Goal: Task Accomplishment & Management: Use online tool/utility

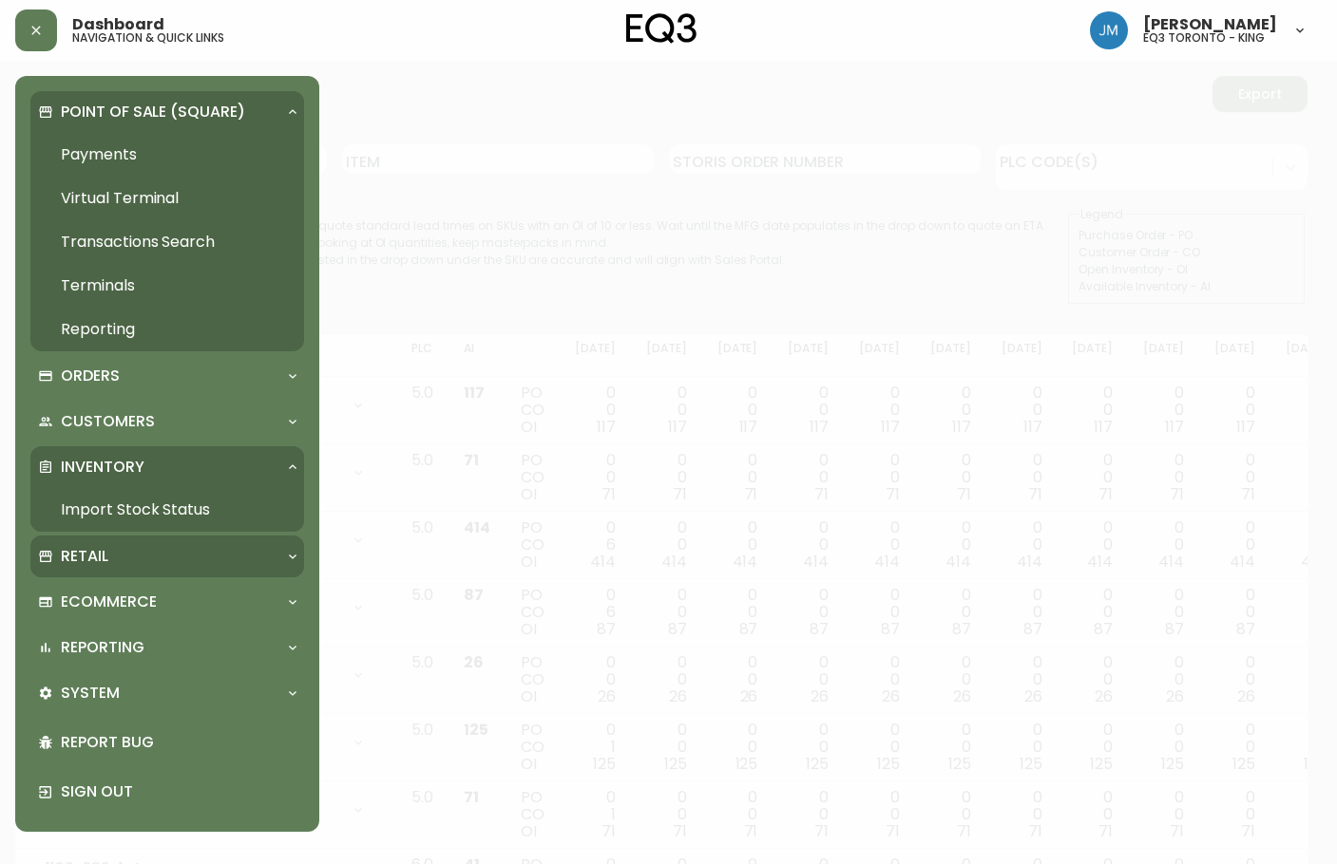
click at [102, 551] on p "Retail" at bounding box center [84, 556] width 47 height 21
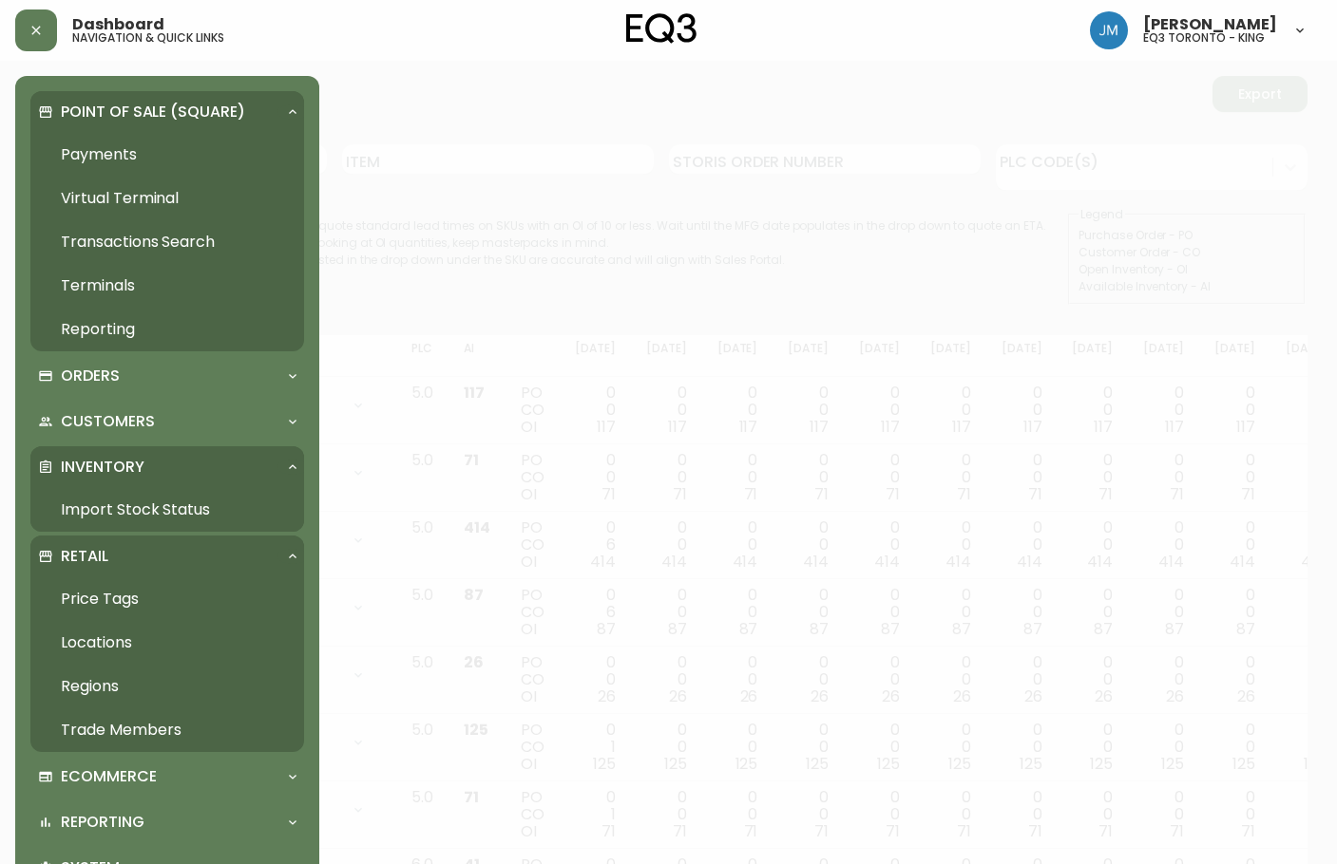
click at [120, 597] on link "Price Tags" at bounding box center [167, 600] width 274 height 44
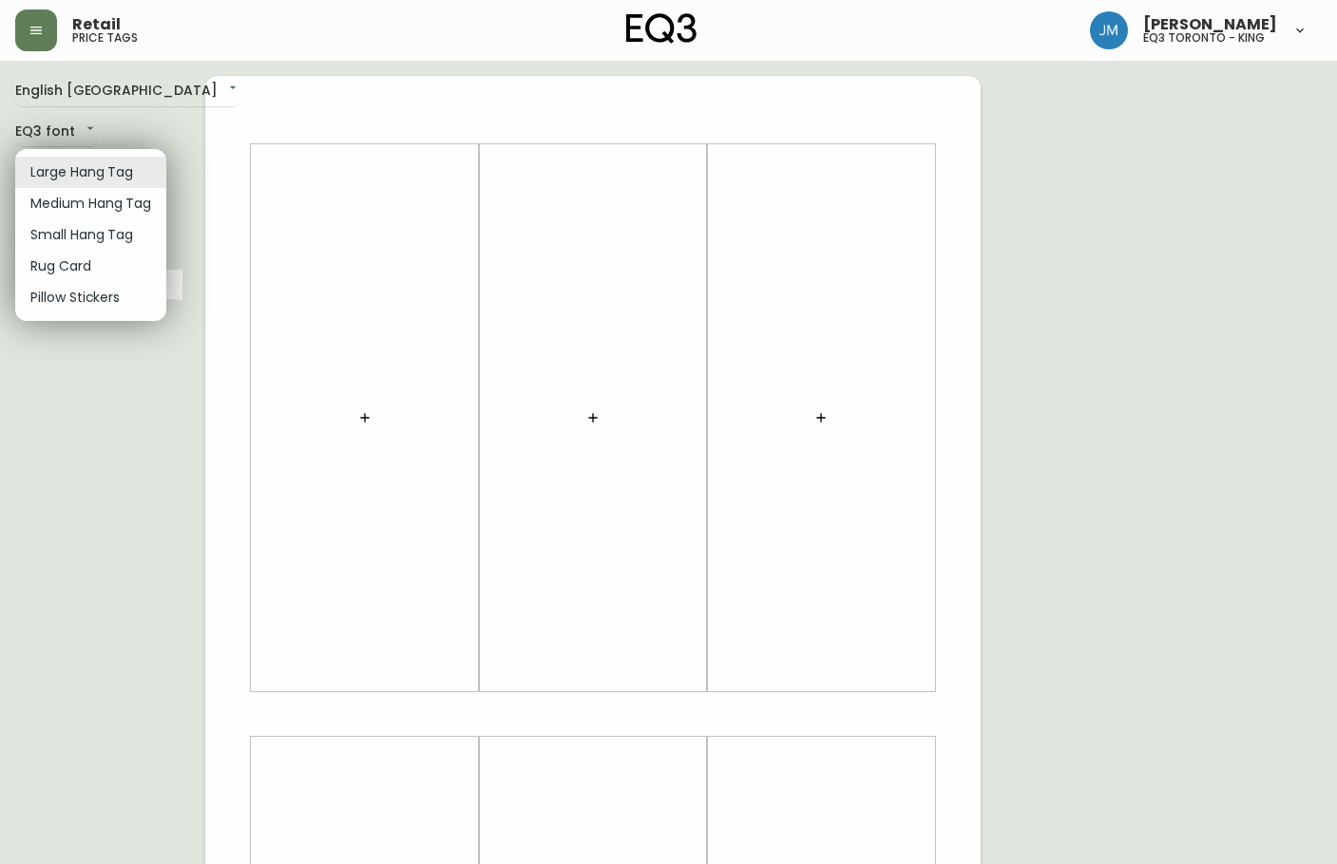
click at [125, 177] on body "Retail price tags [PERSON_NAME] eq3 [GEOGRAPHIC_DATA] - king English Canada en_…" at bounding box center [668, 676] width 1337 height 1353
click at [117, 232] on li "Small Hang Tag" at bounding box center [90, 234] width 151 height 31
type input "small"
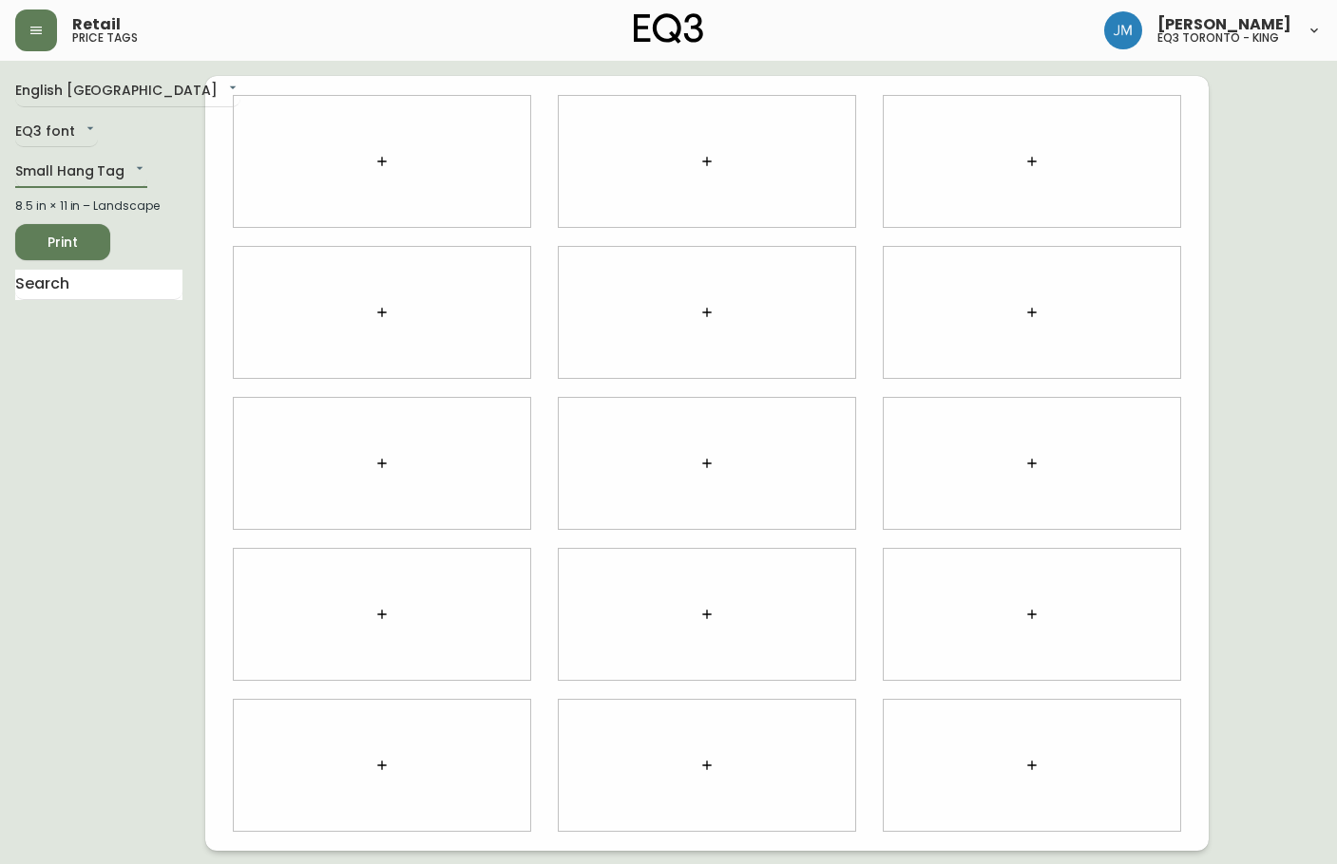
click at [386, 163] on icon "button" at bounding box center [381, 161] width 15 height 15
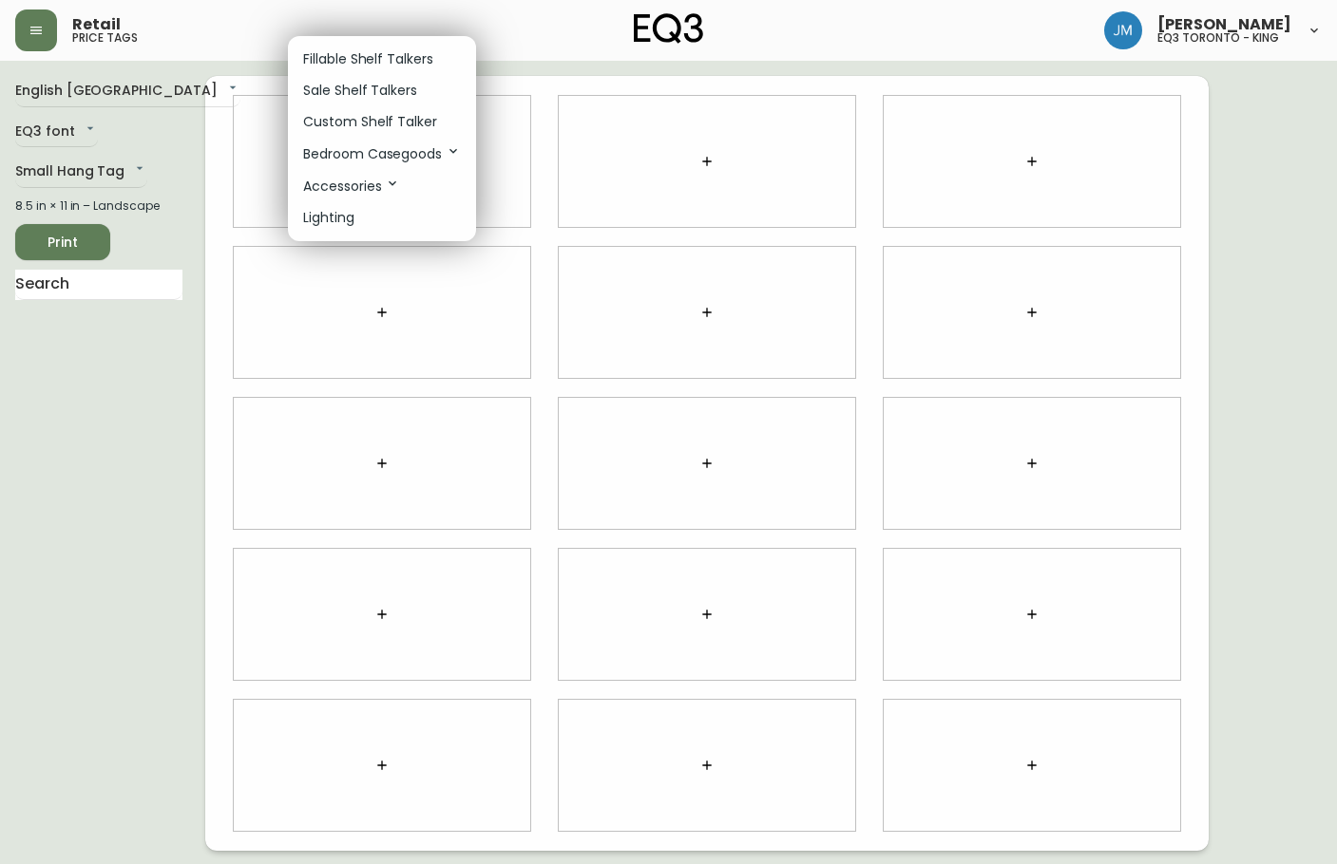
click at [98, 277] on div at bounding box center [668, 432] width 1337 height 864
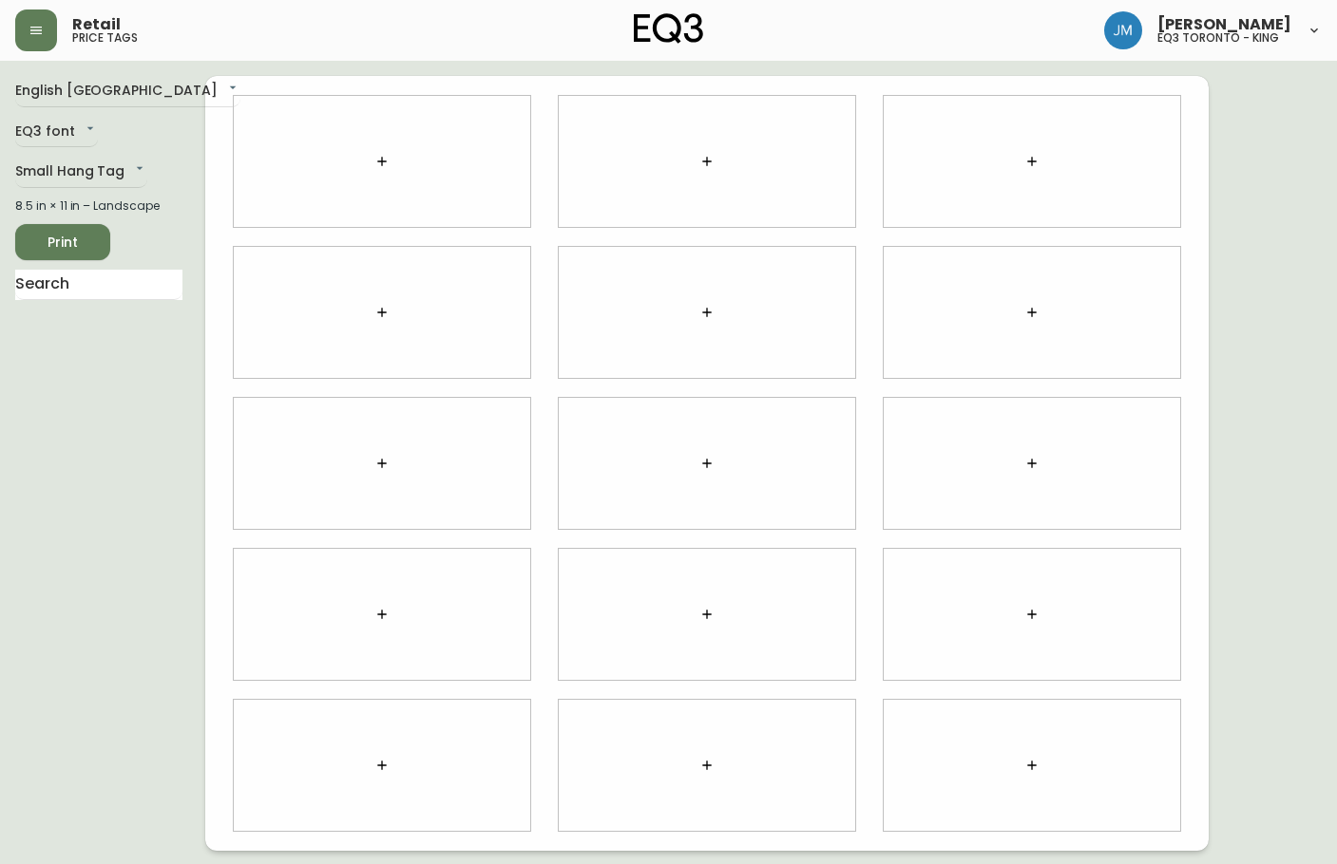
click at [92, 283] on div "Fillable Shelf Talkers Sale Shelf Talkers Custom Shelf Talker Bedroom Casegoods…" at bounding box center [668, 228] width 1337 height 456
drag, startPoint x: 91, startPoint y: 280, endPoint x: 106, endPoint y: 255, distance: 29.8
click at [92, 274] on input "text" at bounding box center [98, 285] width 167 height 30
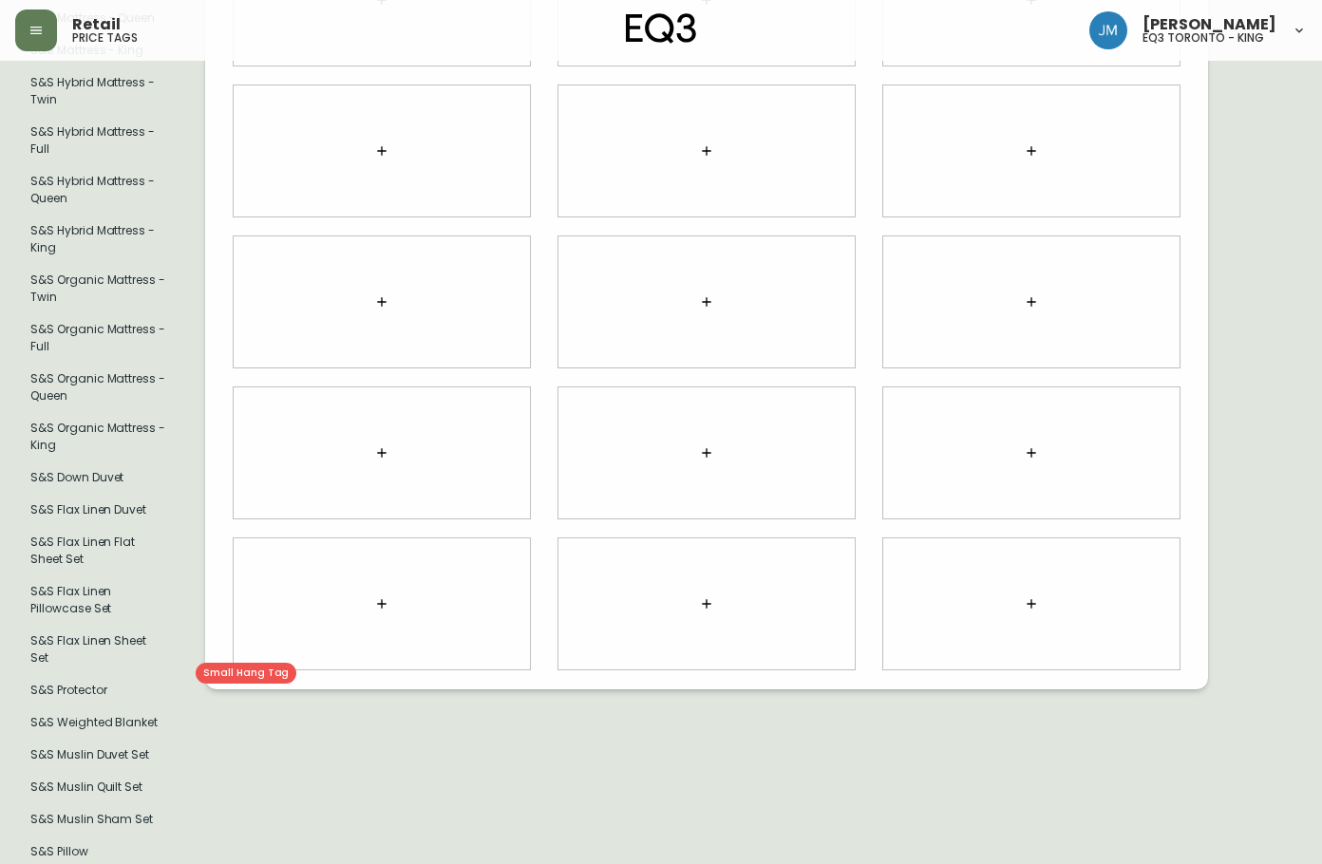
scroll to position [407, 0]
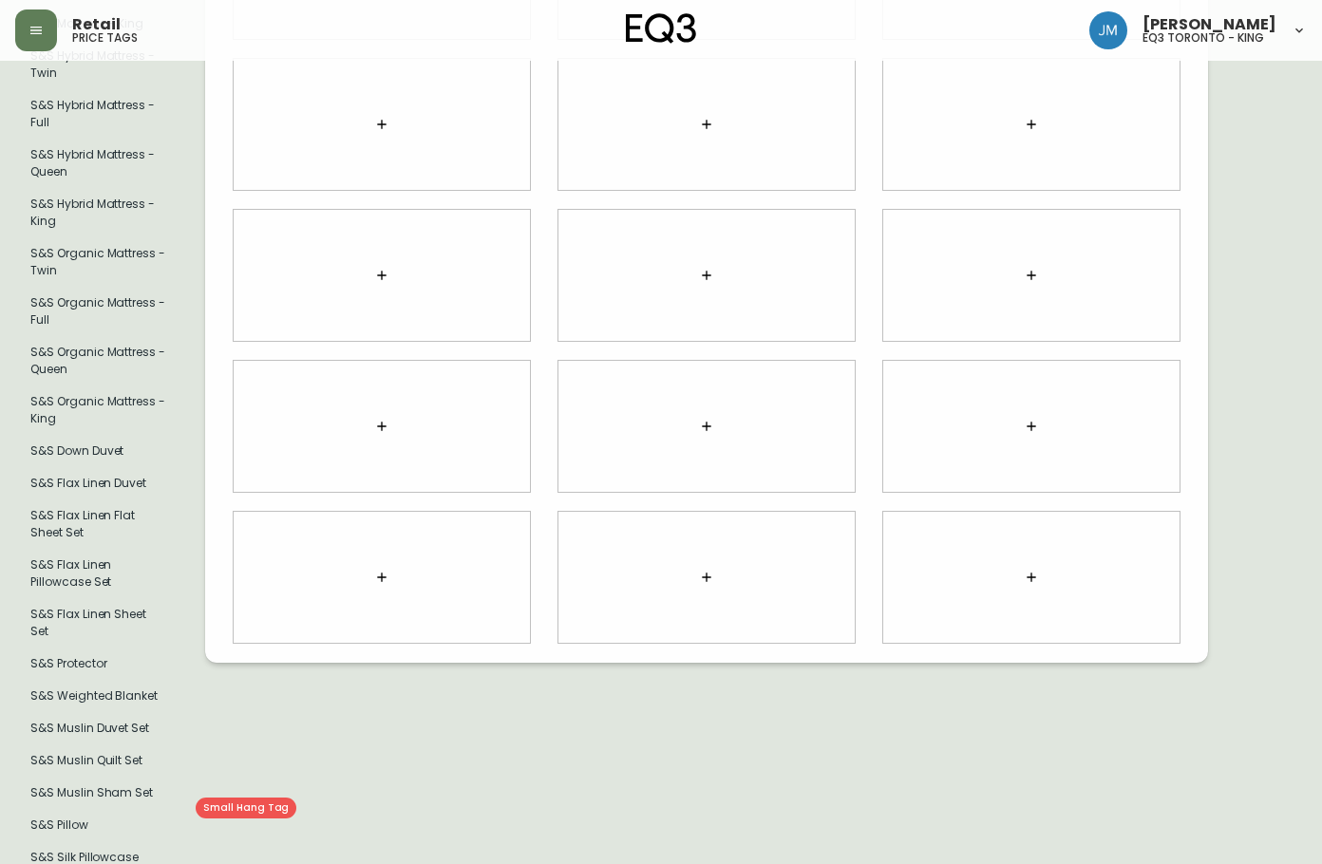
type input "s&s"
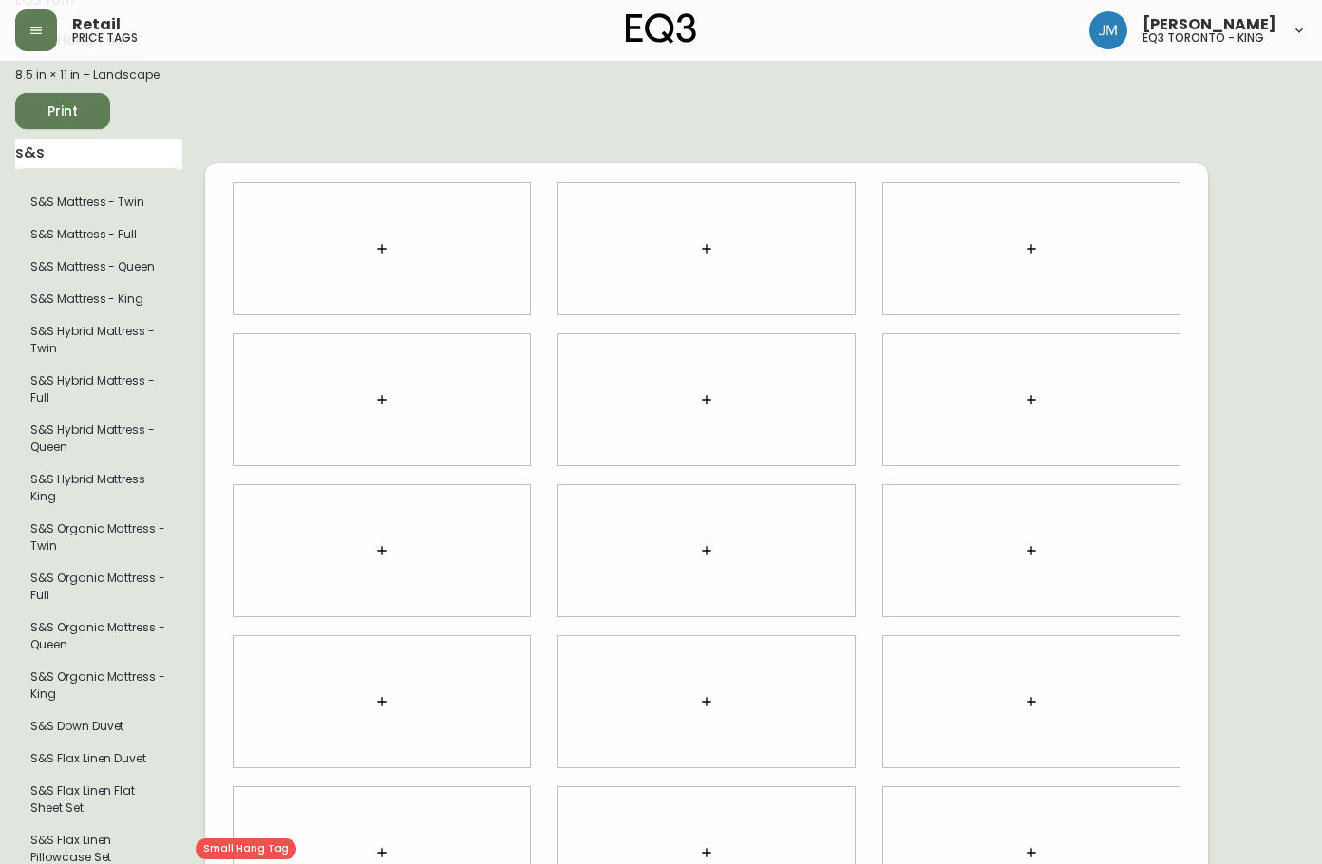
scroll to position [101, 0]
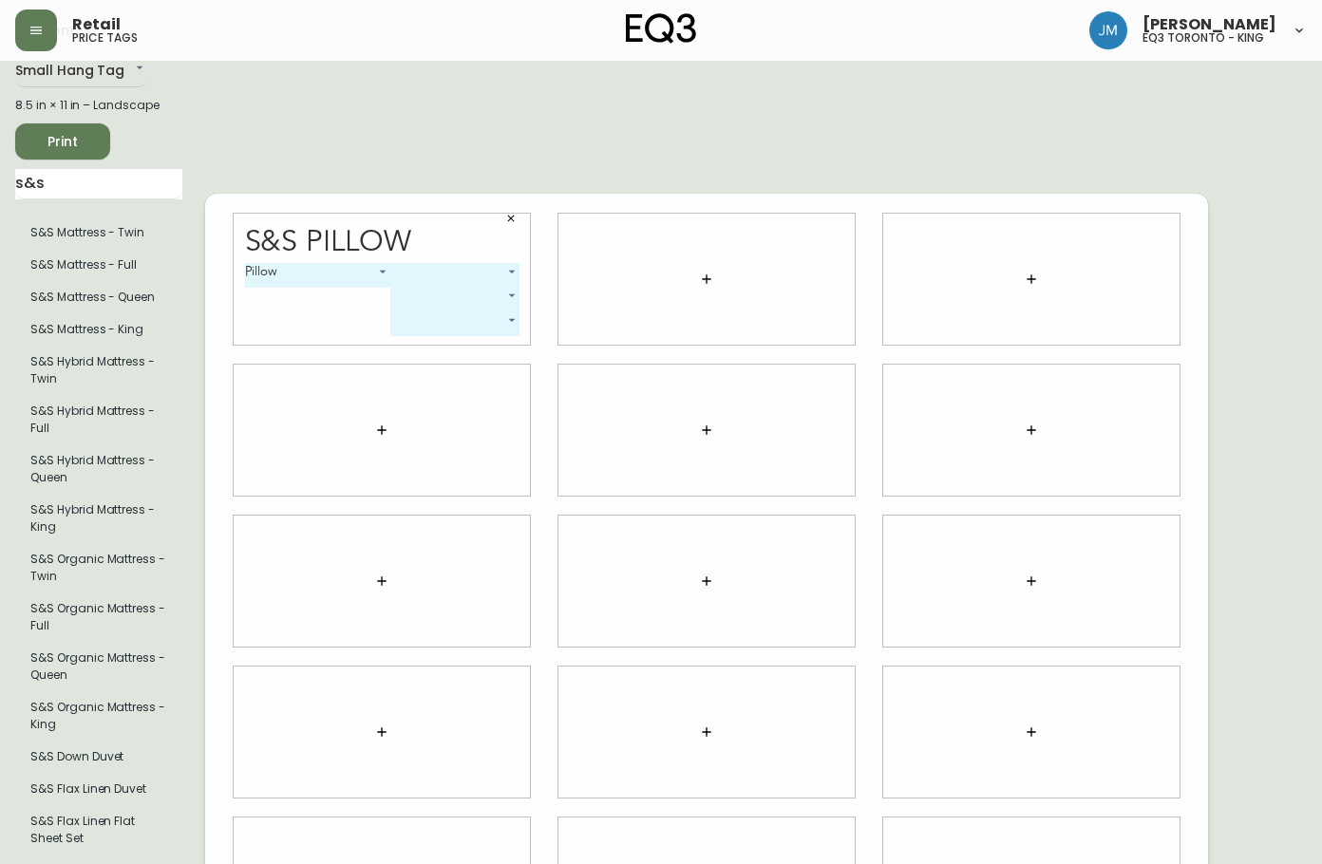
click at [444, 272] on body "Retail price tags [PERSON_NAME] eq3 toronto - king English Canada en_CA EQ3 fon…" at bounding box center [661, 543] width 1322 height 1288
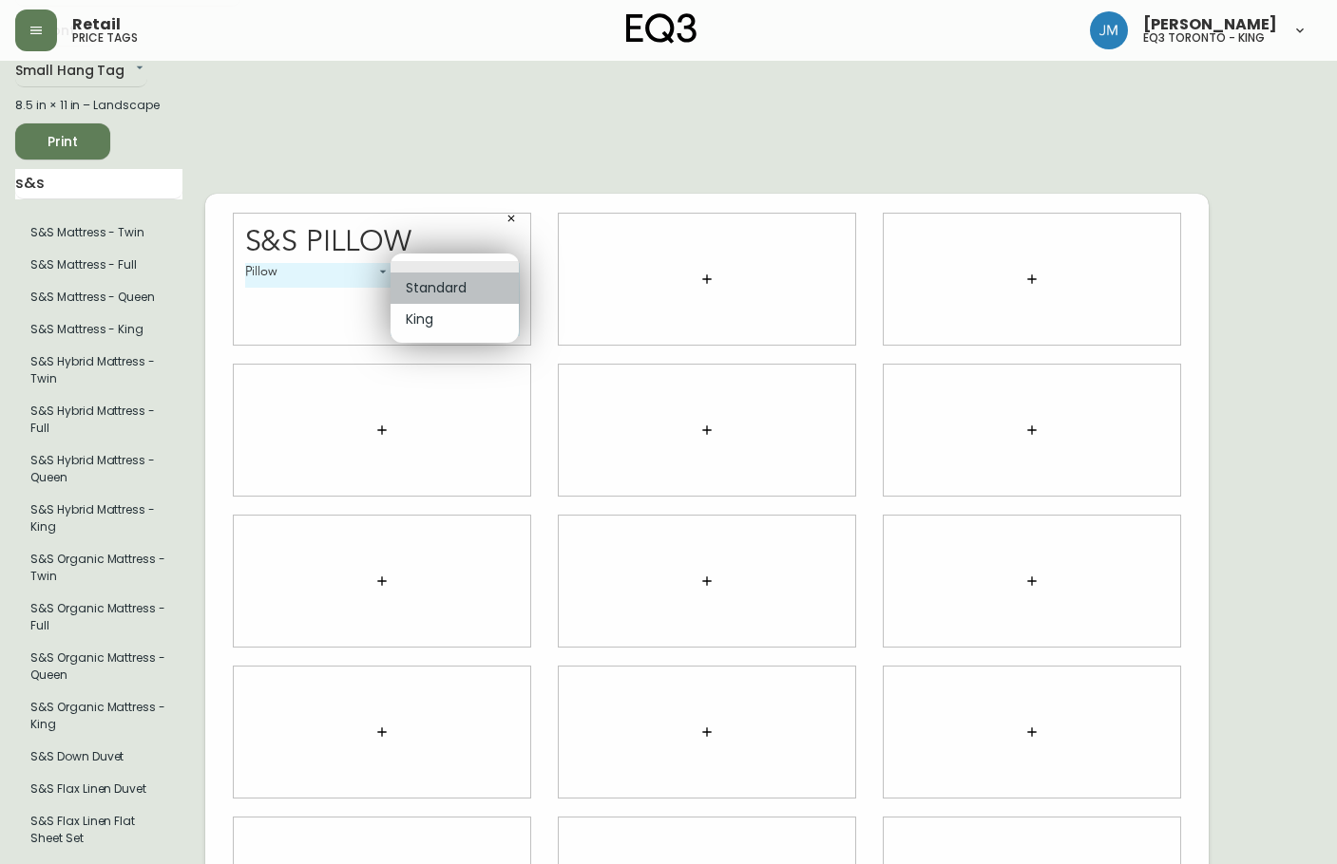
click at [455, 291] on li "Standard" at bounding box center [454, 288] width 128 height 31
type input "0"
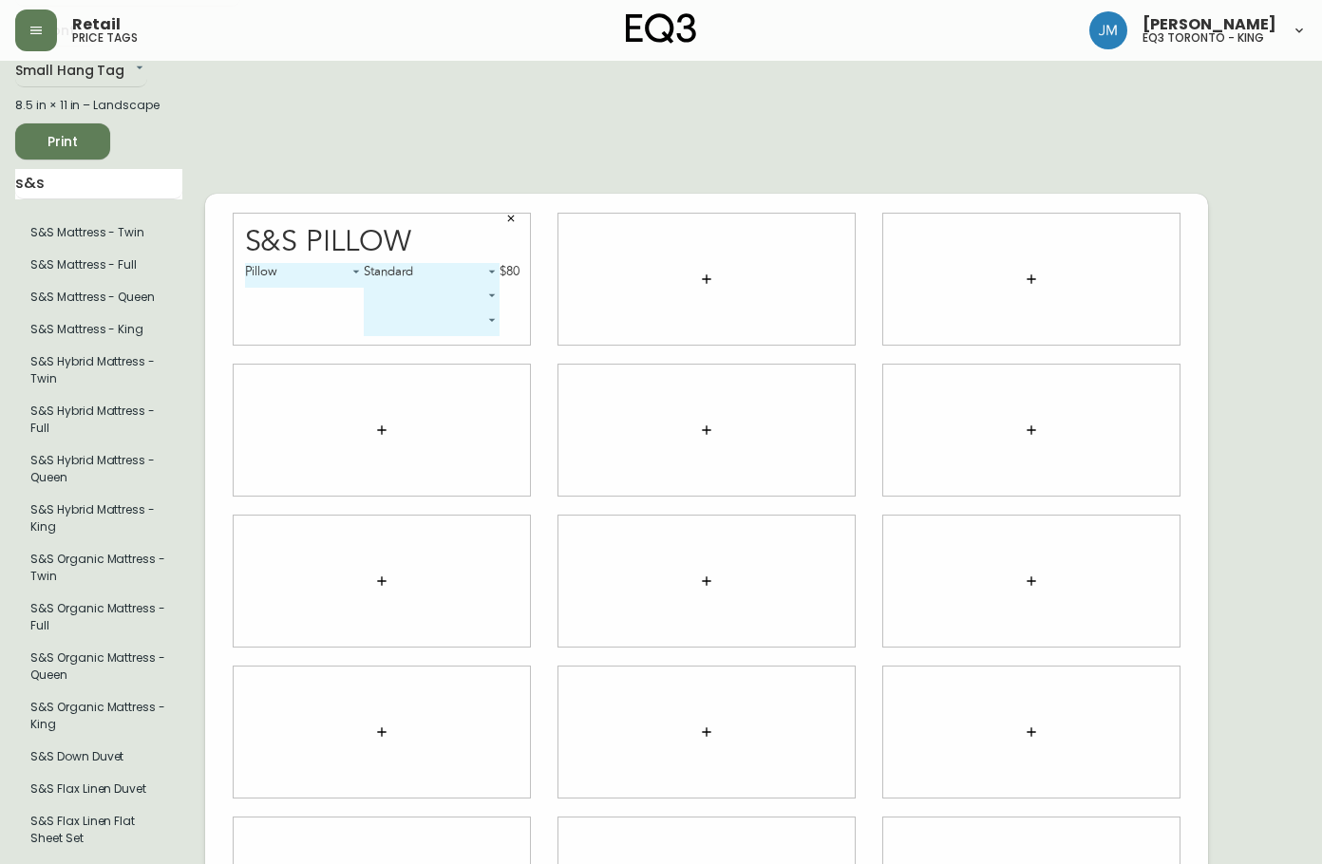
click at [451, 285] on body "Retail price tags [PERSON_NAME] eq3 toronto - king English Canada en_CA EQ3 fon…" at bounding box center [661, 543] width 1322 height 1288
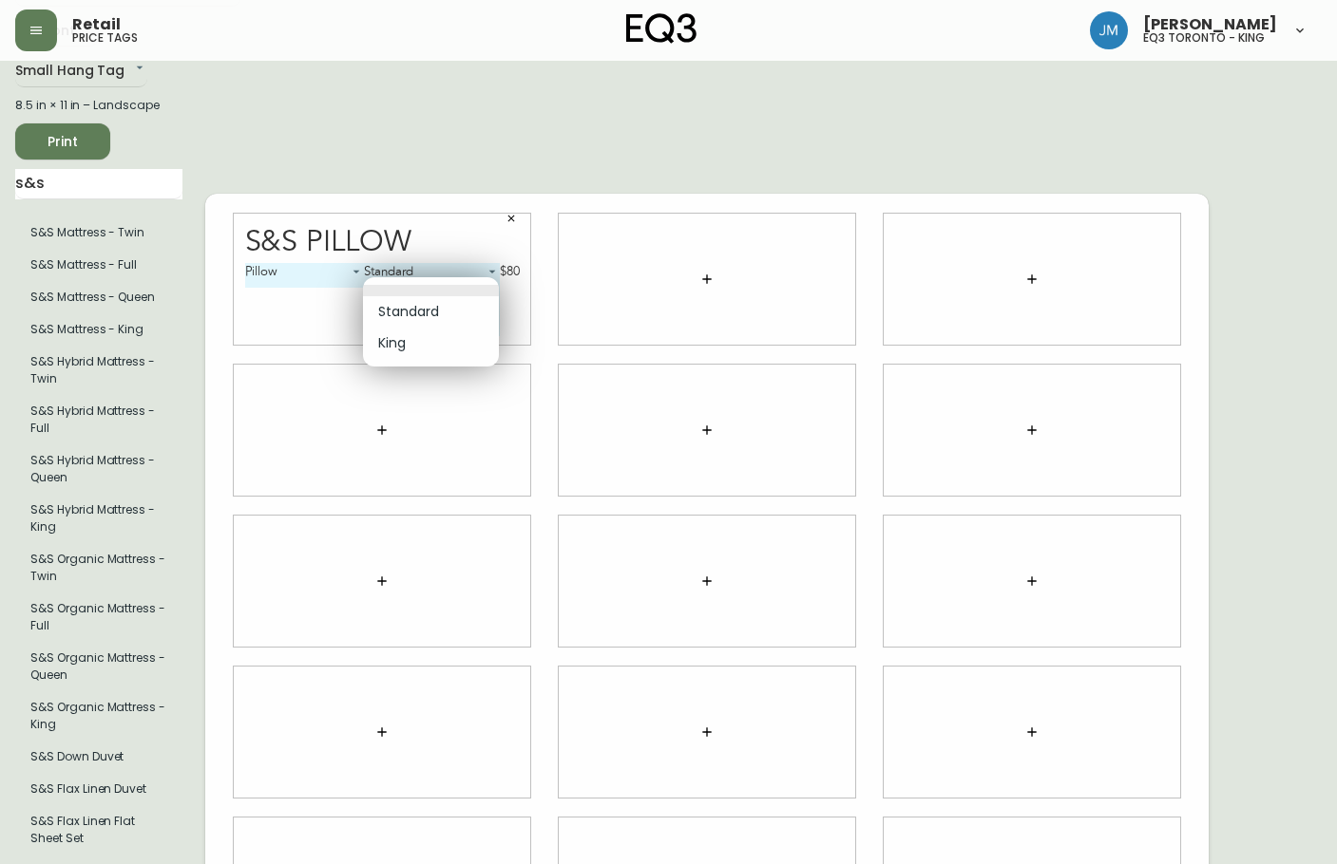
click at [421, 408] on div at bounding box center [668, 432] width 1337 height 864
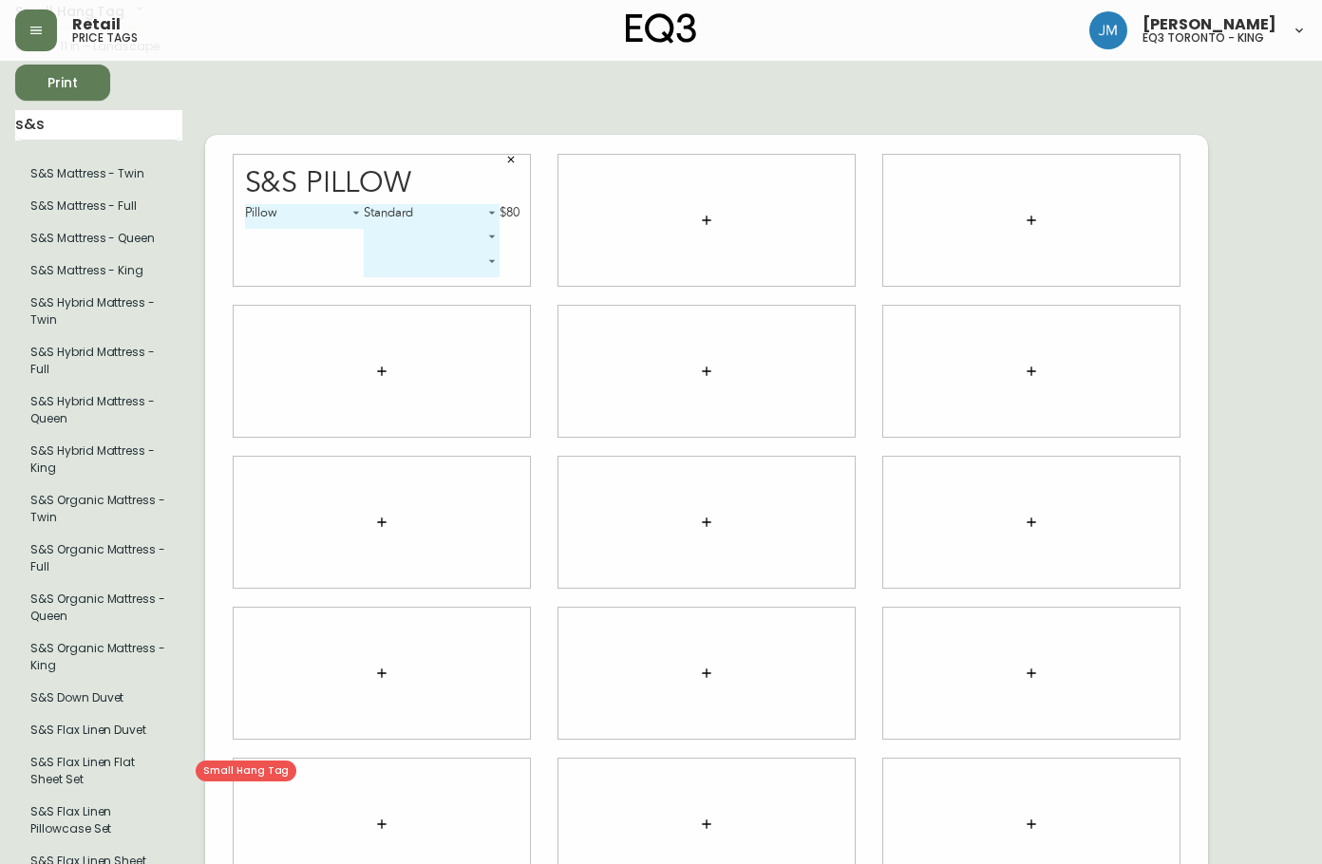
scroll to position [96, 0]
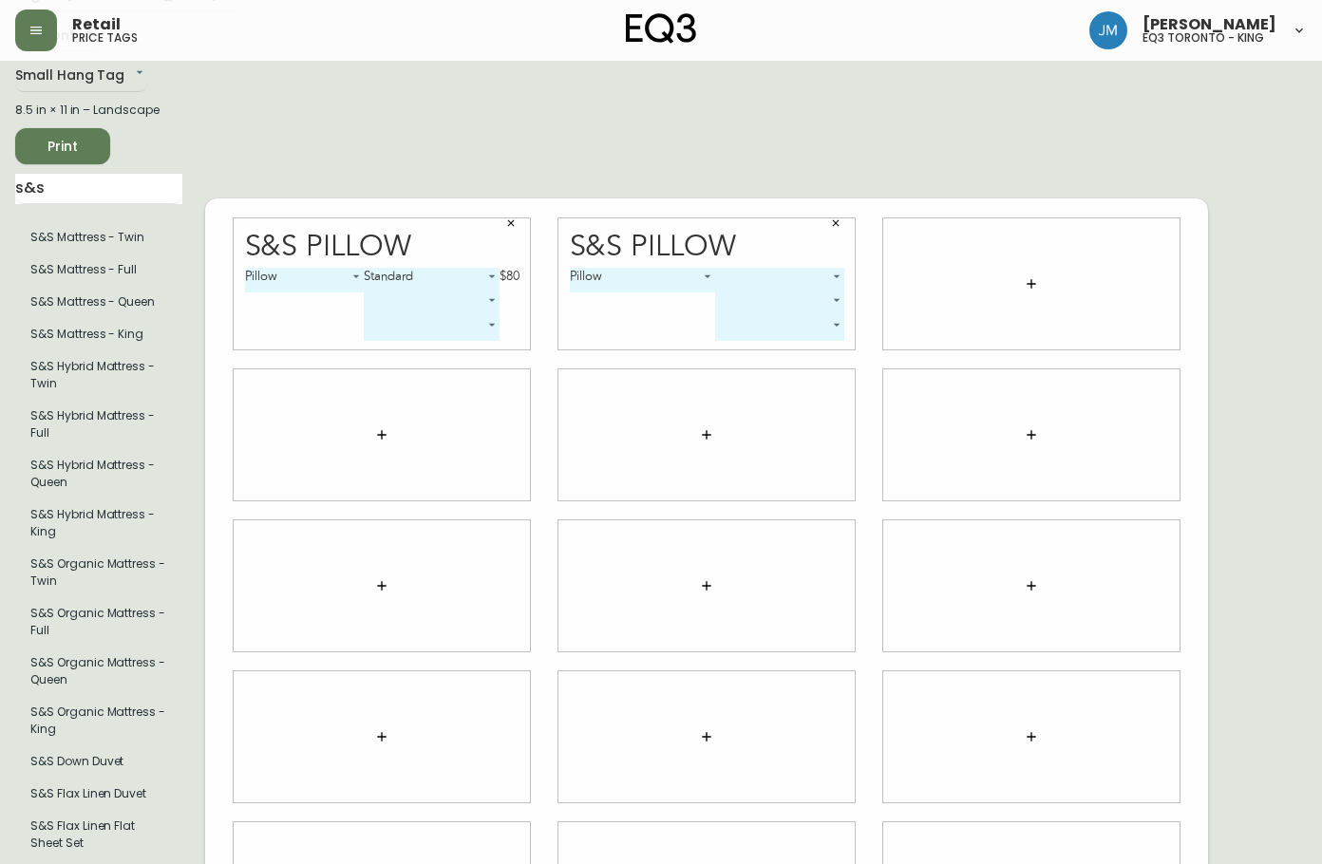
click at [763, 258] on body "Retail price tags [PERSON_NAME] eq3 toronto - king English Canada en_CA EQ3 fon…" at bounding box center [661, 548] width 1322 height 1288
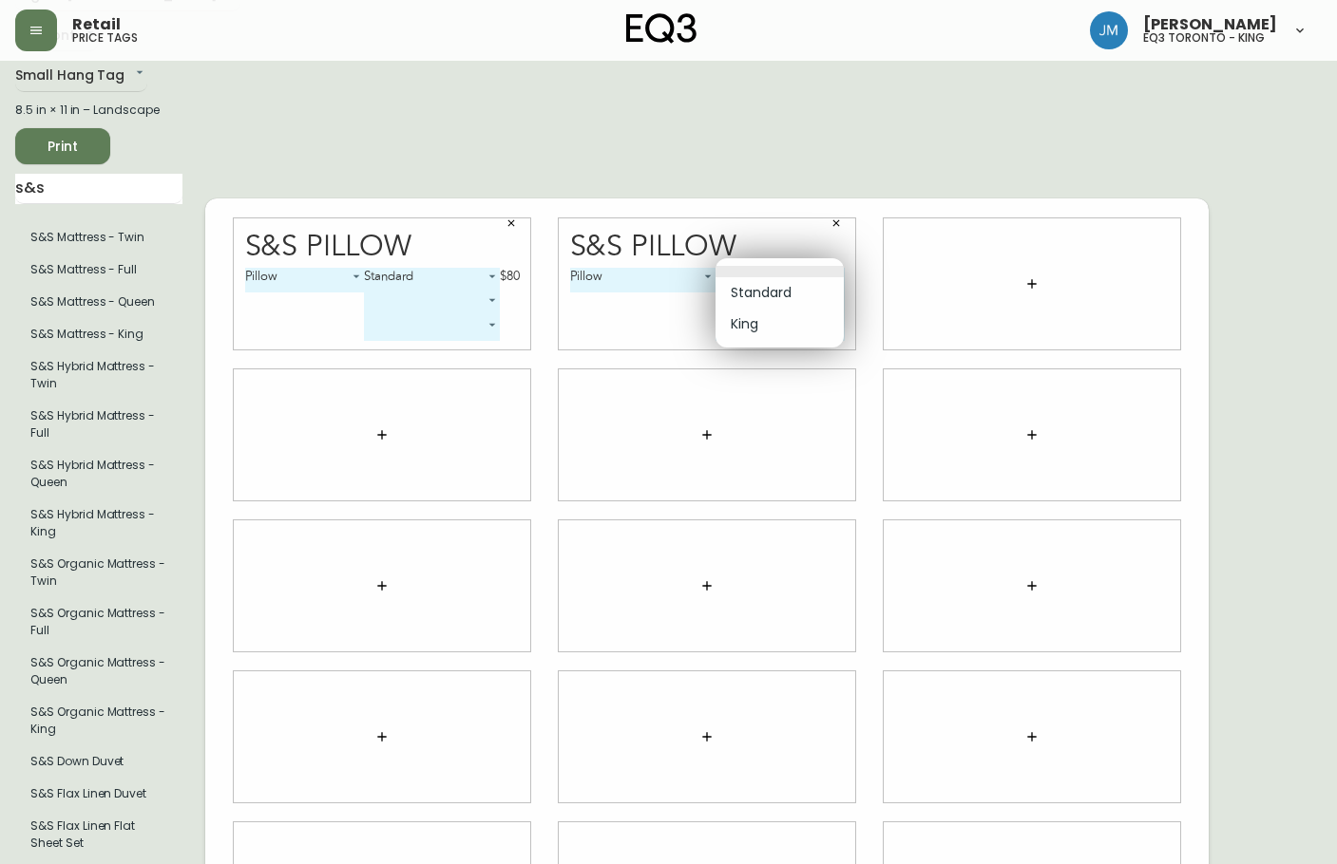
click at [769, 322] on li "King" at bounding box center [779, 324] width 128 height 31
type input "1"
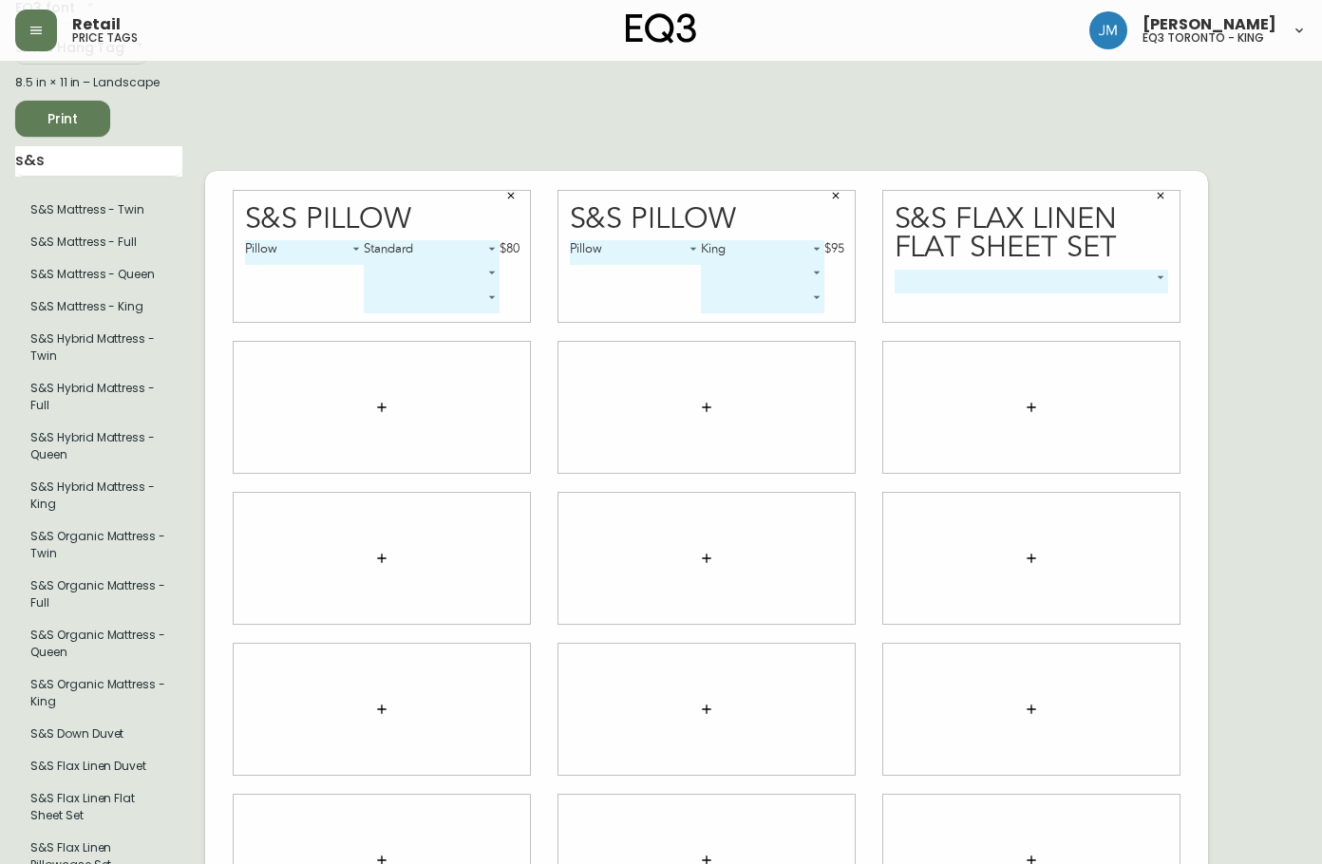
scroll to position [122, 0]
click at [1148, 271] on body "Retail price tags [PERSON_NAME] eq3 toronto - king English Canada en_CA EQ3 fon…" at bounding box center [661, 522] width 1322 height 1288
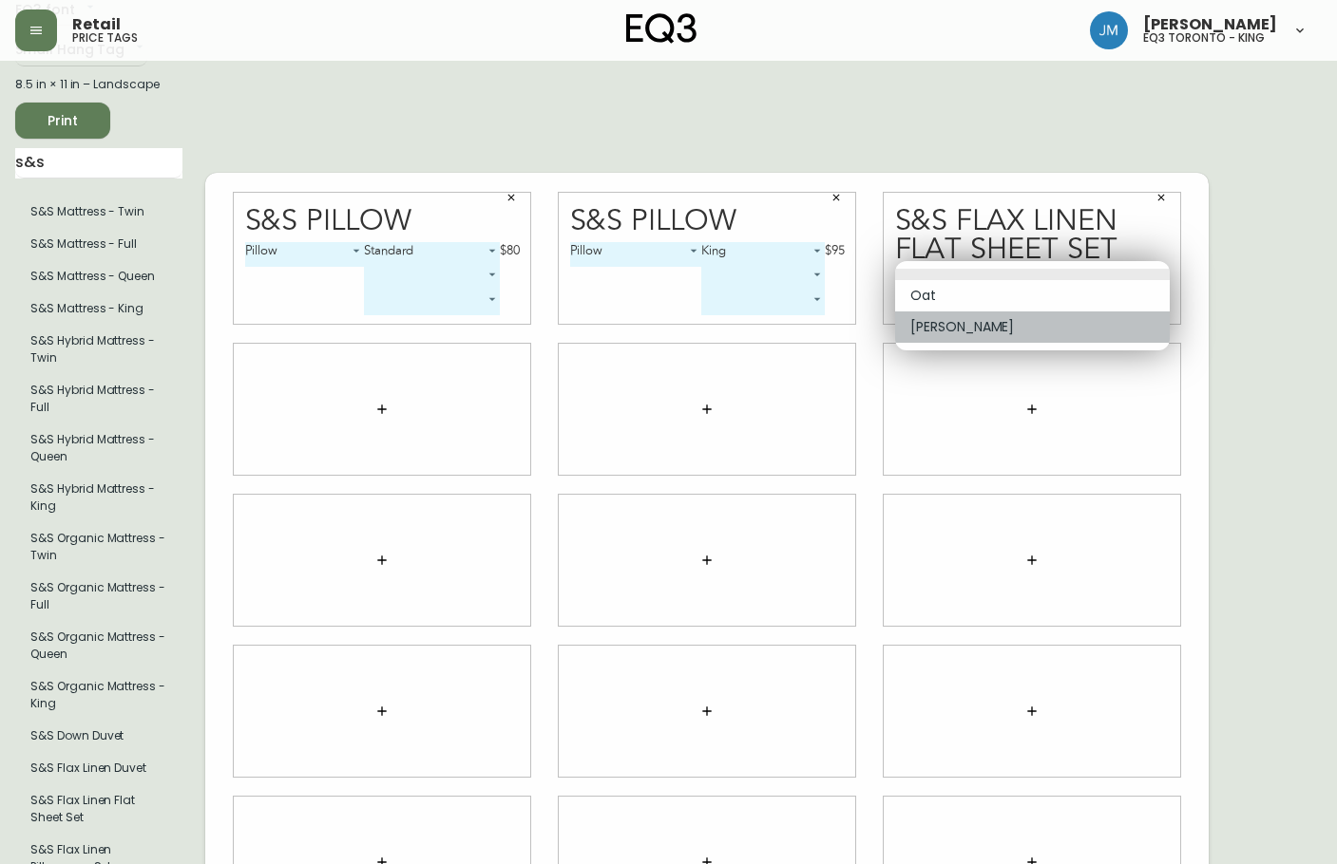
click at [1019, 328] on li "[PERSON_NAME]" at bounding box center [1032, 327] width 275 height 31
type input "1"
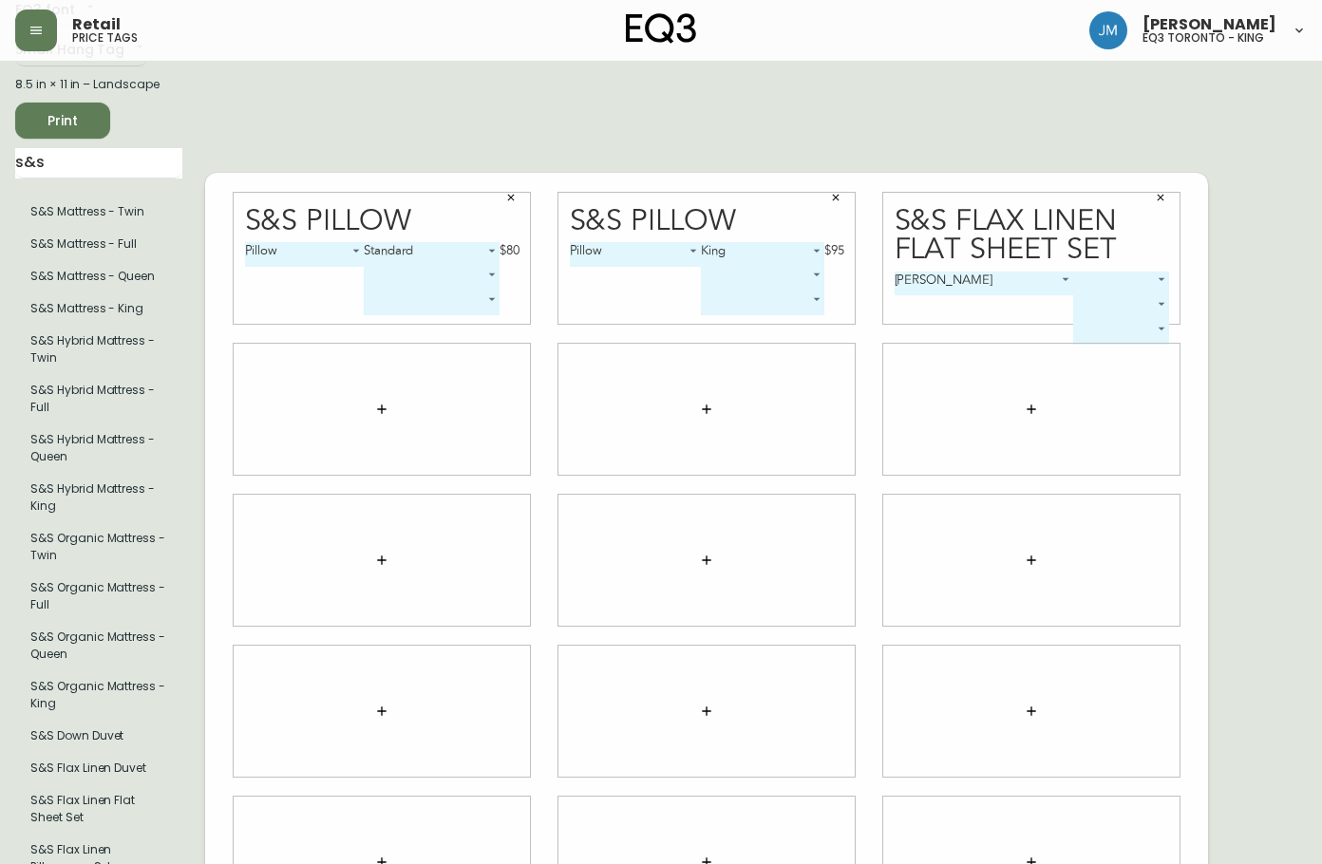
click at [1109, 282] on body "Retail price tags [PERSON_NAME] eq3 toronto - king English Canada en_CA EQ3 fon…" at bounding box center [661, 522] width 1322 height 1288
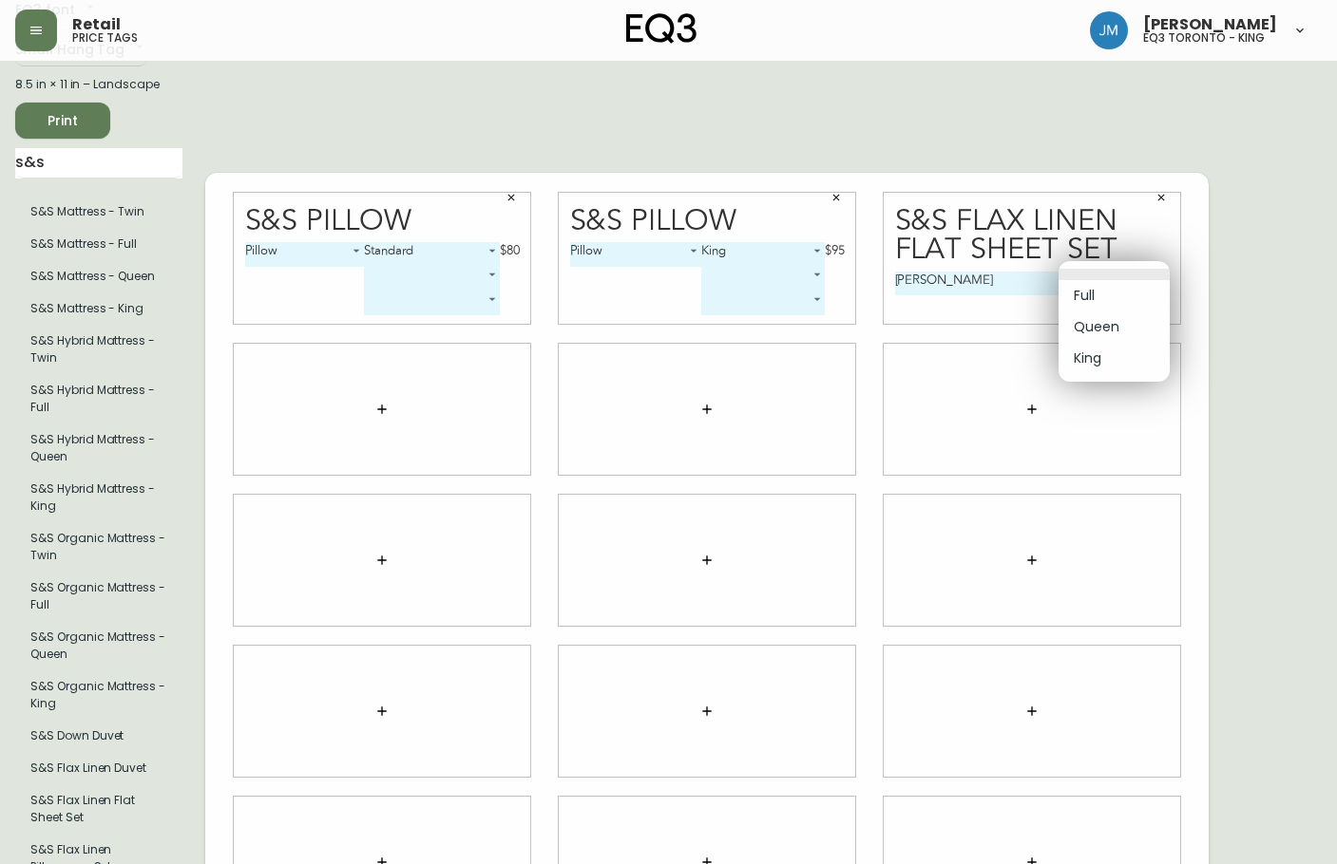
click at [1115, 328] on li "Queen" at bounding box center [1113, 327] width 111 height 31
type input "1"
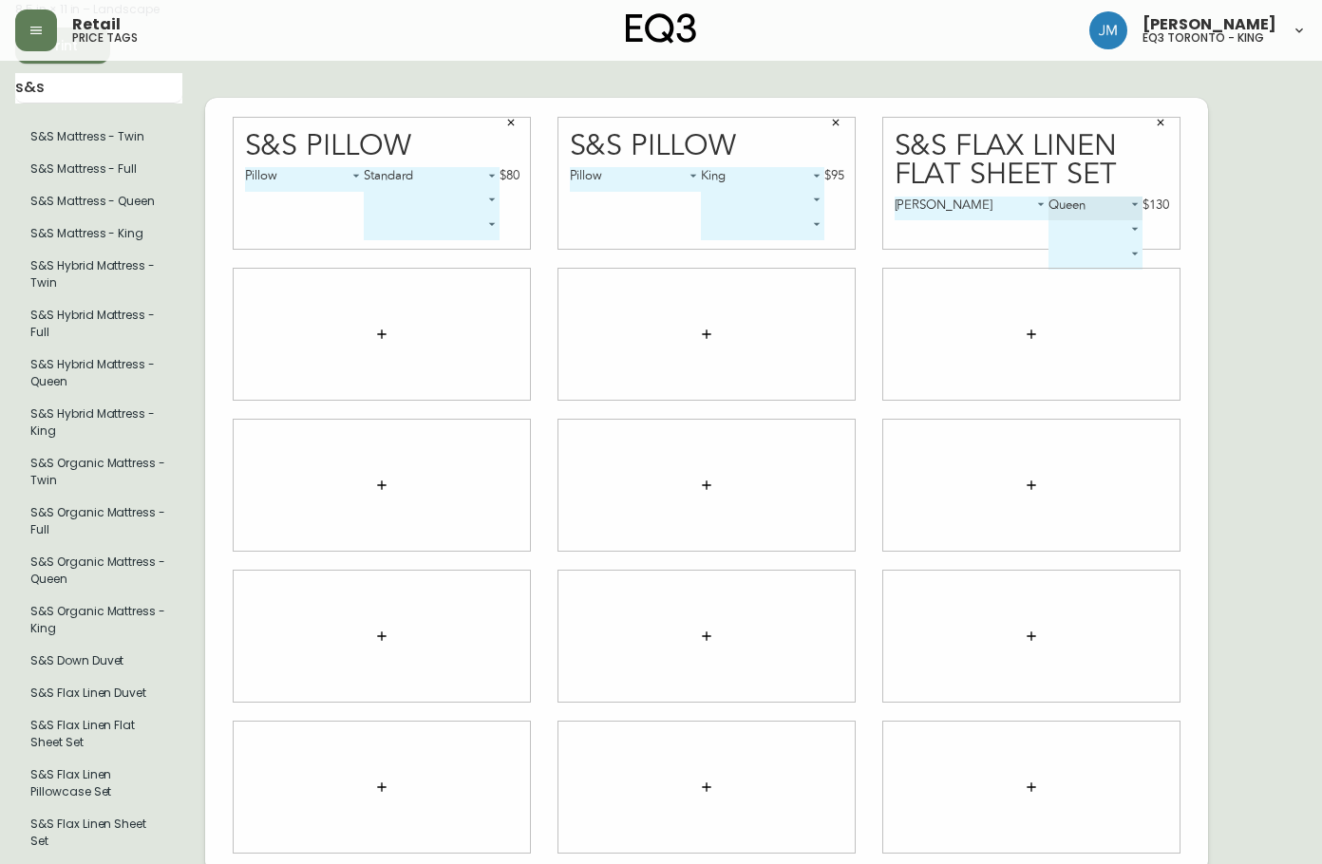
scroll to position [285, 0]
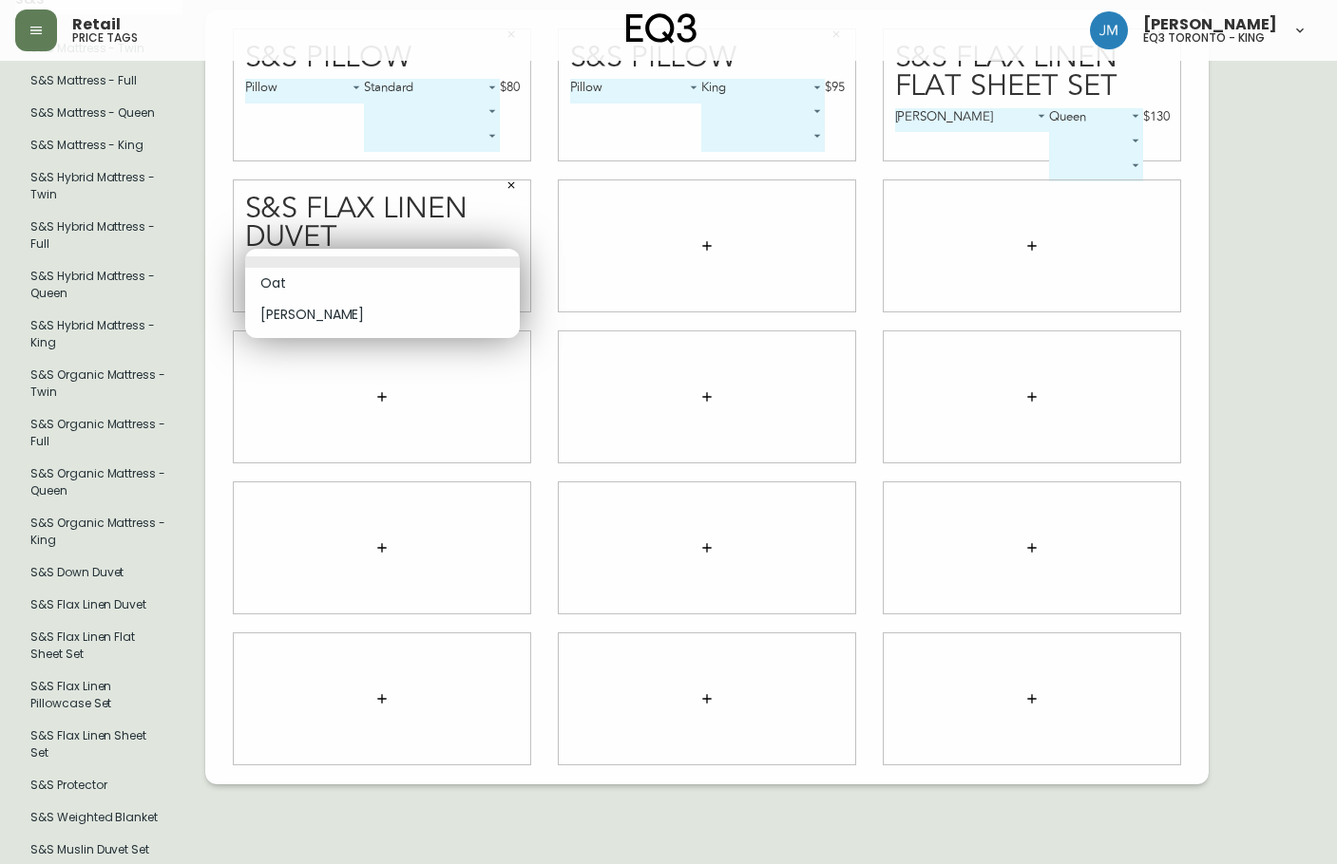
click at [446, 257] on body "Retail price tags [PERSON_NAME] eq3 toronto - king English Canada en_CA EQ3 fon…" at bounding box center [668, 359] width 1337 height 1288
click at [506, 176] on div at bounding box center [668, 432] width 1337 height 864
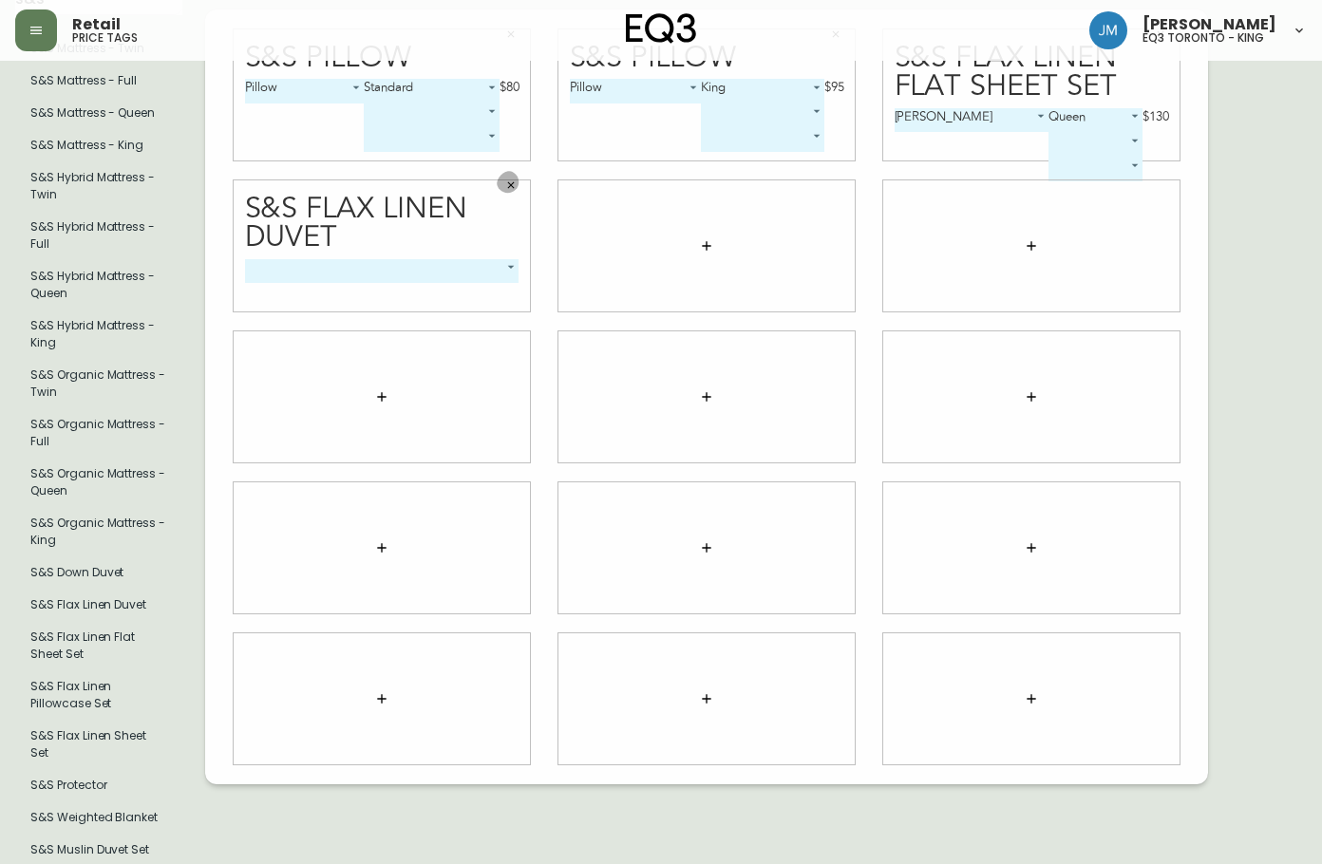
click at [508, 180] on icon "button" at bounding box center [510, 185] width 11 height 11
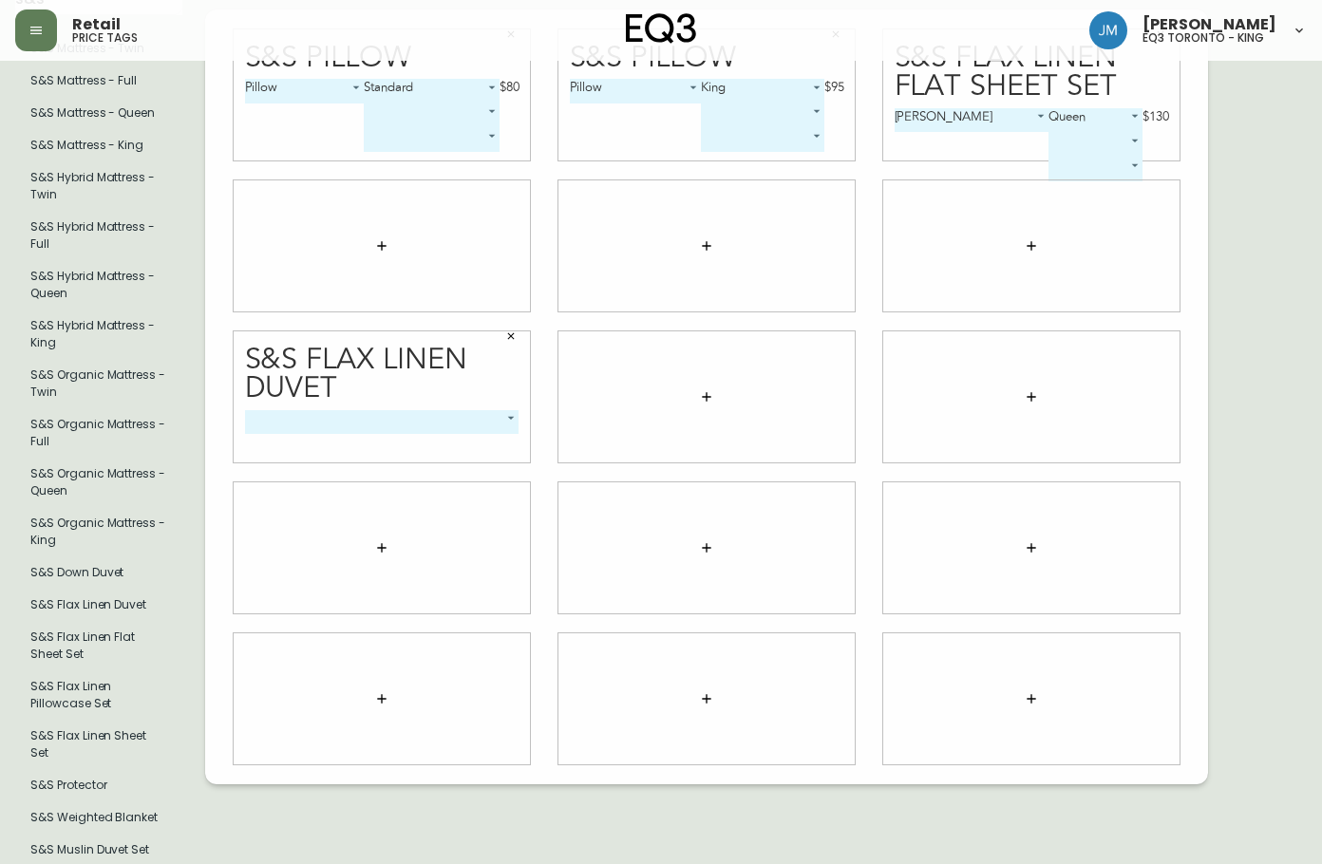
click at [460, 419] on body "Retail price tags [PERSON_NAME] eq3 toronto - king English Canada en_CA EQ3 fon…" at bounding box center [661, 359] width 1322 height 1288
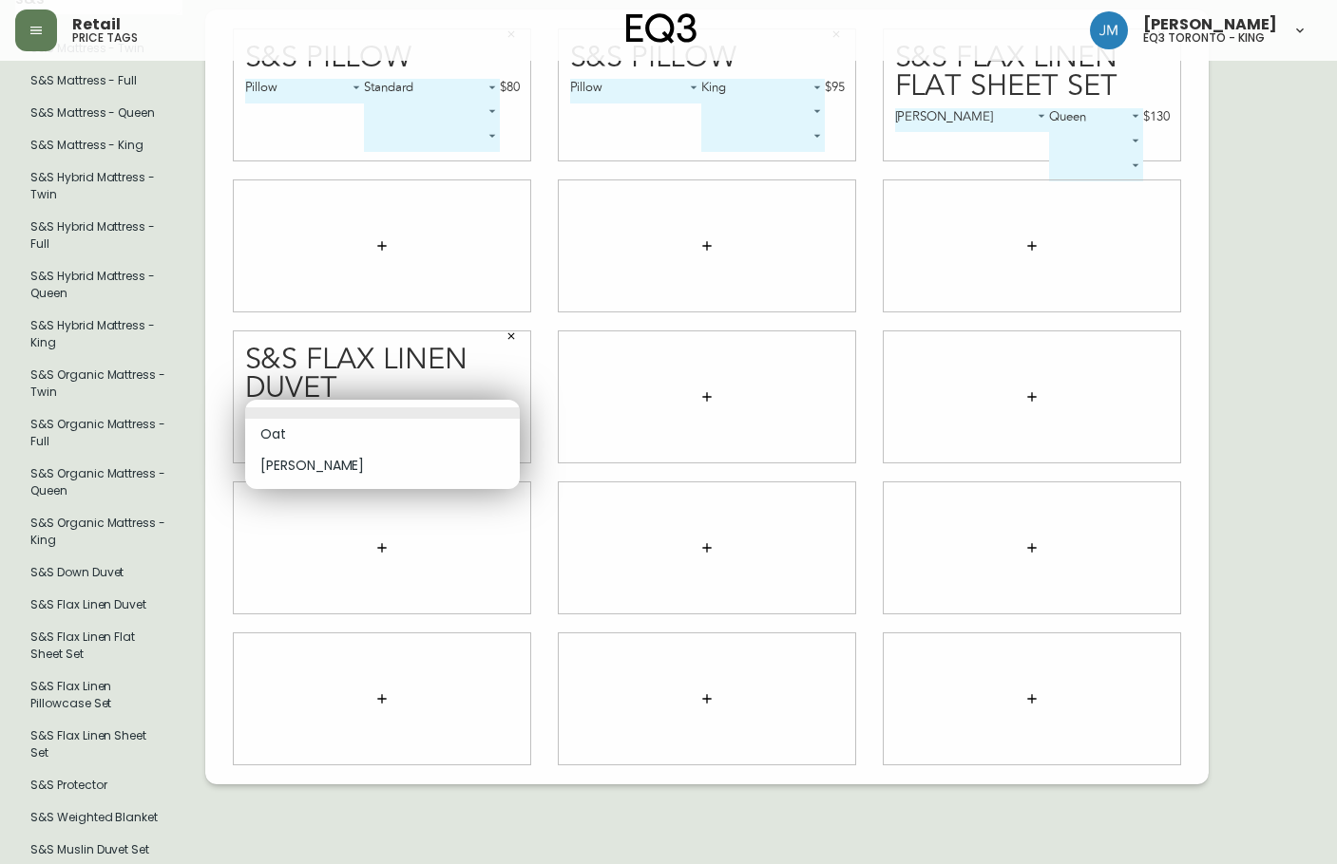
click at [375, 242] on div at bounding box center [668, 432] width 1337 height 864
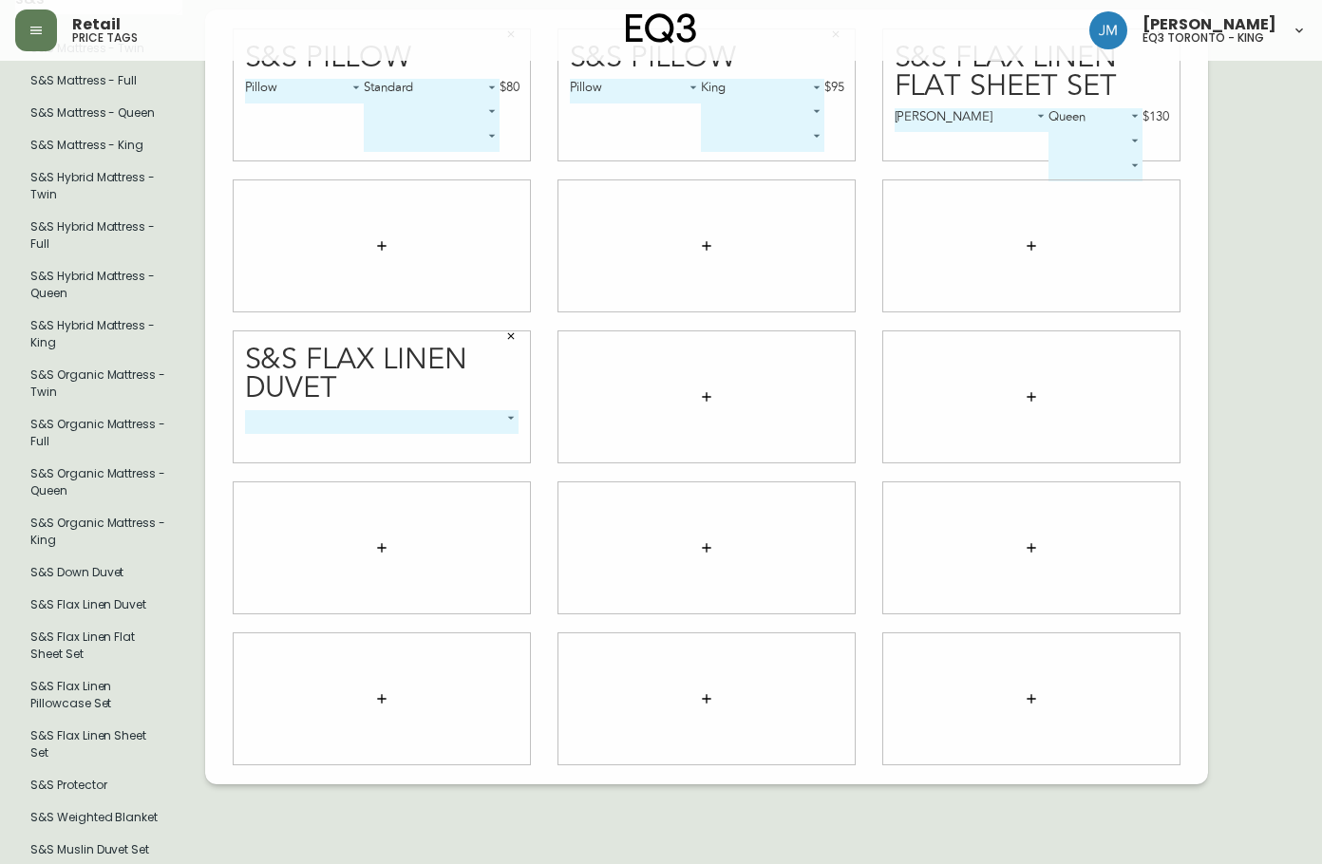
click at [375, 238] on icon "button" at bounding box center [381, 245] width 15 height 15
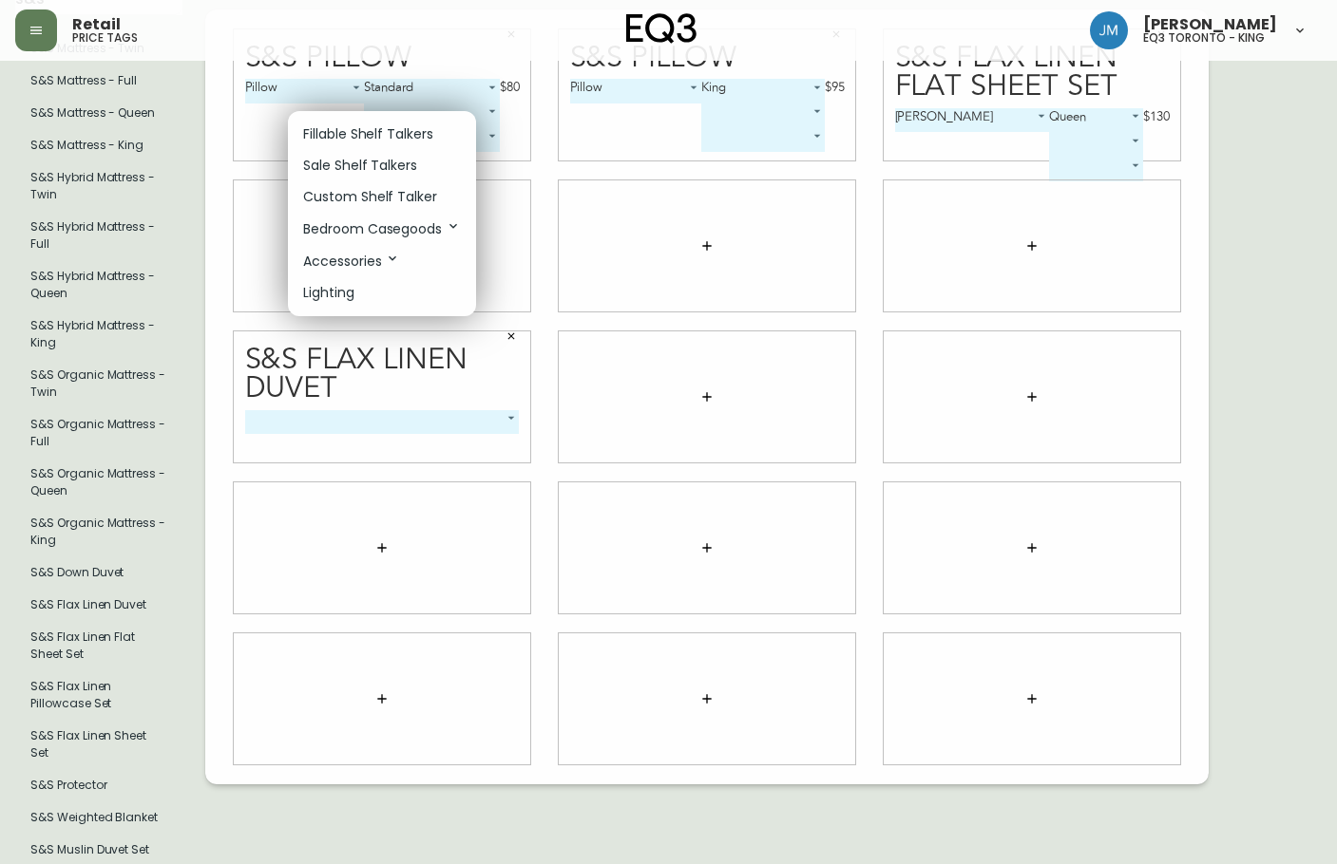
click at [372, 126] on p "Fillable Shelf Talkers" at bounding box center [368, 134] width 130 height 20
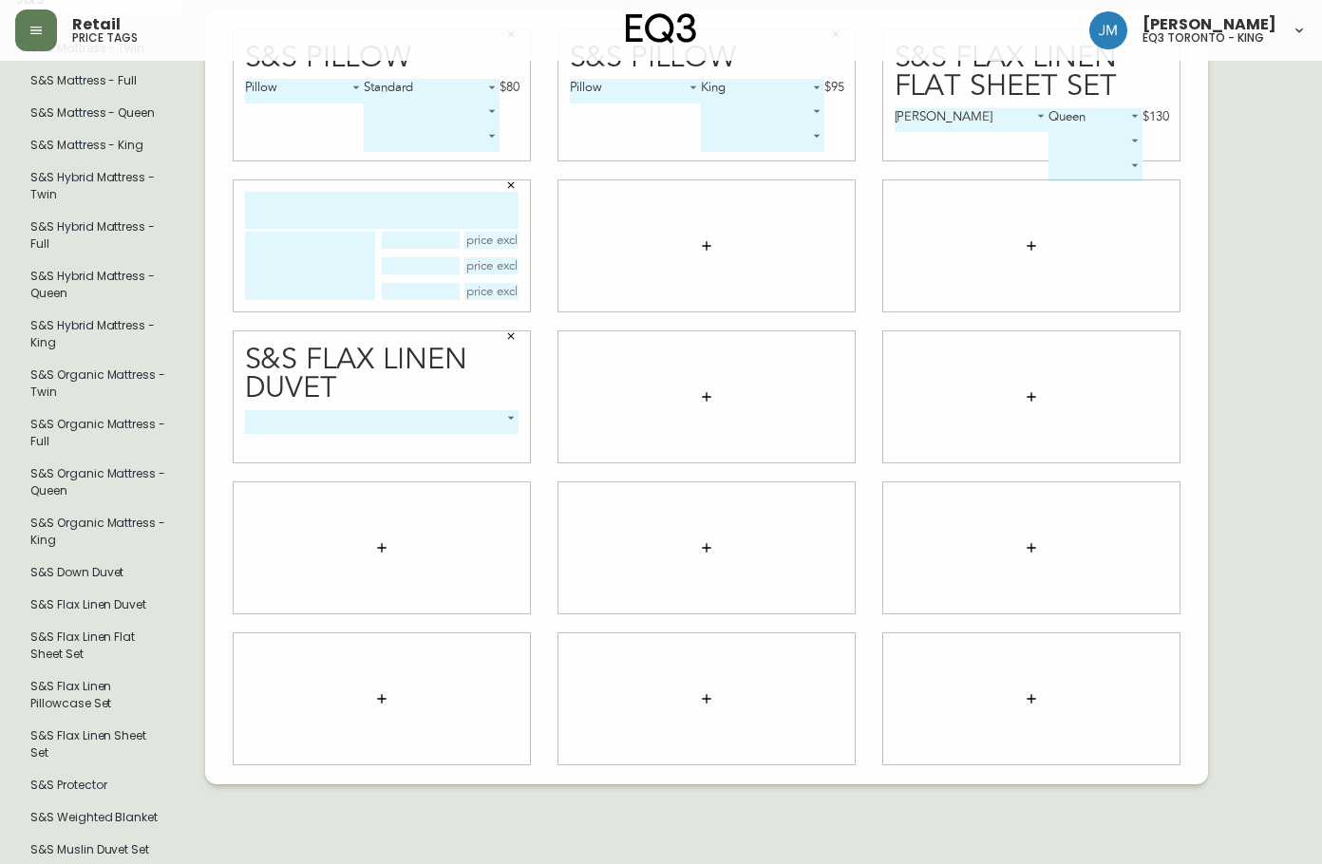
click at [312, 206] on input "text" at bounding box center [382, 210] width 274 height 37
type input "S&s FLAX LINEN"
click at [284, 245] on textarea at bounding box center [310, 266] width 130 height 68
type textarea "f"
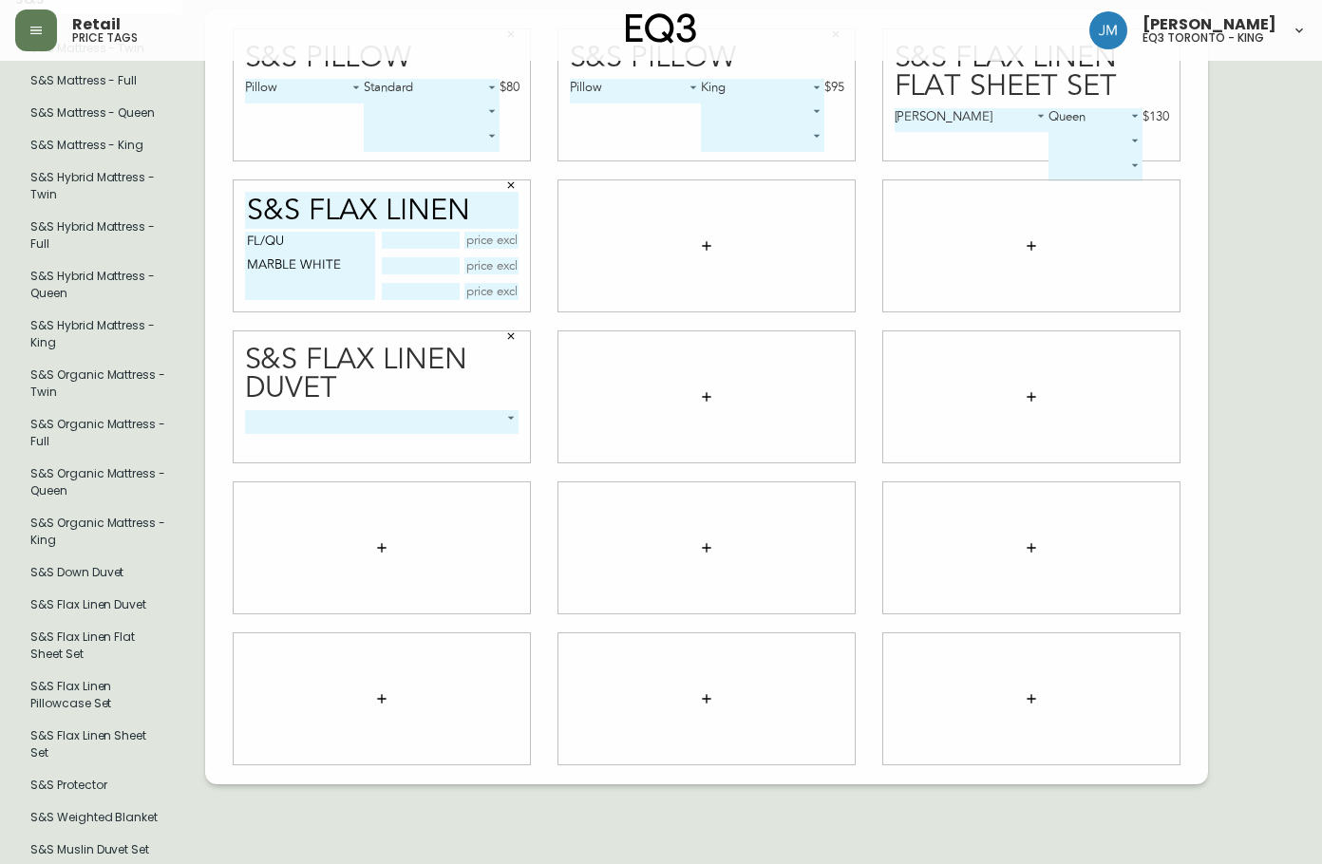
click at [308, 234] on textarea "FL/QU MARBLE WHITE" at bounding box center [310, 266] width 130 height 68
click at [248, 232] on textarea "FULL/QUEEN MARBLE WHITE" at bounding box center [310, 266] width 130 height 68
type textarea "DUVET FULL/QUEEN MARBLE WHITE"
click at [490, 232] on input "text" at bounding box center [492, 240] width 55 height 17
type input "$270"
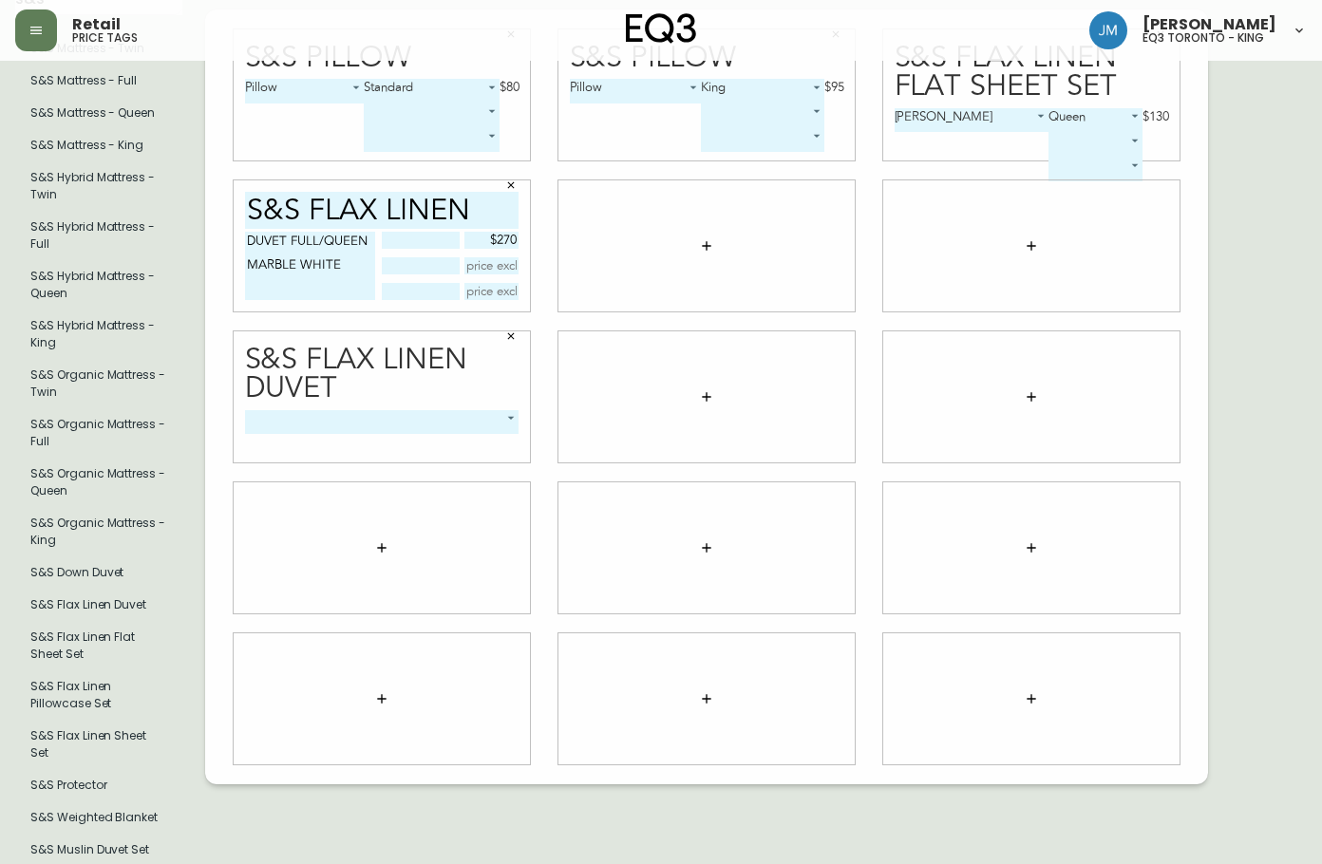
click at [513, 331] on icon "button" at bounding box center [510, 336] width 11 height 11
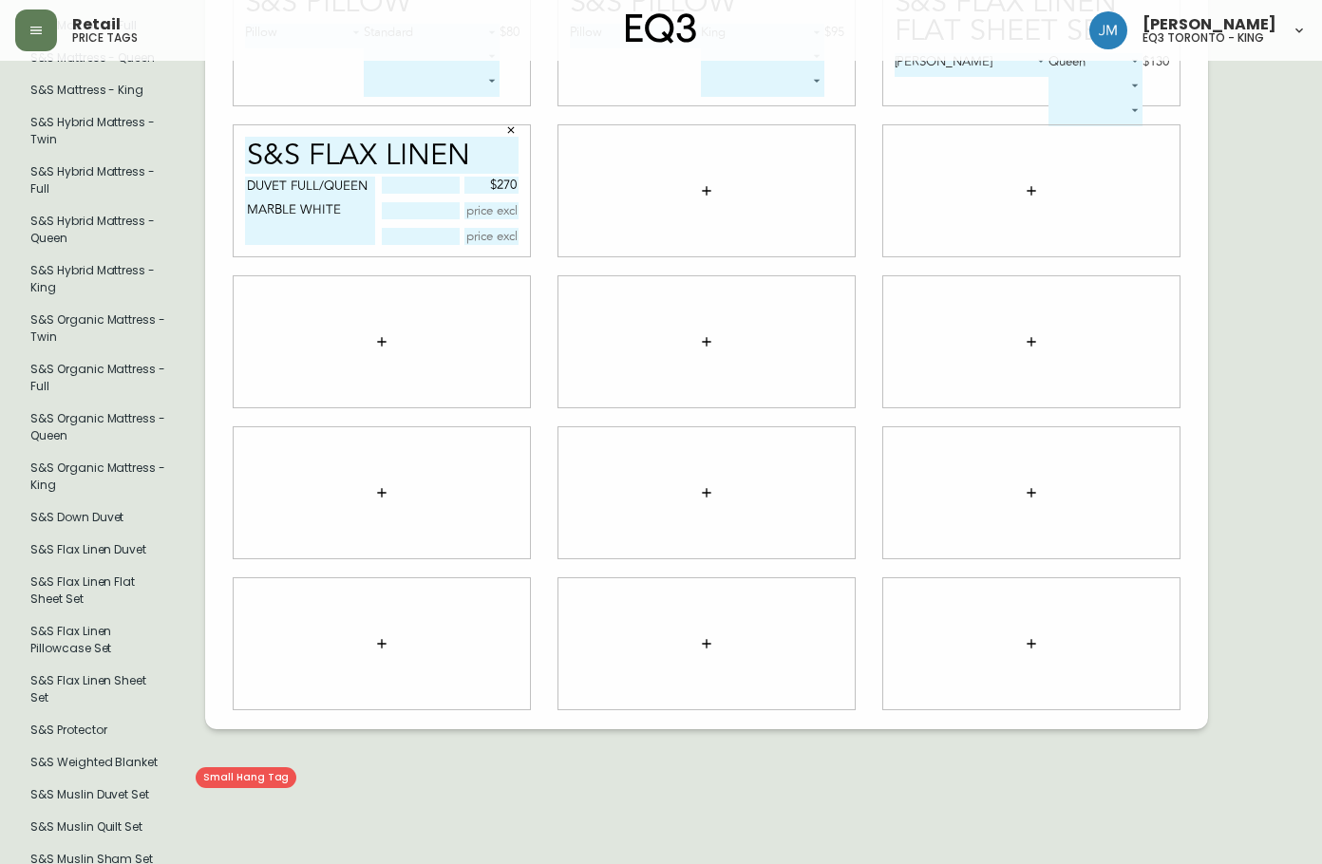
scroll to position [312, 0]
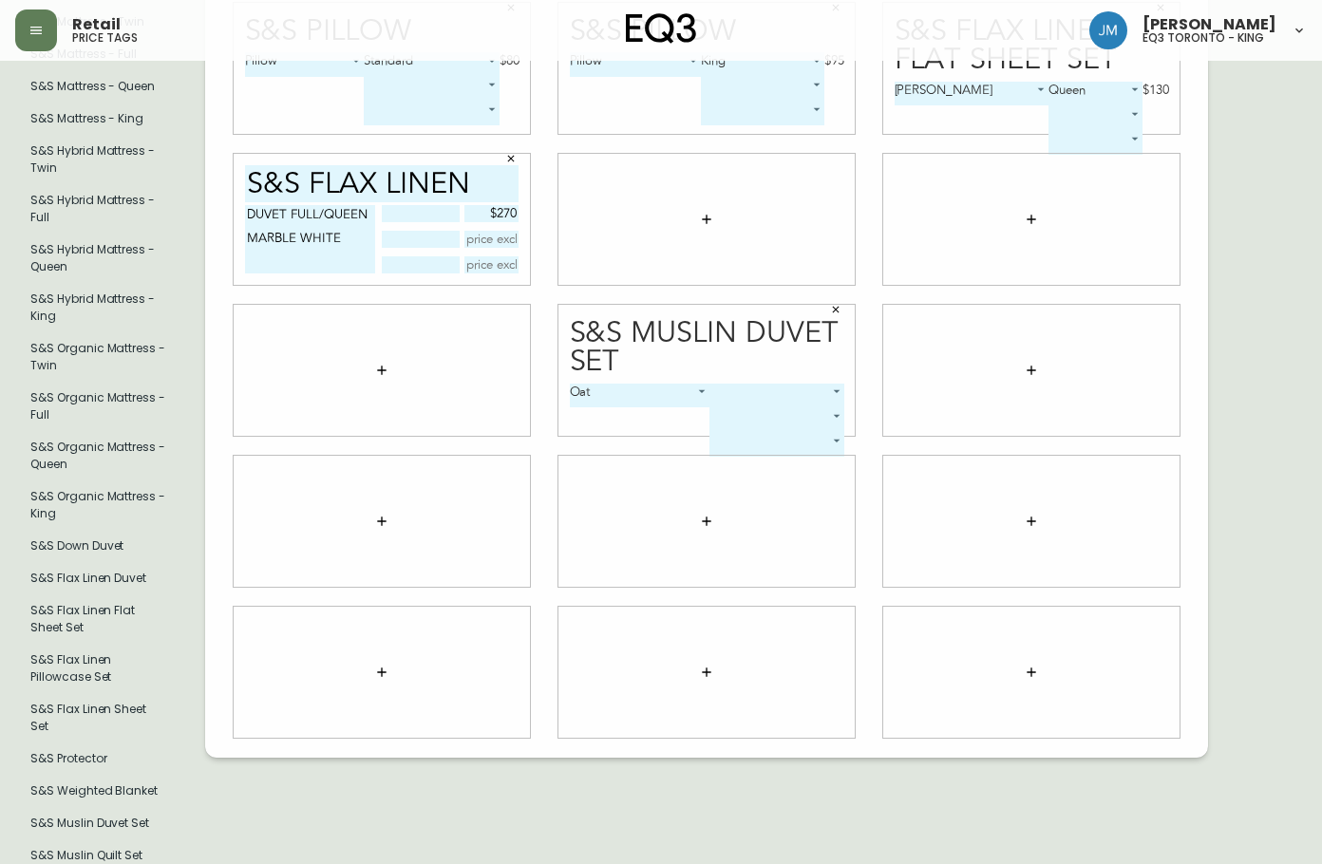
click at [709, 212] on icon "button" at bounding box center [706, 219] width 15 height 15
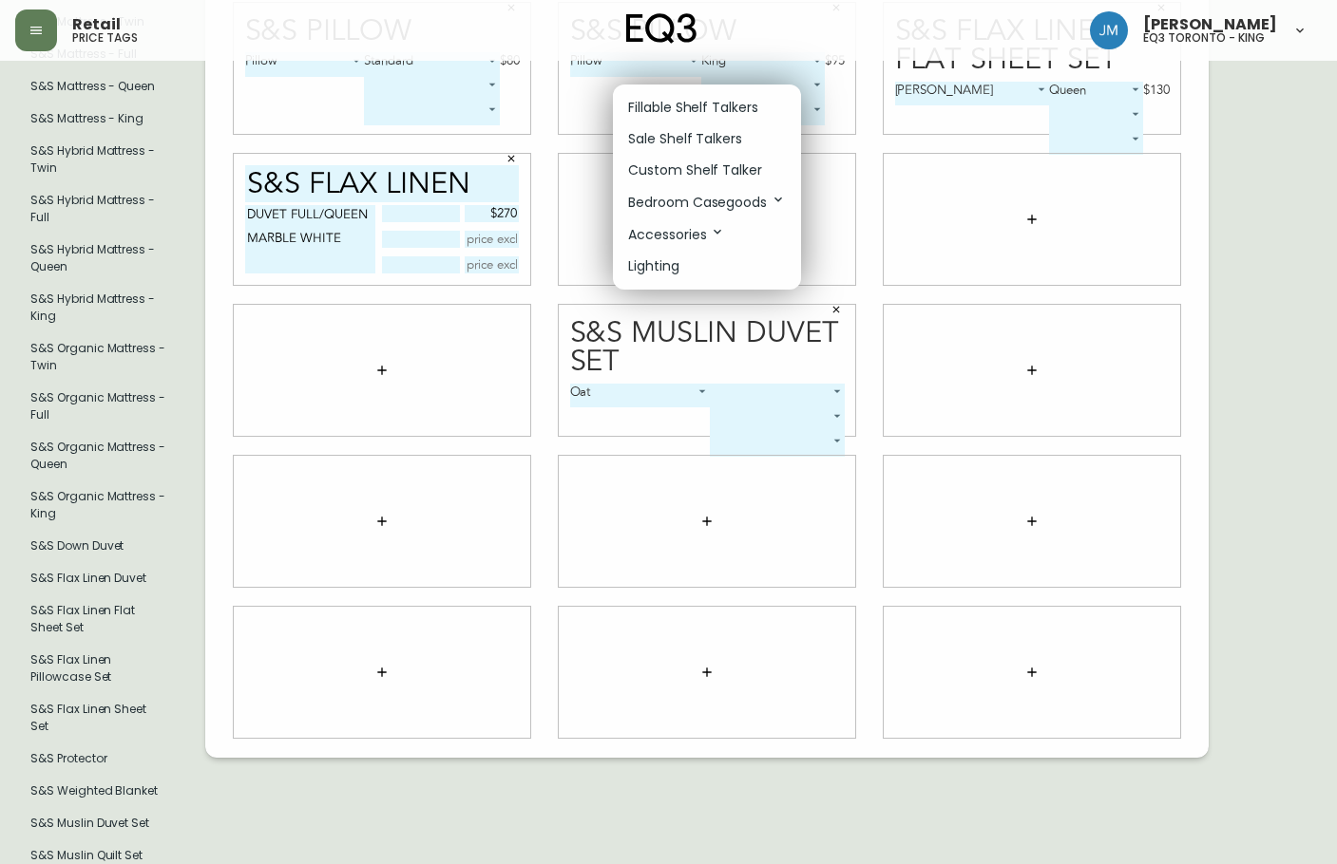
click at [707, 106] on p "Fillable Shelf Talkers" at bounding box center [693, 108] width 130 height 20
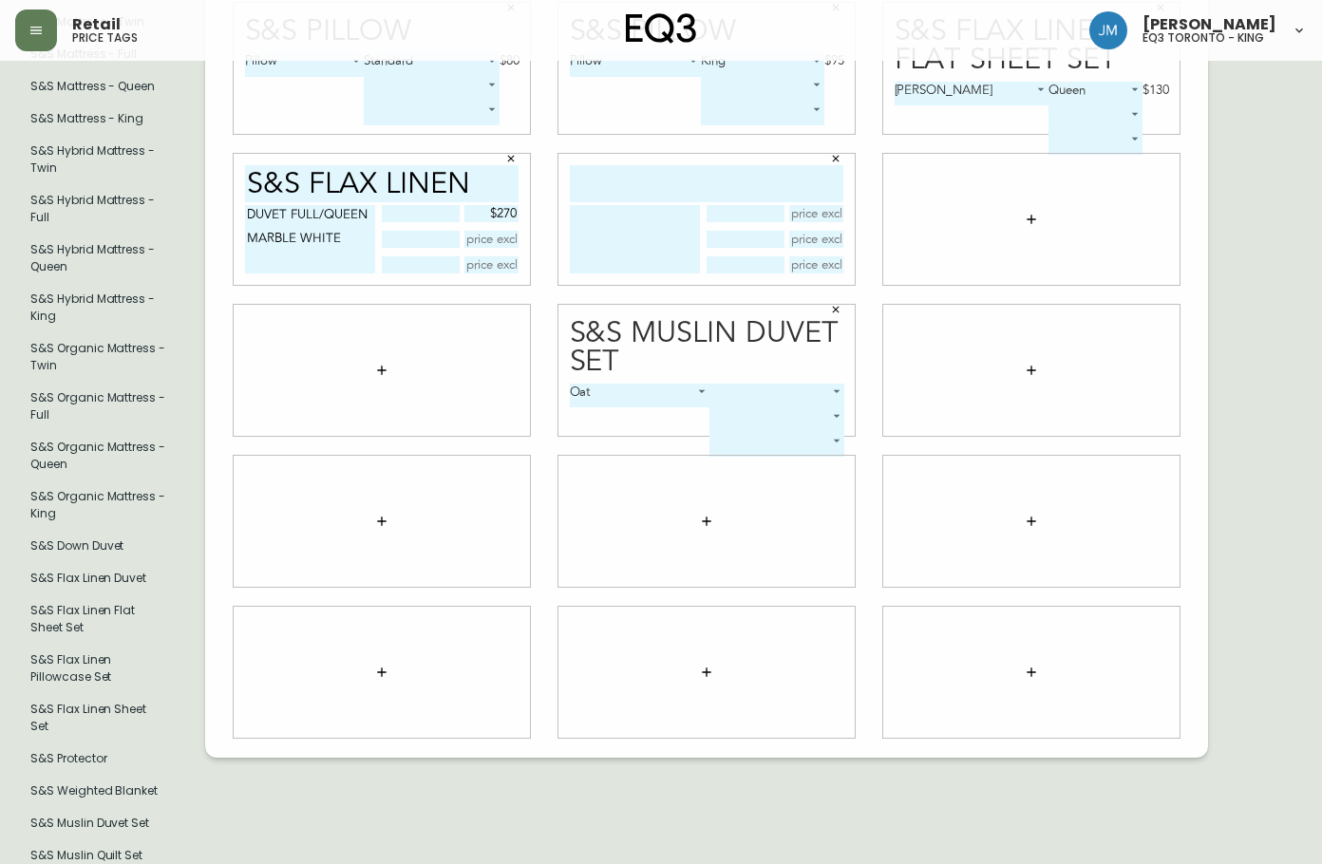
click at [645, 181] on input "text" at bounding box center [707, 183] width 274 height 37
type input "S&S MUSLIN DUVET"
click at [613, 215] on textarea at bounding box center [635, 239] width 130 height 68
click at [646, 205] on textarea "COVER FULL/QUEEN" at bounding box center [635, 239] width 130 height 68
click at [674, 228] on textarea "COVER FULL/QUEEN" at bounding box center [635, 239] width 130 height 68
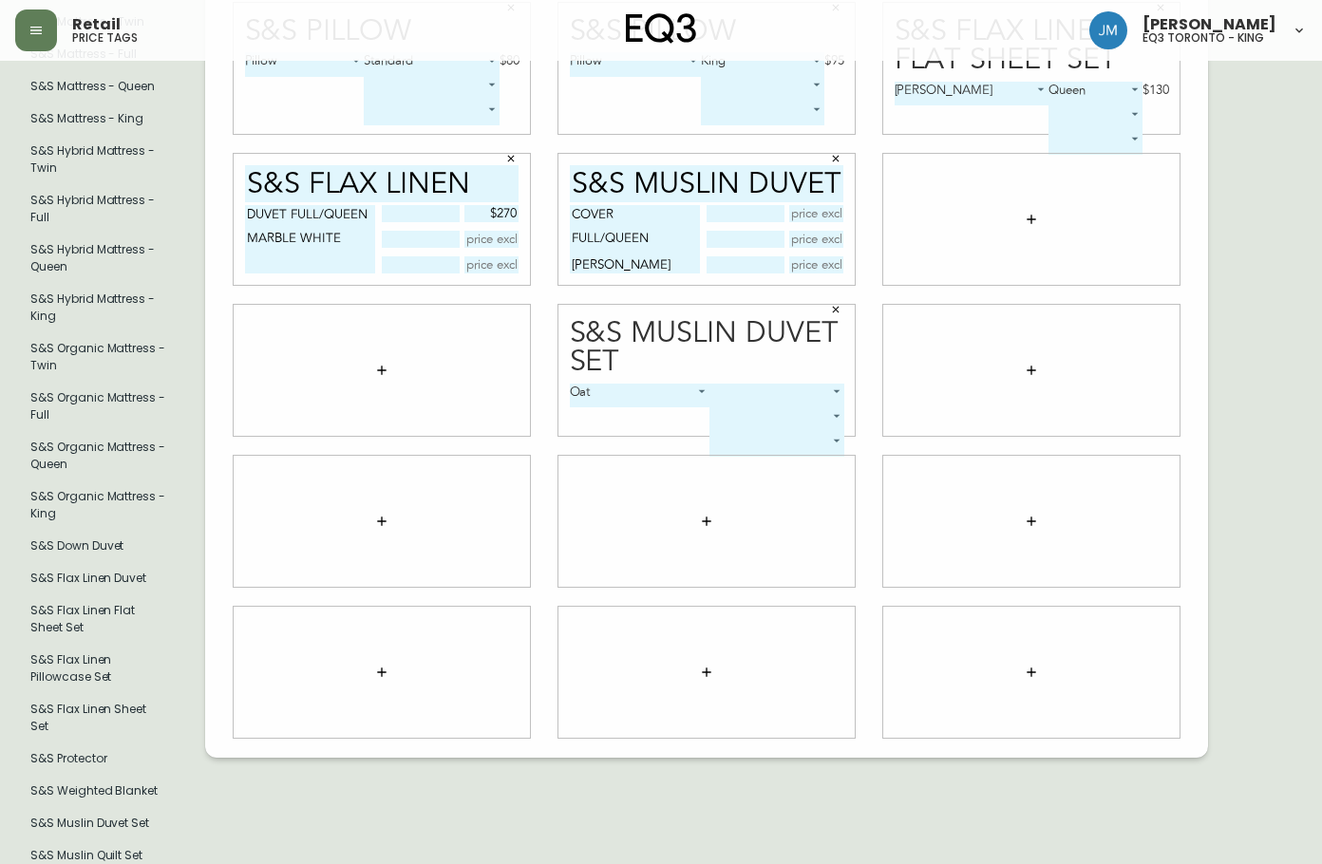
click at [672, 224] on textarea "COVER FULL/QUEEN [PERSON_NAME]" at bounding box center [635, 239] width 130 height 68
drag, startPoint x: 625, startPoint y: 256, endPoint x: 626, endPoint y: 241, distance: 15.2
click at [626, 258] on textarea "COVER FULL/QUEEN -[PERSON_NAME]" at bounding box center [635, 239] width 130 height 68
type textarea "COVER FULL/QUEEN -CHAI"
click at [812, 205] on input "text" at bounding box center [816, 213] width 55 height 17
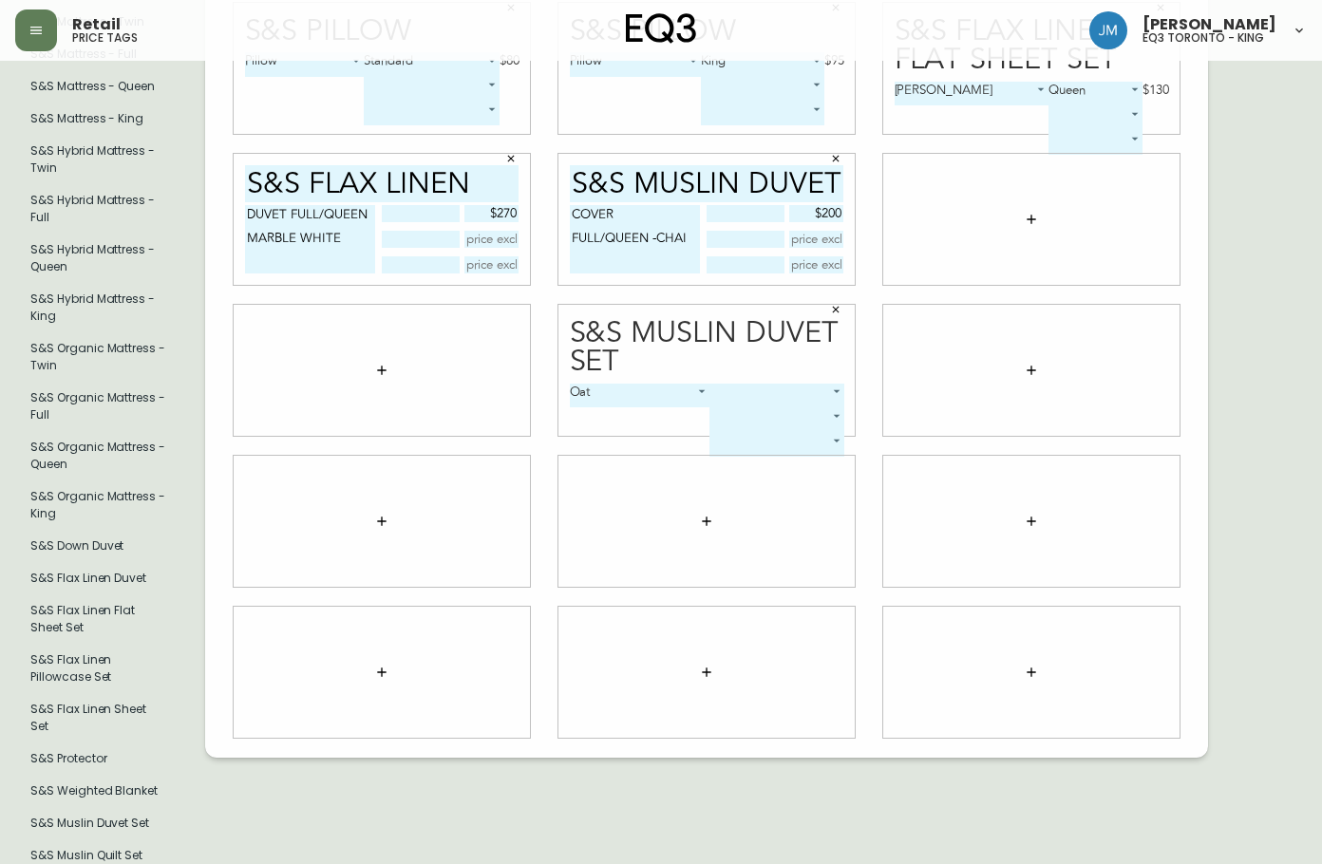
type input "$200"
click at [840, 304] on icon "button" at bounding box center [835, 309] width 11 height 11
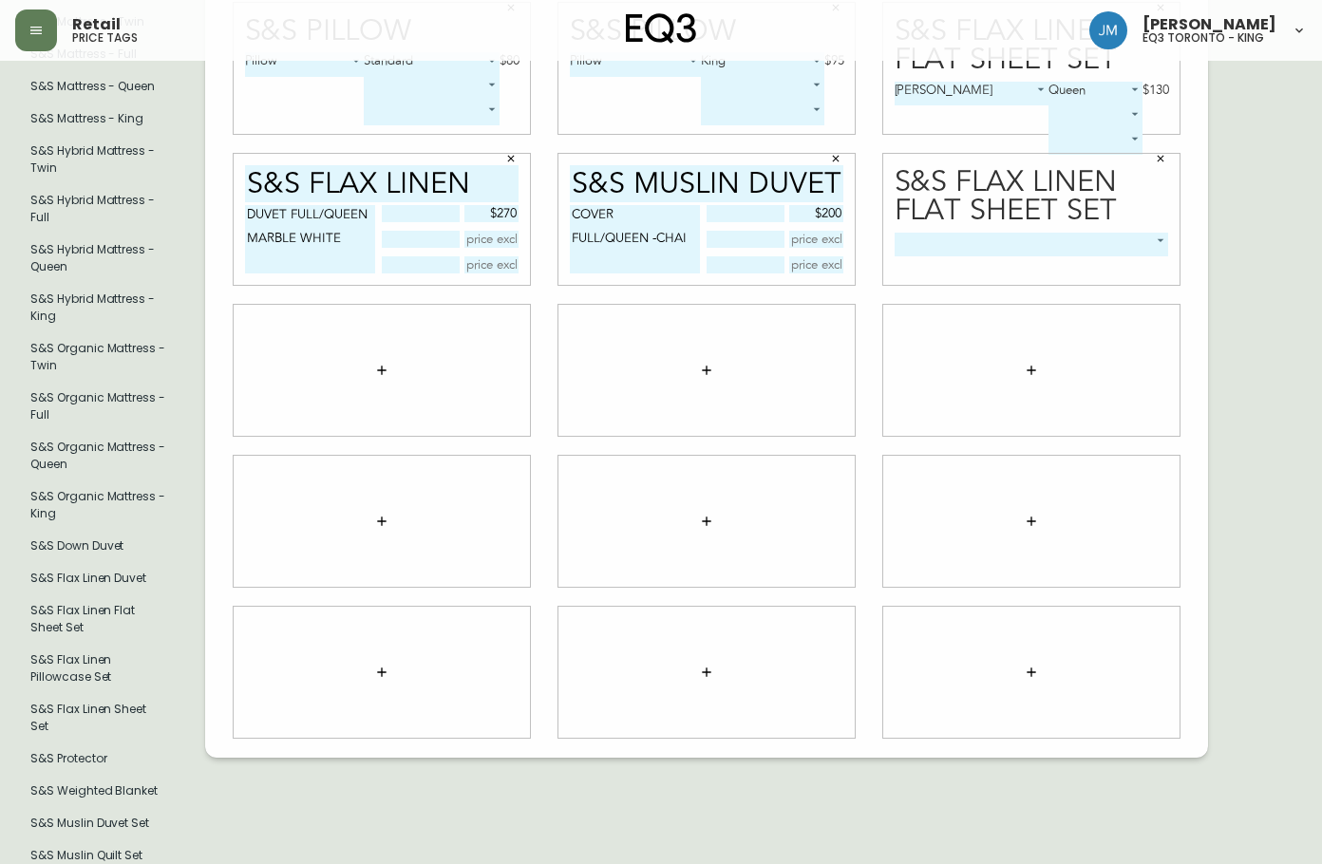
click at [1069, 235] on body "Retail price tags [PERSON_NAME] eq3 toronto - king English Canada en_CA EQ3 fon…" at bounding box center [661, 332] width 1322 height 1288
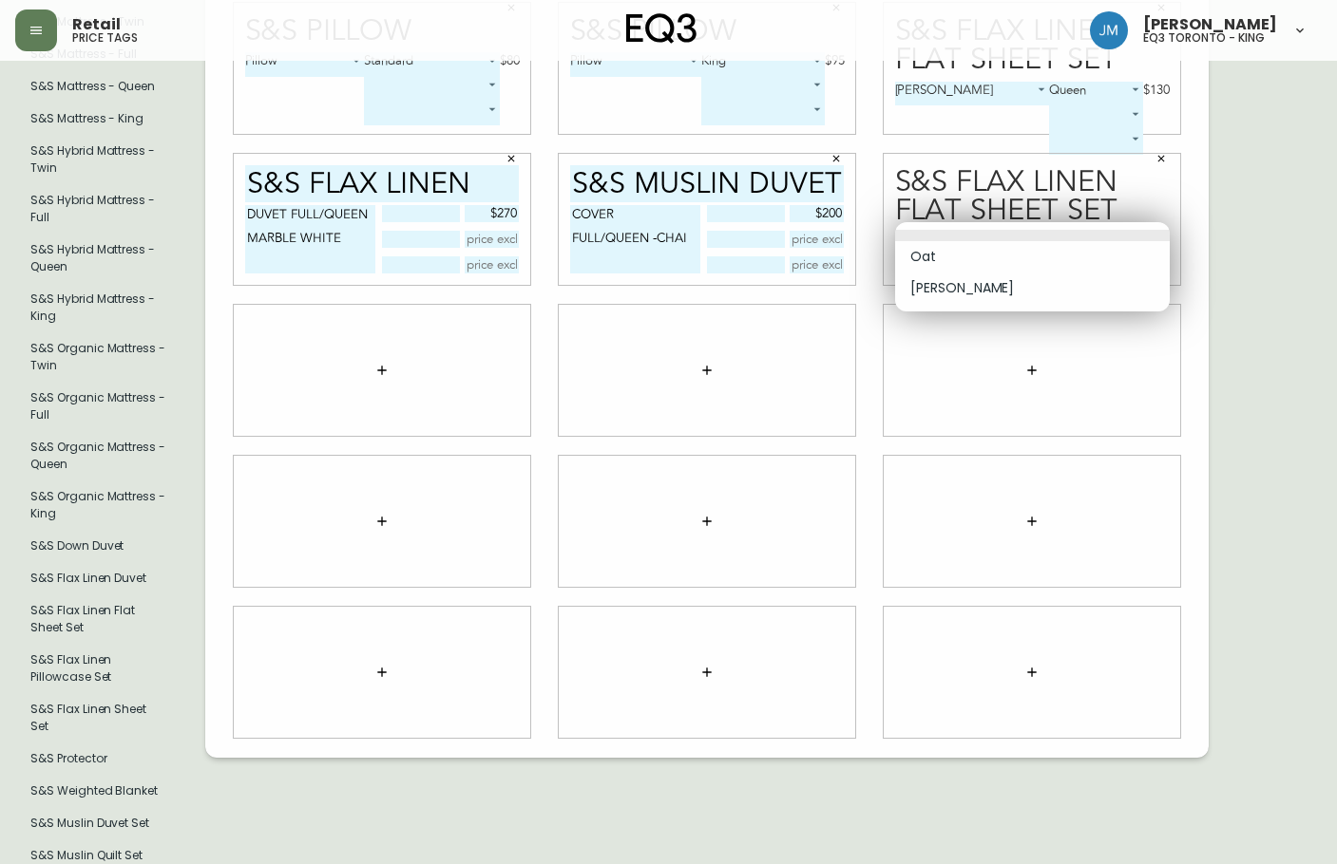
click at [924, 291] on li "[PERSON_NAME]" at bounding box center [1032, 288] width 275 height 31
type input "1"
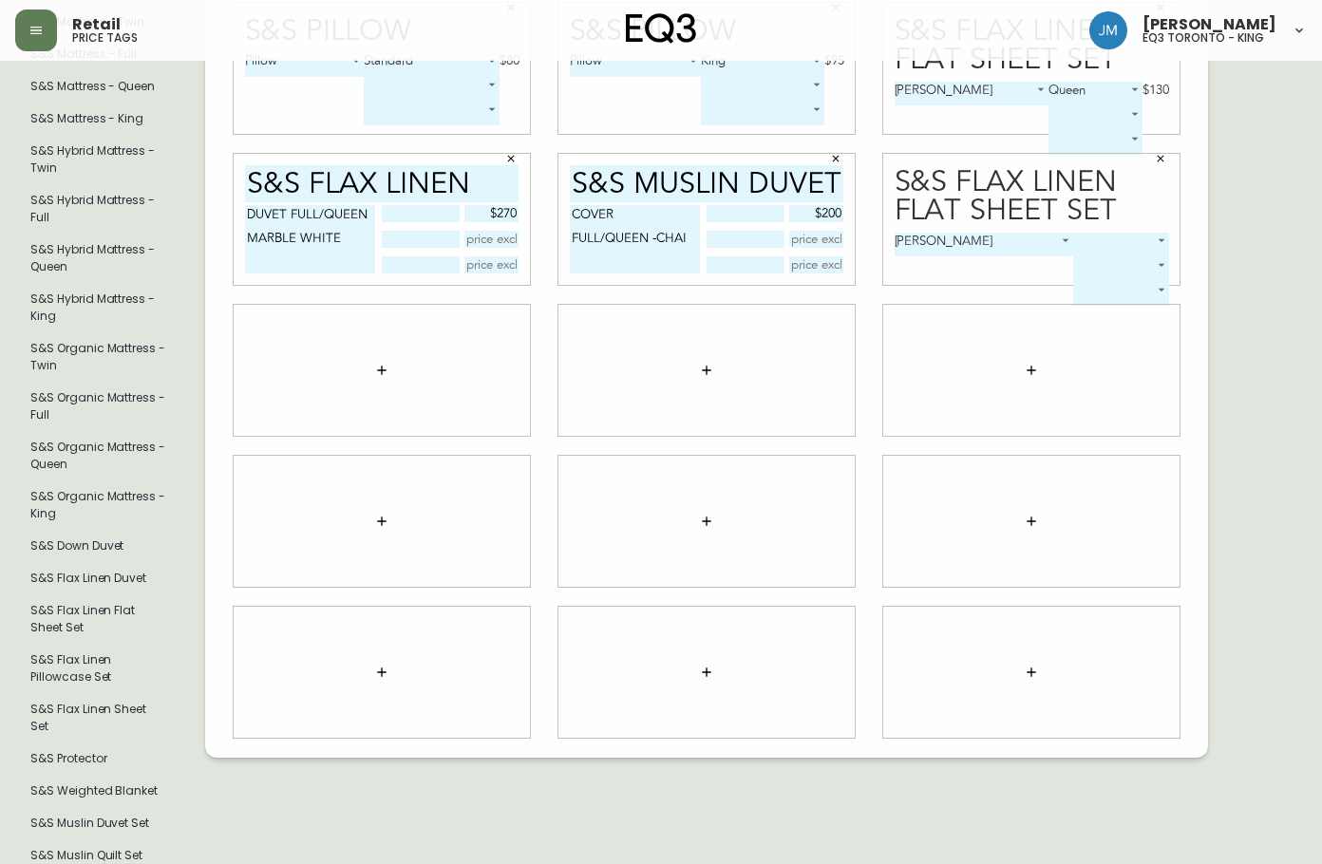
click at [1110, 237] on body "Retail price tags [PERSON_NAME] eq3 toronto - king English Canada en_CA EQ3 fon…" at bounding box center [661, 332] width 1322 height 1288
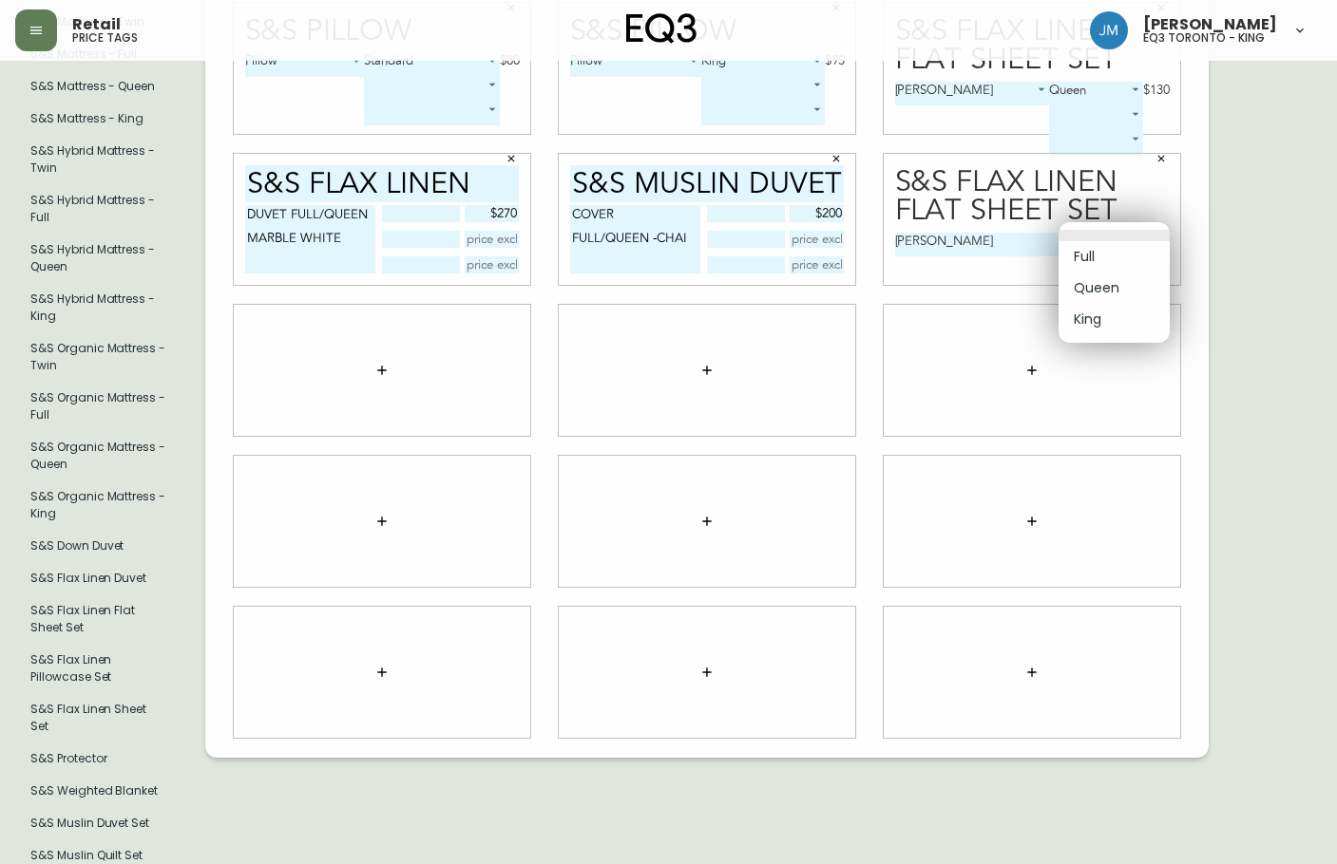
click at [1108, 294] on li "Queen" at bounding box center [1113, 288] width 111 height 31
type input "1"
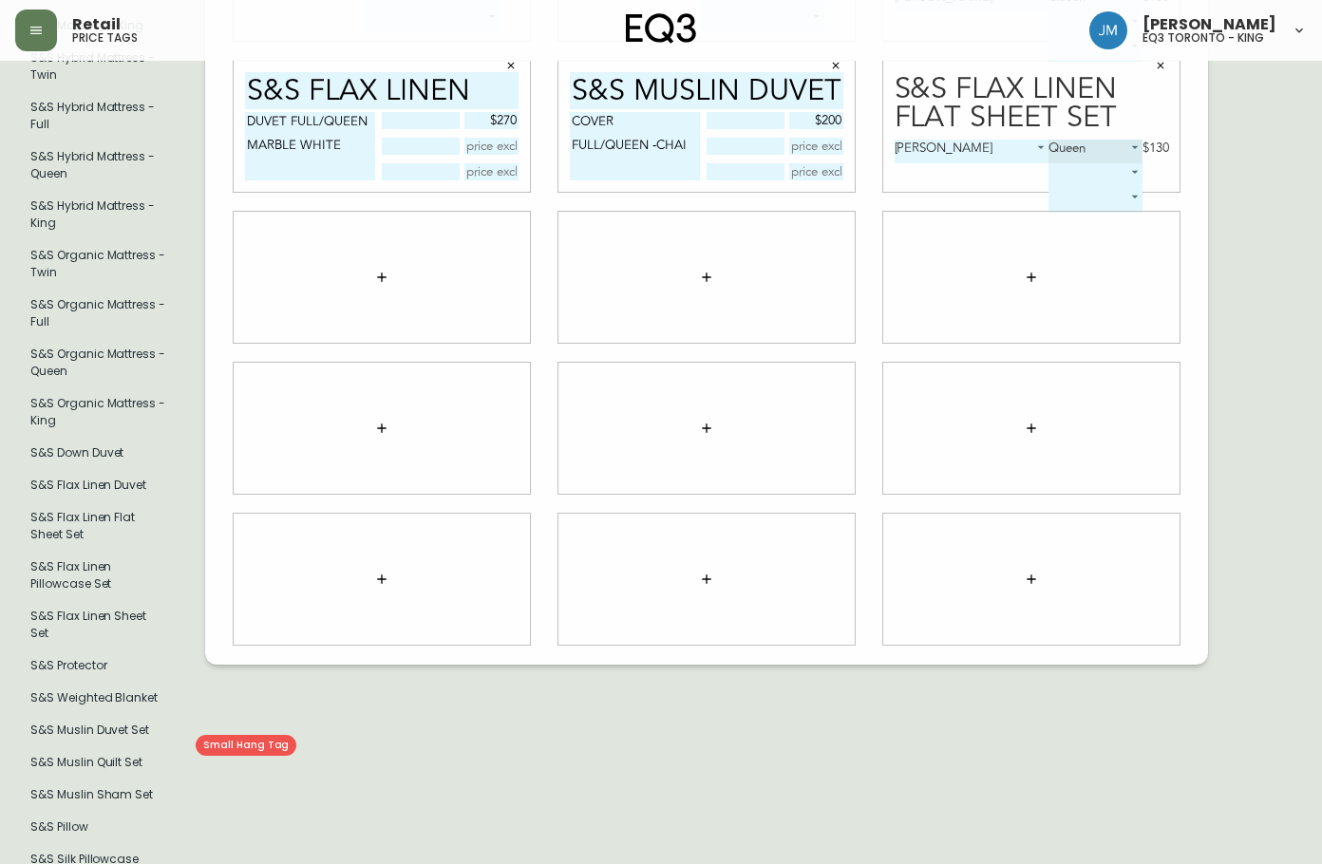
scroll to position [407, 0]
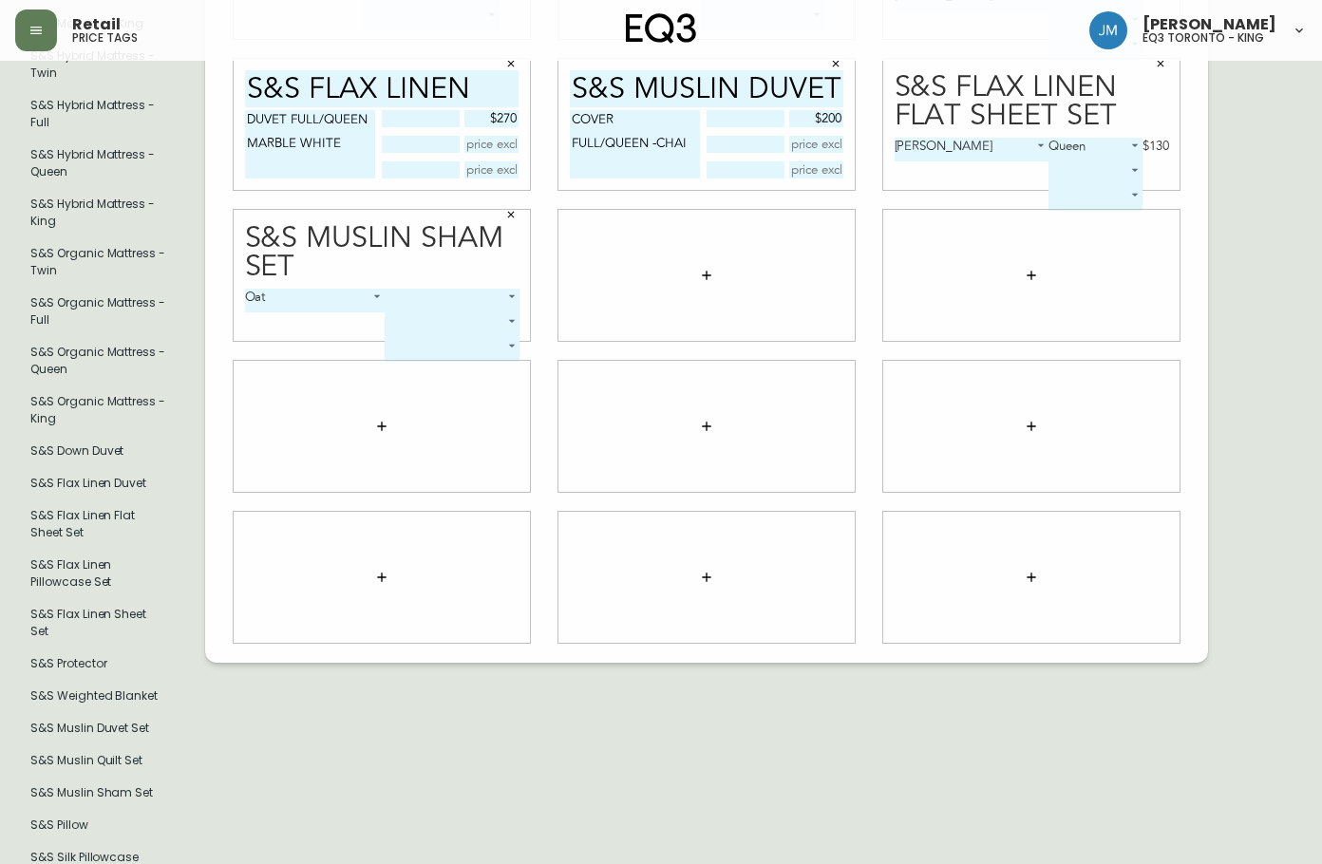
click at [431, 292] on body "Retail price tags [PERSON_NAME] eq3 toronto - king English Canada en_CA EQ3 fon…" at bounding box center [661, 237] width 1322 height 1288
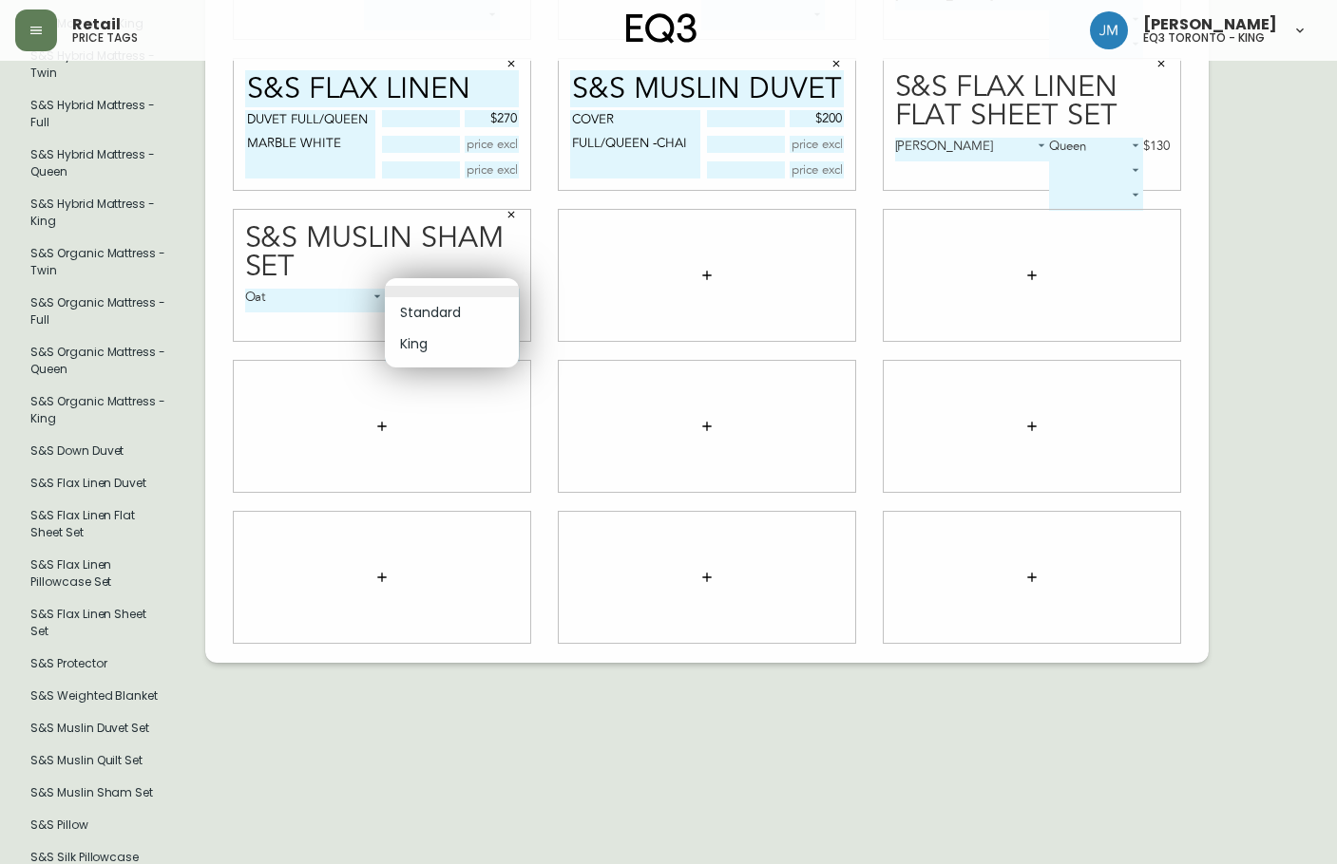
click at [511, 204] on div at bounding box center [668, 432] width 1337 height 864
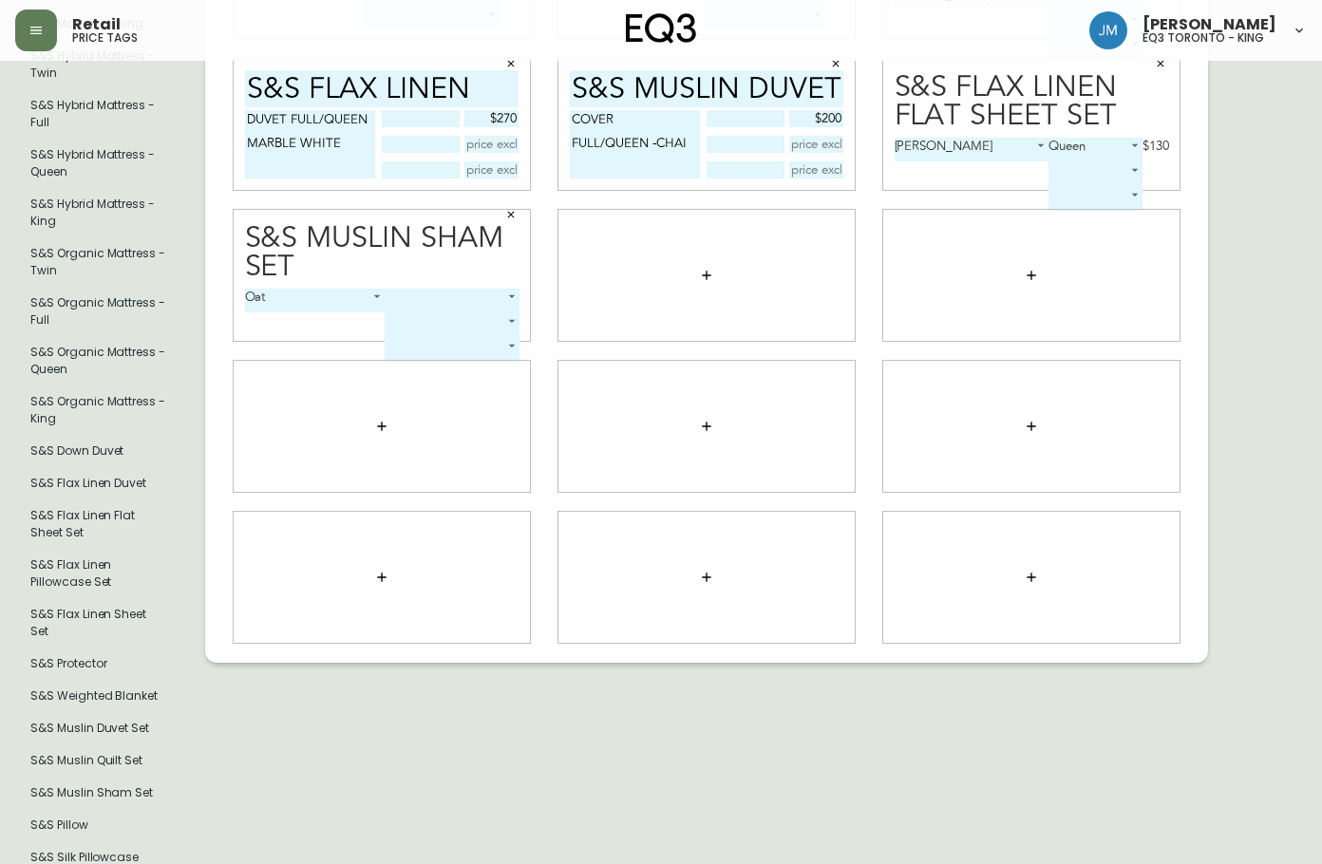
click at [511, 211] on icon "button" at bounding box center [511, 214] width 7 height 7
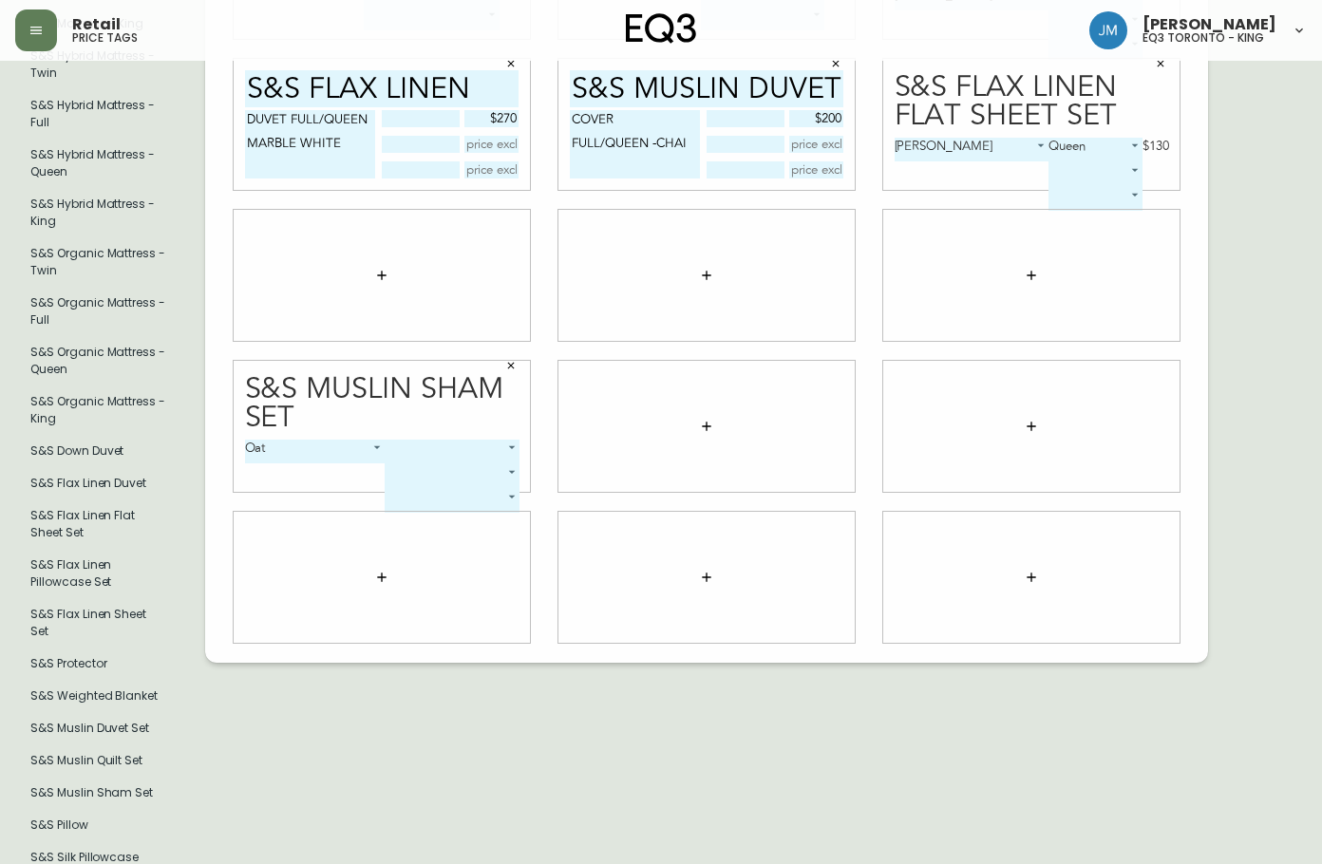
click at [381, 268] on icon "button" at bounding box center [381, 275] width 15 height 15
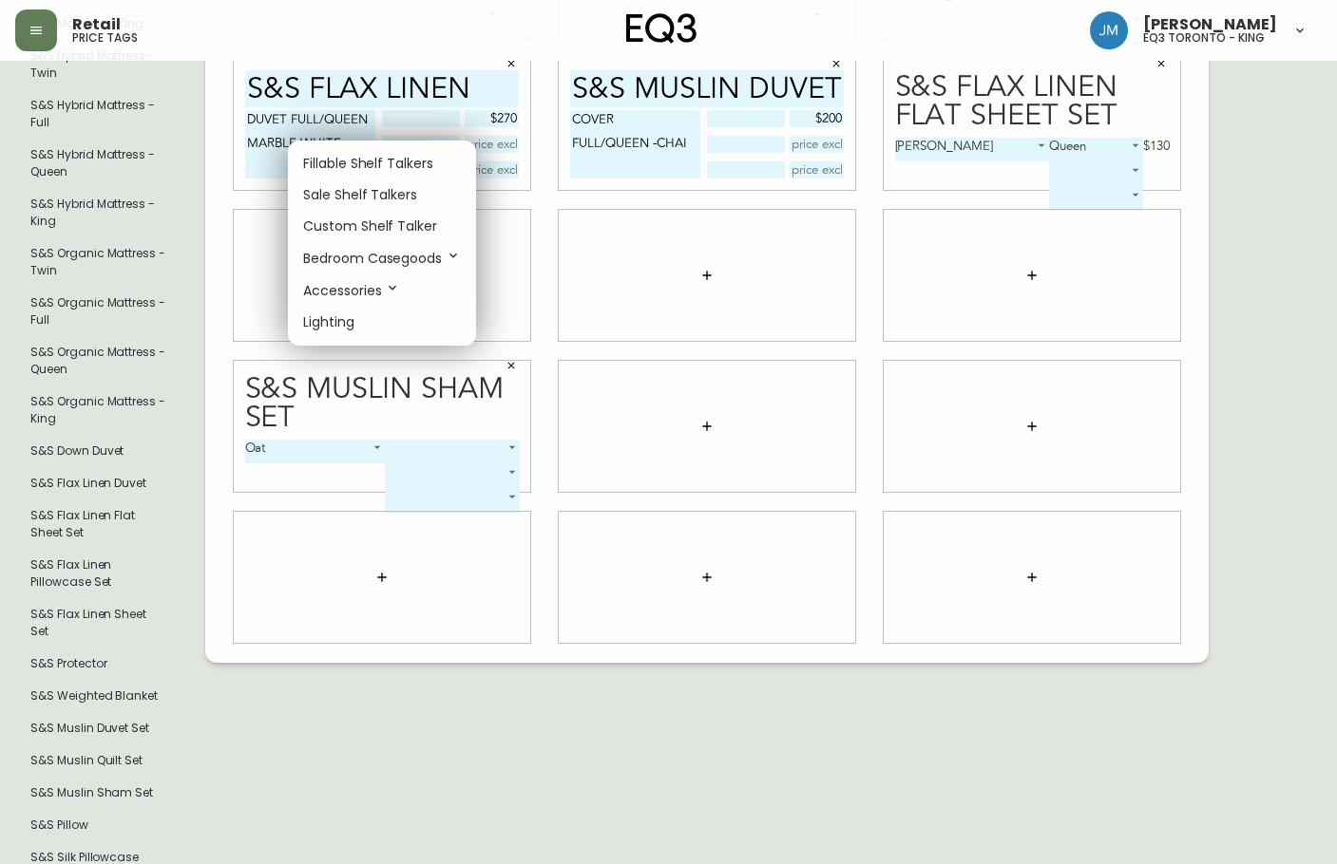
click at [385, 161] on p "Fillable Shelf Talkers" at bounding box center [368, 164] width 130 height 20
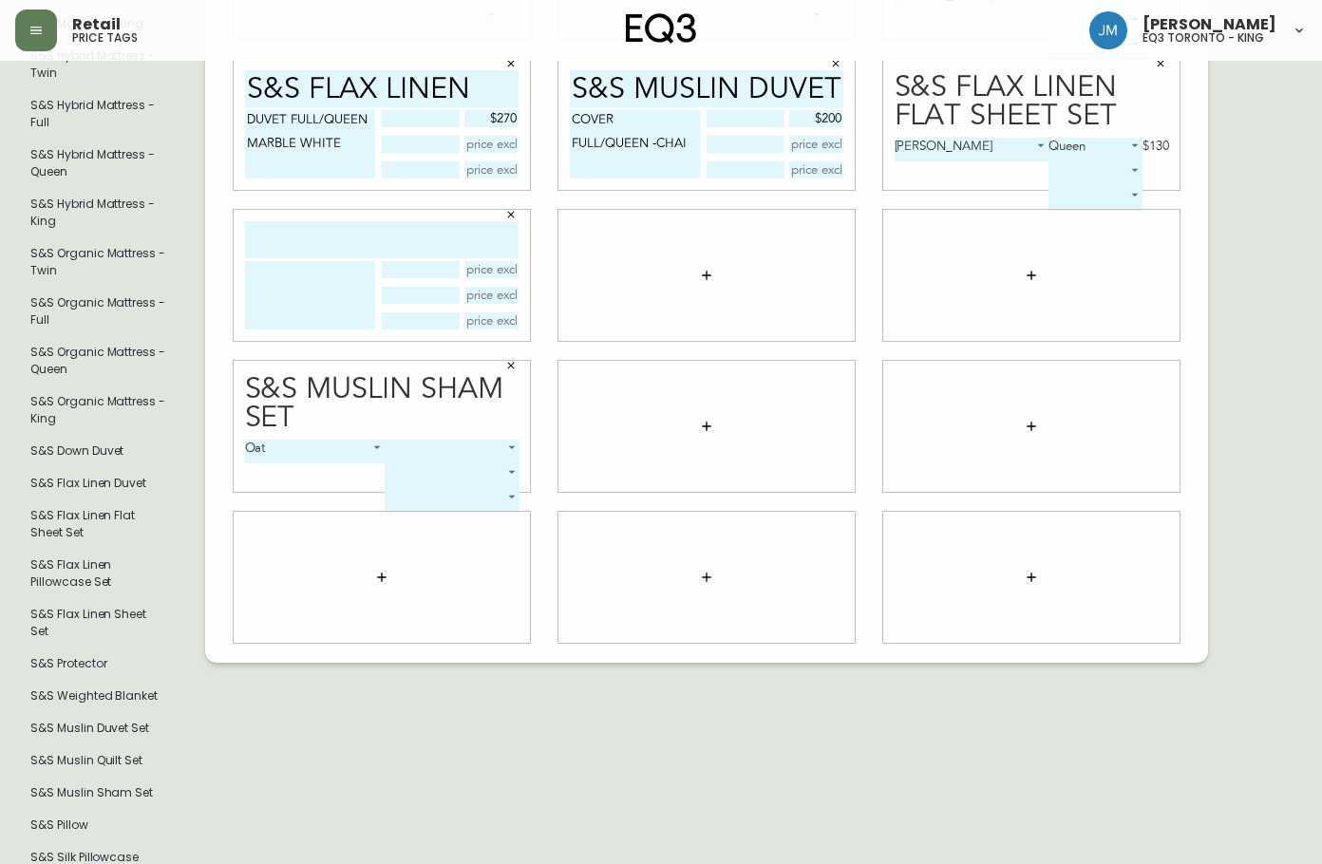
click at [353, 235] on input "text" at bounding box center [382, 239] width 274 height 37
type input "s&S MUSLIN SHAM"
click at [288, 265] on textarea at bounding box center [310, 295] width 130 height 68
type textarea "SET/2 STANDARD- CHAI"
click at [510, 360] on icon "button" at bounding box center [510, 365] width 11 height 11
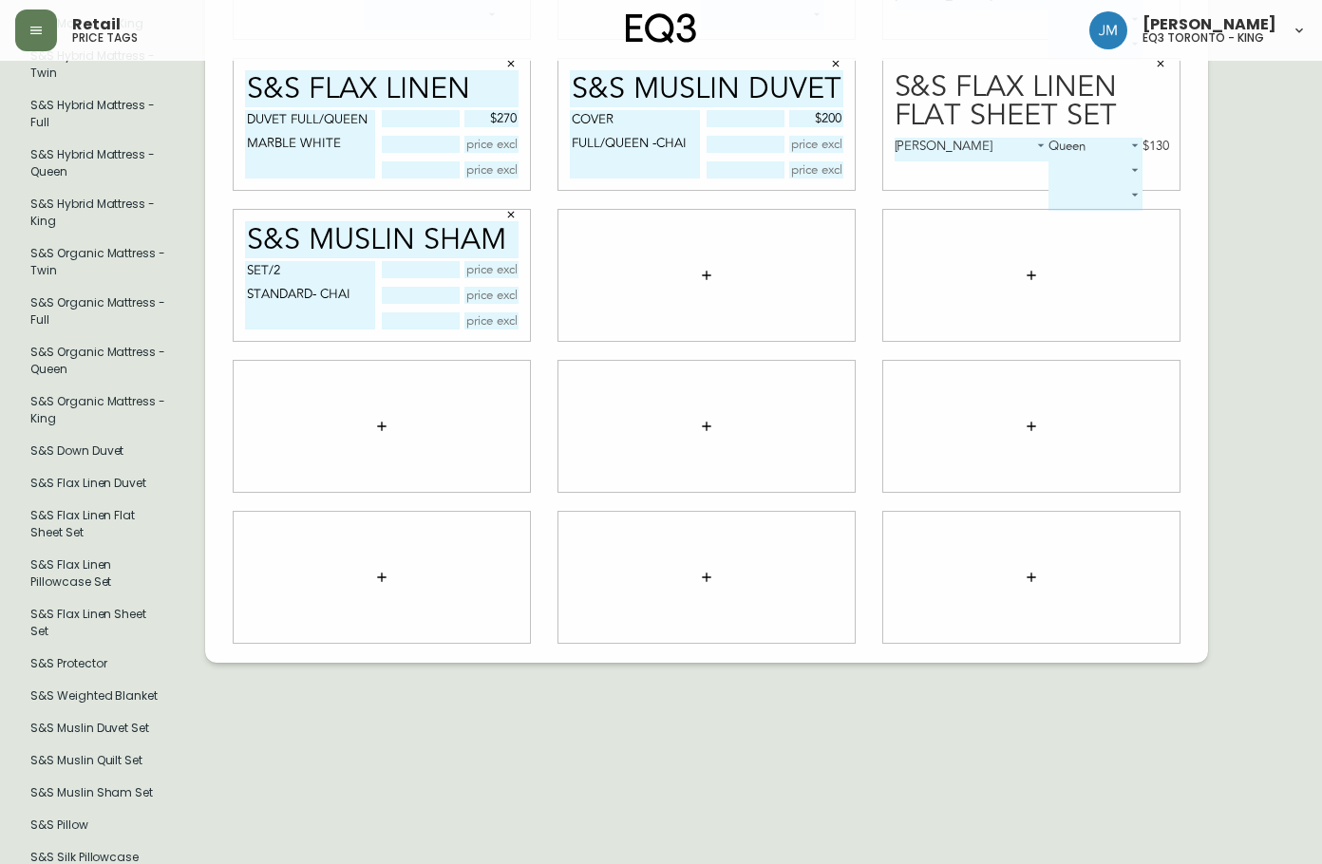
click at [676, 270] on div at bounding box center [707, 275] width 296 height 131
click at [694, 267] on button "button" at bounding box center [707, 275] width 38 height 38
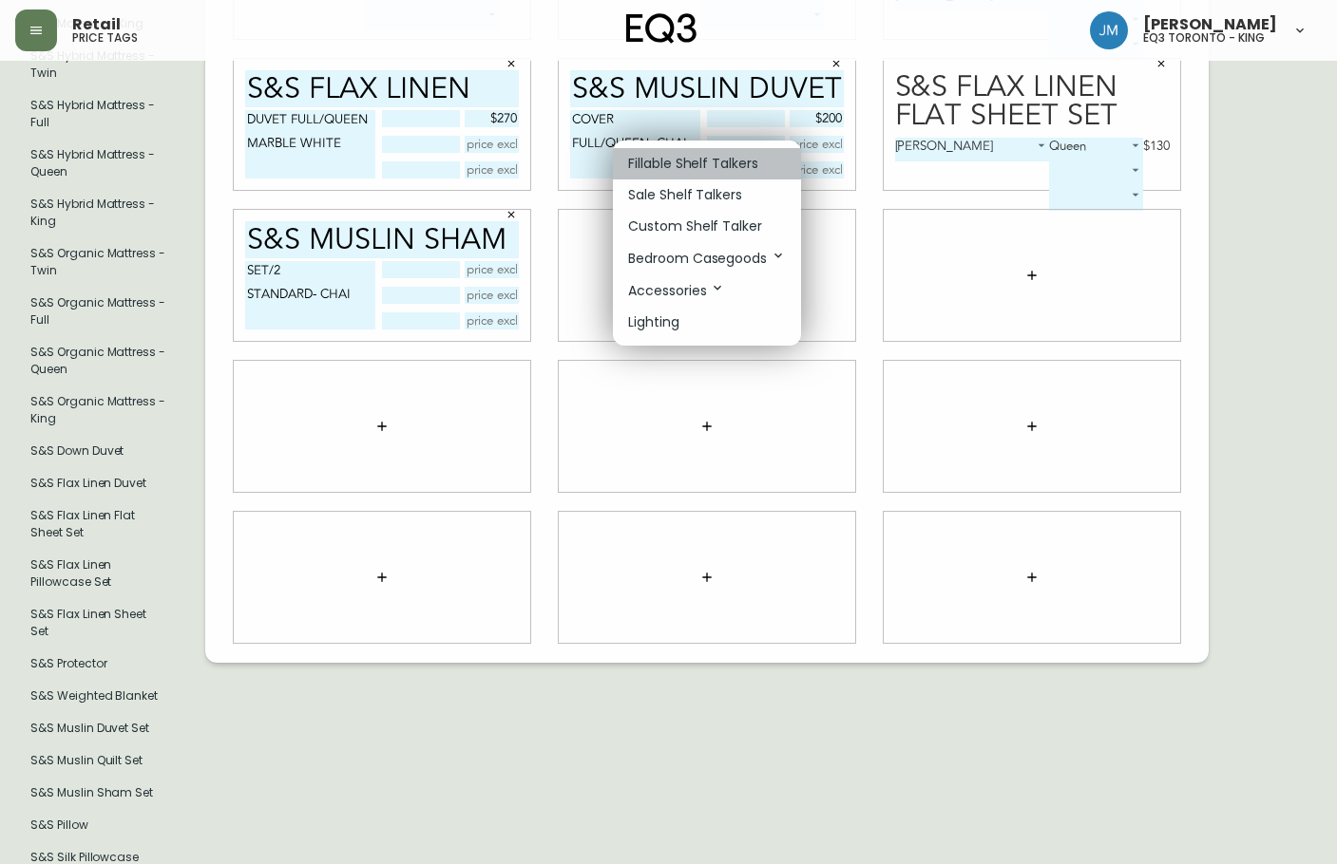
click at [705, 164] on p "Fillable Shelf Talkers" at bounding box center [693, 164] width 130 height 20
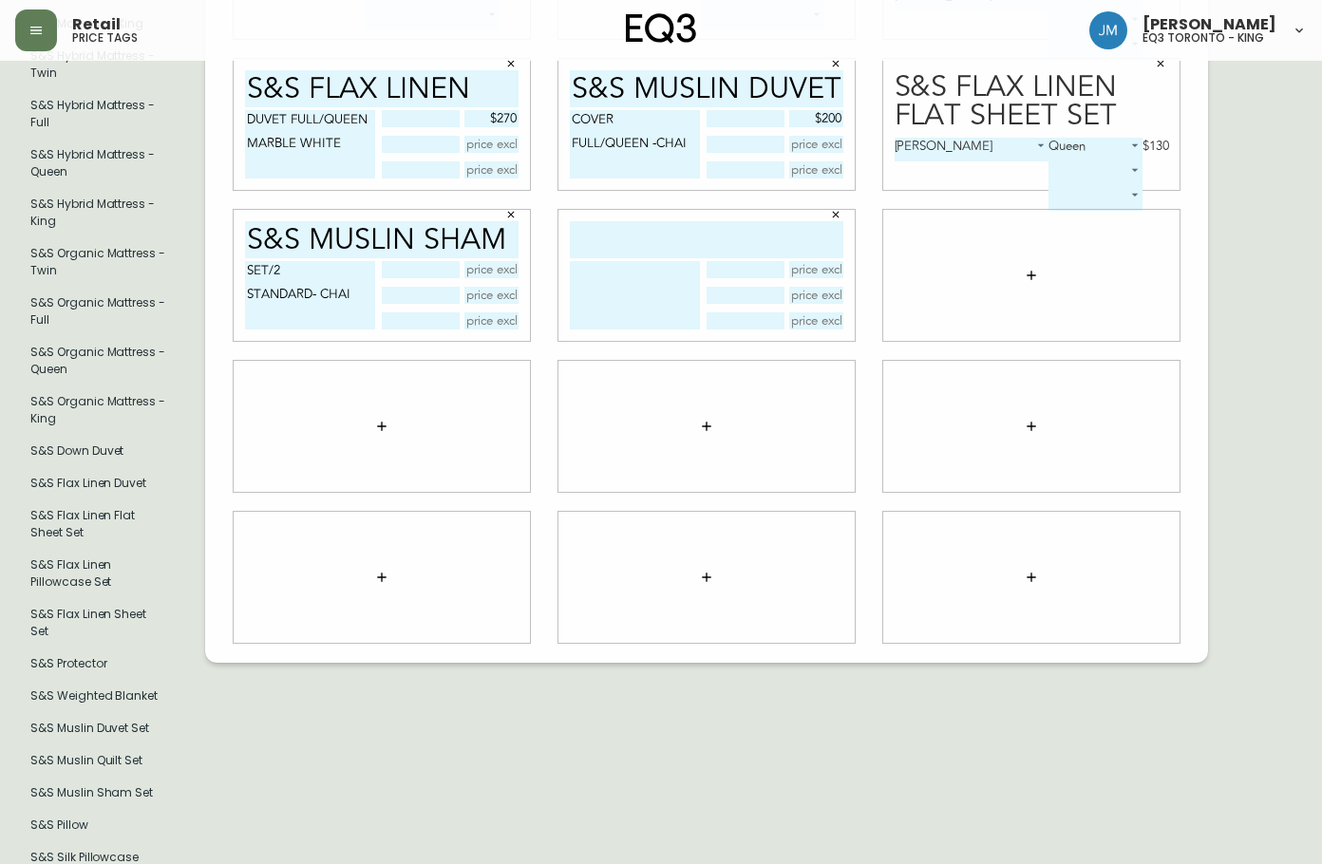
click at [681, 238] on input "text" at bounding box center [707, 239] width 274 height 37
type input "S&S FLAX SHAM"
drag, startPoint x: 616, startPoint y: 278, endPoint x: 618, endPoint y: 257, distance: 21.1
click at [615, 278] on textarea at bounding box center [635, 295] width 130 height 68
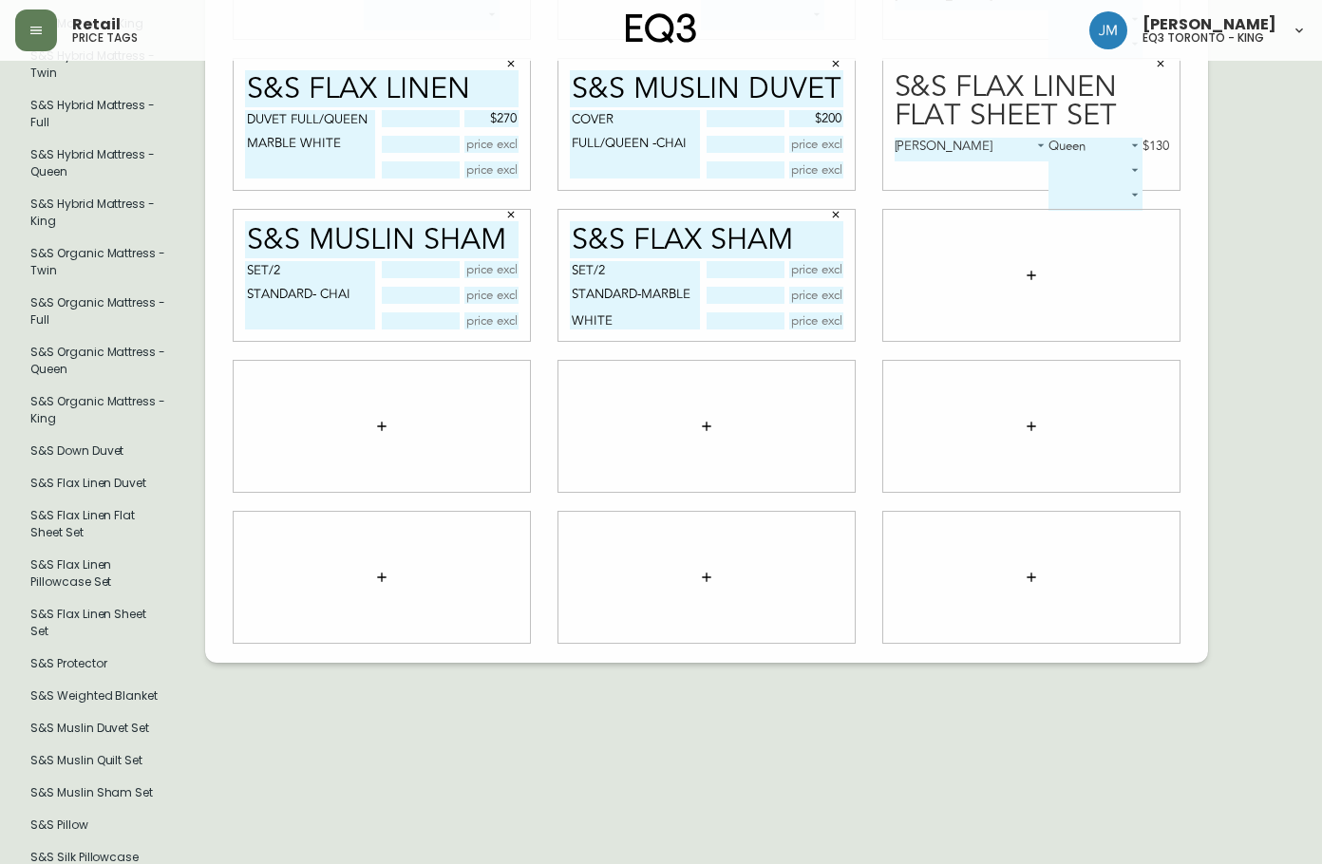
click at [642, 288] on textarea "SET/2 STANDARD-MARBLE WHITE" at bounding box center [635, 295] width 130 height 68
type textarea "SET/2 STANDARD MARBLE WHITE"
click at [796, 236] on input "S&S FLAX SHAM" at bounding box center [707, 239] width 274 height 37
type input "S&S FLAX SHAMS"
click at [815, 266] on input "text" at bounding box center [816, 269] width 55 height 17
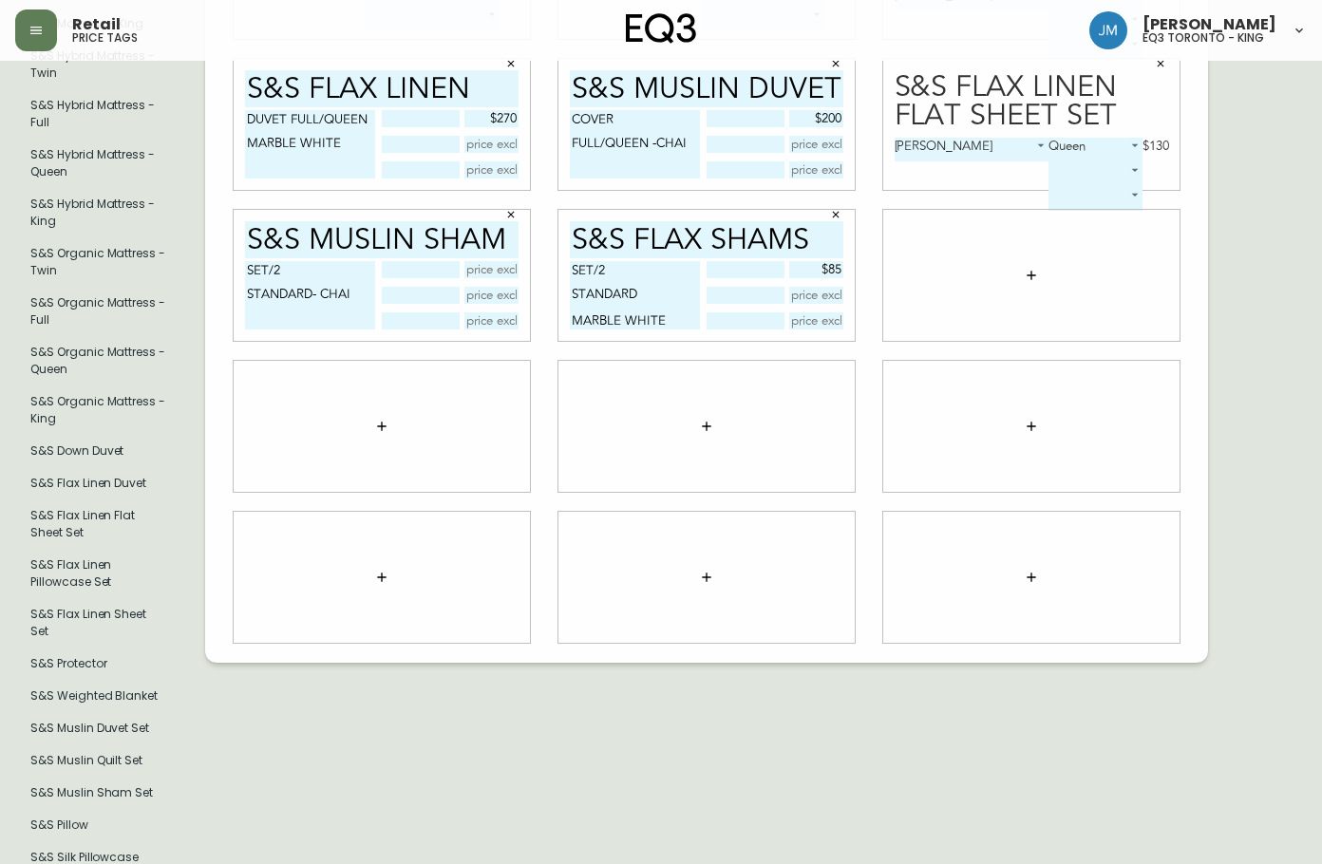
type input "$85"
click at [636, 261] on textarea "SET/2 STANDARD MARBLE WHITE" at bounding box center [635, 295] width 130 height 68
click at [647, 289] on textarea "SET/2- STANDARD STANDARD MARBLE WHITE" at bounding box center [635, 295] width 130 height 68
type textarea "SET/2- STANDARD MARBLE WHITE"
click at [1031, 268] on icon "button" at bounding box center [1031, 275] width 15 height 15
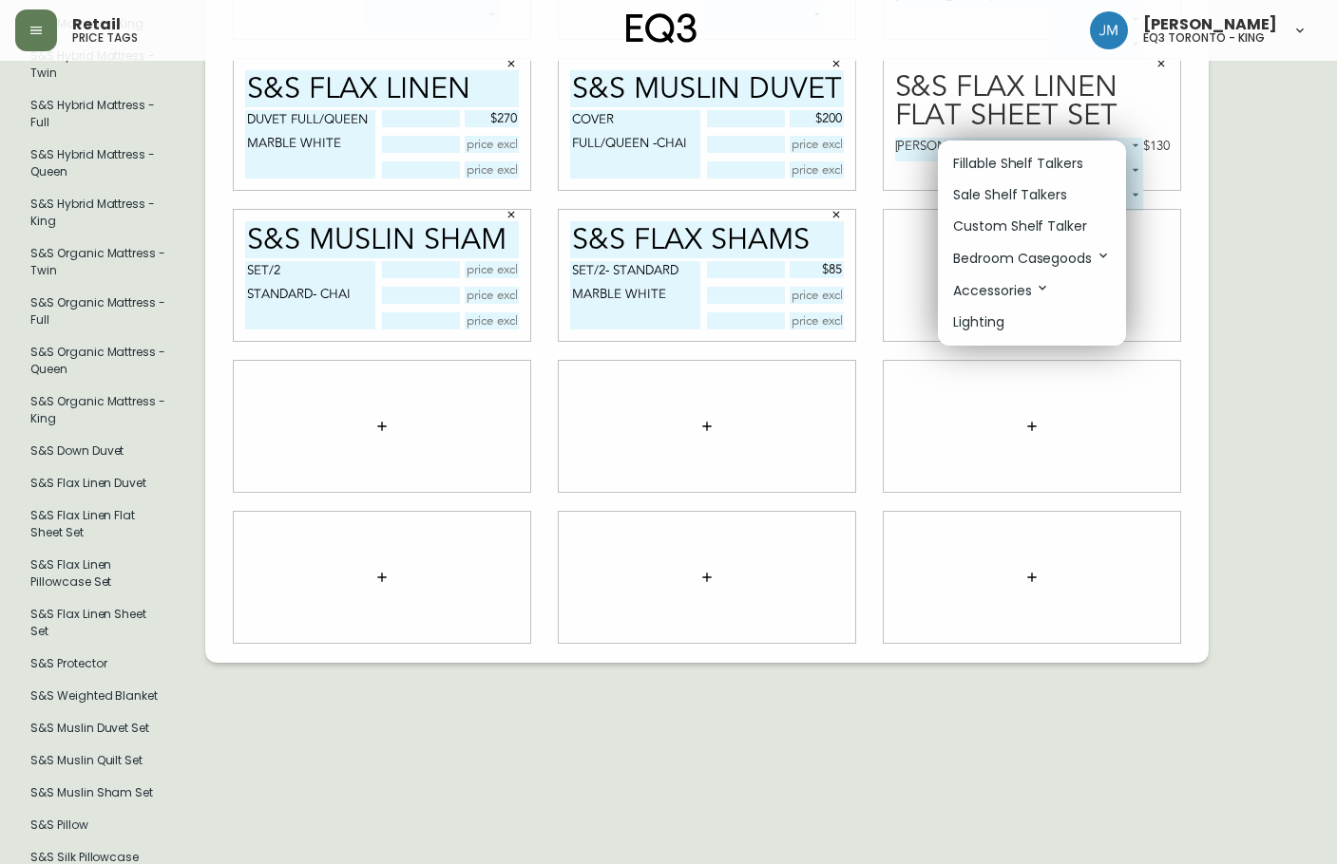
drag, startPoint x: 998, startPoint y: 165, endPoint x: 989, endPoint y: 175, distance: 13.4
click at [999, 165] on p "Fillable Shelf Talkers" at bounding box center [1018, 164] width 130 height 20
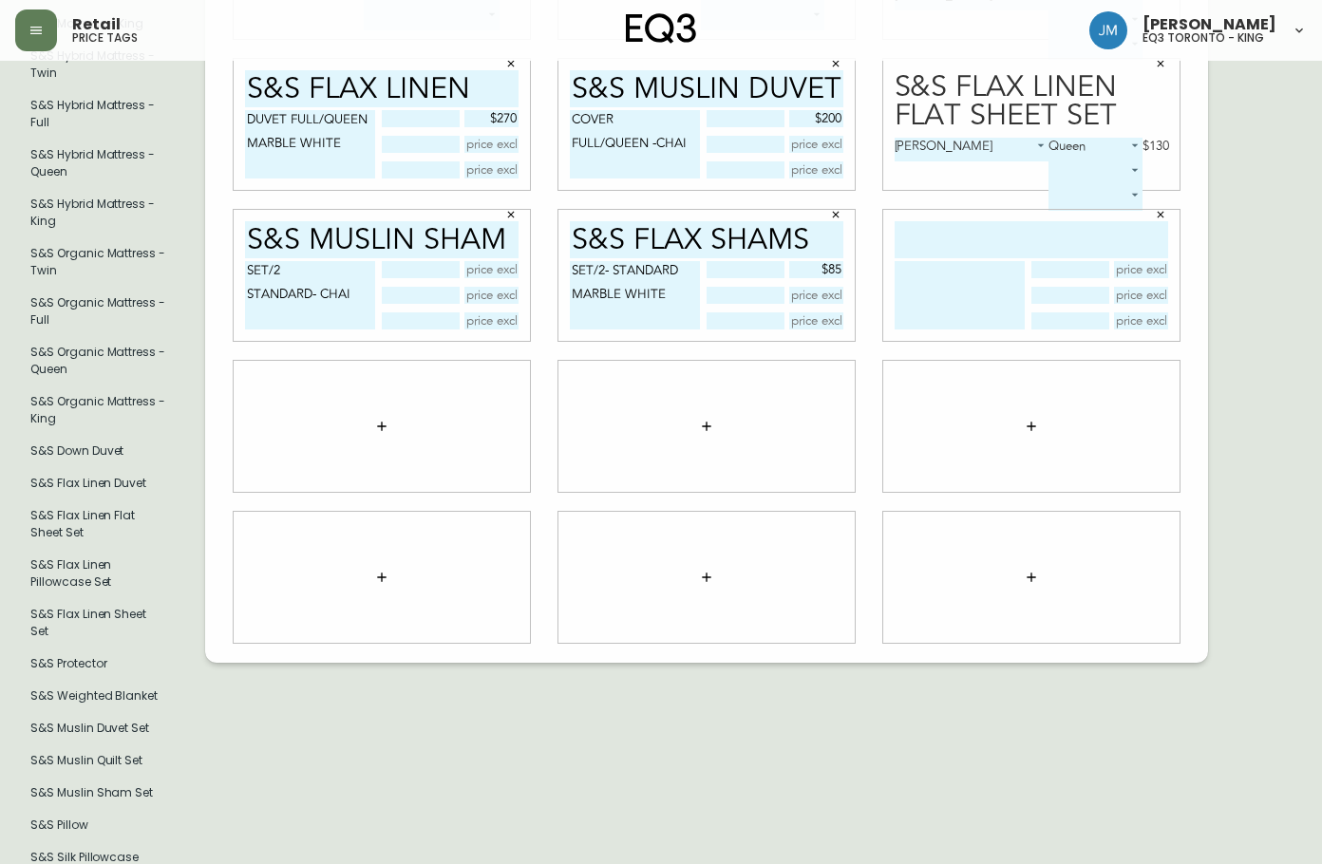
click at [964, 228] on input "text" at bounding box center [1032, 239] width 274 height 37
drag, startPoint x: 826, startPoint y: 229, endPoint x: 545, endPoint y: 242, distance: 281.5
click at [545, 242] on div "S&S FLAX SHAMS SET/2- STANDARD MARBLE WHITE $85" at bounding box center [706, 274] width 325 height 151
click at [946, 221] on input "text" at bounding box center [1032, 239] width 274 height 37
paste input "S&S FLAX SHAMS"
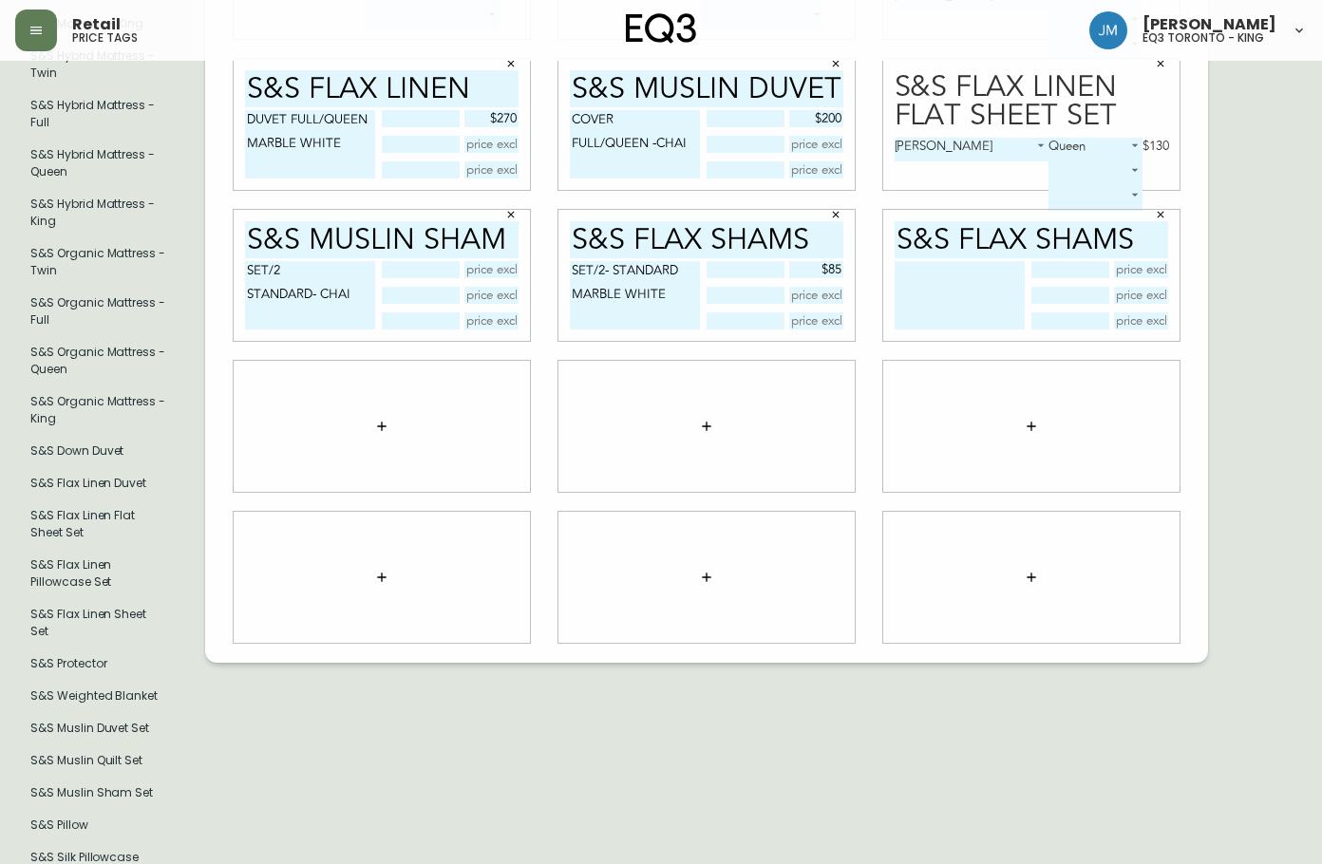
type input "S&S FLAX SHAMS"
drag, startPoint x: 571, startPoint y: 259, endPoint x: 708, endPoint y: 260, distance: 136.8
click at [708, 261] on div "SET/2- STANDARD MARBLE WHITE $85" at bounding box center [707, 295] width 274 height 68
click at [909, 275] on textarea at bounding box center [960, 295] width 130 height 68
paste textarea "SET/2- STANDARD"
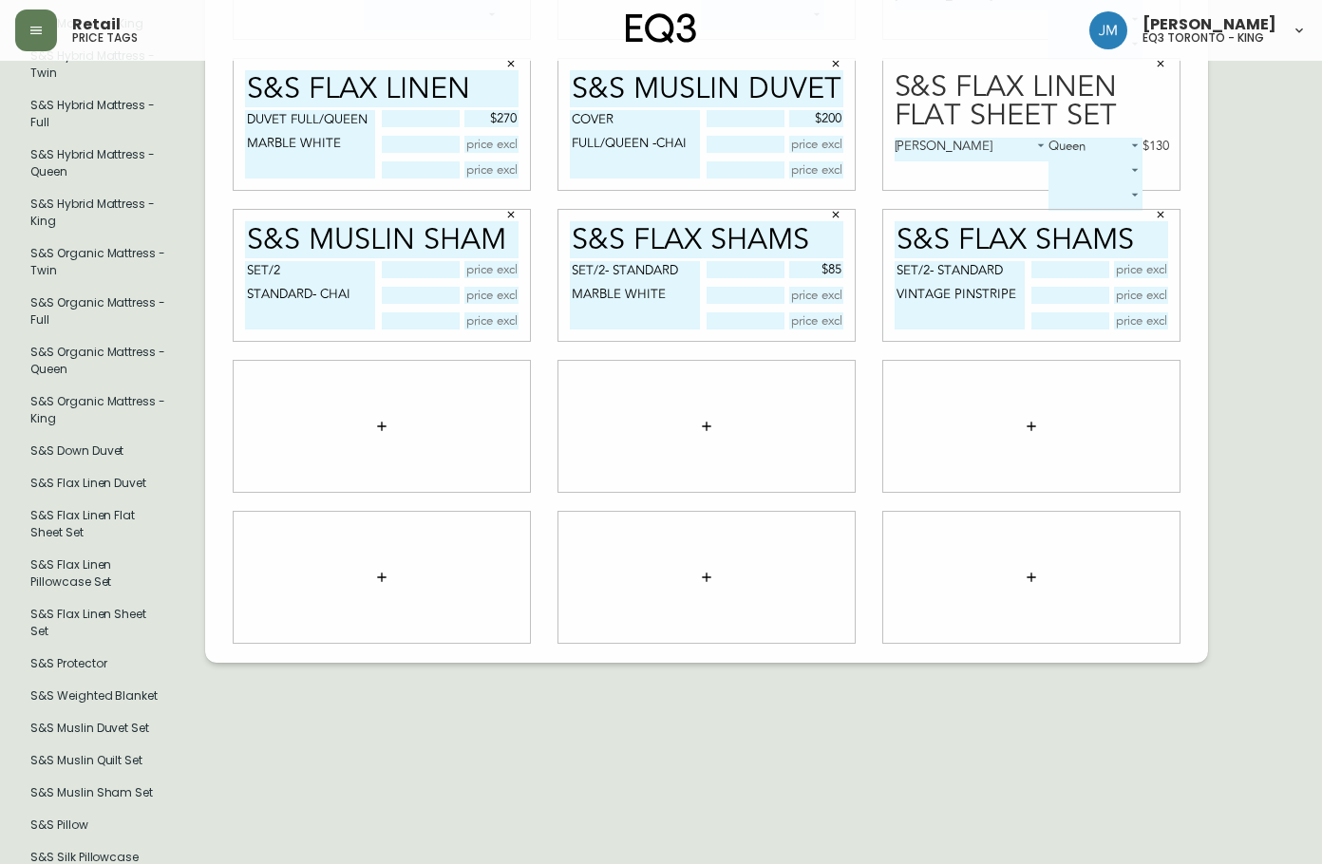
type textarea "SET/2- STANDARD VINTAGE PINSTRIPE"
click at [1140, 261] on input "text" at bounding box center [1141, 269] width 55 height 17
type input "$85"
click at [380, 419] on icon "button" at bounding box center [381, 426] width 15 height 15
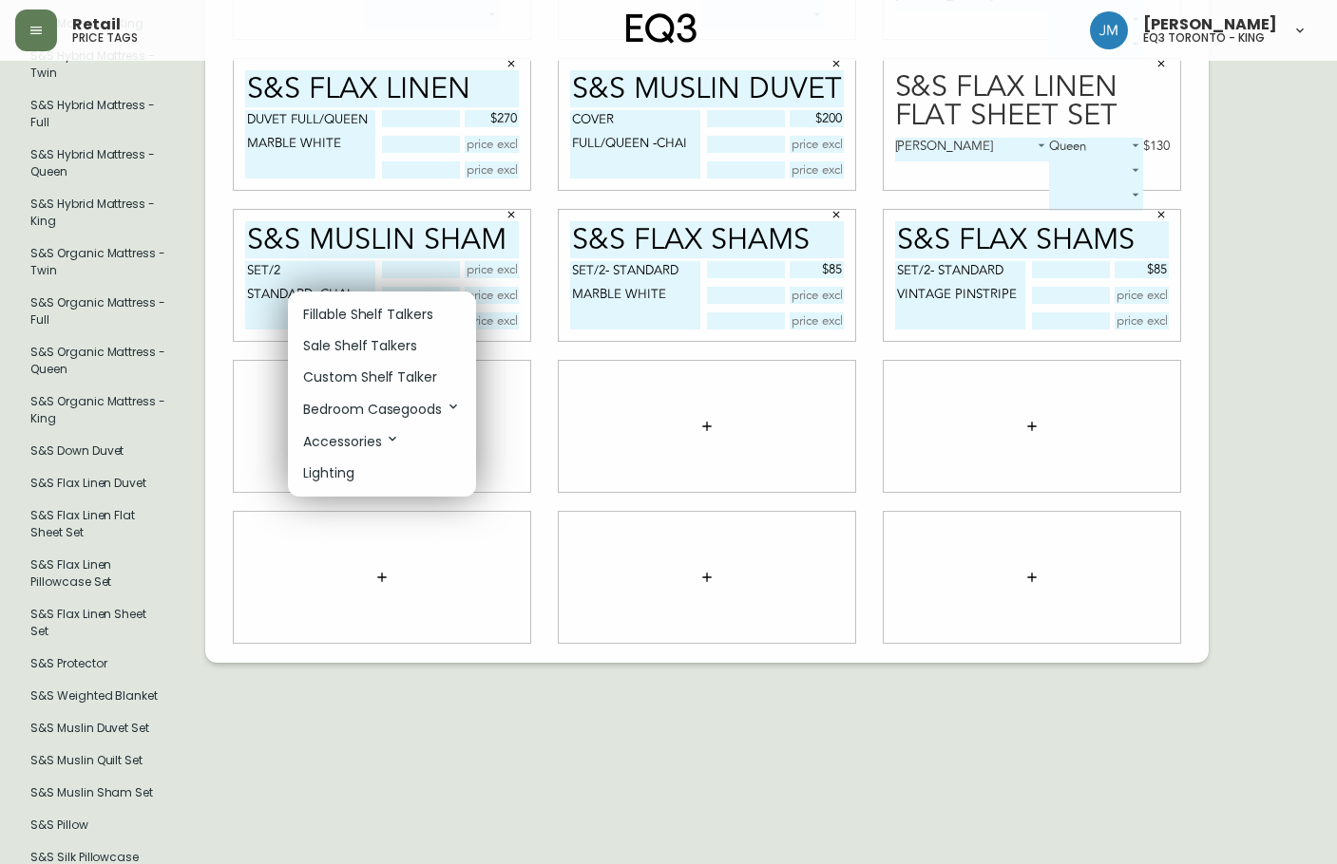
click at [406, 350] on p "Sale Shelf Talkers" at bounding box center [360, 346] width 114 height 20
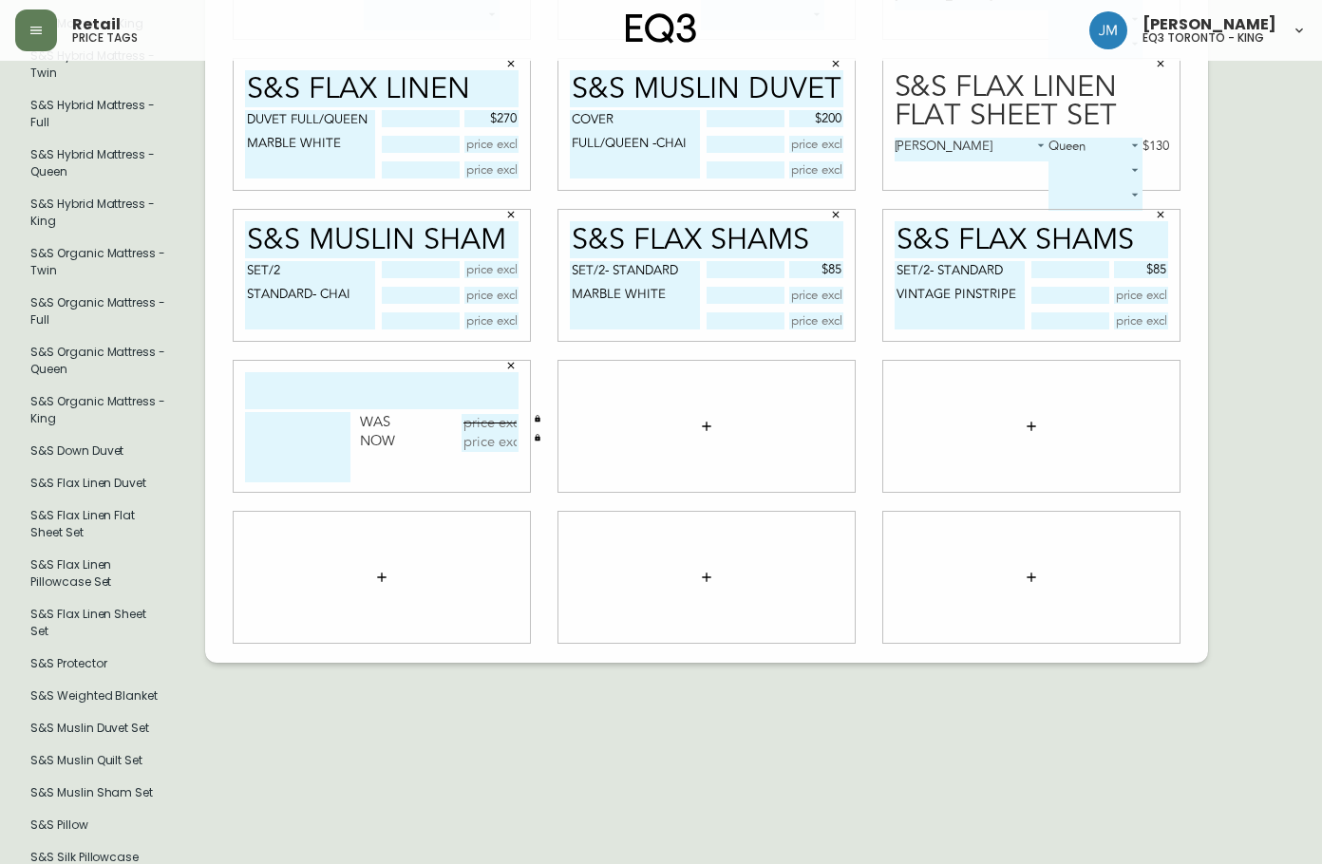
click at [506, 360] on icon "button" at bounding box center [510, 365] width 11 height 11
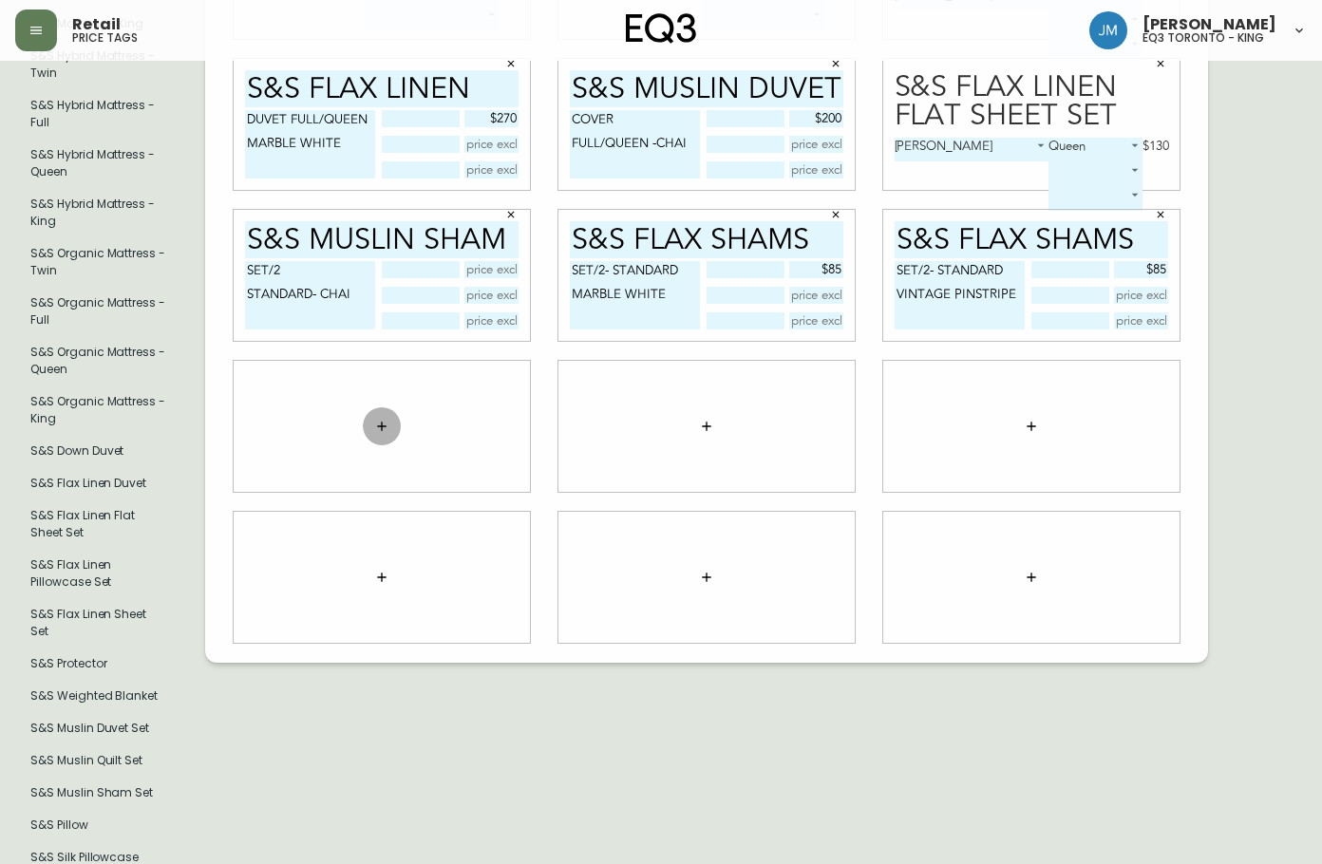
click at [372, 417] on button "button" at bounding box center [382, 427] width 38 height 38
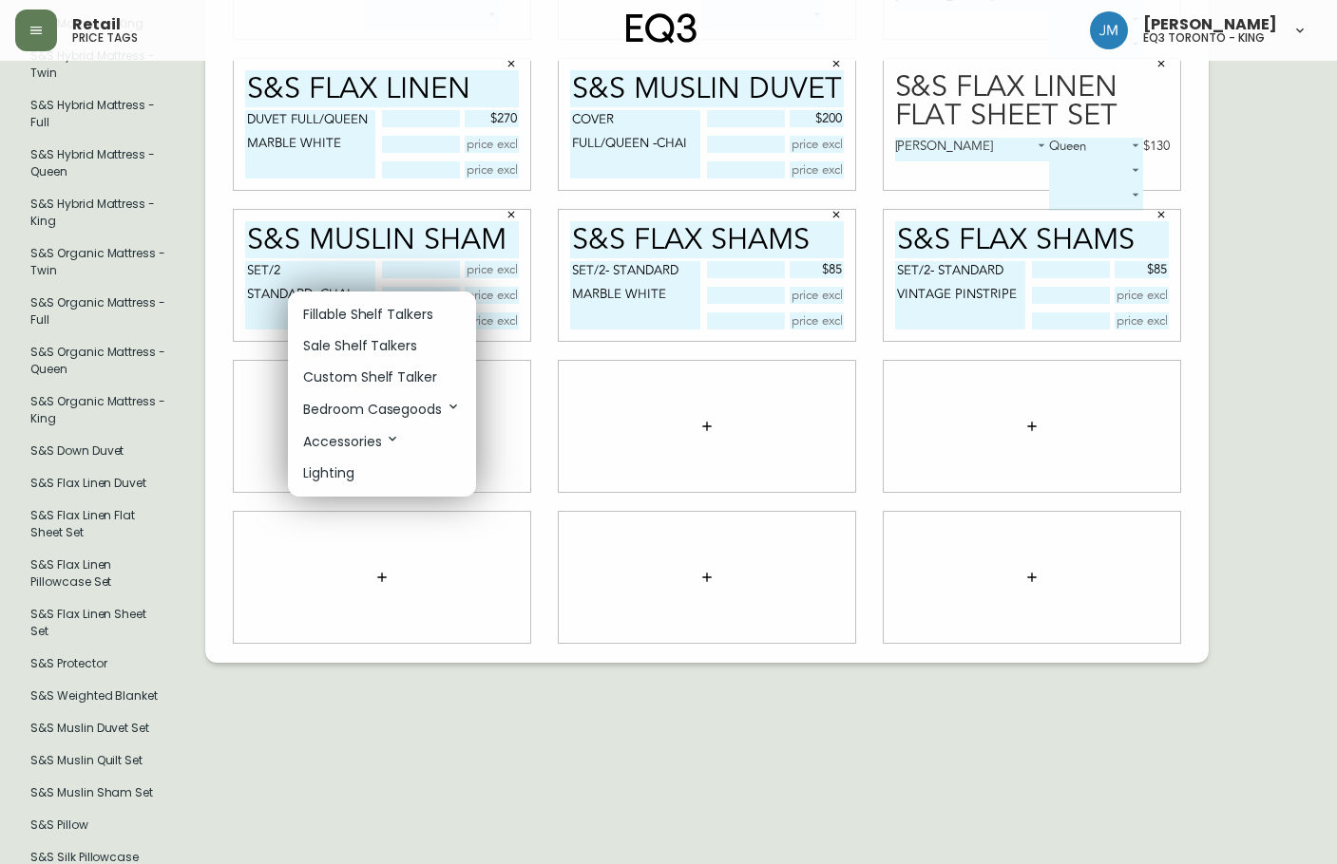
click at [374, 320] on p "Fillable Shelf Talkers" at bounding box center [368, 315] width 130 height 20
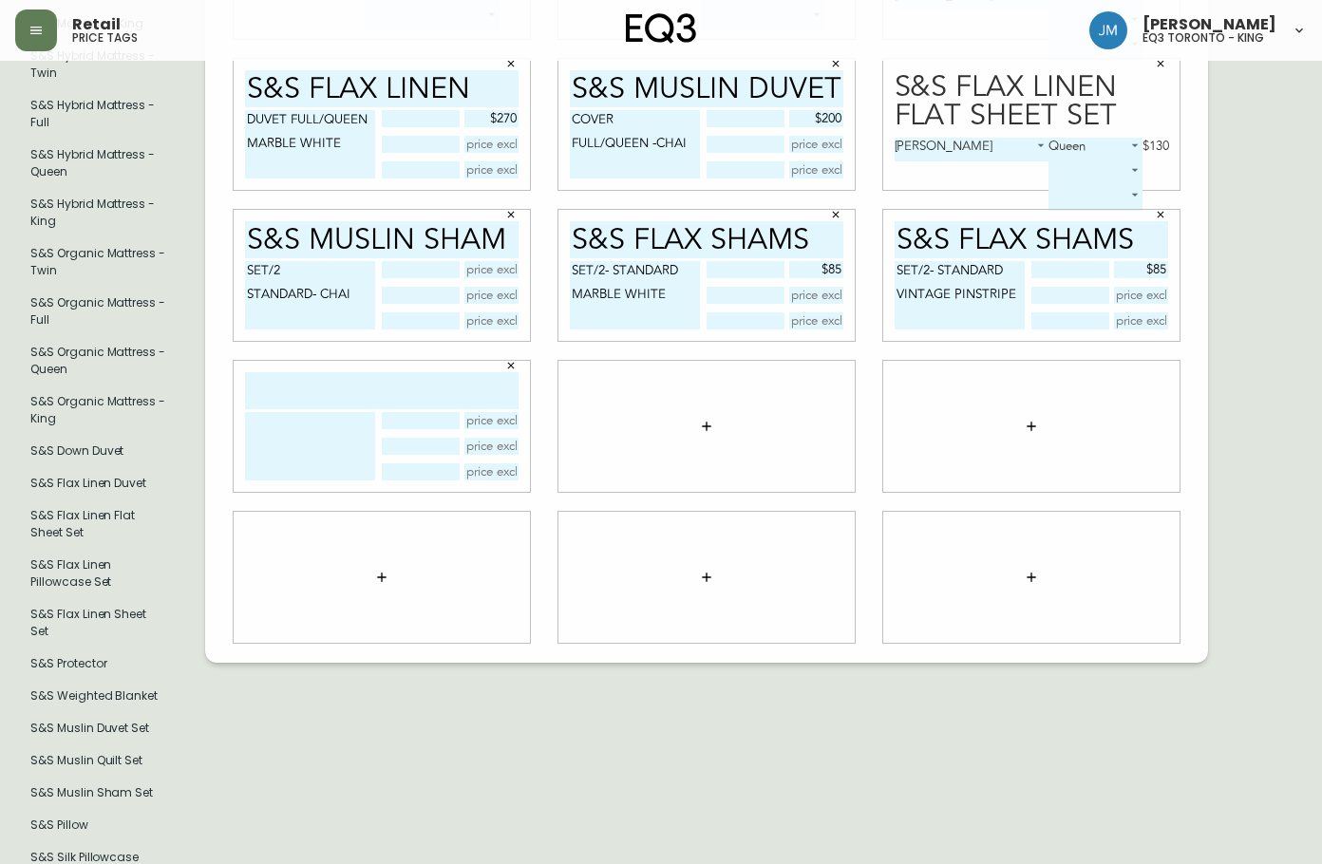
drag, startPoint x: 840, startPoint y: 83, endPoint x: 566, endPoint y: 98, distance: 274.0
click at [566, 98] on div "S&S MUSLIN DUVET COVER FULL/QUEEN -CHAI $200" at bounding box center [707, 124] width 296 height 131
click at [299, 372] on input "text" at bounding box center [382, 390] width 274 height 37
paste input "S&S MUSLIN DUVET"
type input "S&S MUSLIN DUVET"
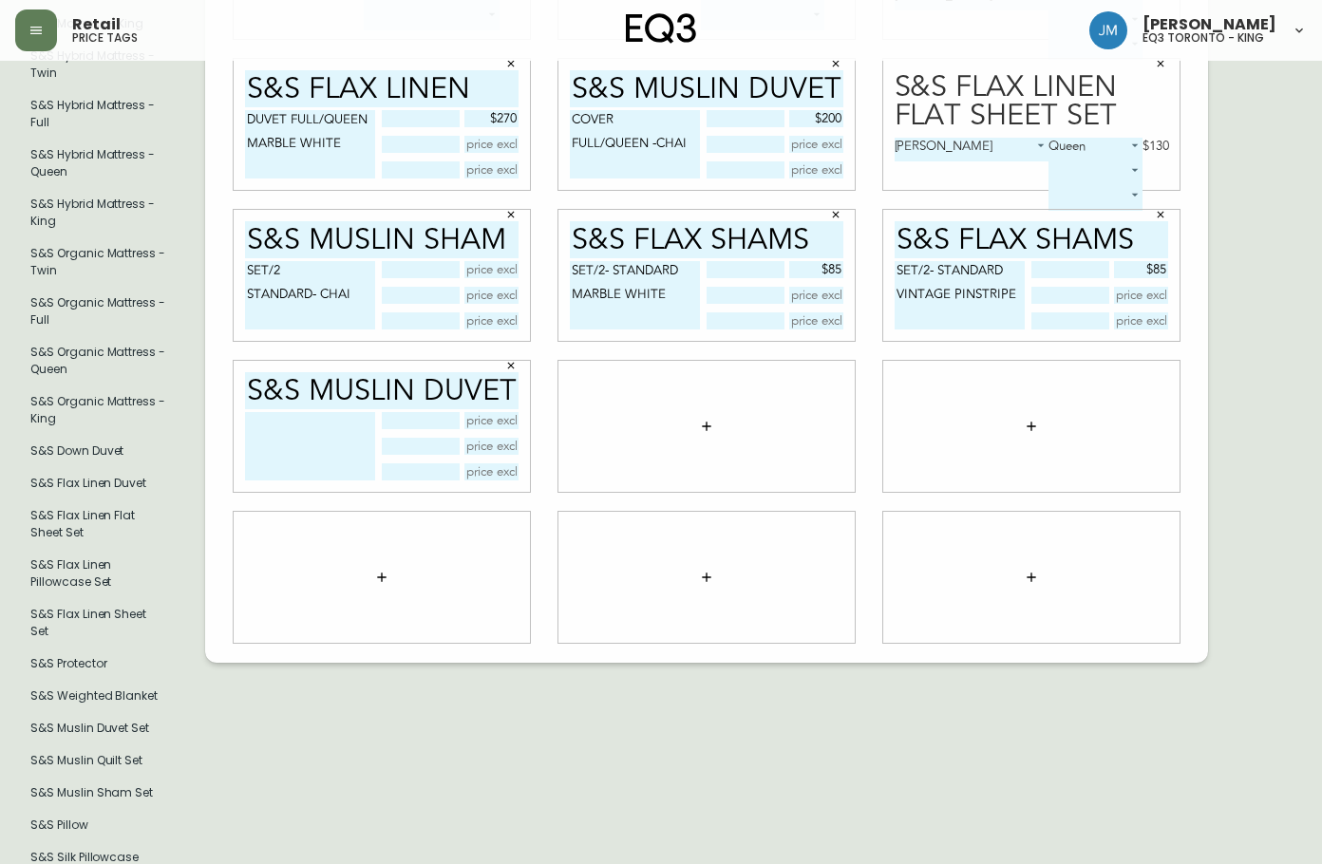
click at [298, 417] on textarea at bounding box center [310, 446] width 130 height 68
type textarea "COVER FULL/QUEEN -WHITE"
click at [484, 413] on input "text" at bounding box center [492, 420] width 55 height 17
type input "$200"
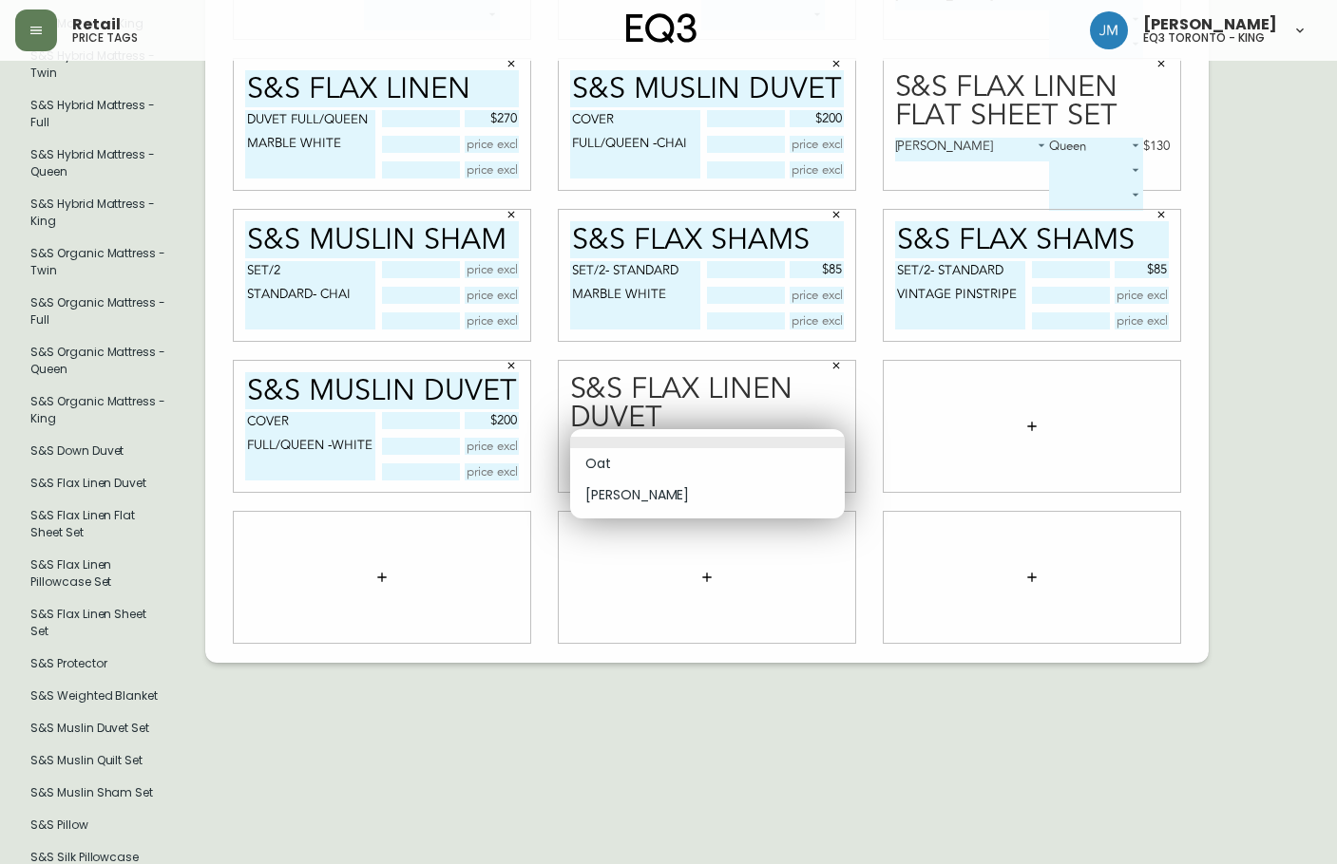
click at [782, 448] on body "Retail price tags [PERSON_NAME] eq3 toronto - king English Canada en_CA EQ3 fon…" at bounding box center [668, 237] width 1337 height 1288
click at [833, 356] on div at bounding box center [668, 432] width 1337 height 864
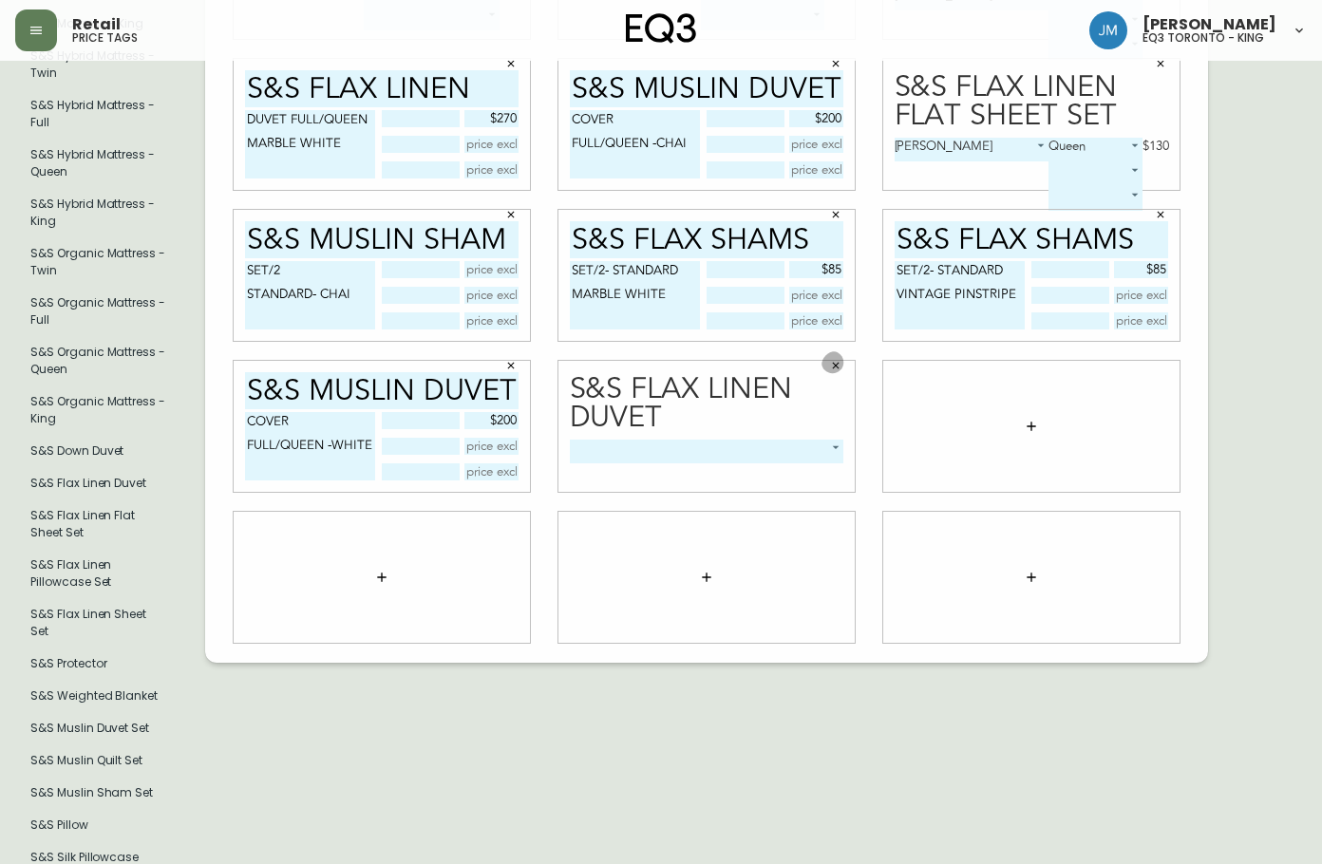
drag, startPoint x: 823, startPoint y: 364, endPoint x: 859, endPoint y: 364, distance: 36.1
click at [832, 363] on button "button" at bounding box center [836, 365] width 28 height 28
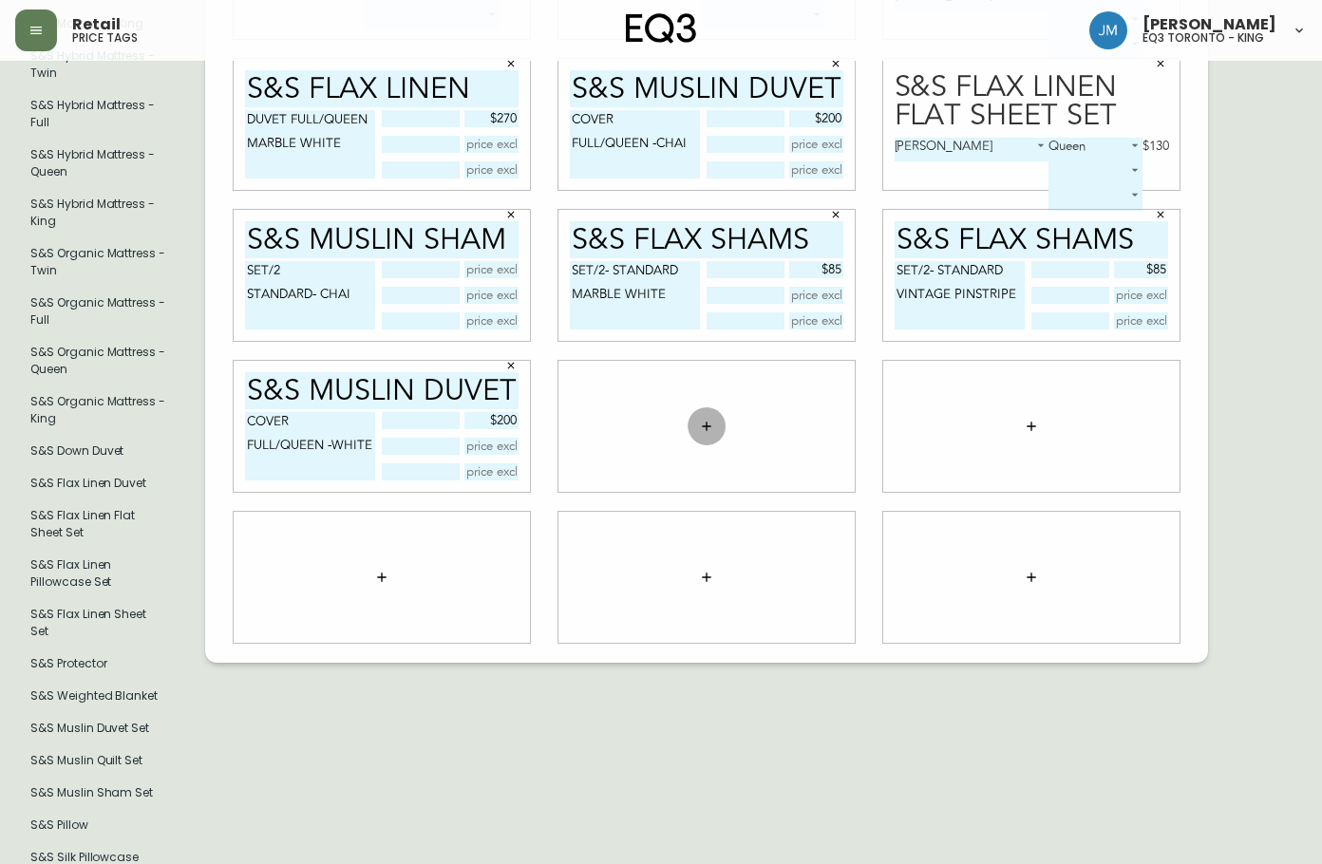
click at [711, 419] on icon "button" at bounding box center [706, 426] width 15 height 15
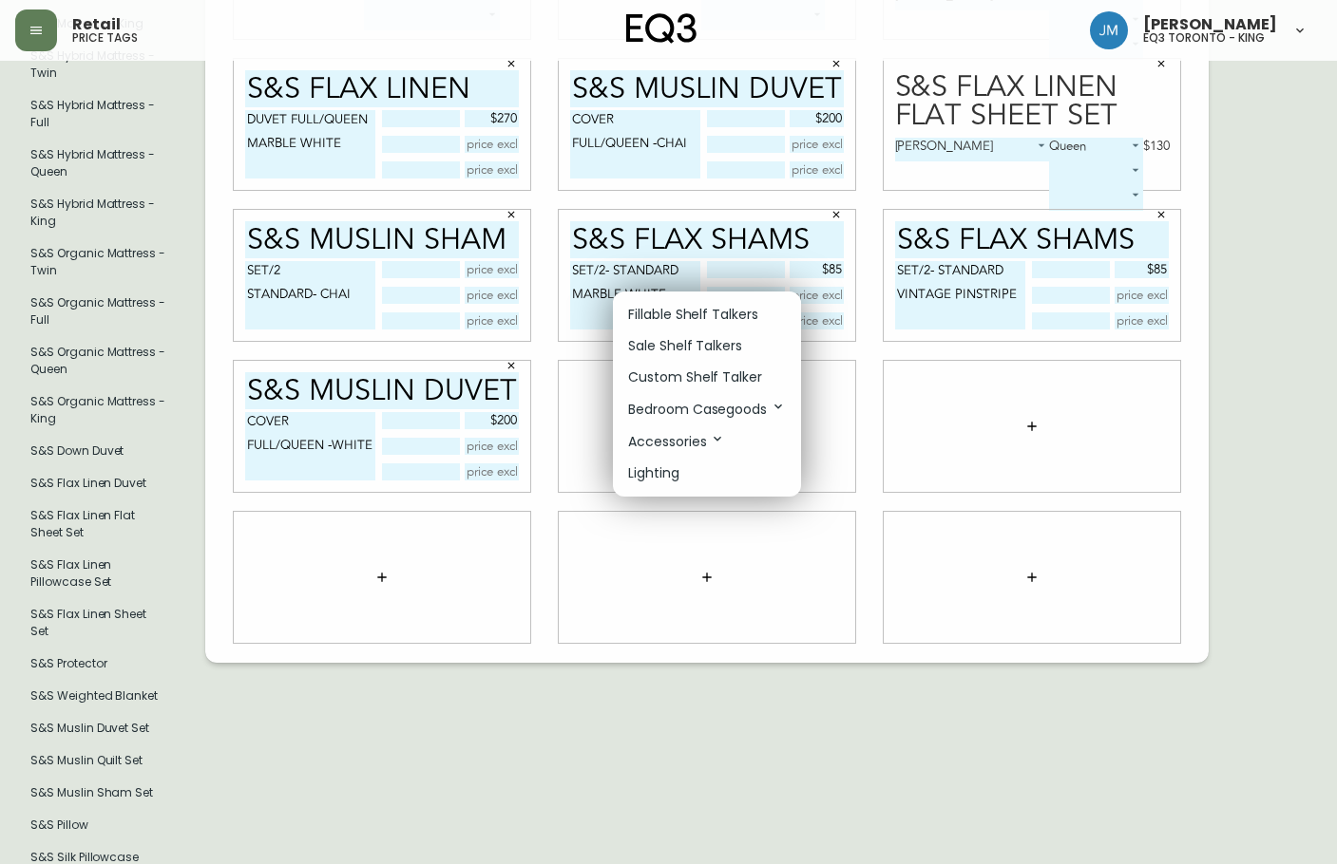
click at [706, 317] on p "Fillable Shelf Talkers" at bounding box center [693, 315] width 130 height 20
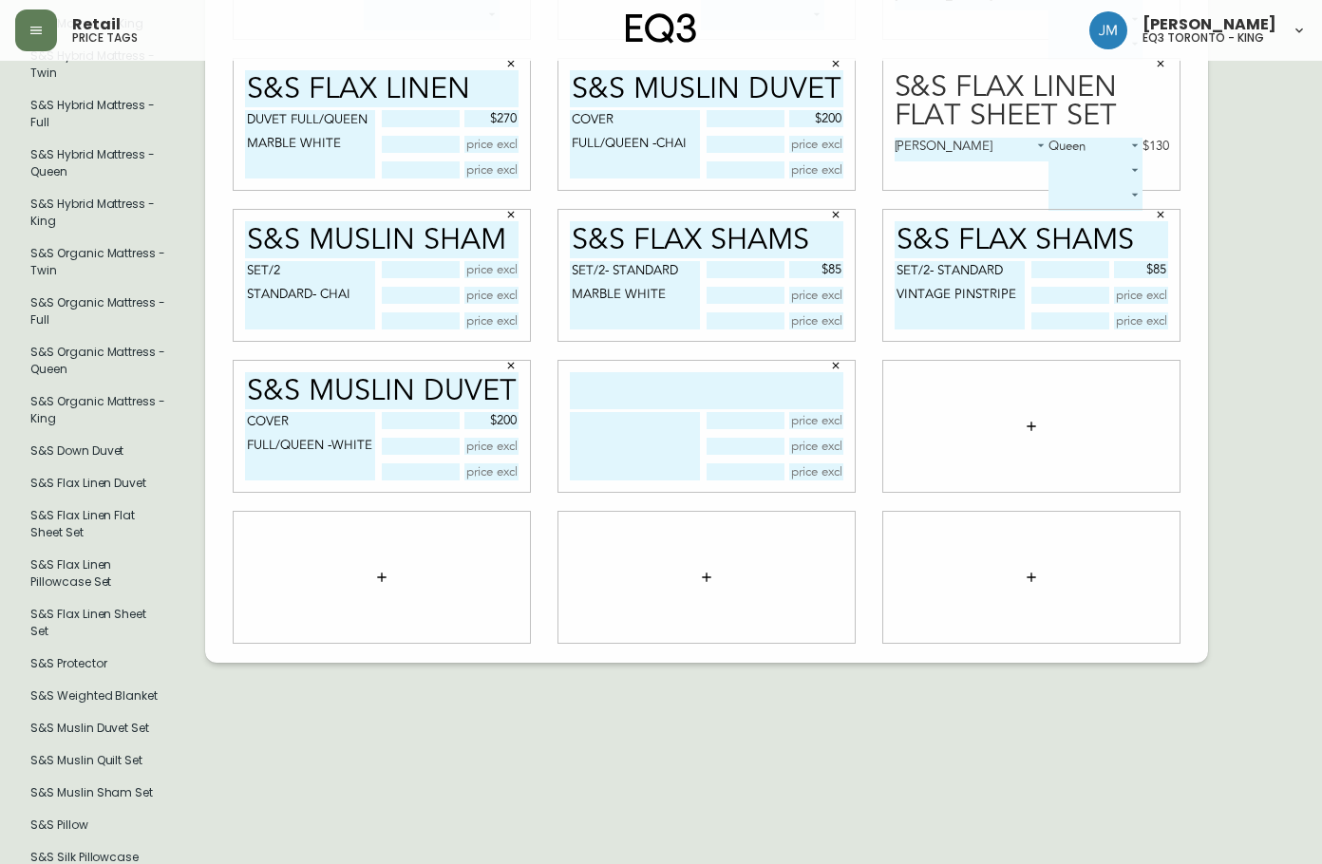
drag, startPoint x: 488, startPoint y: 84, endPoint x: 253, endPoint y: 92, distance: 235.7
click at [255, 93] on input "S&s FLAX LINEN" at bounding box center [382, 88] width 274 height 37
click at [253, 92] on input "S&s FLAX LINEN" at bounding box center [382, 88] width 274 height 37
click at [647, 394] on input "text" at bounding box center [707, 390] width 274 height 37
paste input "S&s FLAX LINEN"
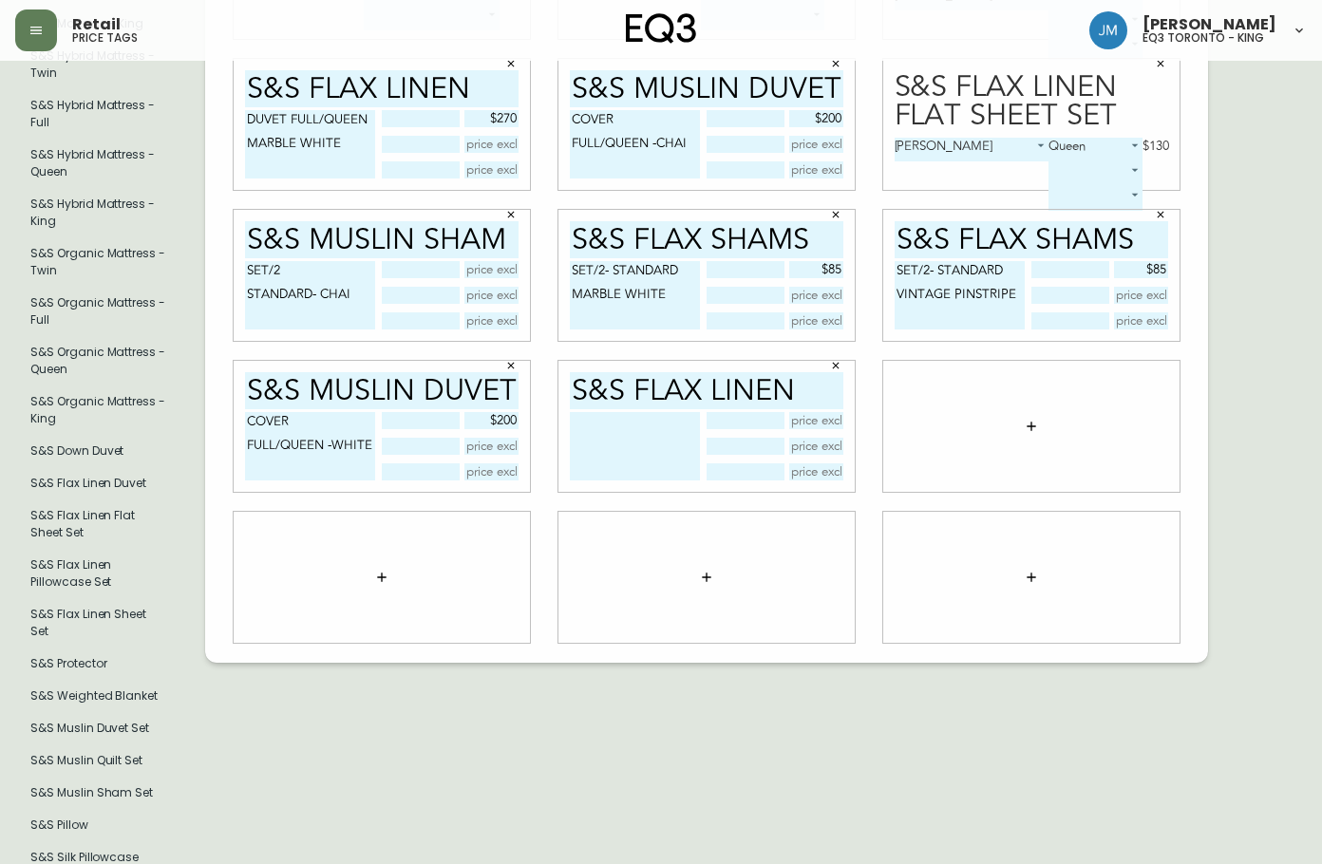
type input "S&s FLAX LINEN"
drag, startPoint x: 246, startPoint y: 111, endPoint x: 380, endPoint y: 114, distance: 134.0
click at [381, 115] on div "DUVET FULL/QUEEN MARBLE WHITE $270" at bounding box center [382, 144] width 274 height 68
click at [612, 422] on textarea at bounding box center [635, 446] width 130 height 68
paste textarea "DUVET FULL/QUEEN"
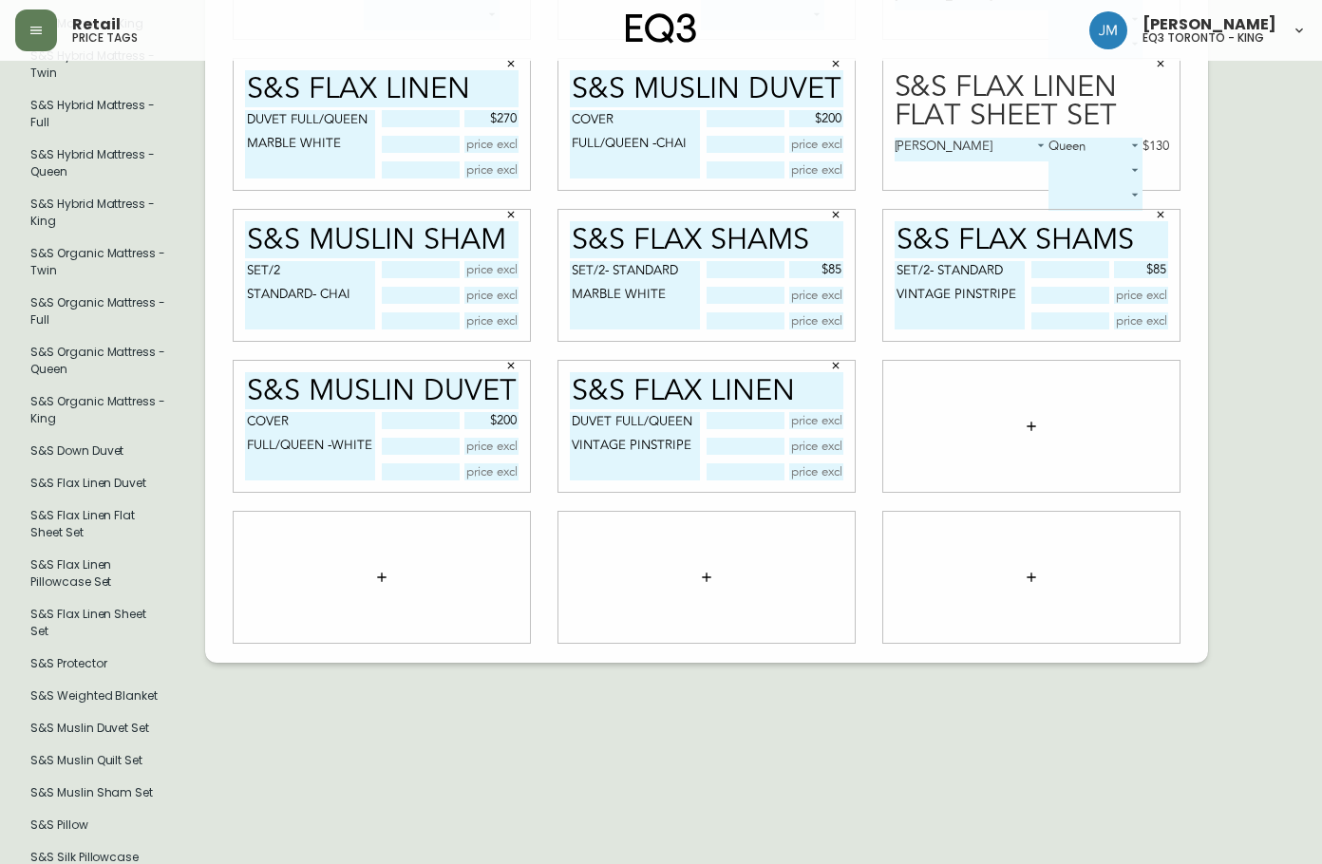
type textarea "DUVET FULL/QUEEN VINTAGE PINSTRIPE"
click at [826, 412] on input "text" at bounding box center [816, 420] width 55 height 17
type input "$270"
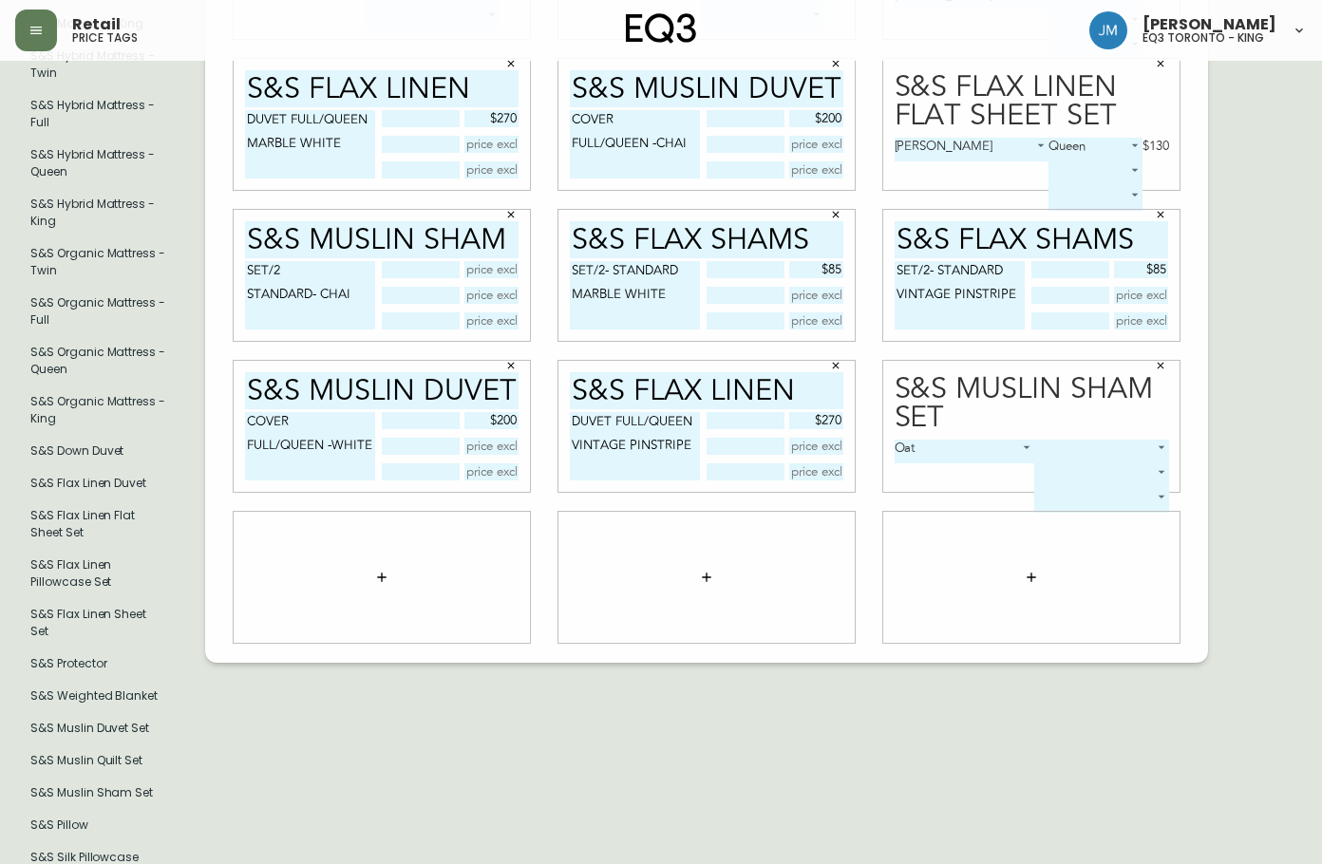
click at [1158, 360] on icon "button" at bounding box center [1160, 365] width 11 height 11
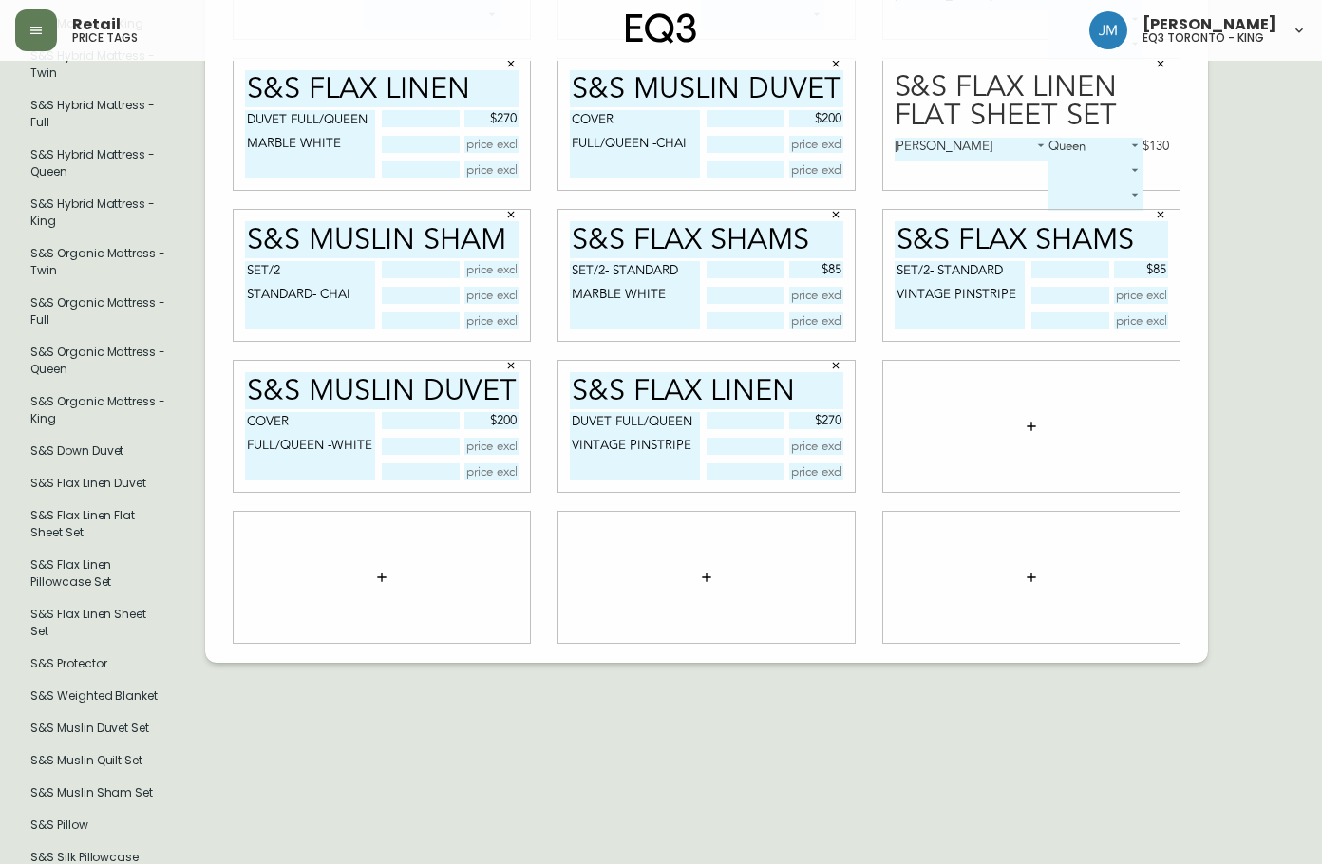
click at [1034, 419] on icon "button" at bounding box center [1031, 426] width 15 height 15
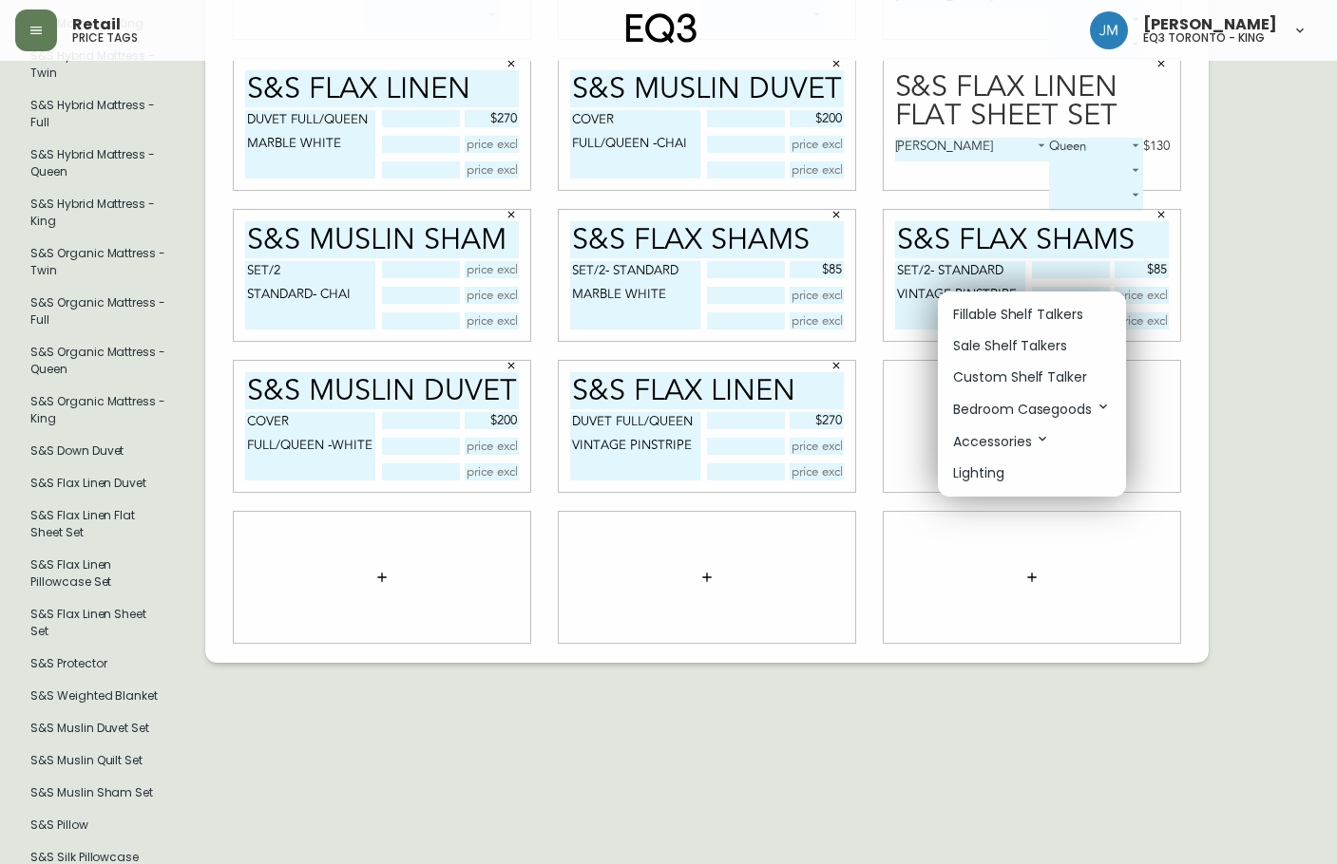
click at [1017, 317] on p "Fillable Shelf Talkers" at bounding box center [1018, 315] width 130 height 20
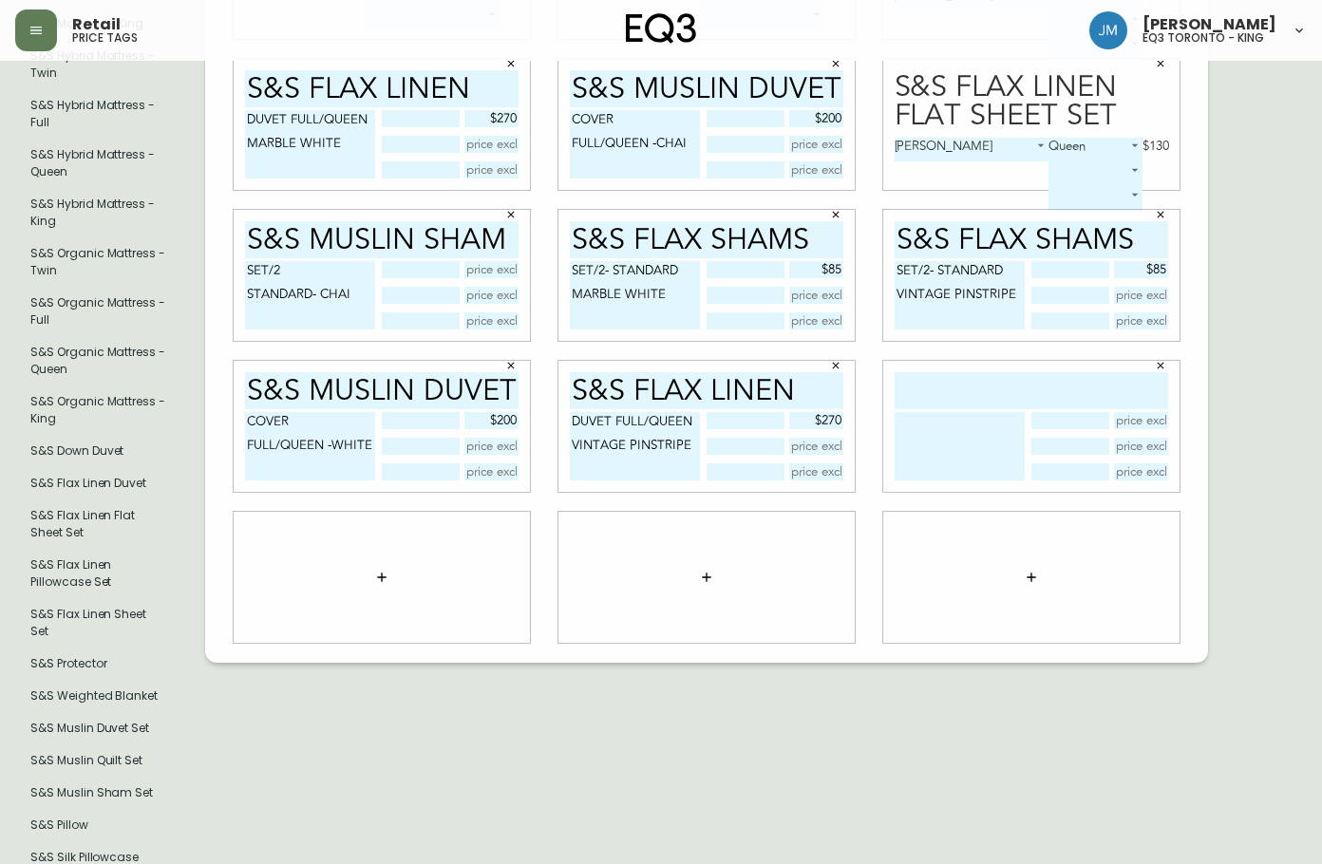
click at [277, 229] on div "s&S MUSLIN SHAM SET/2 STANDARD- CHAI" at bounding box center [382, 275] width 296 height 131
drag, startPoint x: 252, startPoint y: 227, endPoint x: 514, endPoint y: 229, distance: 262.2
click at [514, 229] on input "s&S MUSLIN SHAM" at bounding box center [382, 239] width 274 height 37
click at [977, 397] on div at bounding box center [1031, 426] width 296 height 131
click at [977, 391] on input "text" at bounding box center [1032, 390] width 274 height 37
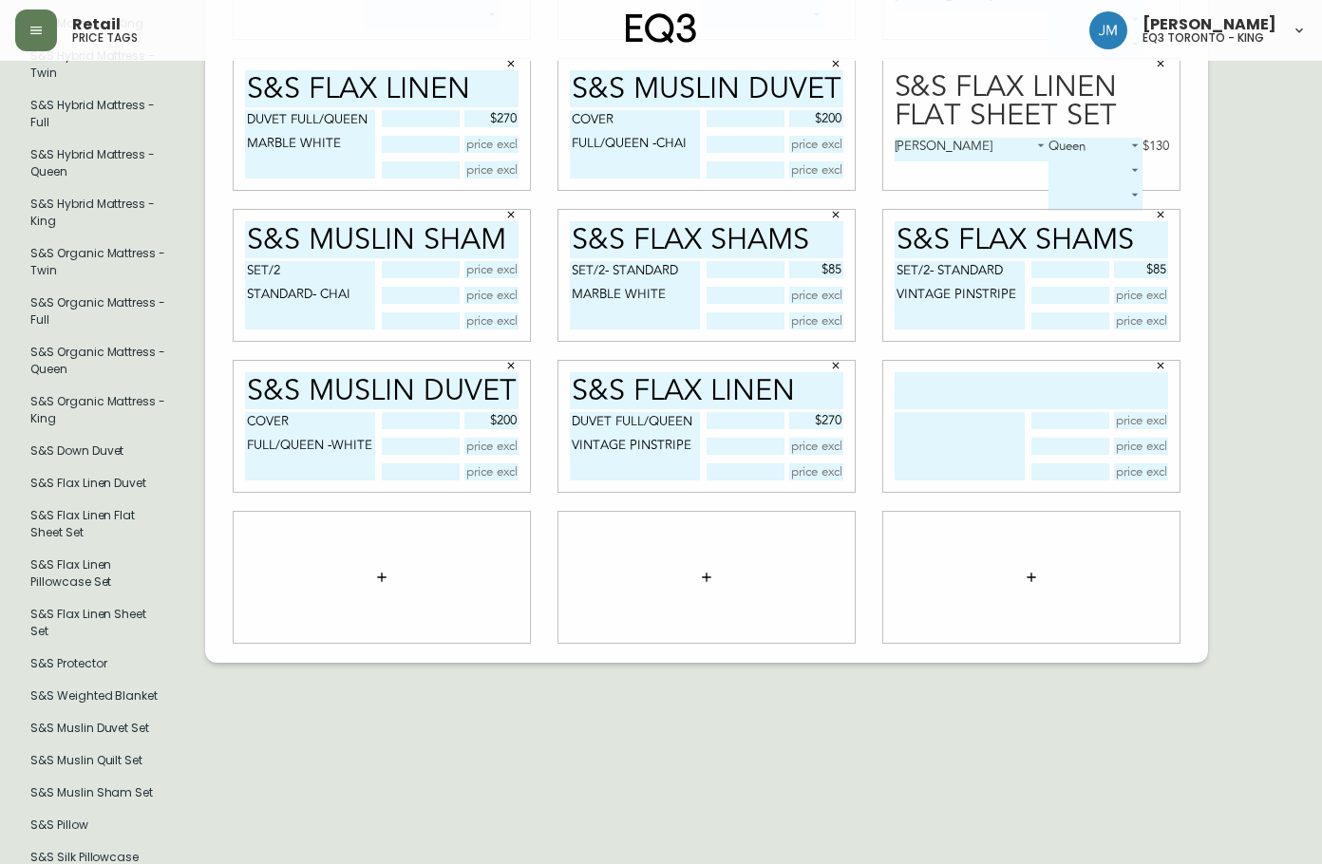
paste input "s&S MUSLIN SHAM"
type input "s&S MUSLIN SHAM"
drag, startPoint x: 267, startPoint y: 265, endPoint x: 225, endPoint y: 265, distance: 41.8
click at [225, 265] on div "s&S MUSLIN SHAM SET/2 STANDARD- CHAI" at bounding box center [381, 274] width 325 height 151
click at [904, 412] on textarea at bounding box center [960, 446] width 130 height 68
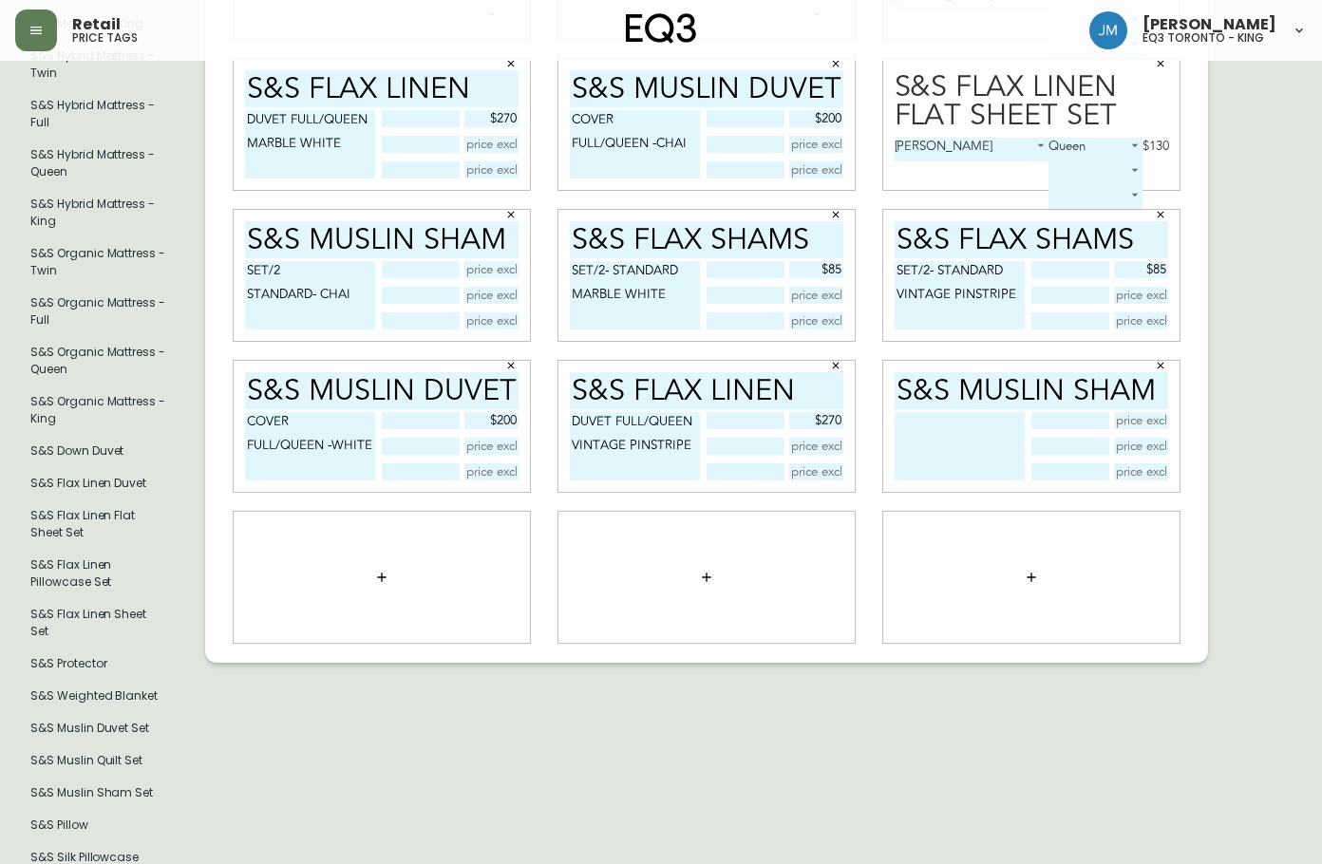
paste textarea "SET/2"
type textarea "SET/2 STANDARD-WHITE"
click at [1168, 411] on div "s&S MUSLIN SHAM SET/2 STANDARD-WHITE" at bounding box center [1031, 426] width 296 height 131
type input "$70"
click at [381, 570] on icon "button" at bounding box center [381, 577] width 15 height 15
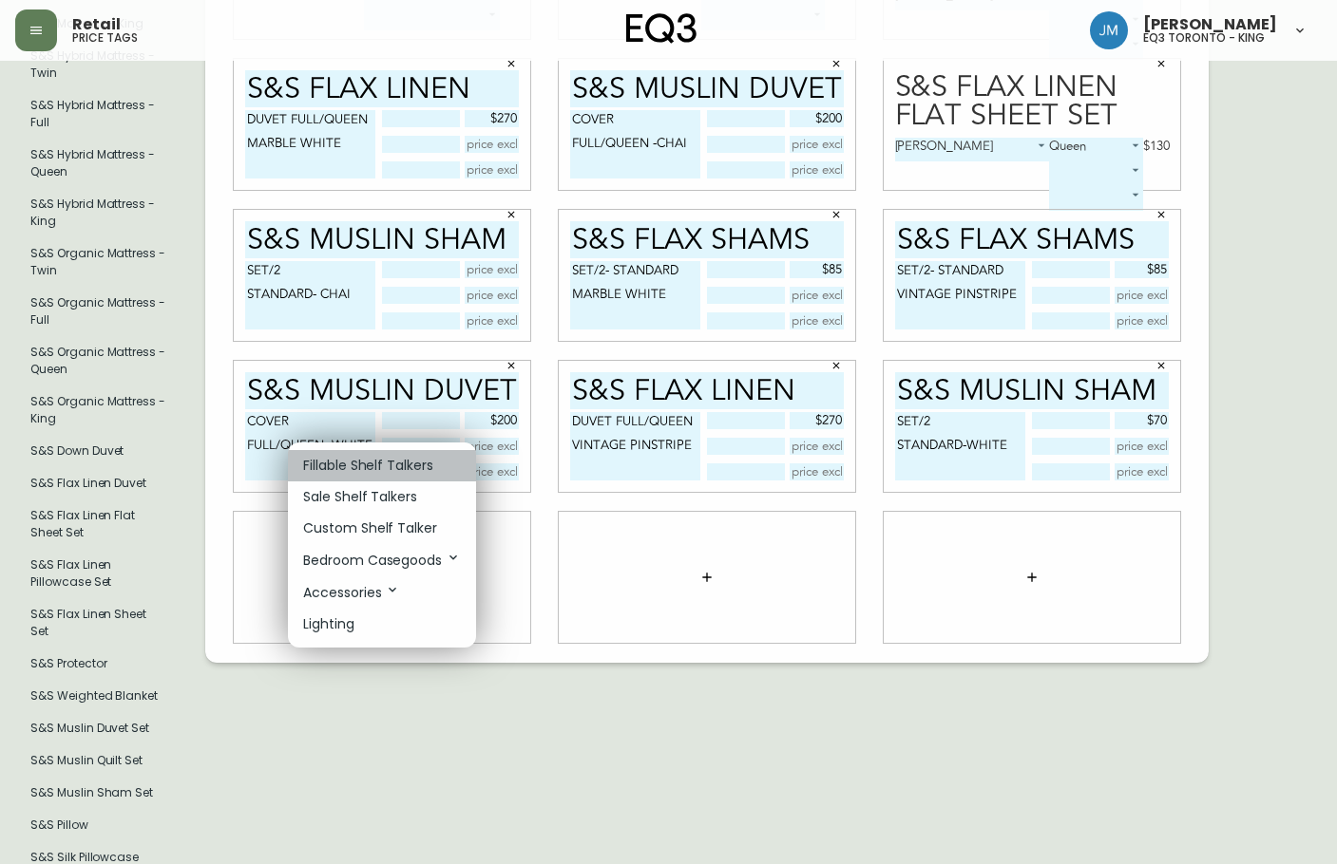
click at [391, 455] on li "Fillable Shelf Talkers" at bounding box center [382, 465] width 188 height 31
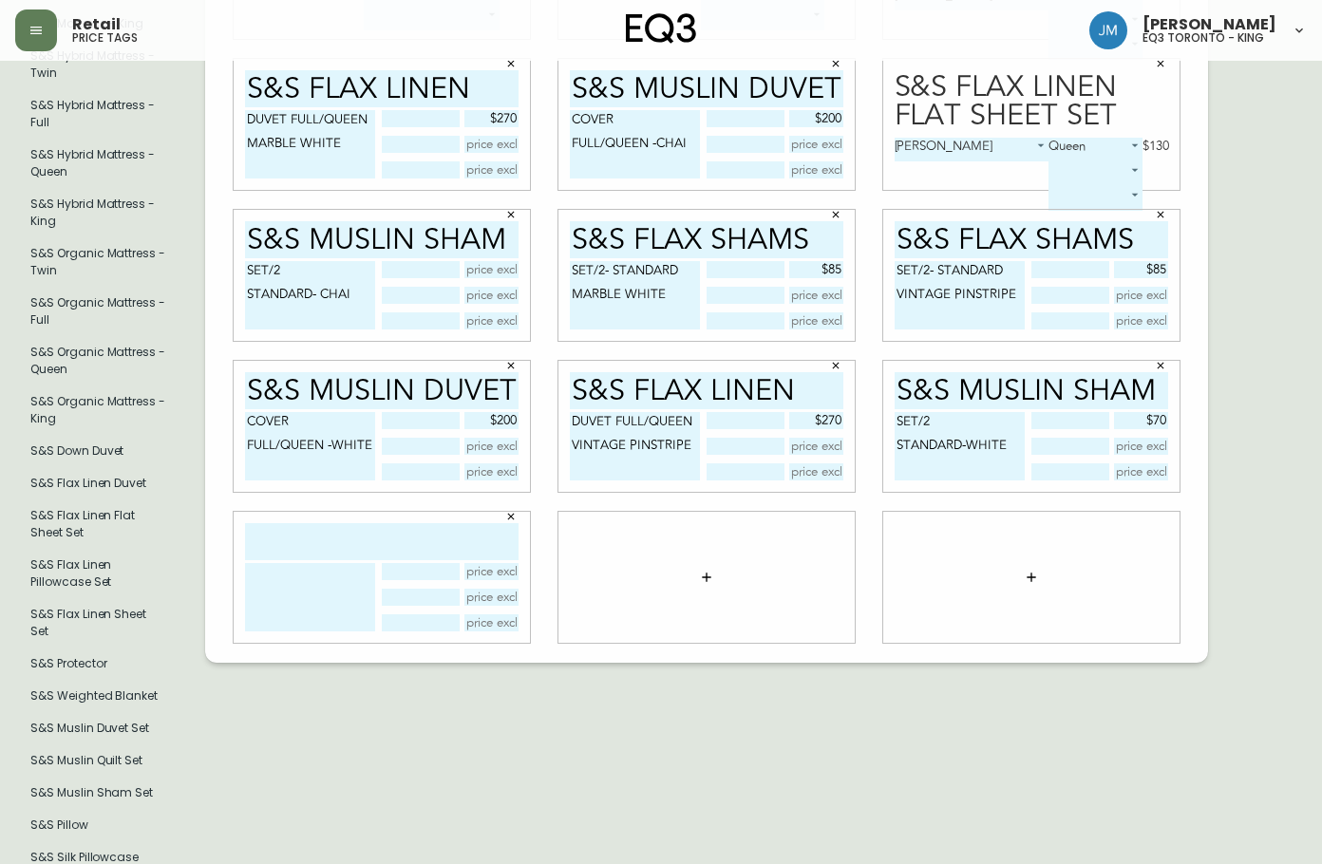
drag, startPoint x: 1150, startPoint y: 235, endPoint x: 900, endPoint y: 266, distance: 252.7
click at [900, 266] on div "S&S FLAX SHAMS SET/2- STANDARD VINTAGE PINSTRIPE $85" at bounding box center [1031, 275] width 296 height 131
click at [328, 549] on input "text" at bounding box center [382, 541] width 274 height 37
type input "V"
paste input "S&S FLAX SHAMS"
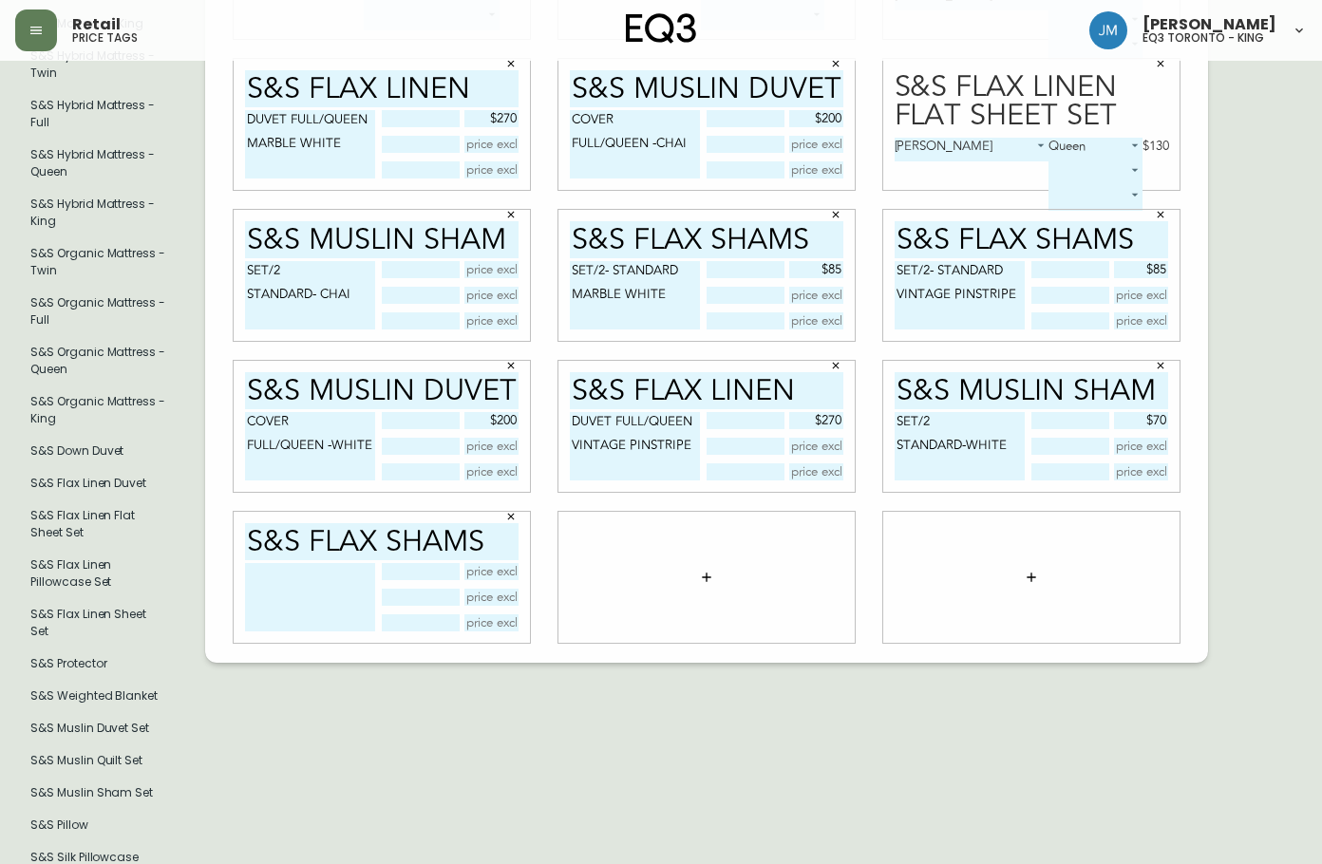
type input "S&S FLAX SHAMS"
click at [303, 573] on textarea at bounding box center [310, 597] width 130 height 68
drag, startPoint x: 953, startPoint y: 261, endPoint x: 894, endPoint y: 261, distance: 58.9
click at [894, 261] on div "S&S FLAX SHAMS SET/2- STANDARD VINTAGE PINSTRIPE $85" at bounding box center [1031, 275] width 296 height 131
click at [277, 571] on textarea at bounding box center [310, 597] width 130 height 68
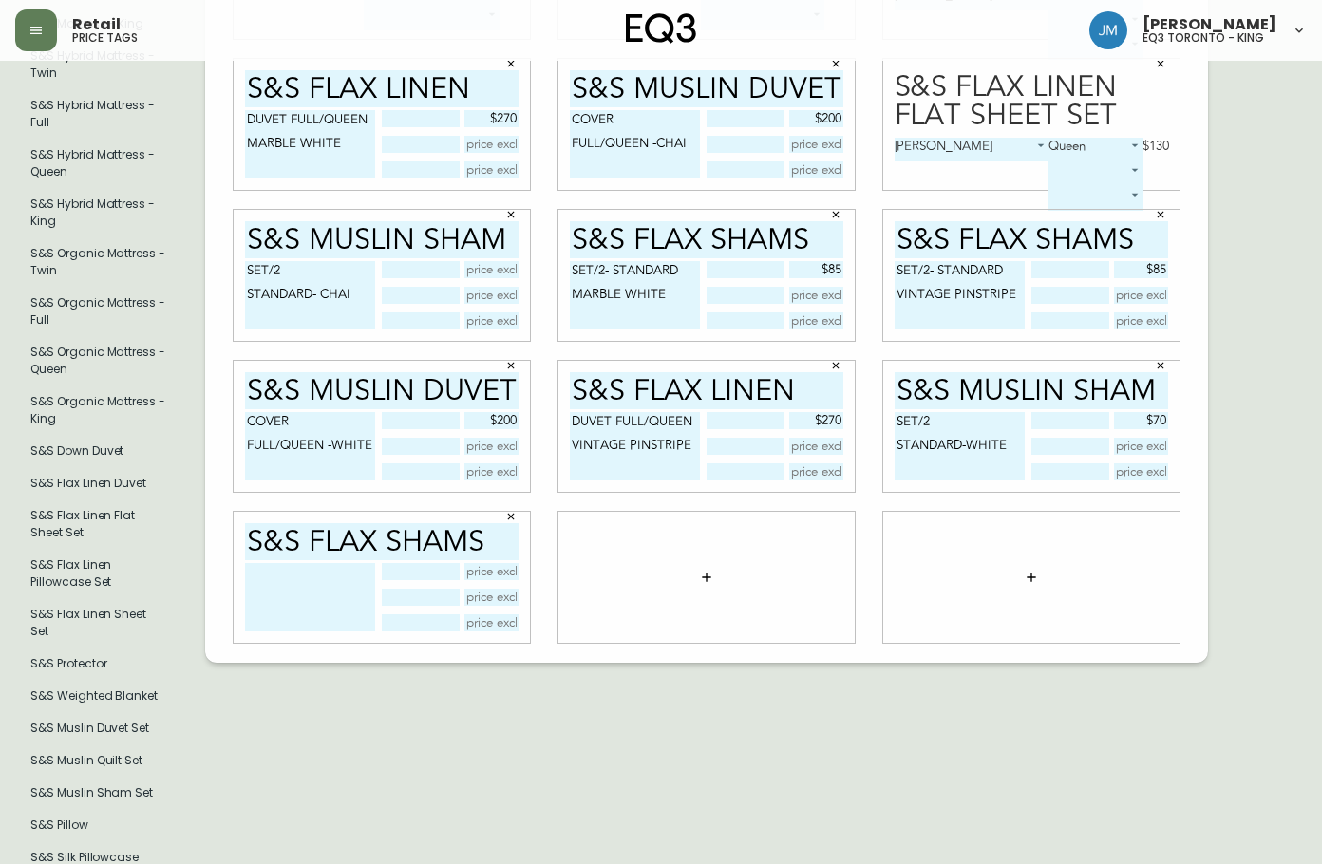
paste textarea "SET/2- STANDARD"
type textarea "SET/2- STANDARD [PERSON_NAME]"
click at [483, 568] on input "text" at bounding box center [492, 571] width 55 height 17
type input "$85"
click at [711, 579] on button "button" at bounding box center [707, 578] width 38 height 38
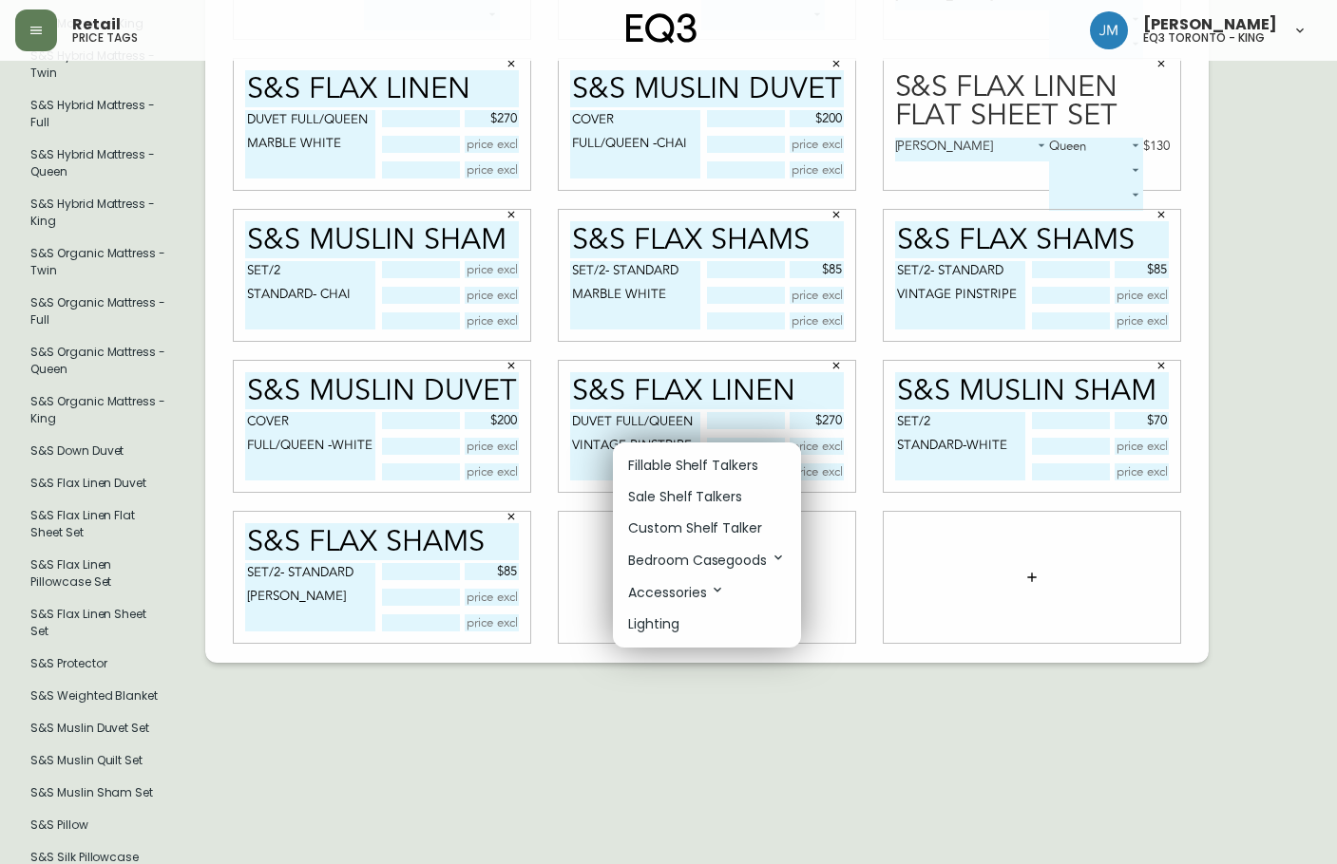
click at [704, 467] on p "Fillable Shelf Talkers" at bounding box center [693, 466] width 130 height 20
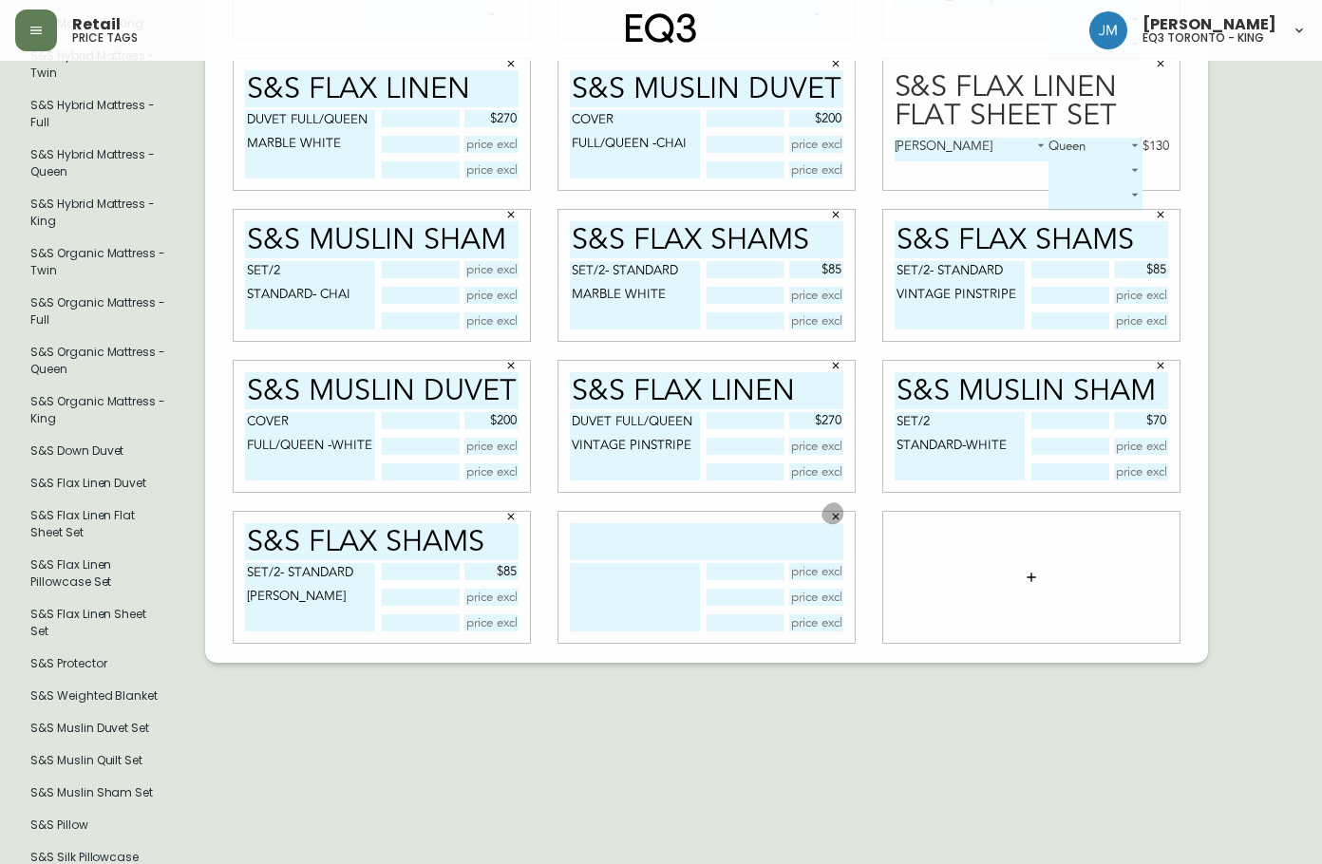
click at [835, 511] on icon "button" at bounding box center [835, 516] width 11 height 11
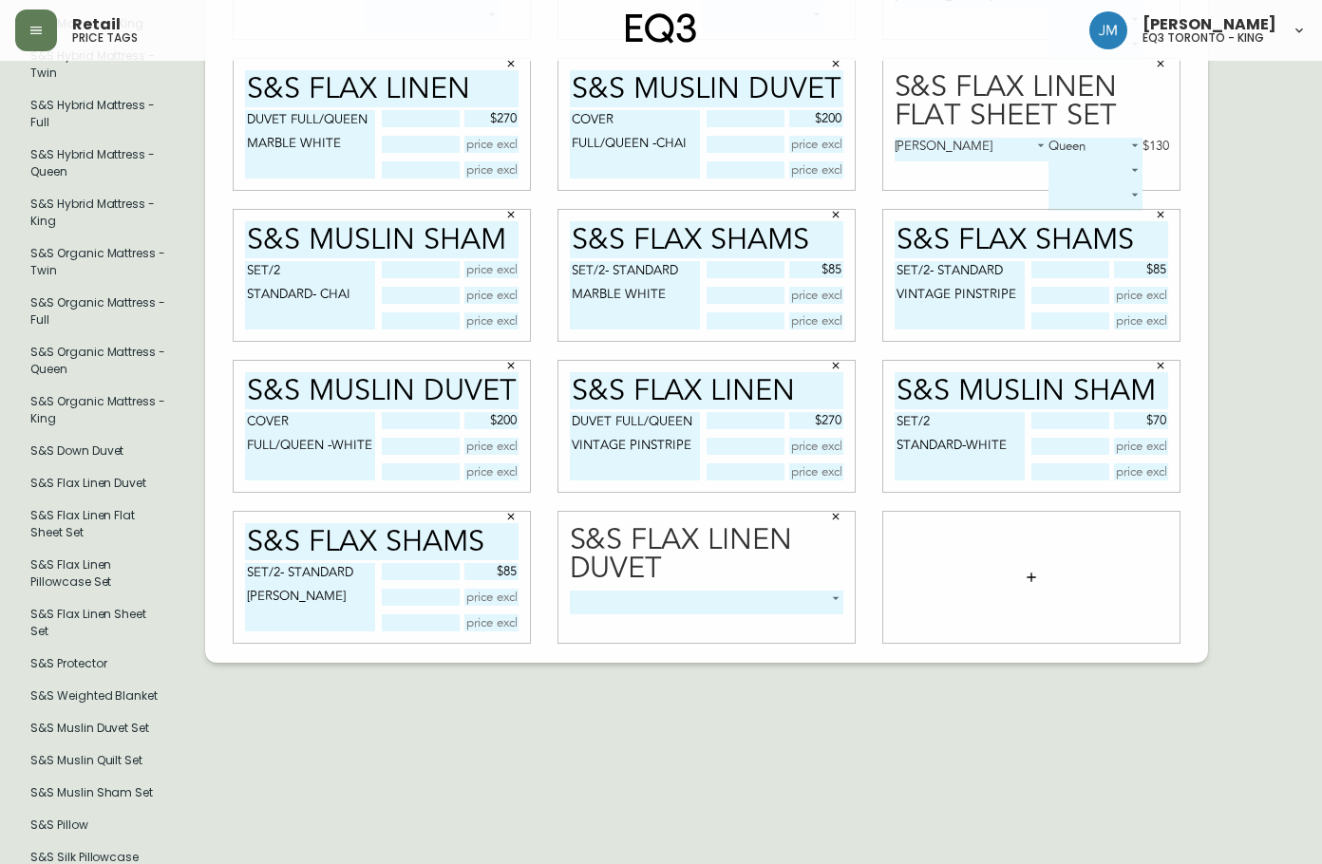
click at [751, 593] on body "Retail price tags [PERSON_NAME] eq3 toronto - king English Canada en_CA EQ3 fon…" at bounding box center [661, 237] width 1322 height 1288
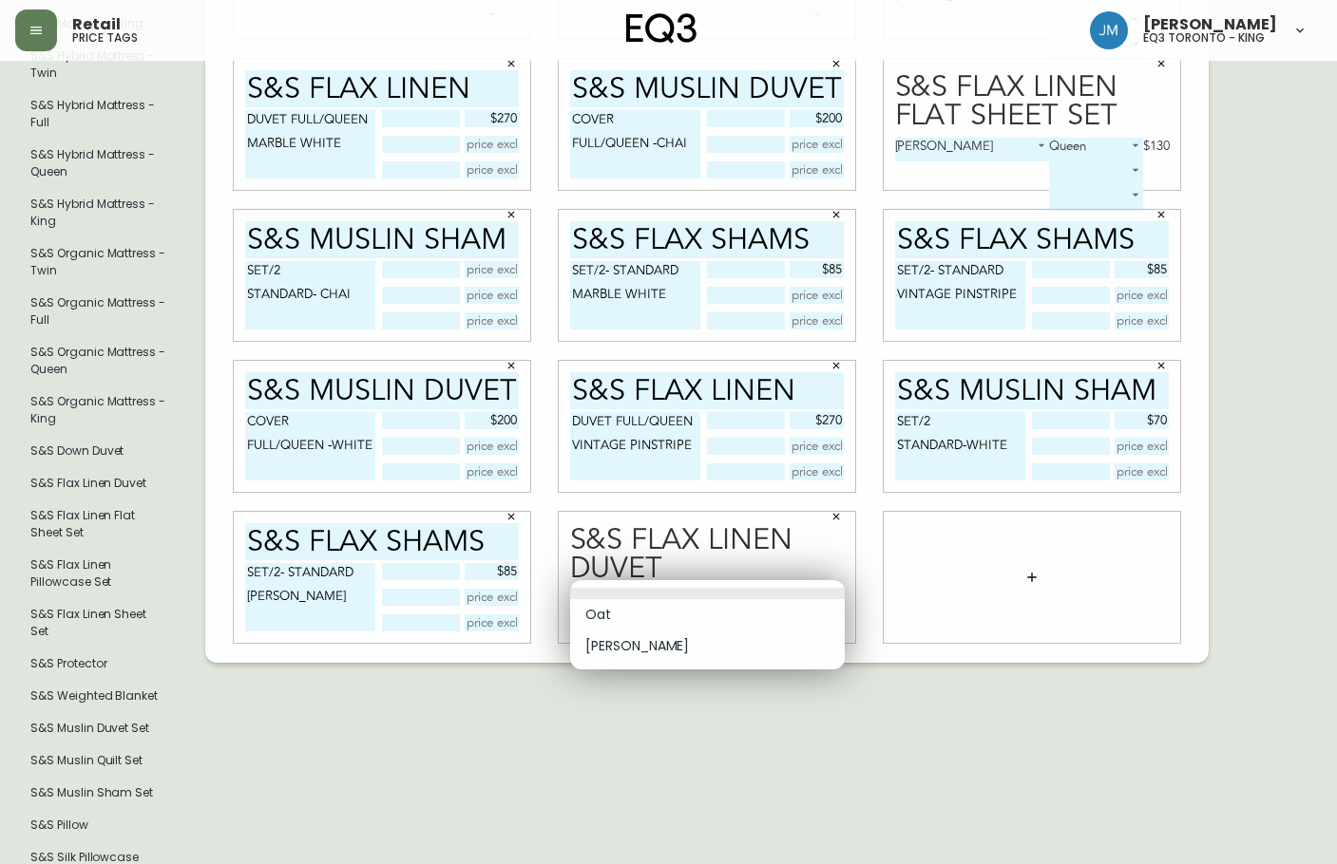
click at [684, 651] on li "[PERSON_NAME]" at bounding box center [707, 646] width 275 height 31
type input "1"
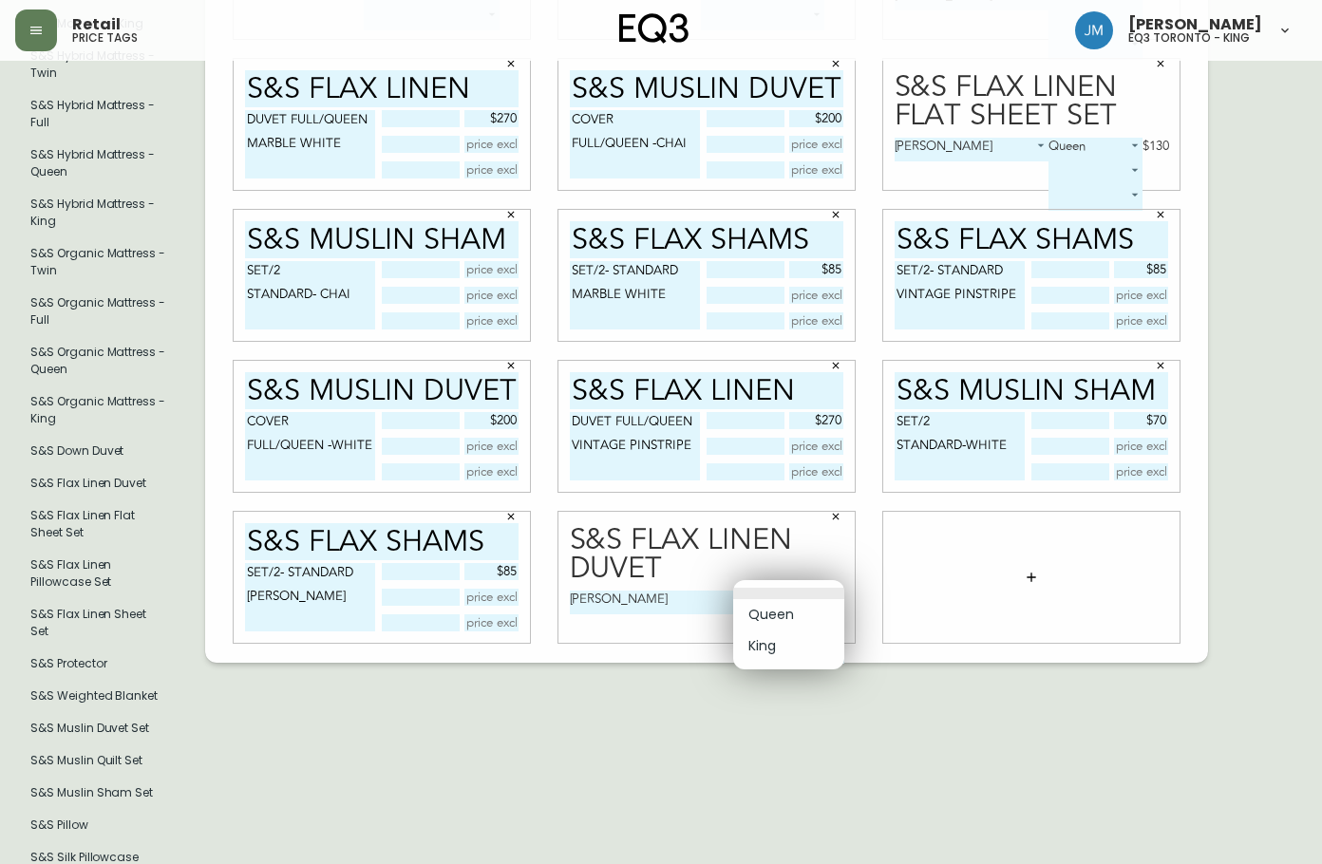
click at [781, 584] on body "Retail price tags [PERSON_NAME] eq3 toronto - king English Canada en_CA EQ3 fon…" at bounding box center [661, 237] width 1322 height 1288
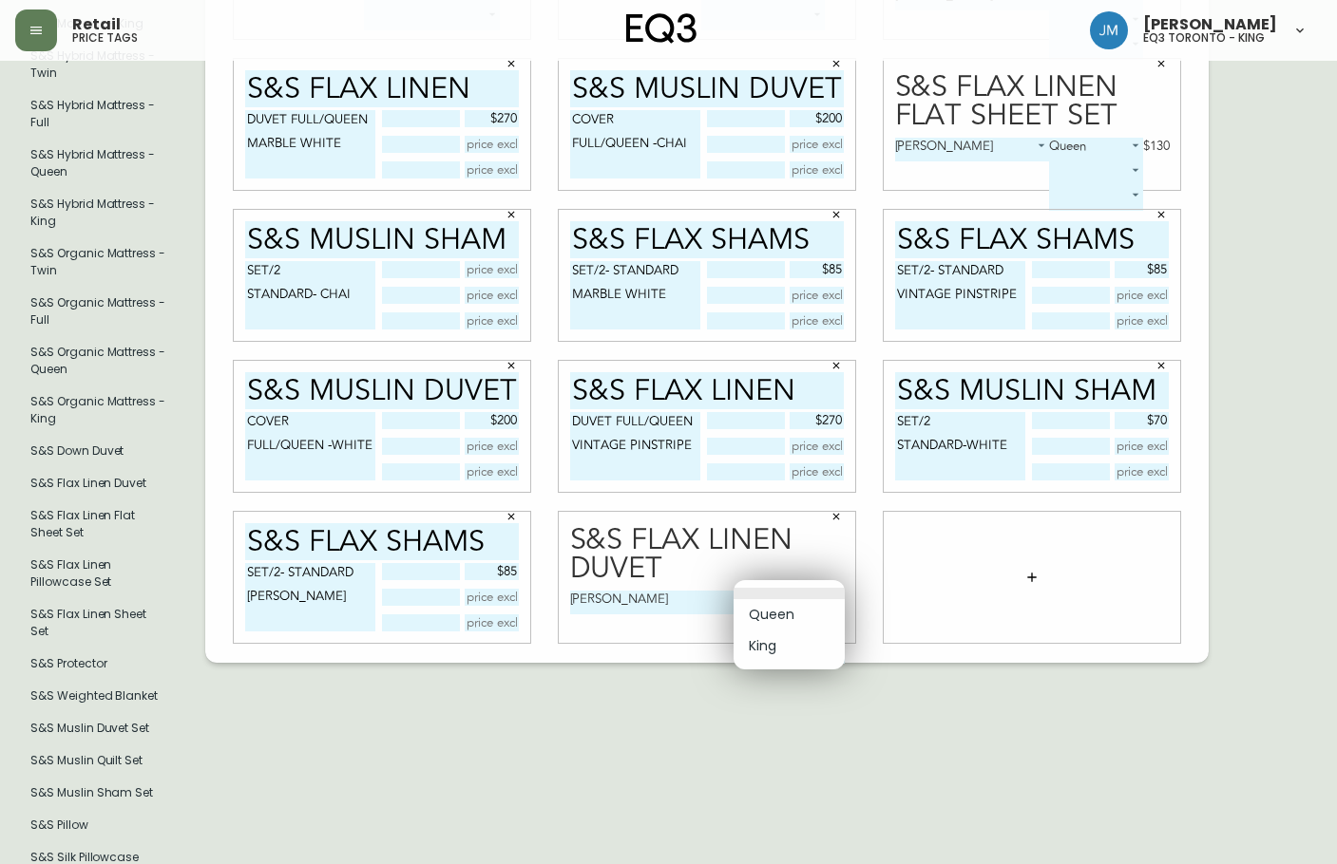
click at [769, 617] on li "Queen" at bounding box center [788, 614] width 111 height 31
type input "0"
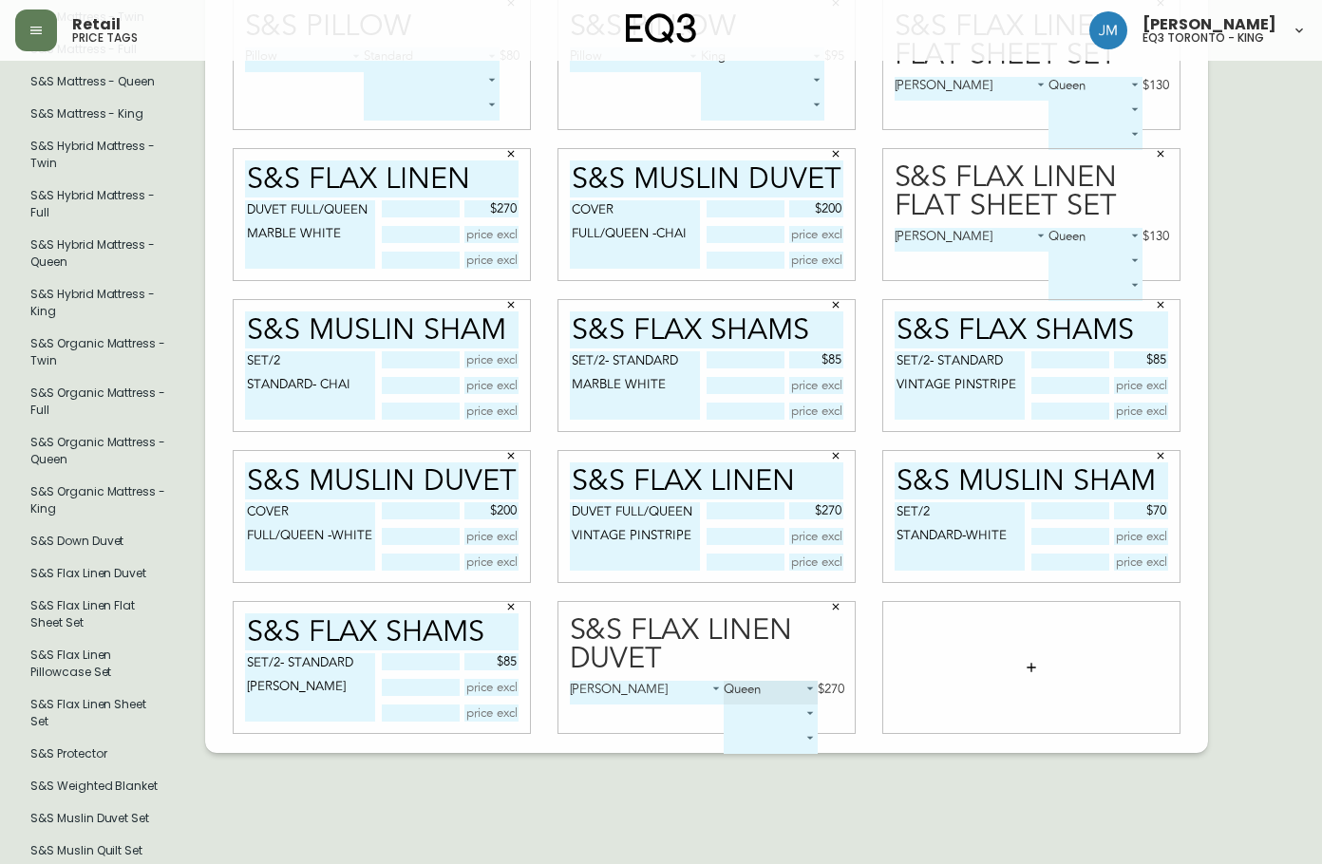
scroll to position [407, 0]
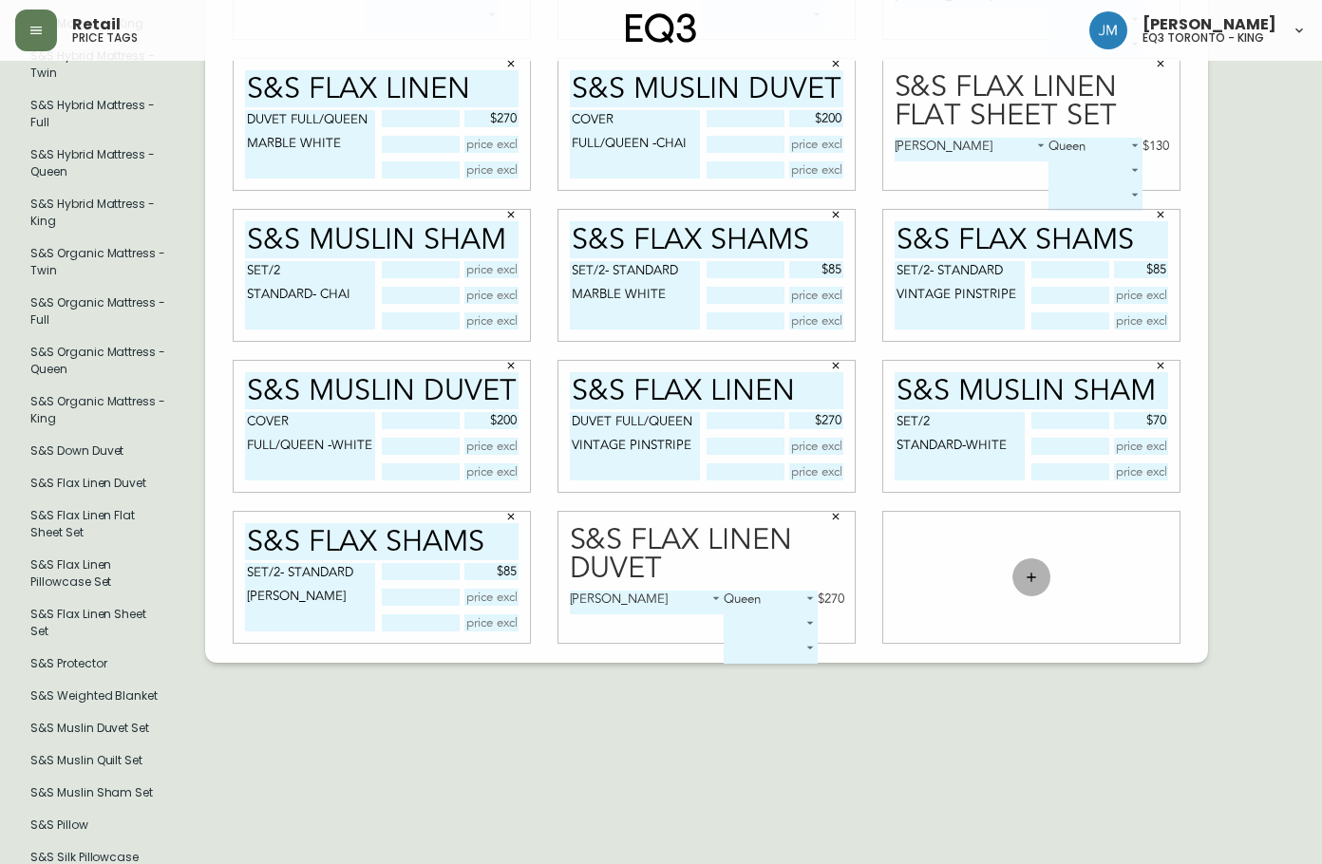
click at [1026, 570] on icon "button" at bounding box center [1031, 577] width 15 height 15
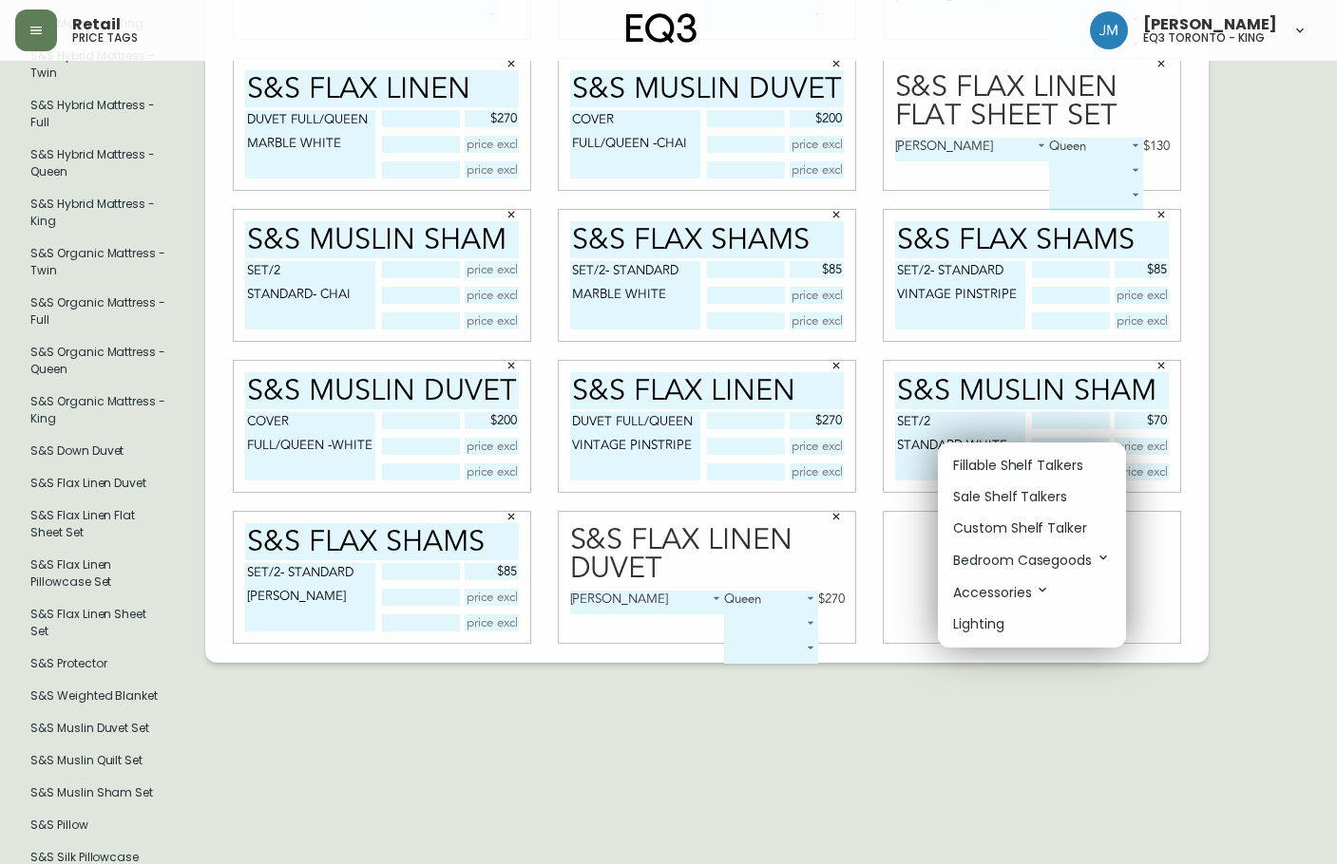
click at [1027, 465] on p "Fillable Shelf Talkers" at bounding box center [1018, 466] width 130 height 20
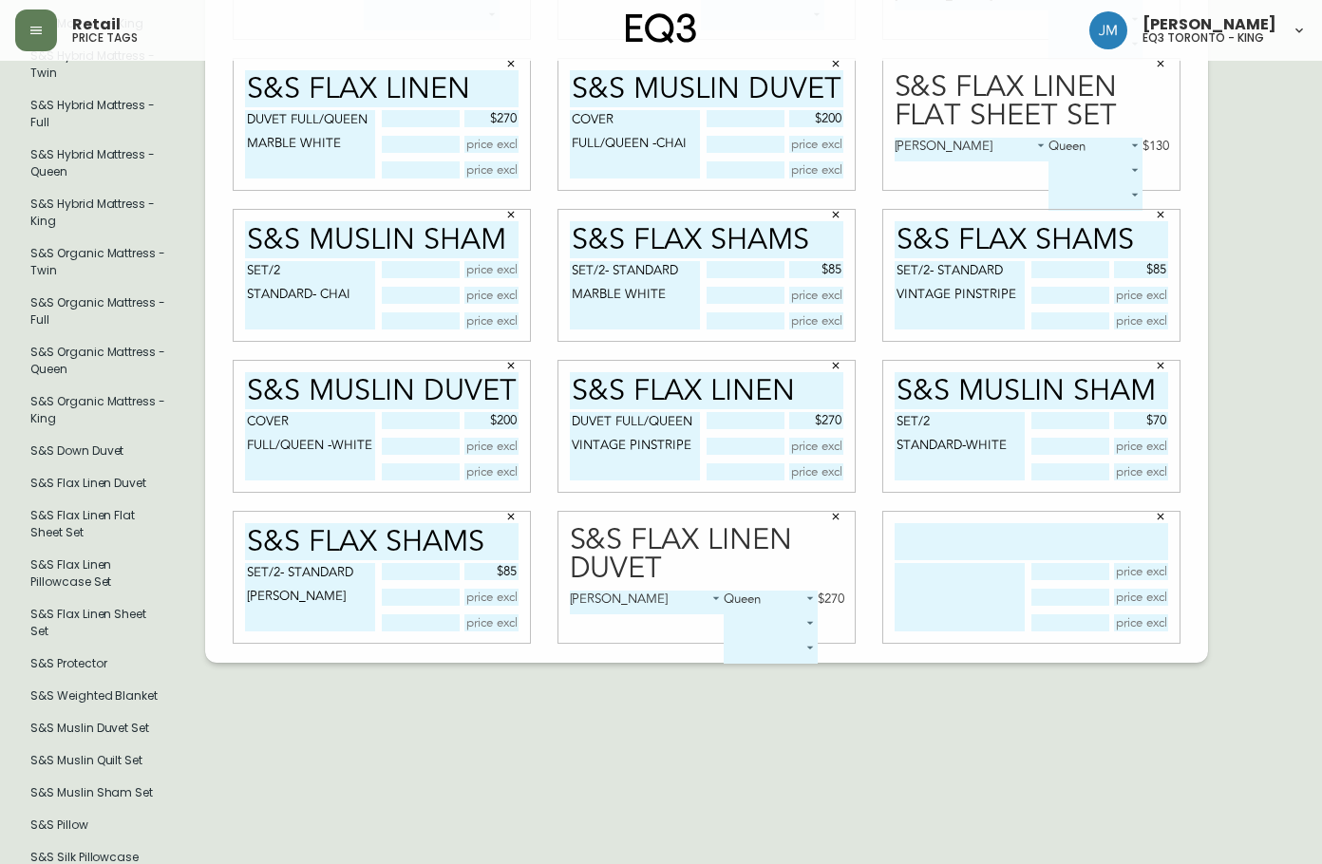
click at [1003, 538] on input "text" at bounding box center [1032, 541] width 274 height 37
type input "S&S EGYPTIAN"
click at [950, 571] on textarea at bounding box center [960, 597] width 130 height 68
click at [961, 566] on textarea "SHAM SET /2" at bounding box center [960, 597] width 130 height 68
click at [986, 577] on textarea "SHAM SET/2" at bounding box center [960, 597] width 130 height 68
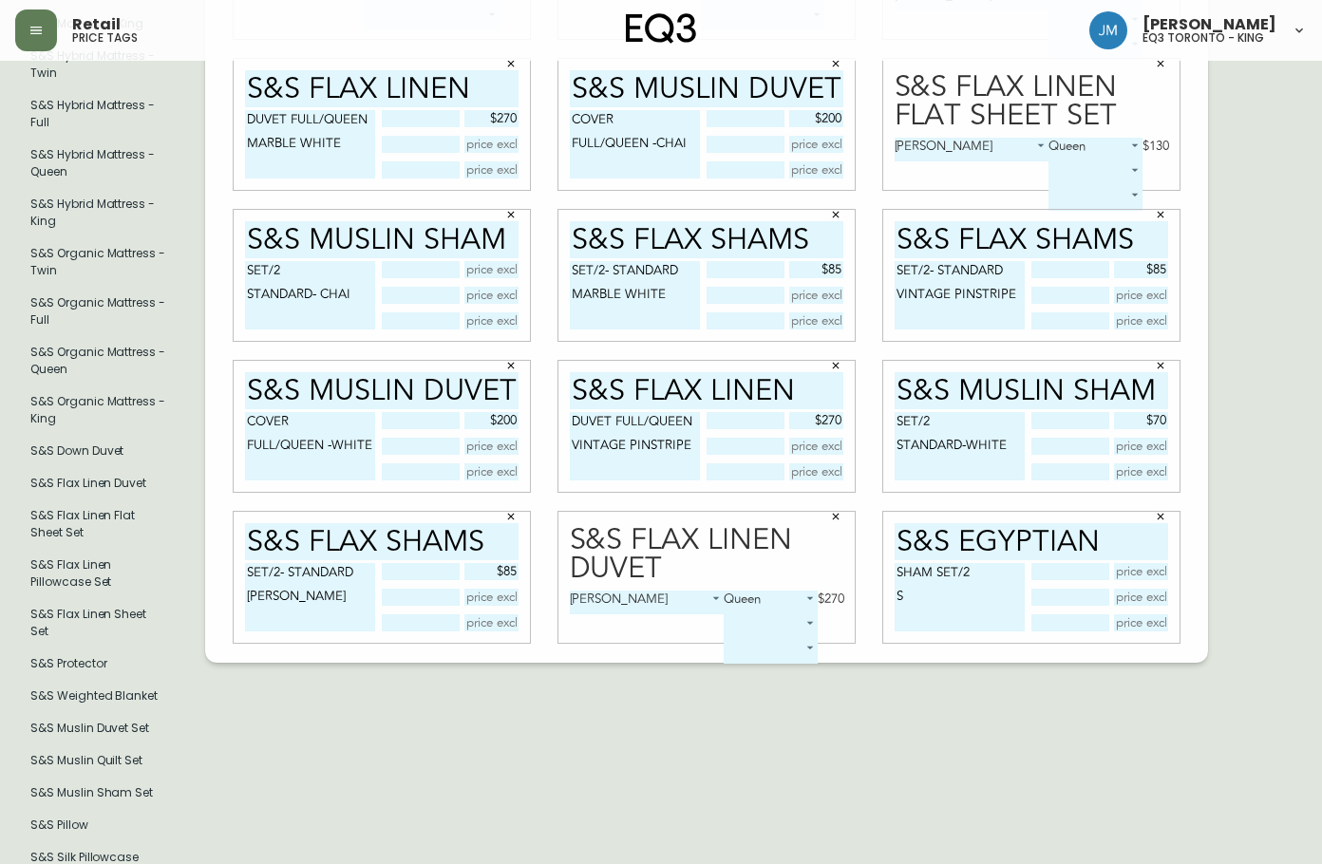
click at [986, 568] on textarea "SHAM SET/2 S" at bounding box center [960, 597] width 130 height 68
click at [981, 565] on textarea "SHAM SET/2 -STANDARD S" at bounding box center [960, 597] width 130 height 68
click at [924, 612] on textarea "SHAM SET/2 STANDARD S" at bounding box center [960, 597] width 130 height 68
type textarea "SHAM SET/2 STANDARD VISTA BLUE"
click at [1150, 564] on input "text" at bounding box center [1141, 571] width 55 height 17
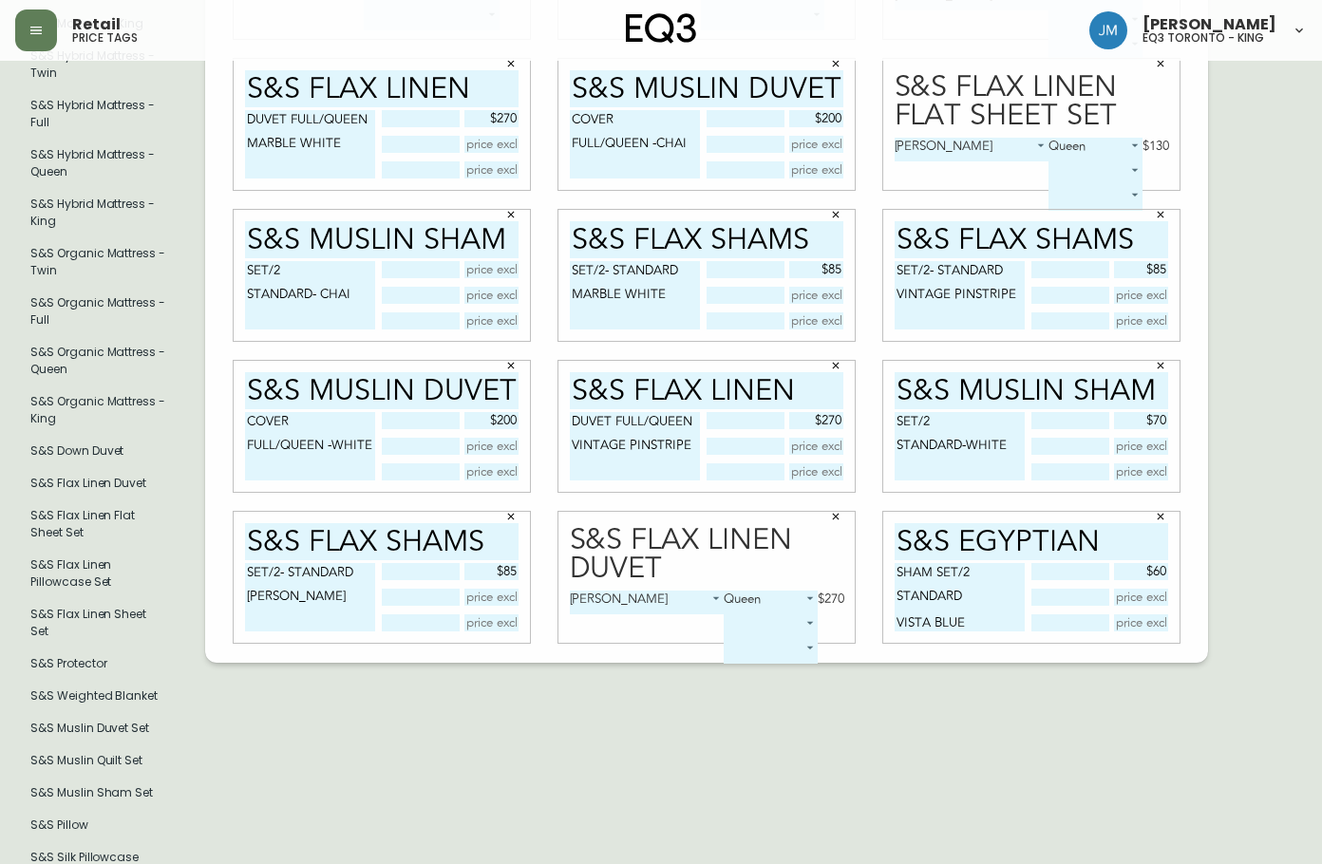
type input "$60"
click at [825, 618] on div "Queen 0 $270 ​ ​" at bounding box center [784, 627] width 120 height 73
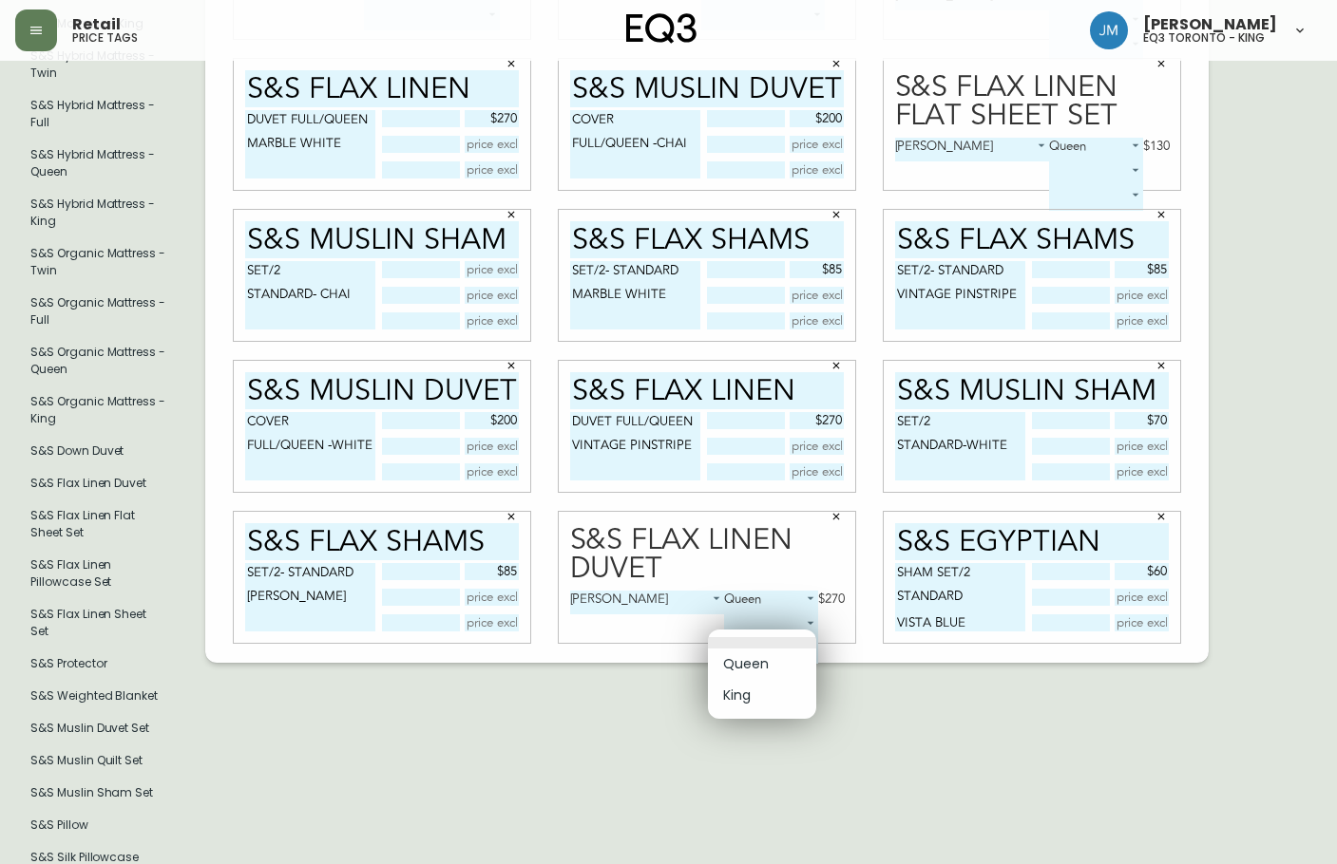
click at [809, 636] on body "Retail price tags [PERSON_NAME] eq3 toronto - king English Canada en_CA EQ3 fon…" at bounding box center [668, 237] width 1337 height 1288
click at [840, 623] on div at bounding box center [668, 432] width 1337 height 864
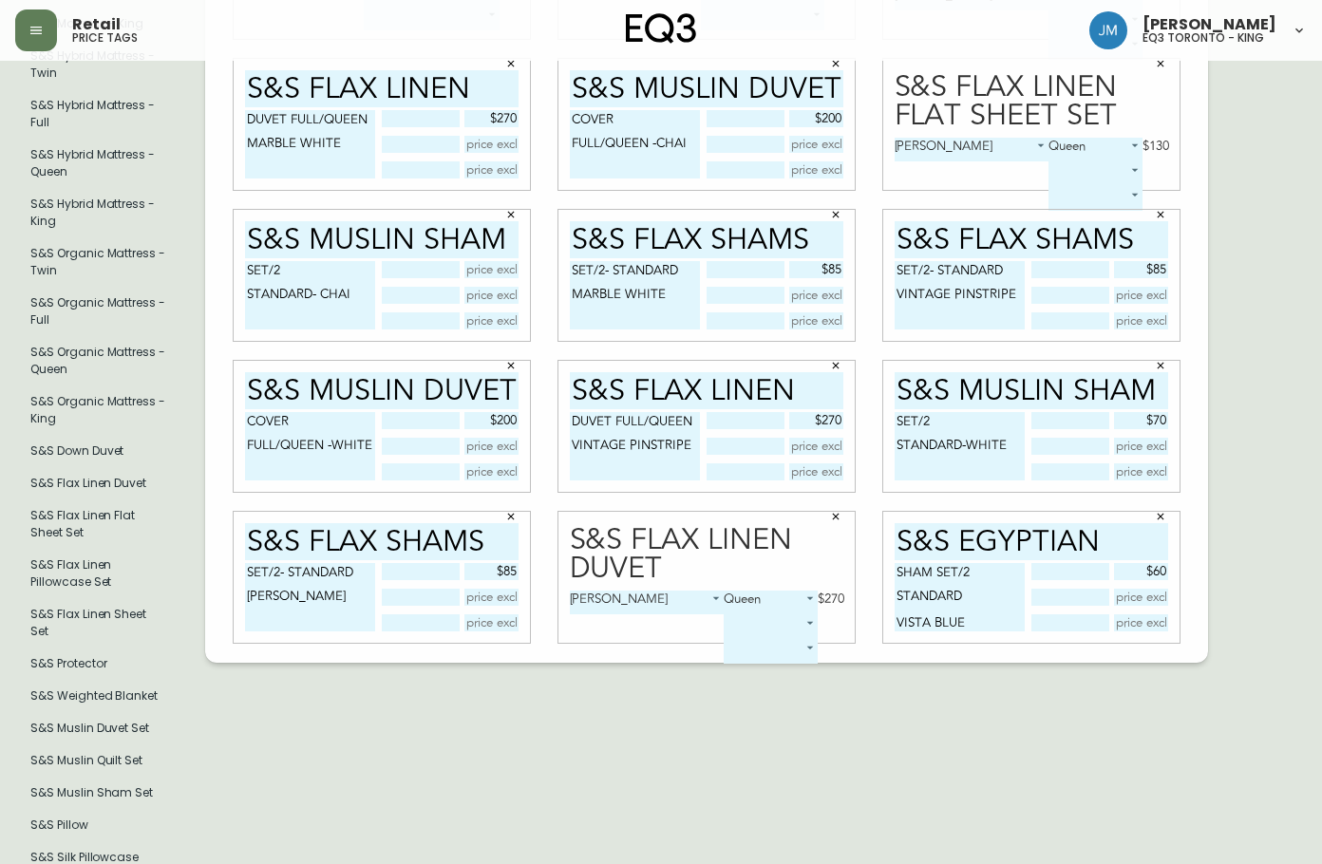
click at [1143, 532] on input "S&S EGYPTIAN" at bounding box center [1032, 541] width 274 height 37
type input "S&S EGYPTIAN SHM"
click at [939, 568] on textarea "SHAM SET/2 STANDARD VISTA BLUE" at bounding box center [960, 597] width 130 height 68
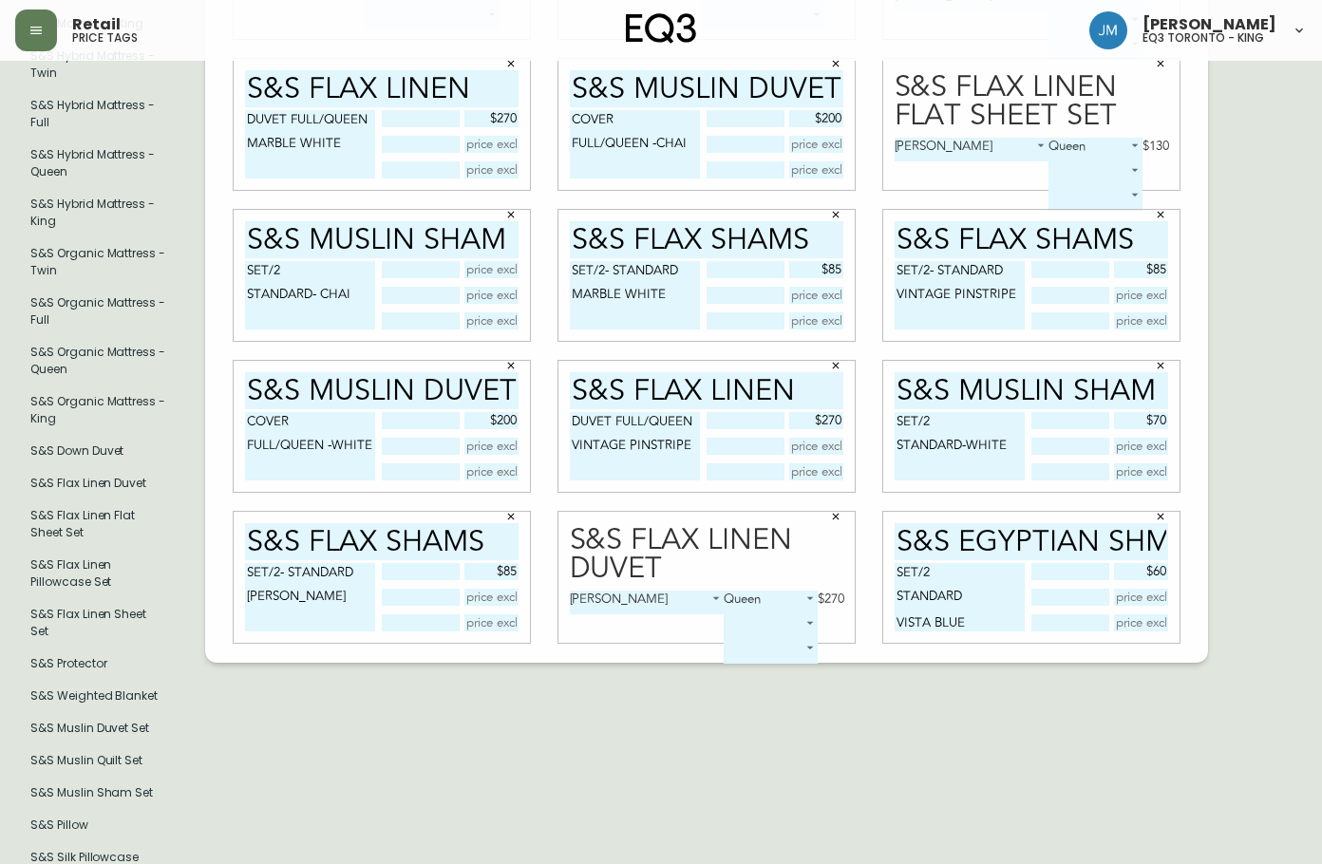
click at [899, 585] on textarea "SET/2 STANDARD VISTA BLUE" at bounding box center [960, 597] width 130 height 68
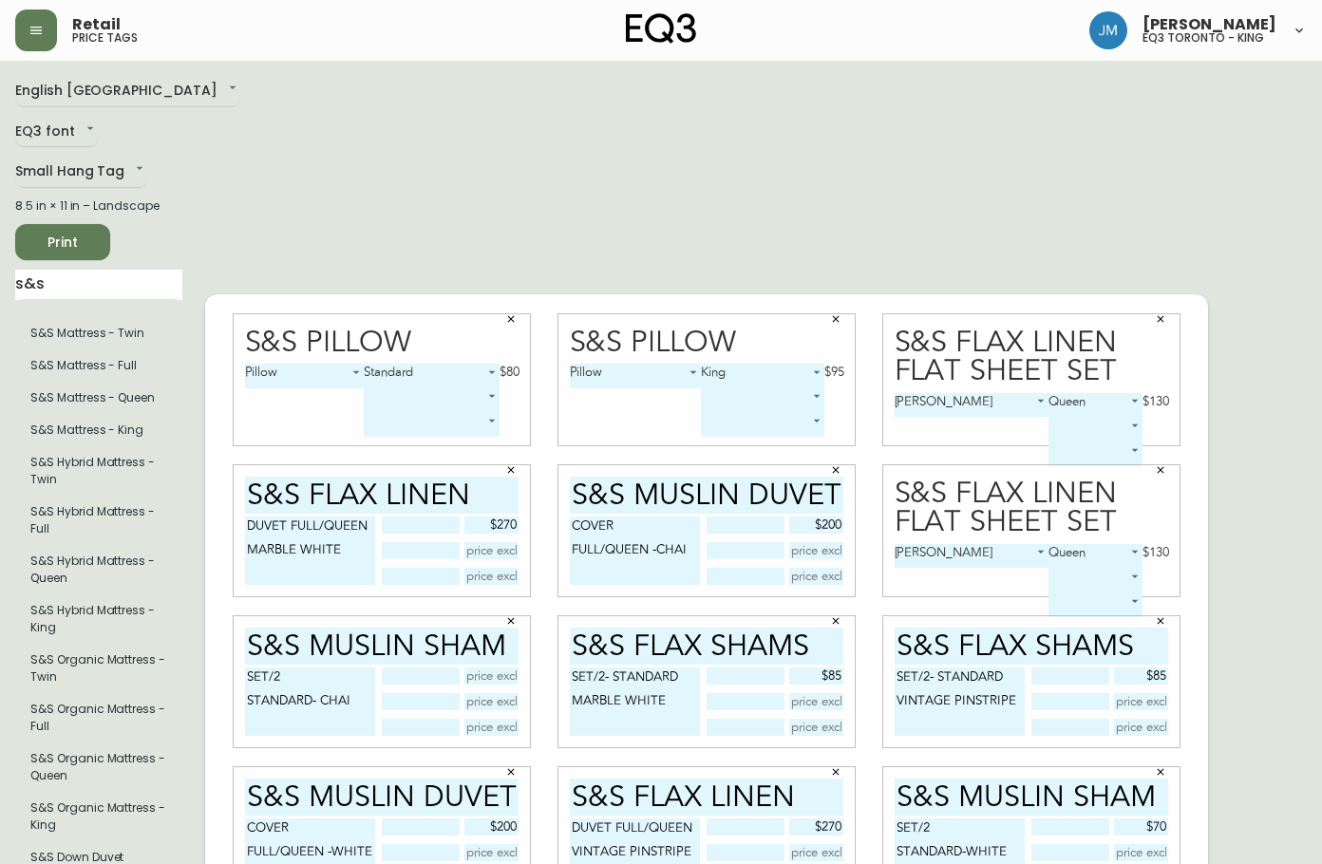
type textarea "SET/2- STANDARD VISTA BLUE"
click at [71, 242] on span "Print" at bounding box center [62, 243] width 65 height 24
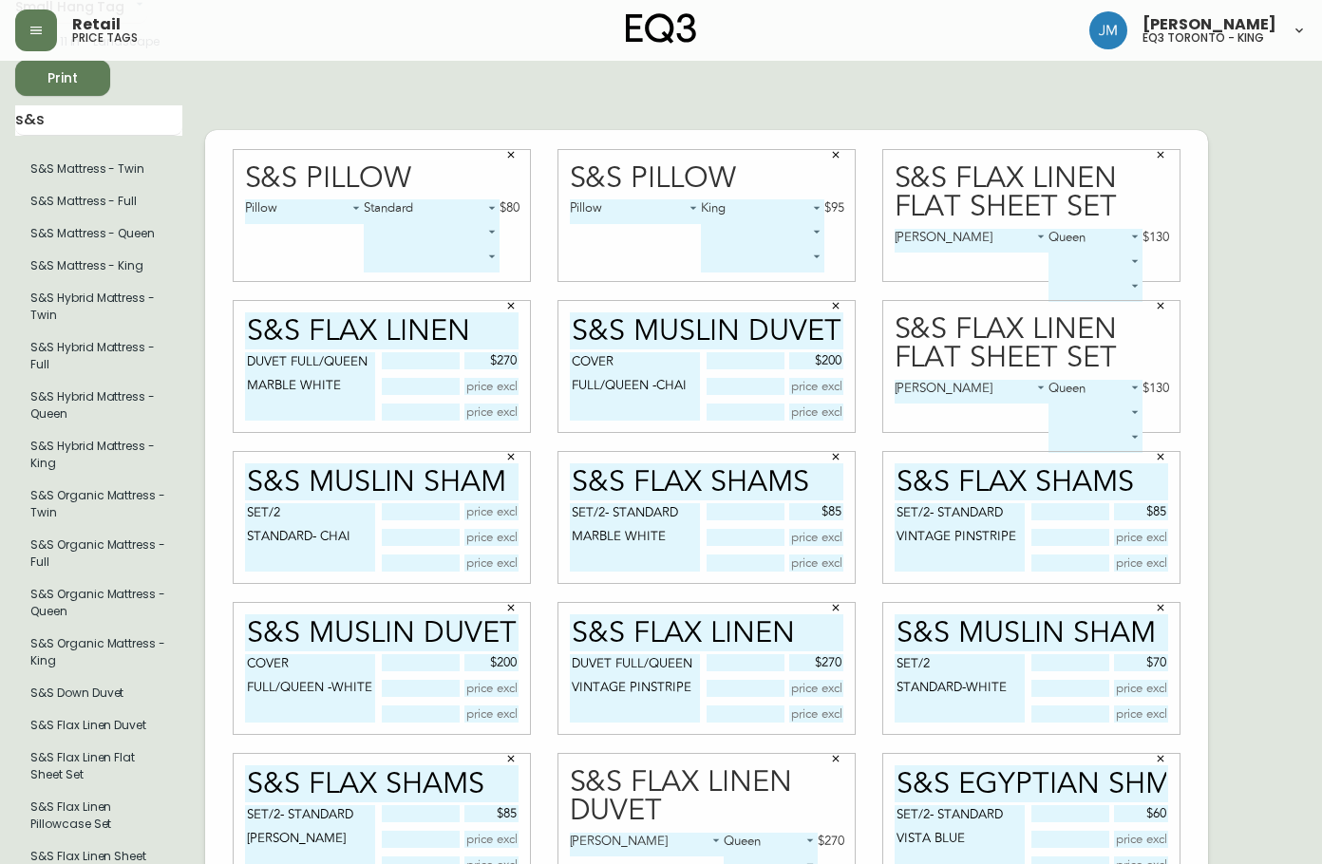
scroll to position [95, 0]
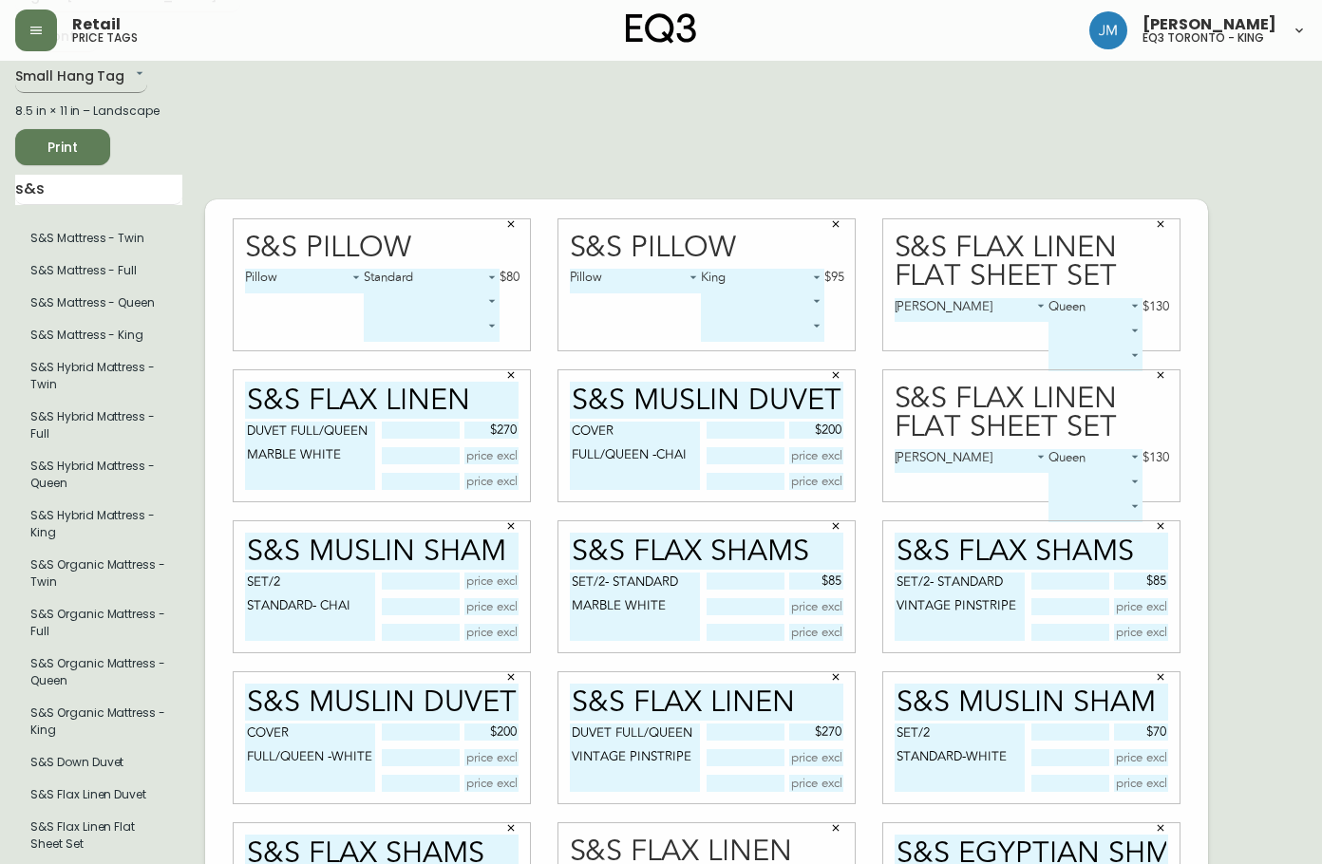
click at [121, 83] on body "Retail price tags [PERSON_NAME] eq3 toronto - king English Canada en_CA EQ3 fon…" at bounding box center [661, 549] width 1322 height 1288
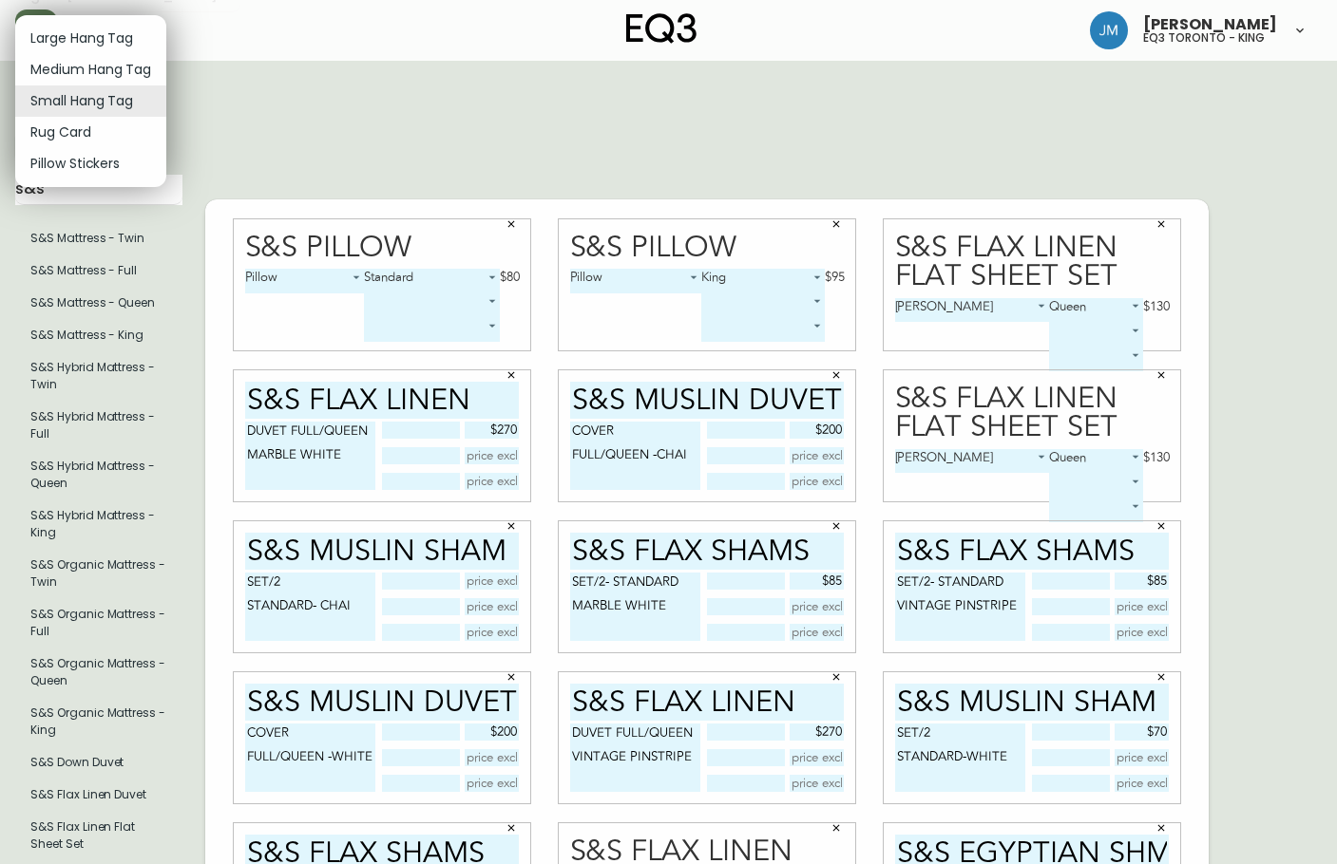
click at [128, 71] on li "Medium Hang Tag" at bounding box center [90, 69] width 151 height 31
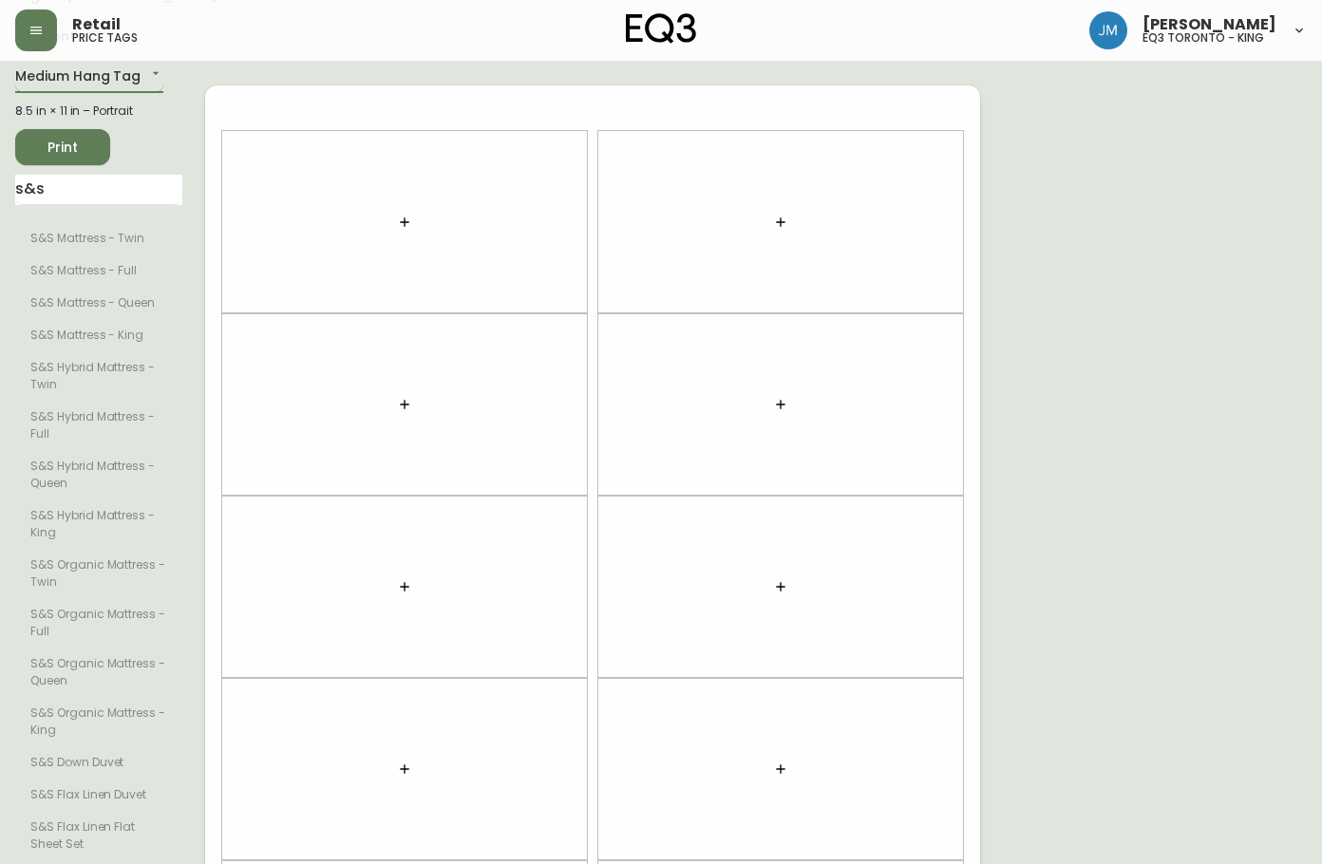
click at [138, 80] on body "Retail price tags [PERSON_NAME] eq3 toronto - king English Canada en_CA EQ3 fon…" at bounding box center [661, 549] width 1322 height 1288
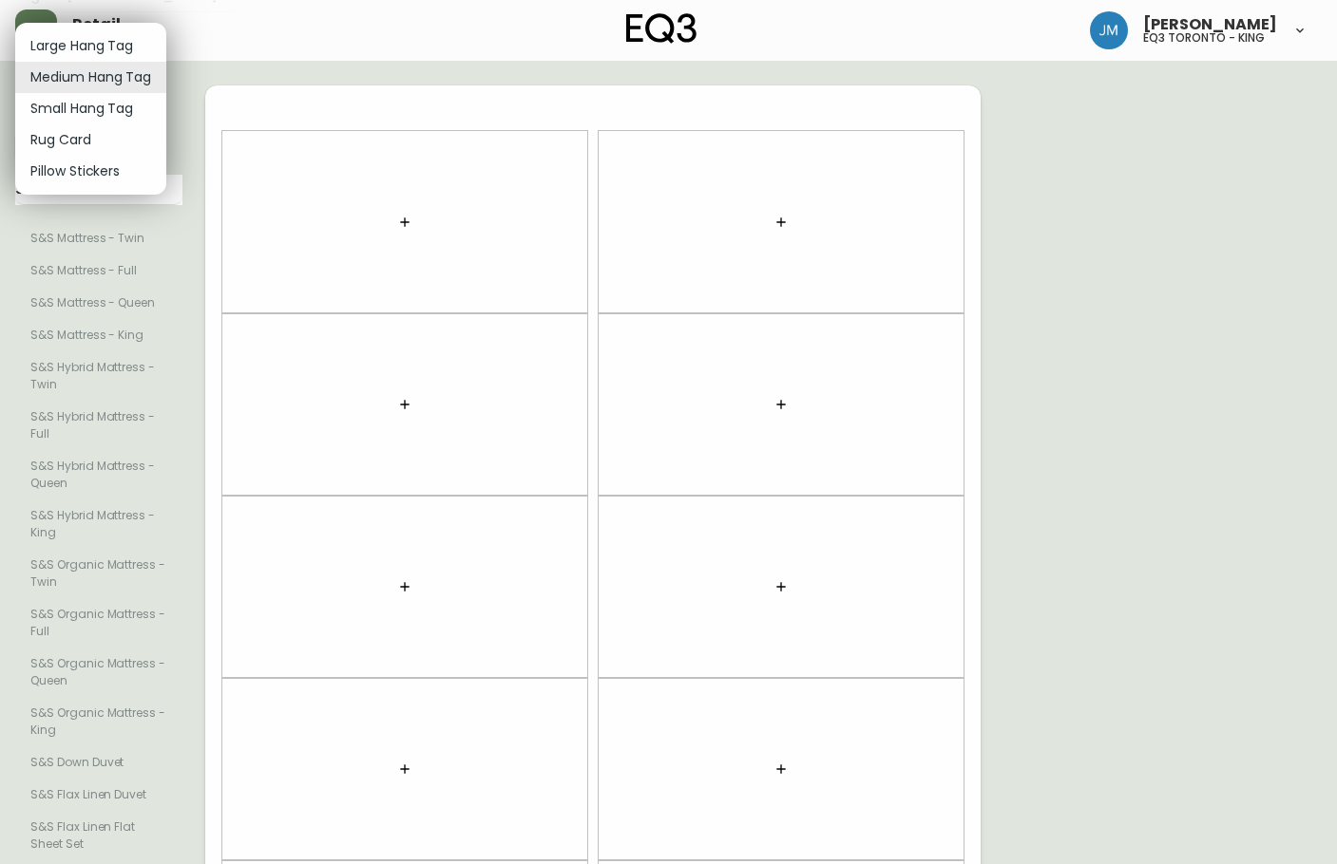
click at [131, 110] on li "Small Hang Tag" at bounding box center [90, 108] width 151 height 31
type input "small"
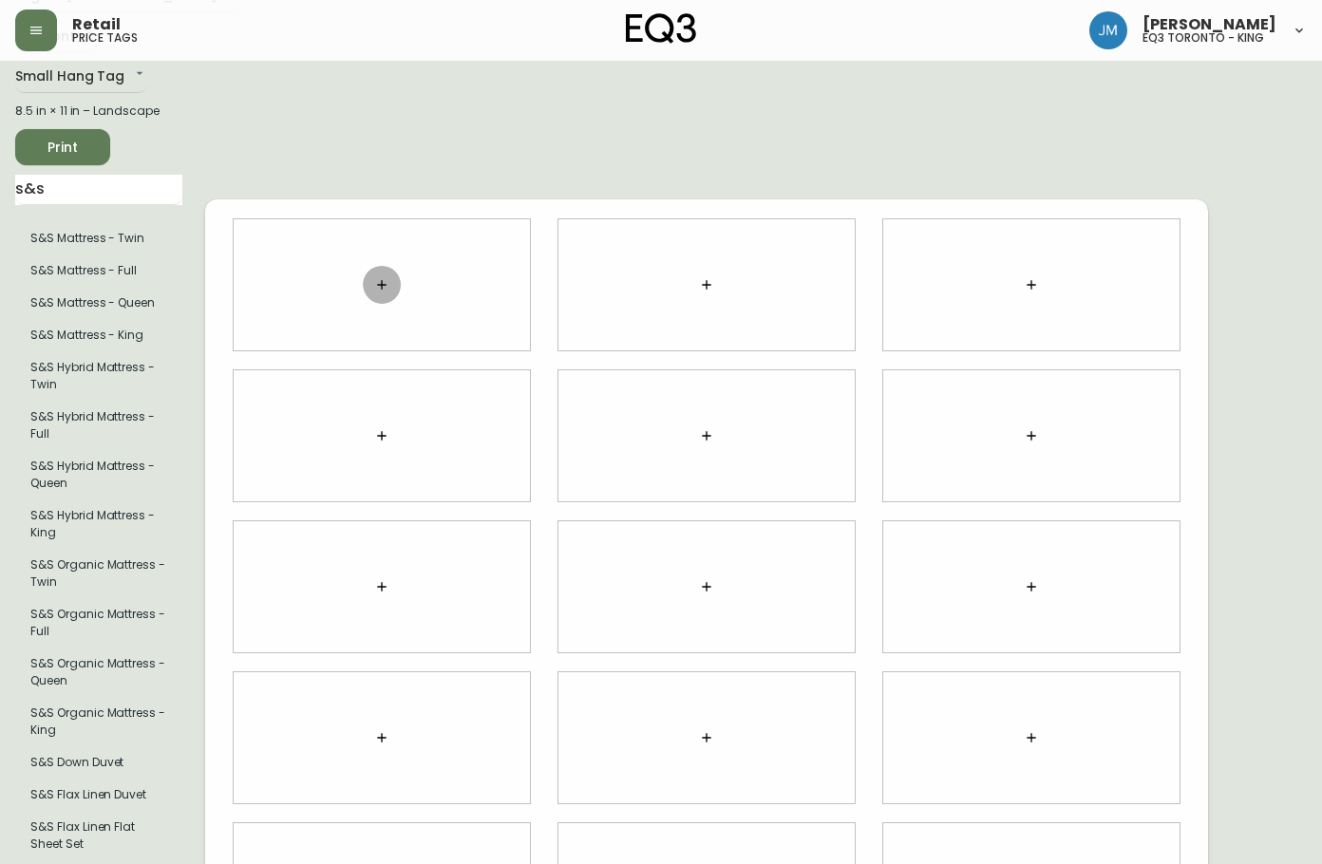
click at [381, 277] on icon "button" at bounding box center [381, 284] width 15 height 15
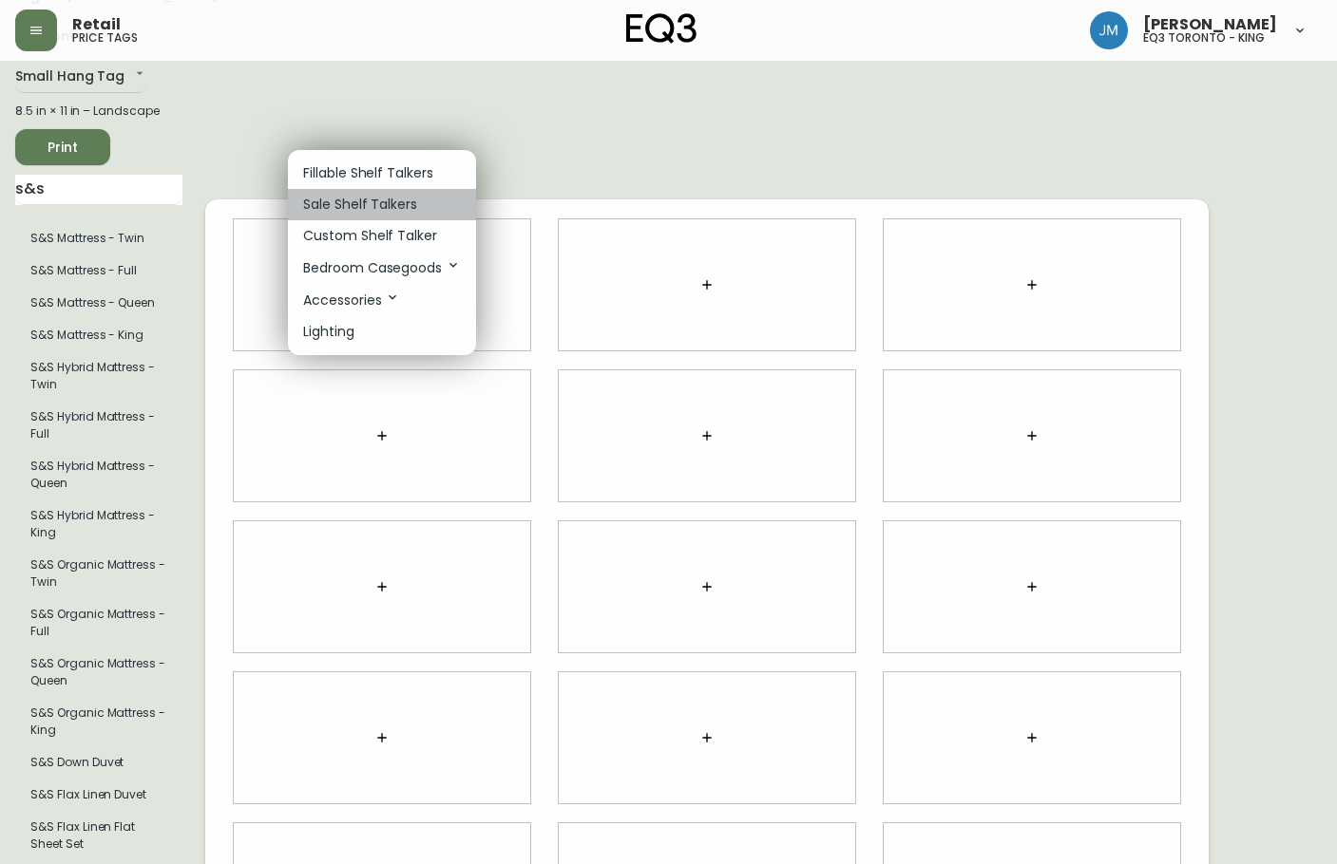
click at [345, 202] on p "Sale Shelf Talkers" at bounding box center [360, 205] width 114 height 20
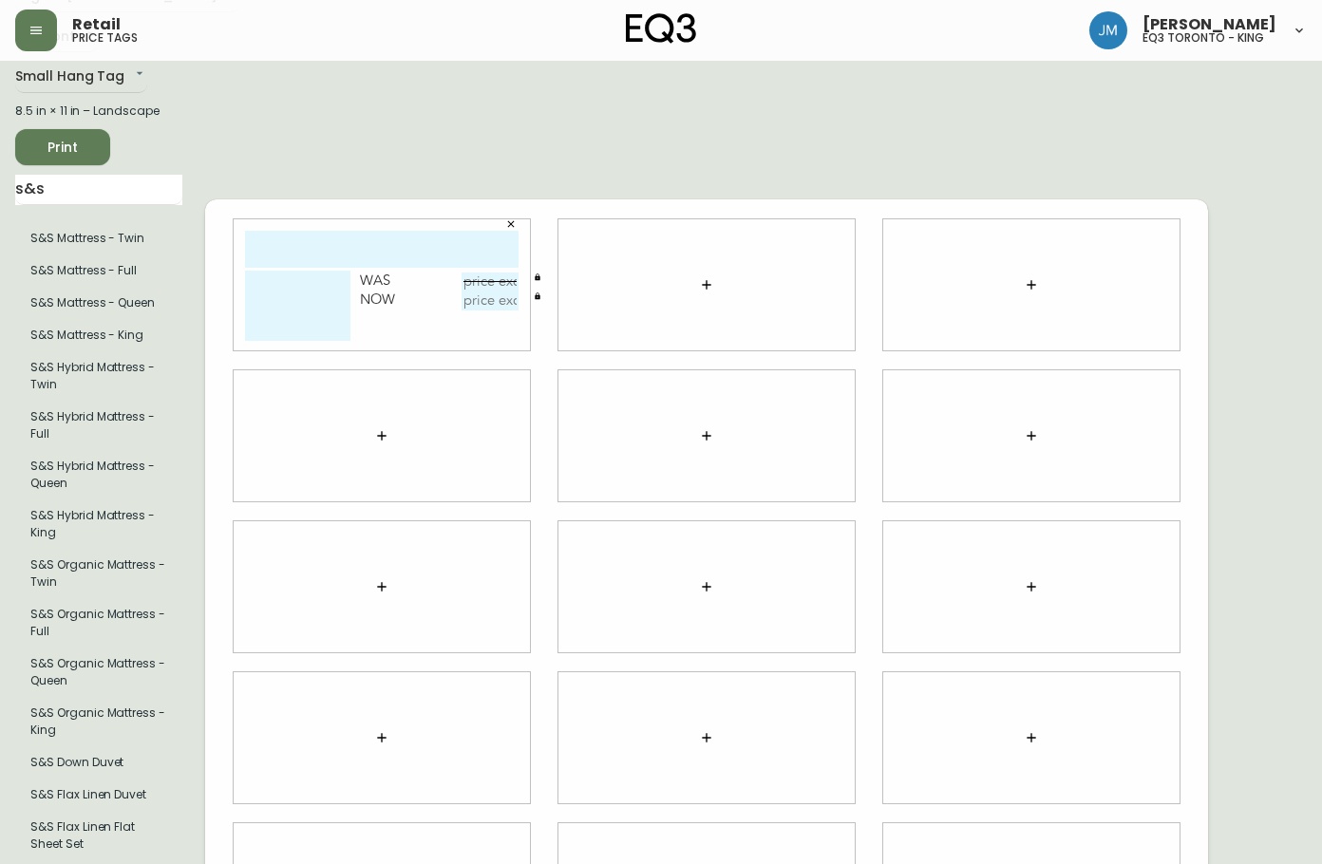
click at [356, 243] on input "text" at bounding box center [382, 249] width 274 height 37
type input "S&S EGYPTIAN"
drag, startPoint x: 328, startPoint y: 280, endPoint x: 332, endPoint y: 297, distance: 17.5
click at [330, 285] on textarea at bounding box center [297, 306] width 105 height 70
drag, startPoint x: 248, startPoint y: 270, endPoint x: 348, endPoint y: 332, distance: 117.3
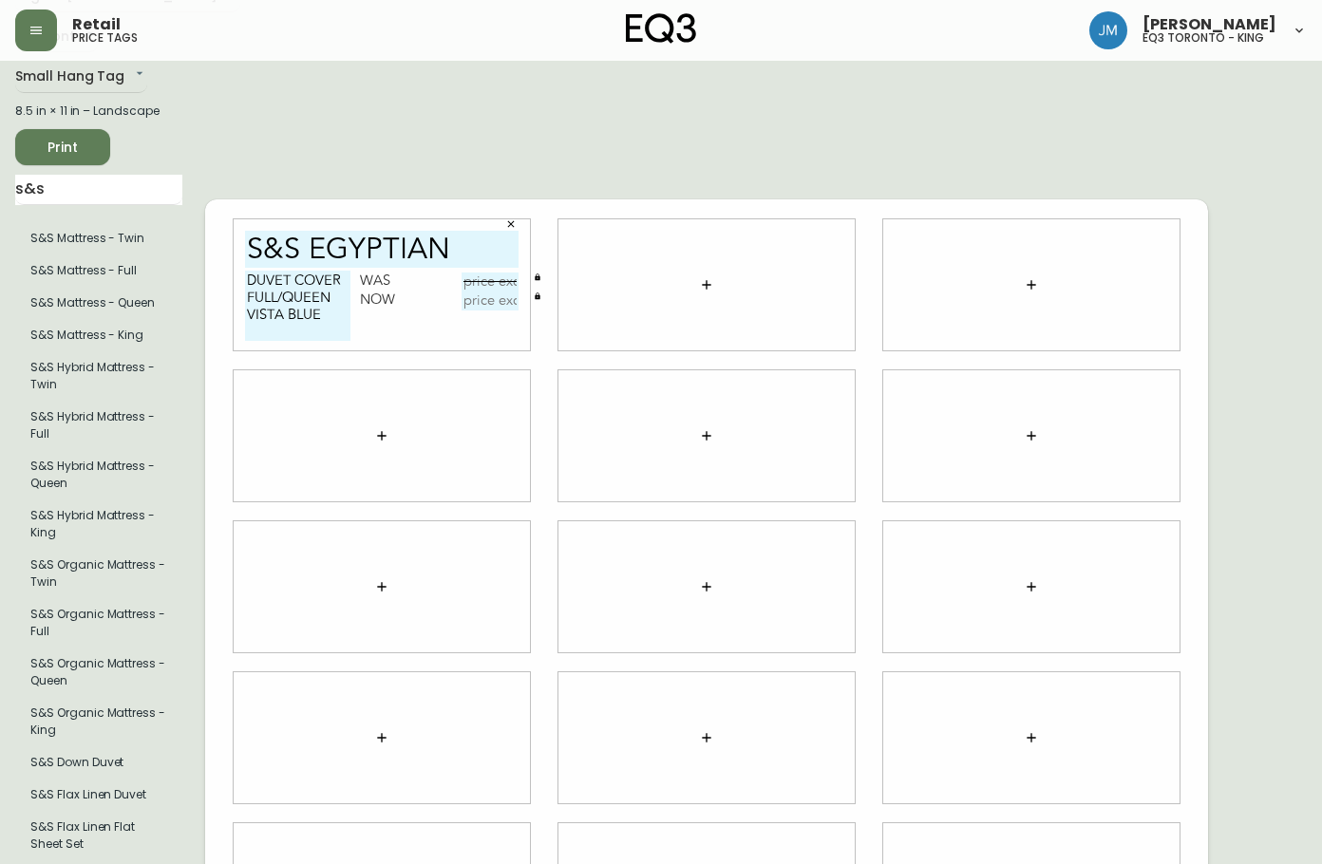
click at [348, 332] on textarea "DUVET COVER FULL/QUEEN VISTA BLUE" at bounding box center [297, 306] width 105 height 70
type textarea "DUVET COVER FULL/QUEEN VISTA BLUE"
click at [515, 218] on icon "button" at bounding box center [510, 223] width 11 height 11
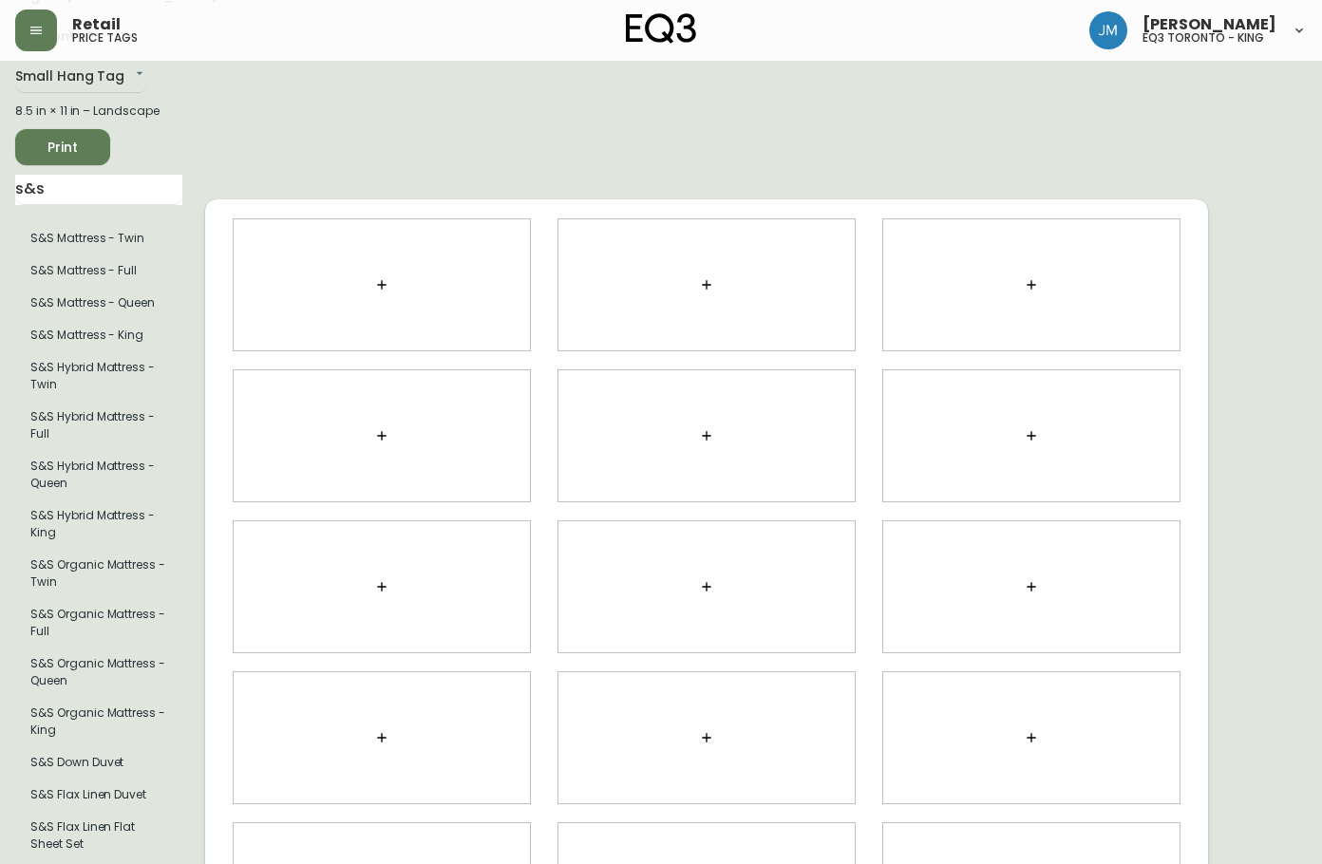
click at [384, 277] on icon "button" at bounding box center [381, 284] width 15 height 15
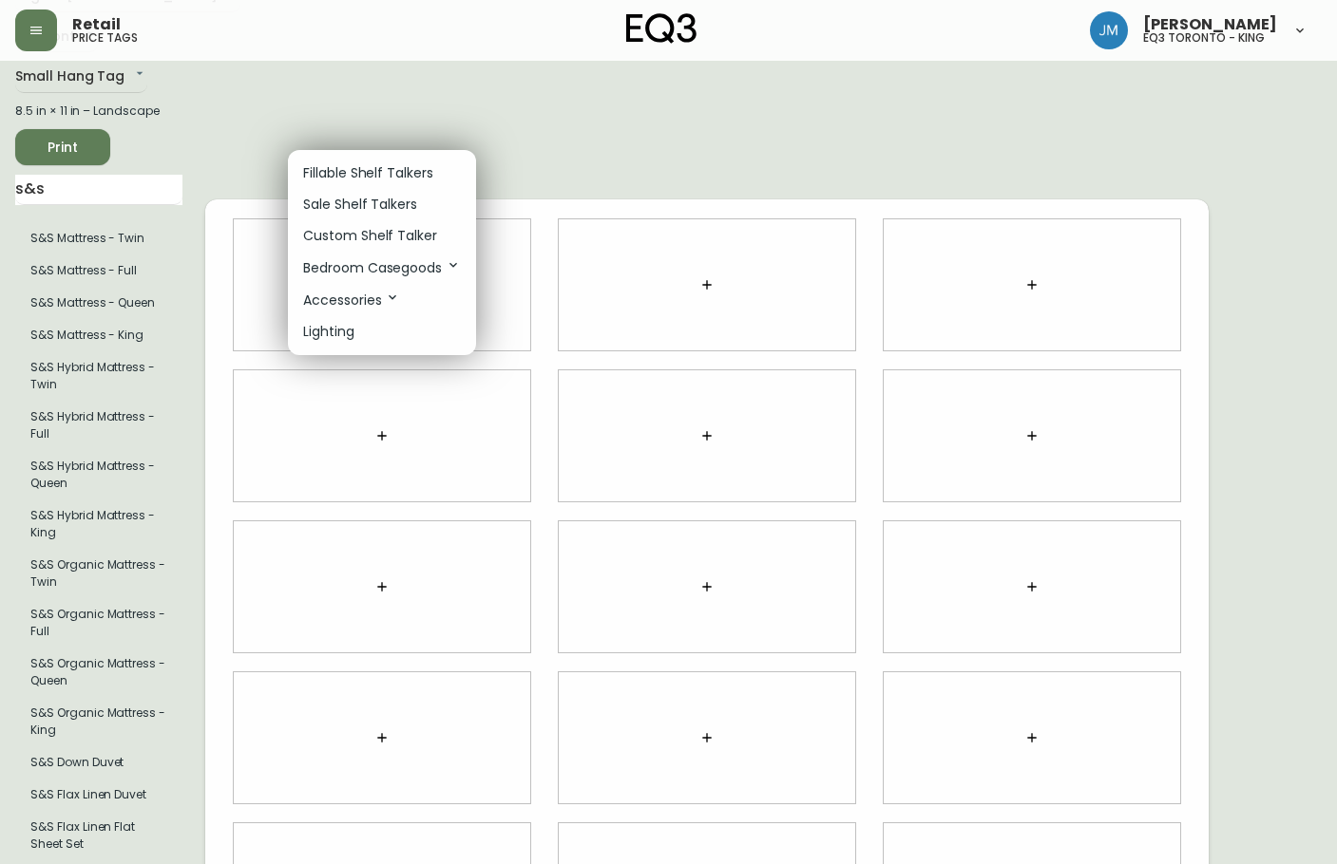
click at [383, 172] on p "Fillable Shelf Talkers" at bounding box center [368, 173] width 130 height 20
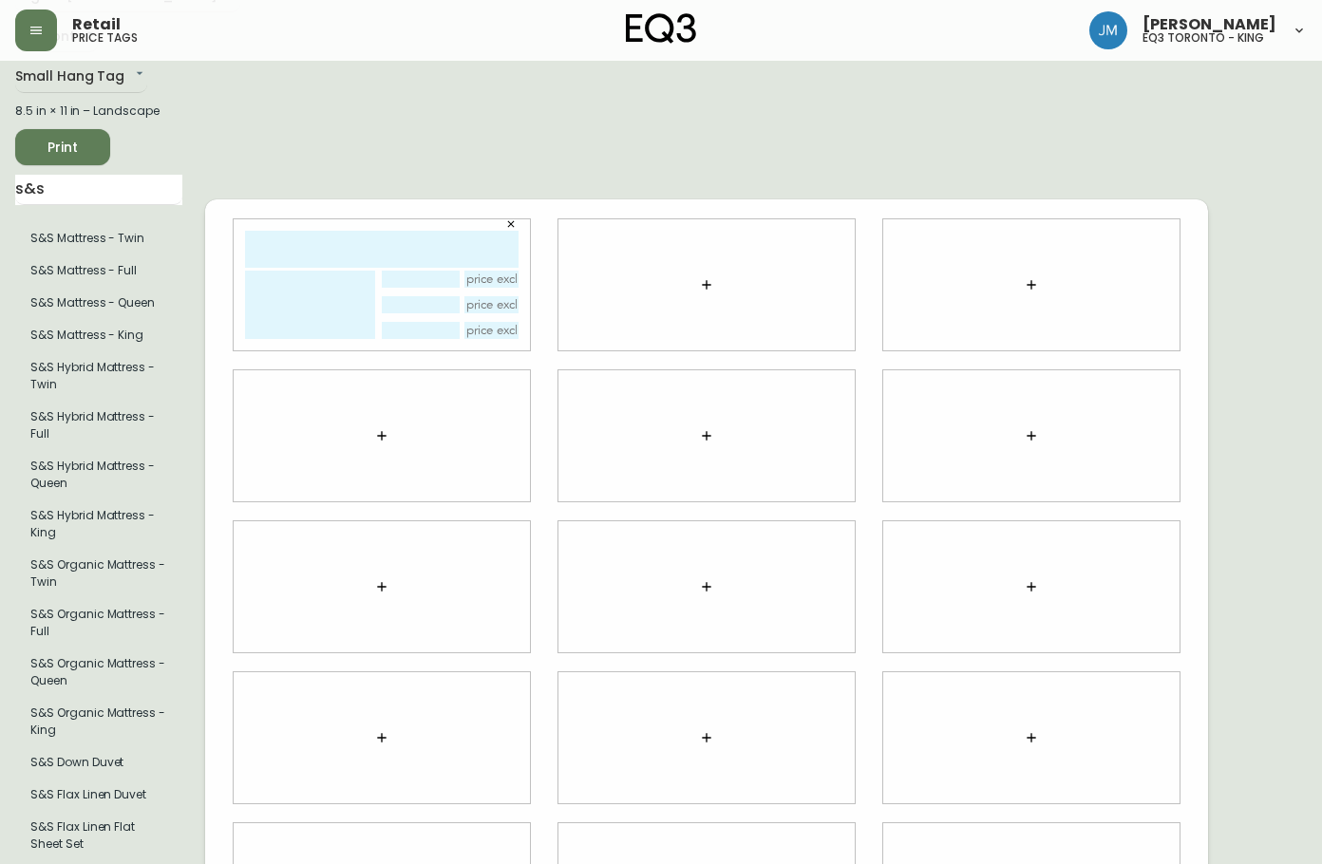
click at [302, 306] on textarea at bounding box center [310, 305] width 130 height 68
paste textarea "DUVET COVER FULL/QUEEN VISTA BLUE"
type textarea "DUVET COVER FULL/QUEEN VISTA BLUE"
click at [351, 234] on input "text" at bounding box center [382, 249] width 274 height 37
type input "S&S EGYPTIAN"
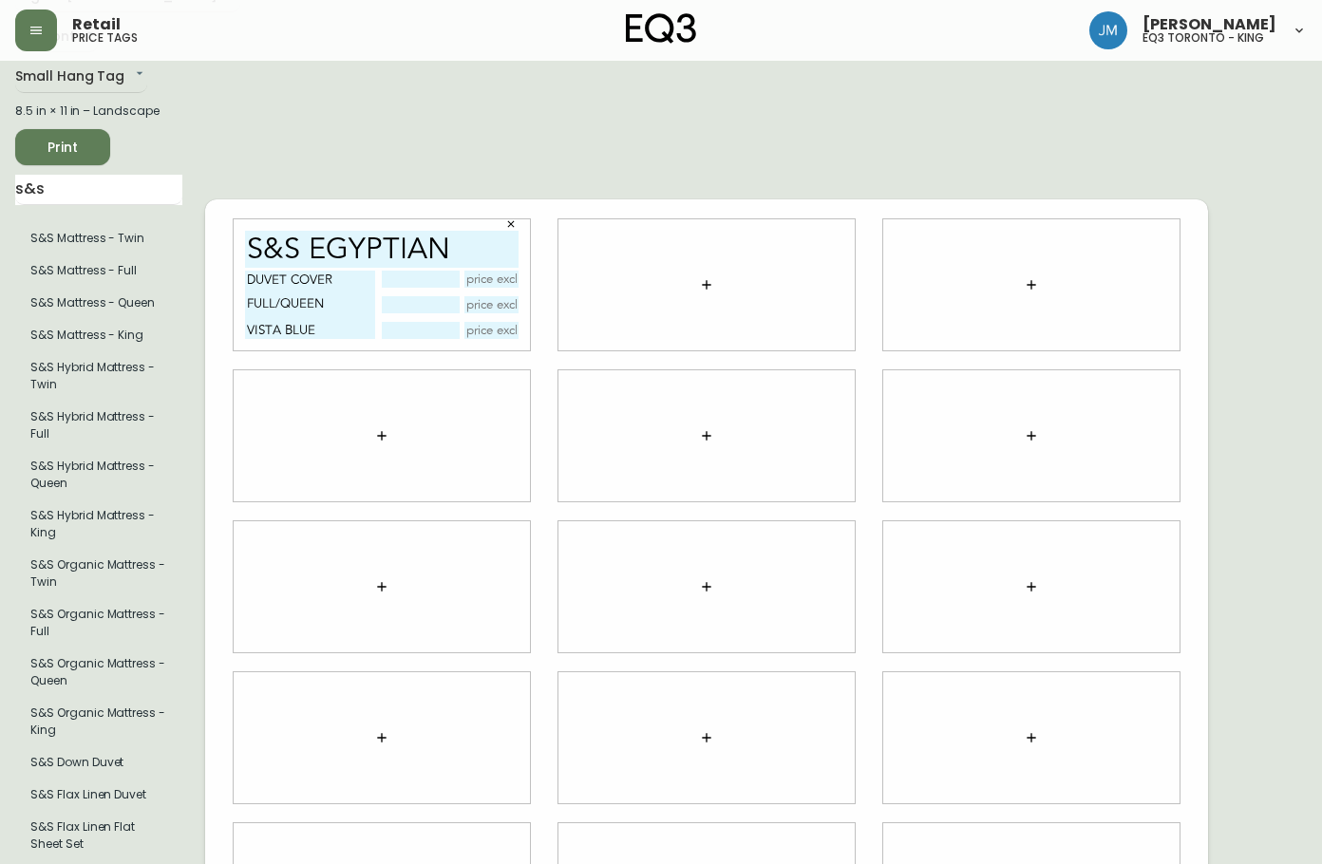
click at [484, 273] on input "text" at bounding box center [492, 279] width 55 height 17
type input "$150"
click at [702, 277] on icon "button" at bounding box center [706, 284] width 15 height 15
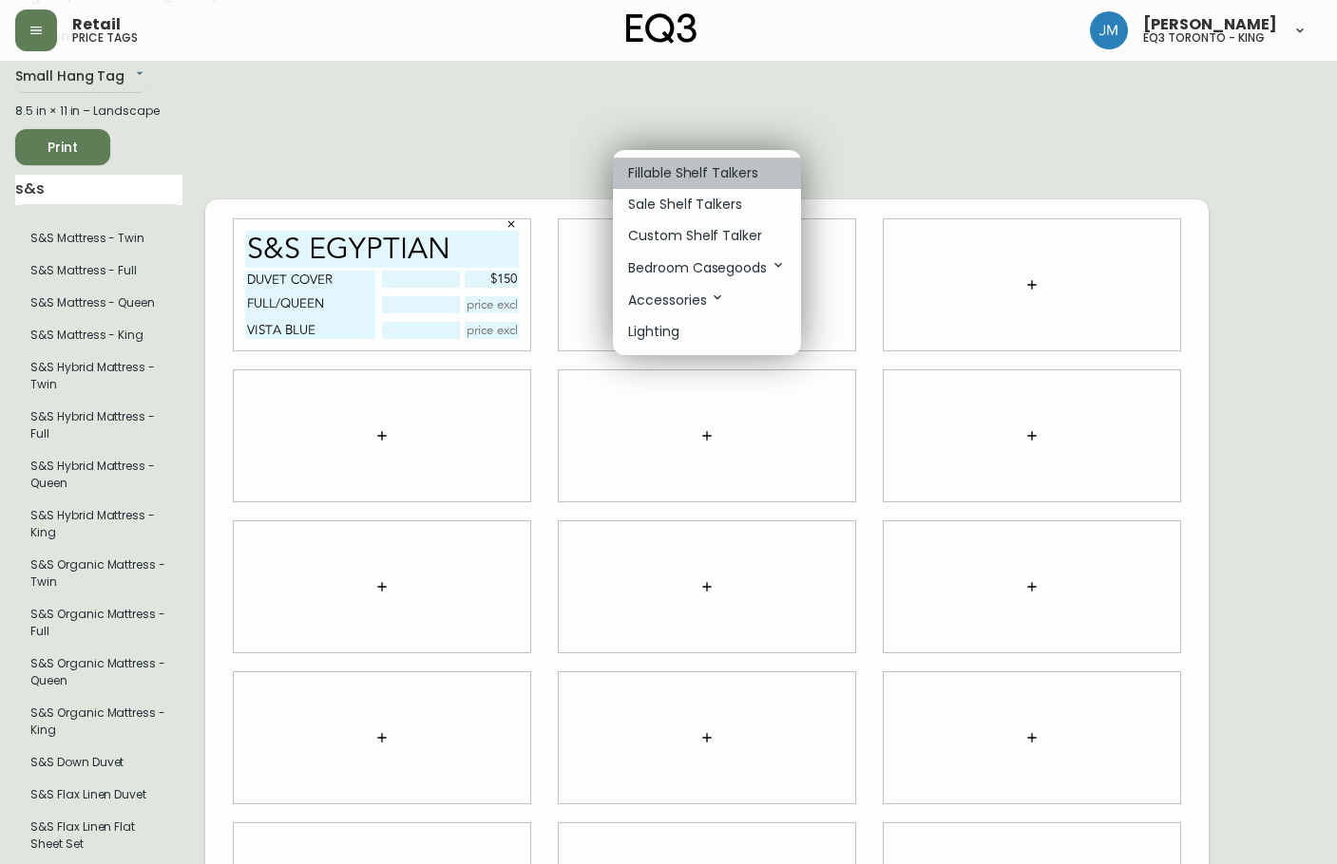
click at [711, 166] on p "Fillable Shelf Talkers" at bounding box center [693, 173] width 130 height 20
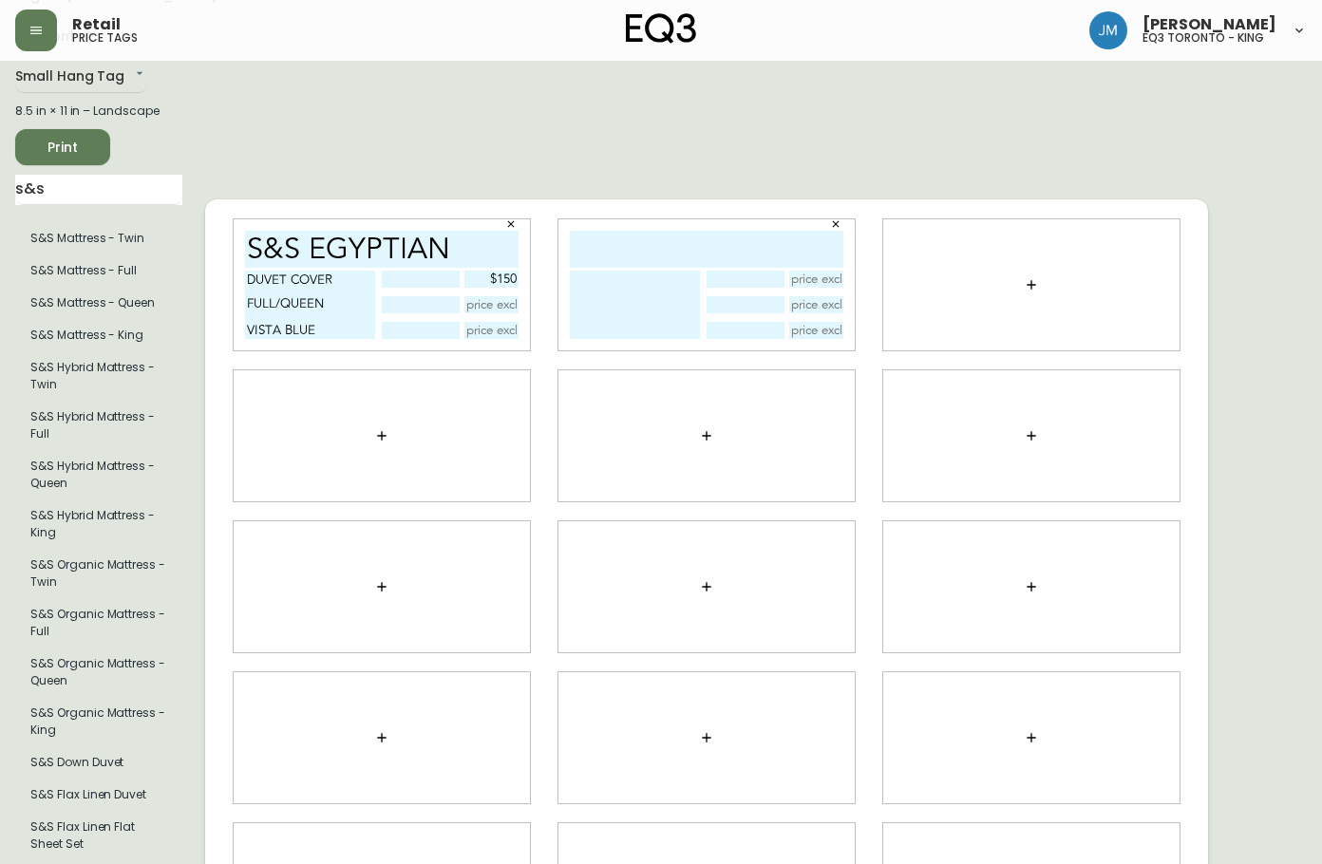
drag, startPoint x: 478, startPoint y: 242, endPoint x: 242, endPoint y: 252, distance: 235.8
click at [242, 252] on div "S&S EGYPTIAN DUVET COVER FULL/QUEEN VISTA BLUE $150" at bounding box center [382, 284] width 296 height 131
click at [625, 240] on input "text" at bounding box center [707, 249] width 274 height 37
paste input "S&S EGYPTIAN"
type input "S&S EGYPTIAN"
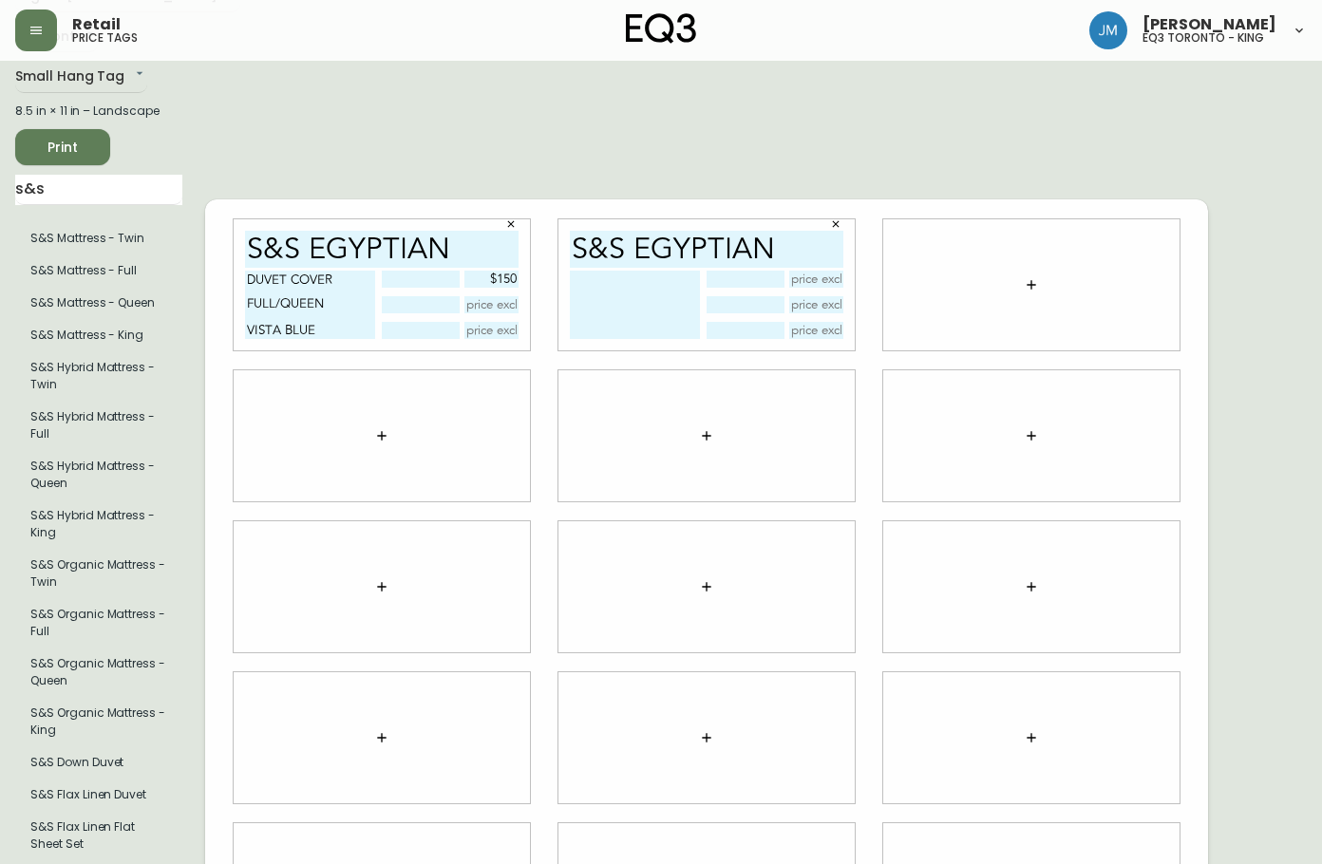
click at [601, 271] on textarea at bounding box center [635, 305] width 130 height 68
type textarea "SHEET SET -QUEEN [PERSON_NAME]"
drag, startPoint x: 810, startPoint y: 261, endPoint x: 816, endPoint y: 252, distance: 11.1
click at [816, 252] on div "S&S EGYPTIAN SHEET SET -QUEEN WHITE" at bounding box center [707, 284] width 296 height 131
type input "$180"
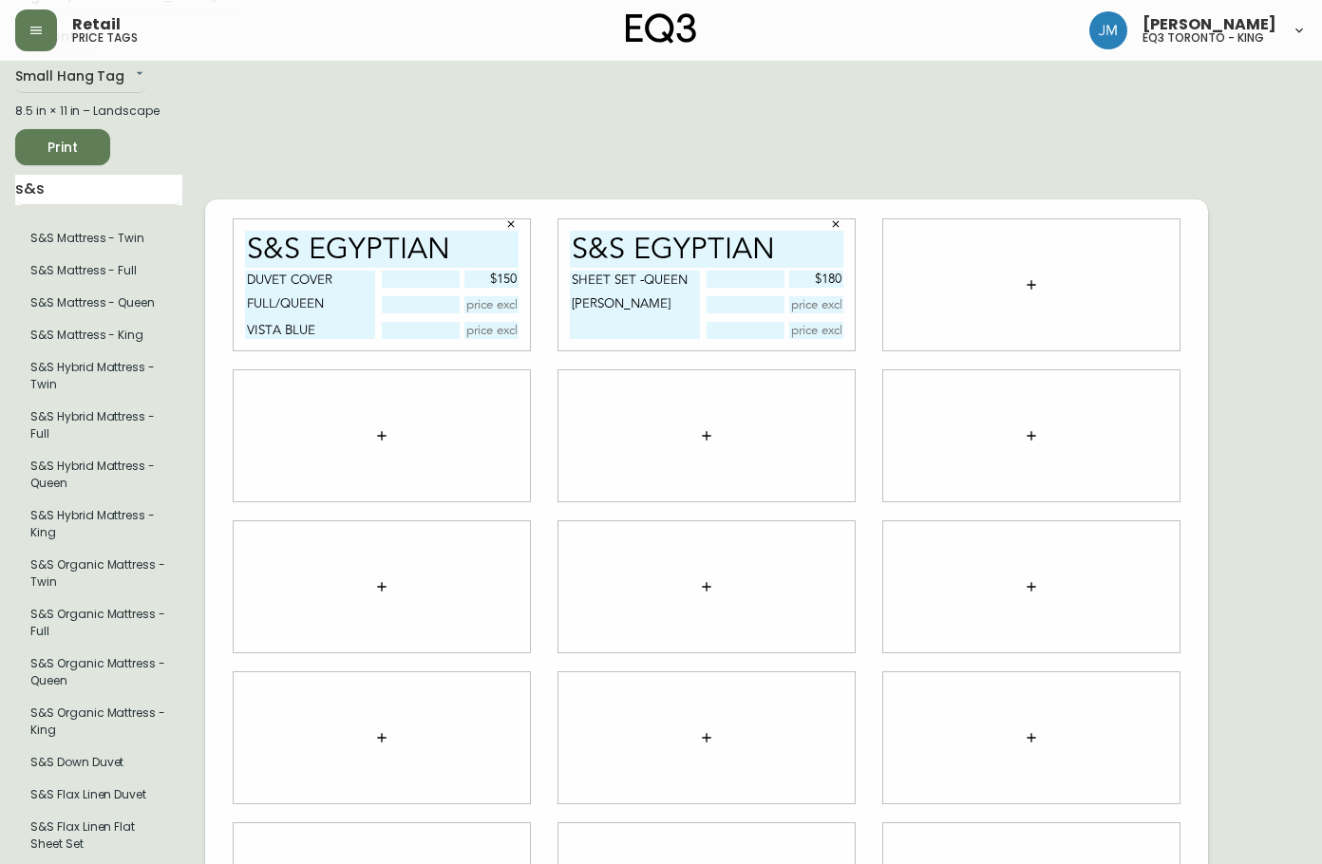
click at [1043, 272] on button "button" at bounding box center [1032, 285] width 38 height 38
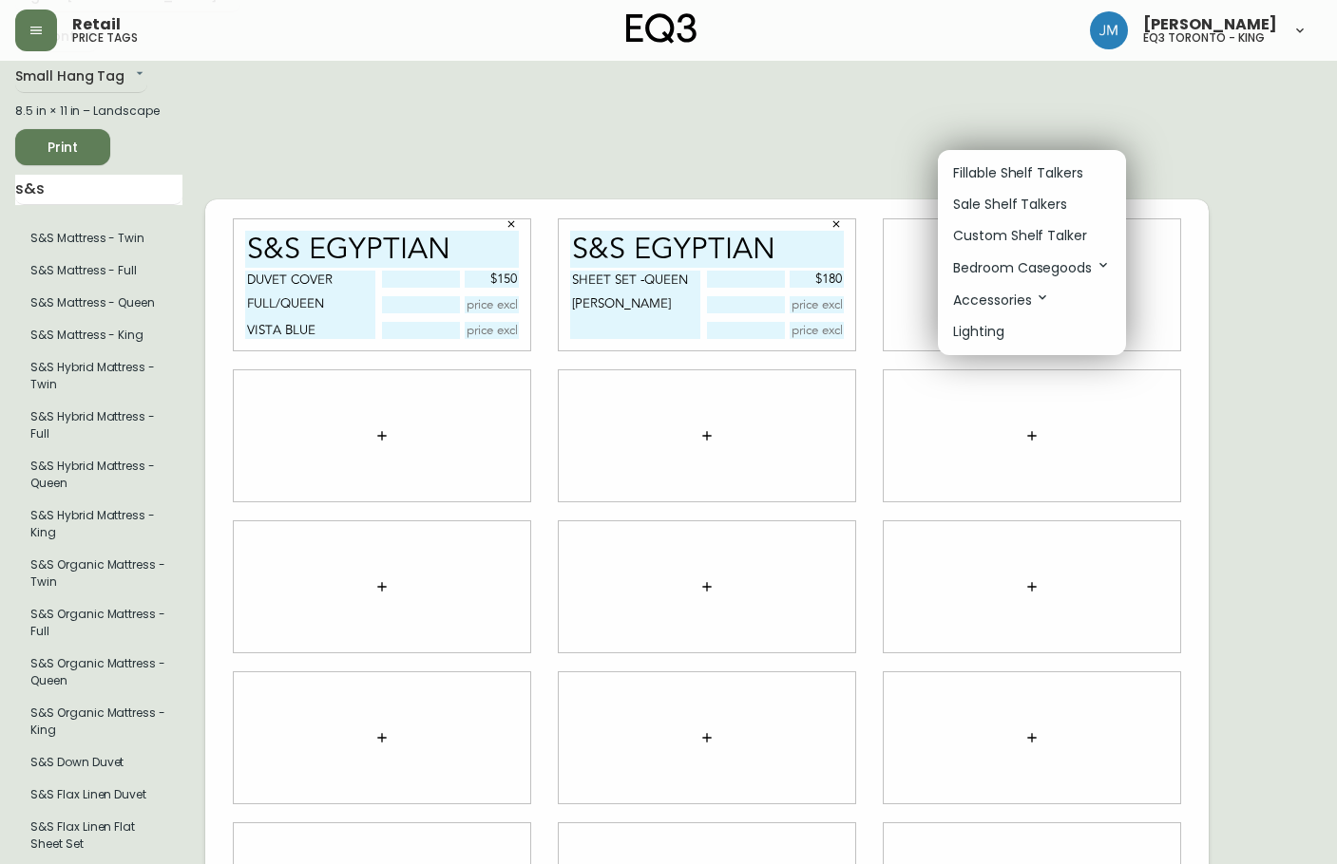
click at [1007, 168] on p "Fillable Shelf Talkers" at bounding box center [1018, 173] width 130 height 20
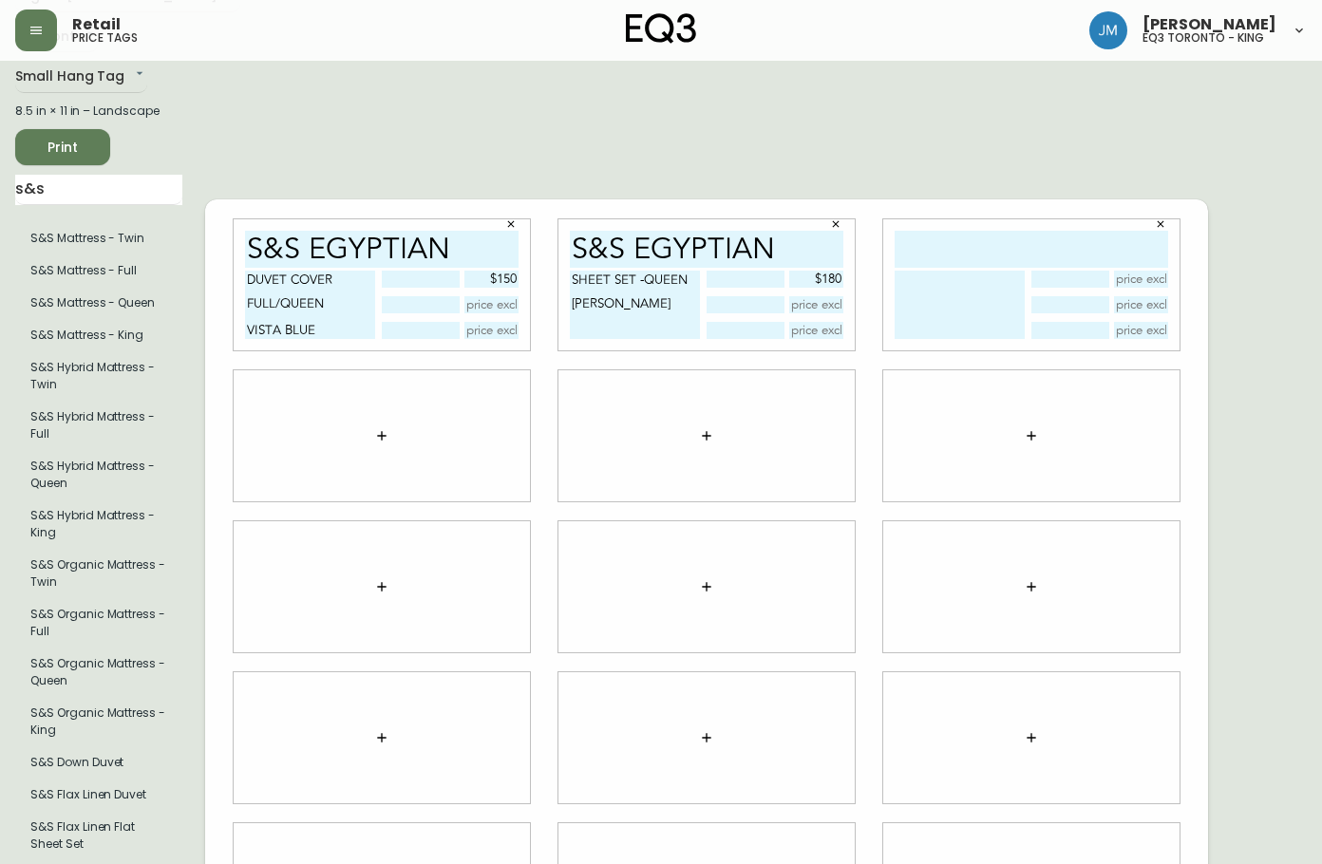
drag, startPoint x: 695, startPoint y: 247, endPoint x: 525, endPoint y: 237, distance: 170.3
click at [522, 244] on div "S&S EGYPTIAN DUVET COVER FULL/QUEEN VISTA BLUE $150 S&S EGYPTIAN SHEET SET -QUE…" at bounding box center [706, 586] width 1003 height 775
click at [931, 236] on input "text" at bounding box center [1032, 249] width 274 height 37
paste input "S&S EGYPTIAN"
type input "S&S EGYPTIAN"
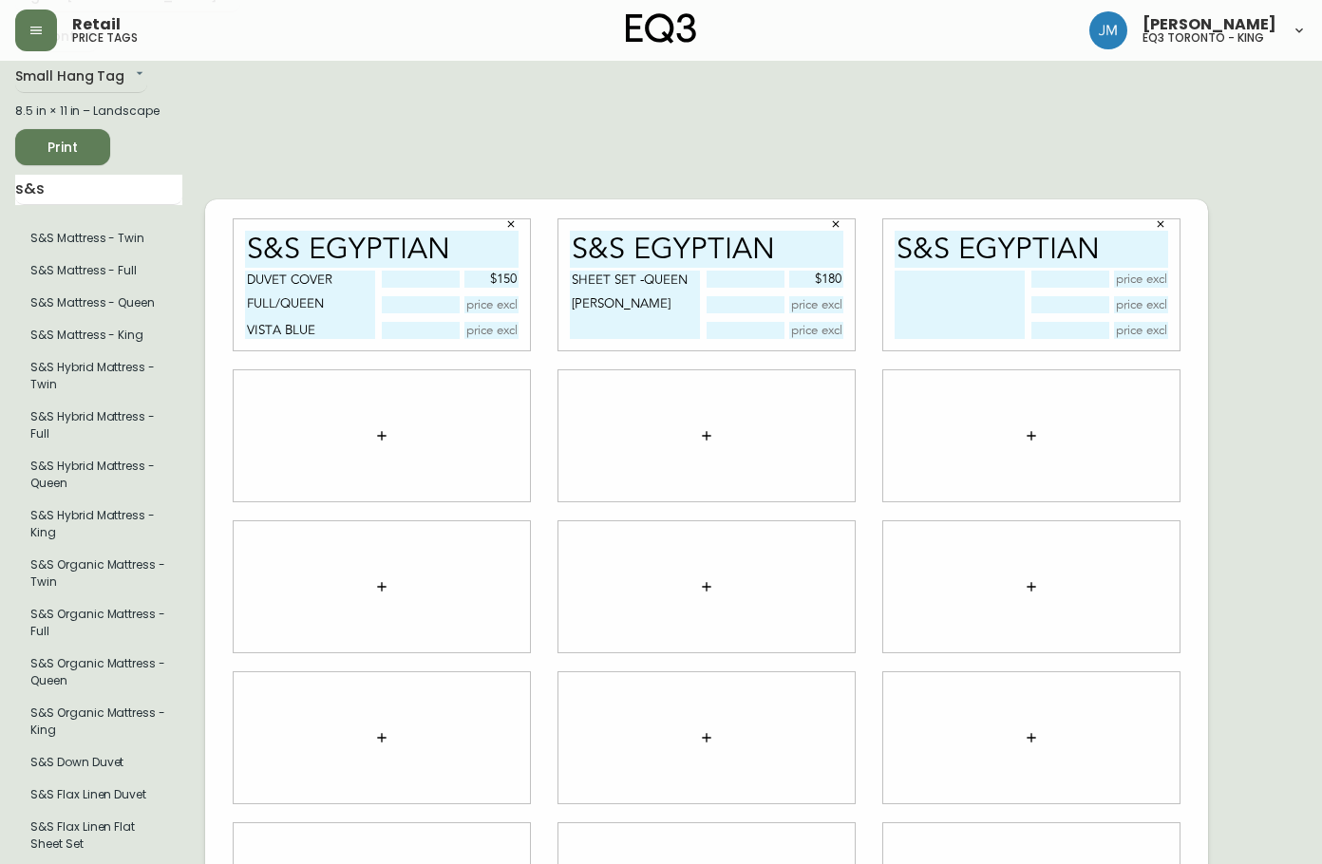
click at [942, 271] on textarea at bounding box center [960, 305] width 130 height 68
drag, startPoint x: 571, startPoint y: 270, endPoint x: 700, endPoint y: 273, distance: 129.2
click at [700, 273] on textarea "SHEET SET -QUEEN [PERSON_NAME]" at bounding box center [635, 305] width 130 height 68
click at [900, 271] on textarea at bounding box center [960, 305] width 130 height 68
paste textarea "SHEET SET -QUEEN"
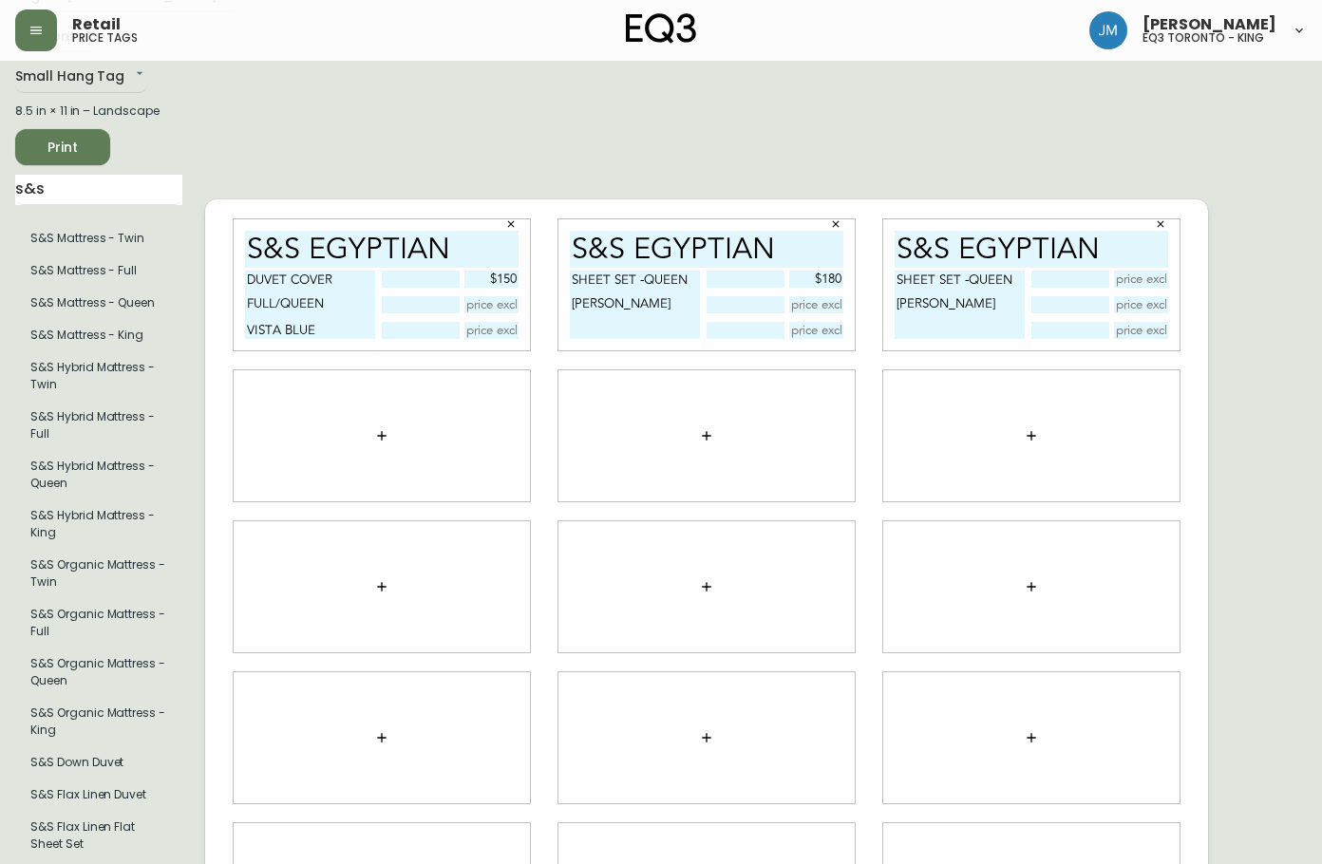
type textarea "SHEET SET -QUEEN [PERSON_NAME]"
drag, startPoint x: 1158, startPoint y: 274, endPoint x: 1158, endPoint y: 260, distance: 13.3
click at [1158, 271] on input "text" at bounding box center [1141, 279] width 55 height 17
type input "$180"
click at [76, 152] on span "Print" at bounding box center [62, 148] width 65 height 24
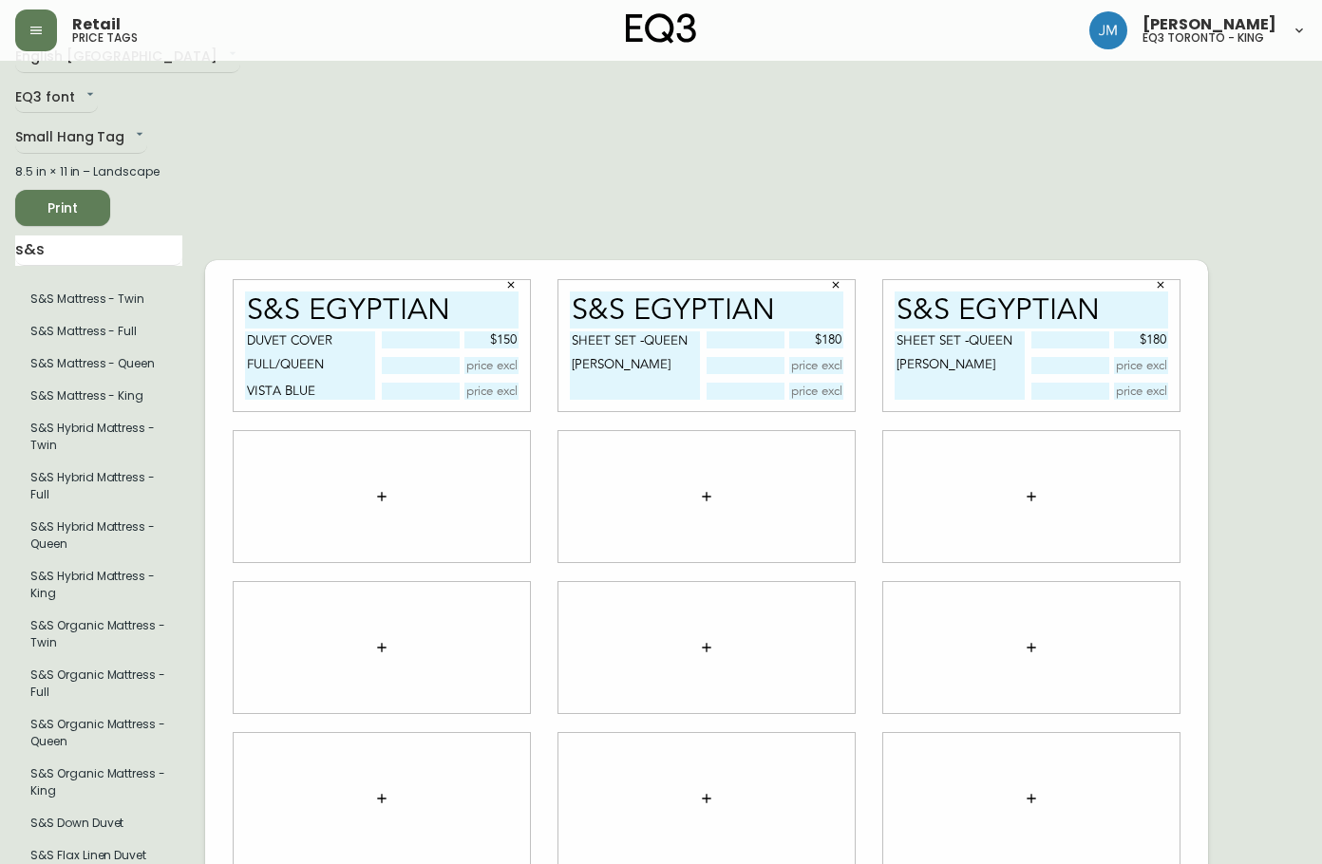
scroll to position [0, 0]
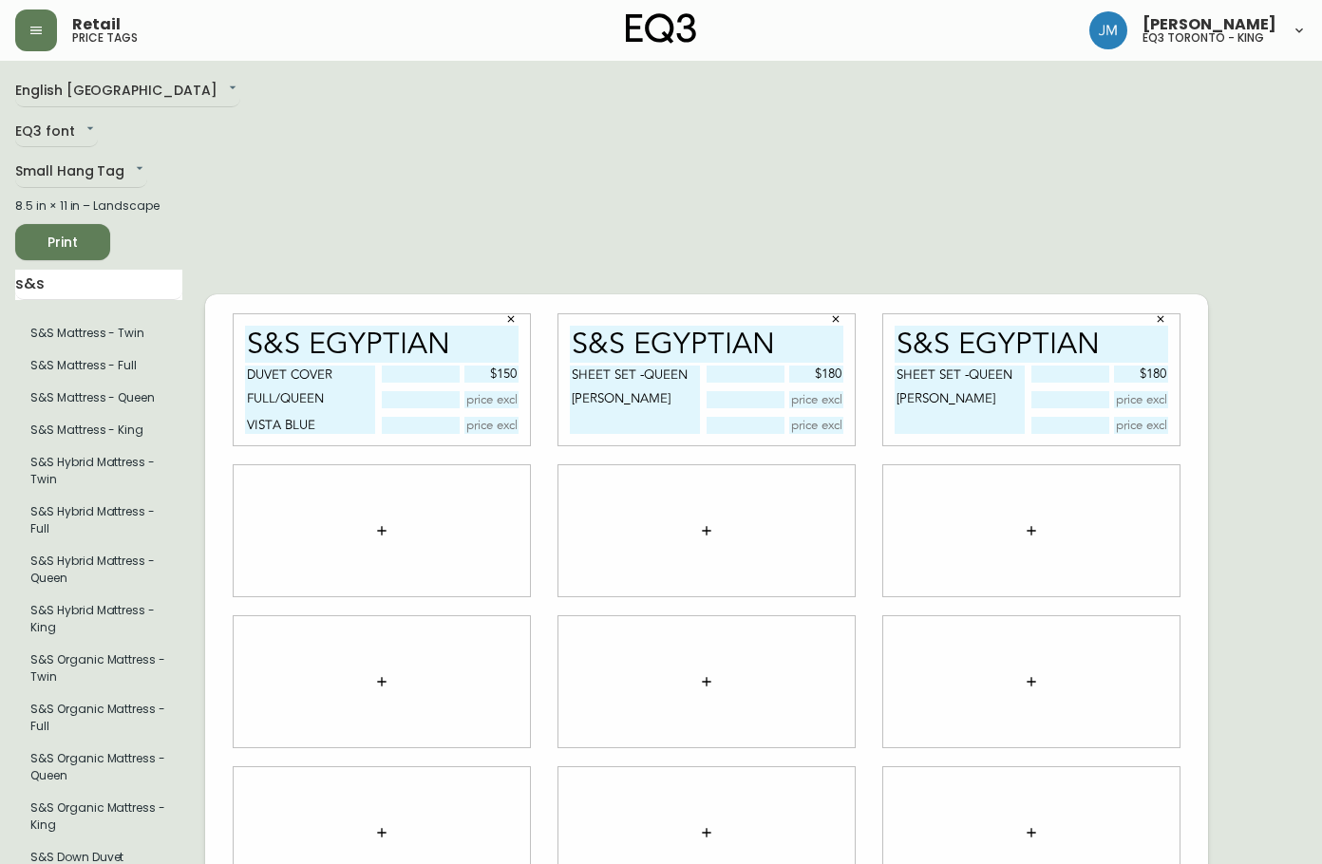
click at [116, 190] on div "English Canada en_CA EQ3 font EQ3 Small Hang Tag small 8.5 in × 11 in – Landsca…" at bounding box center [110, 682] width 190 height 1212
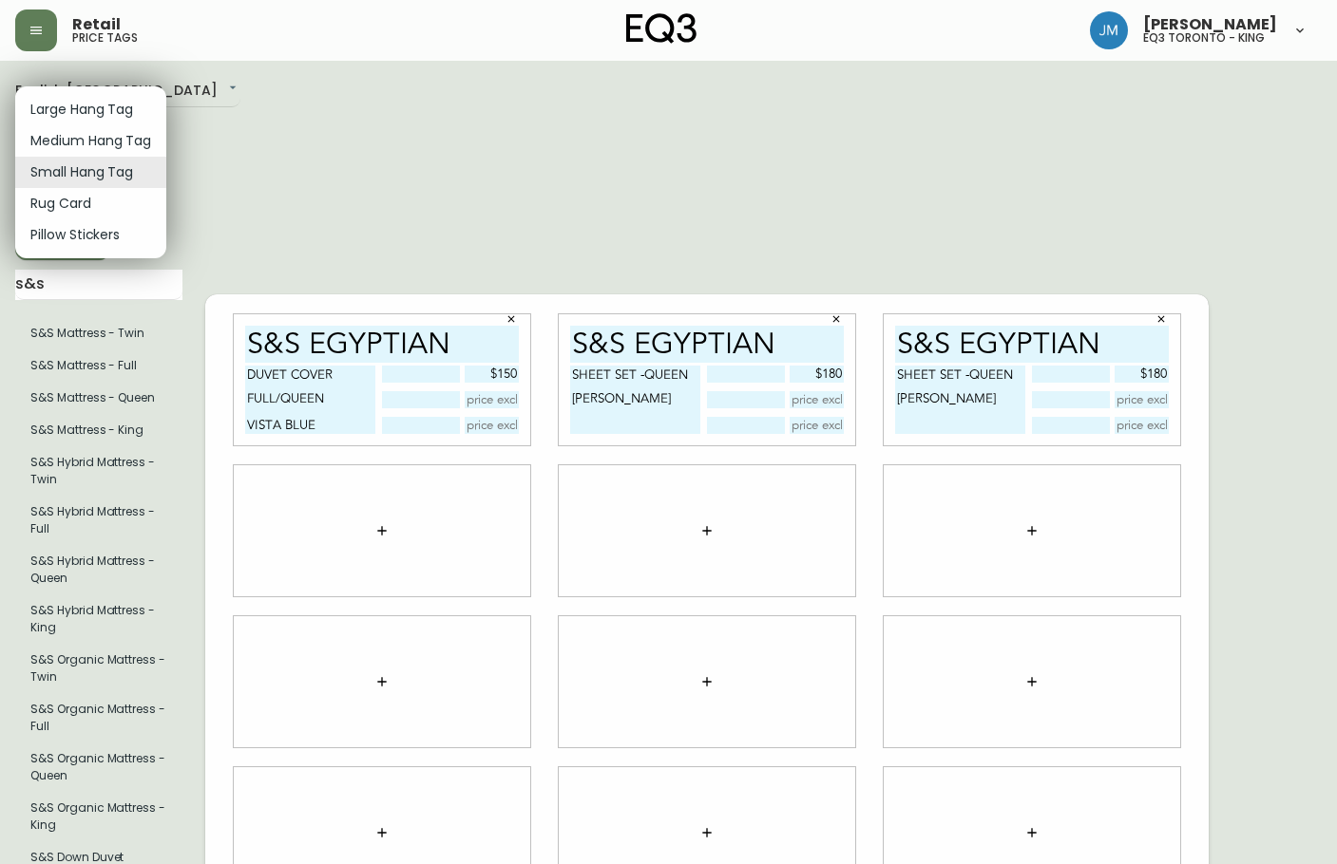
click at [120, 169] on body "Retail price tags [PERSON_NAME] eq3 toronto - king English Canada en_CA EQ3 fon…" at bounding box center [668, 644] width 1337 height 1288
click at [306, 170] on div at bounding box center [668, 432] width 1337 height 864
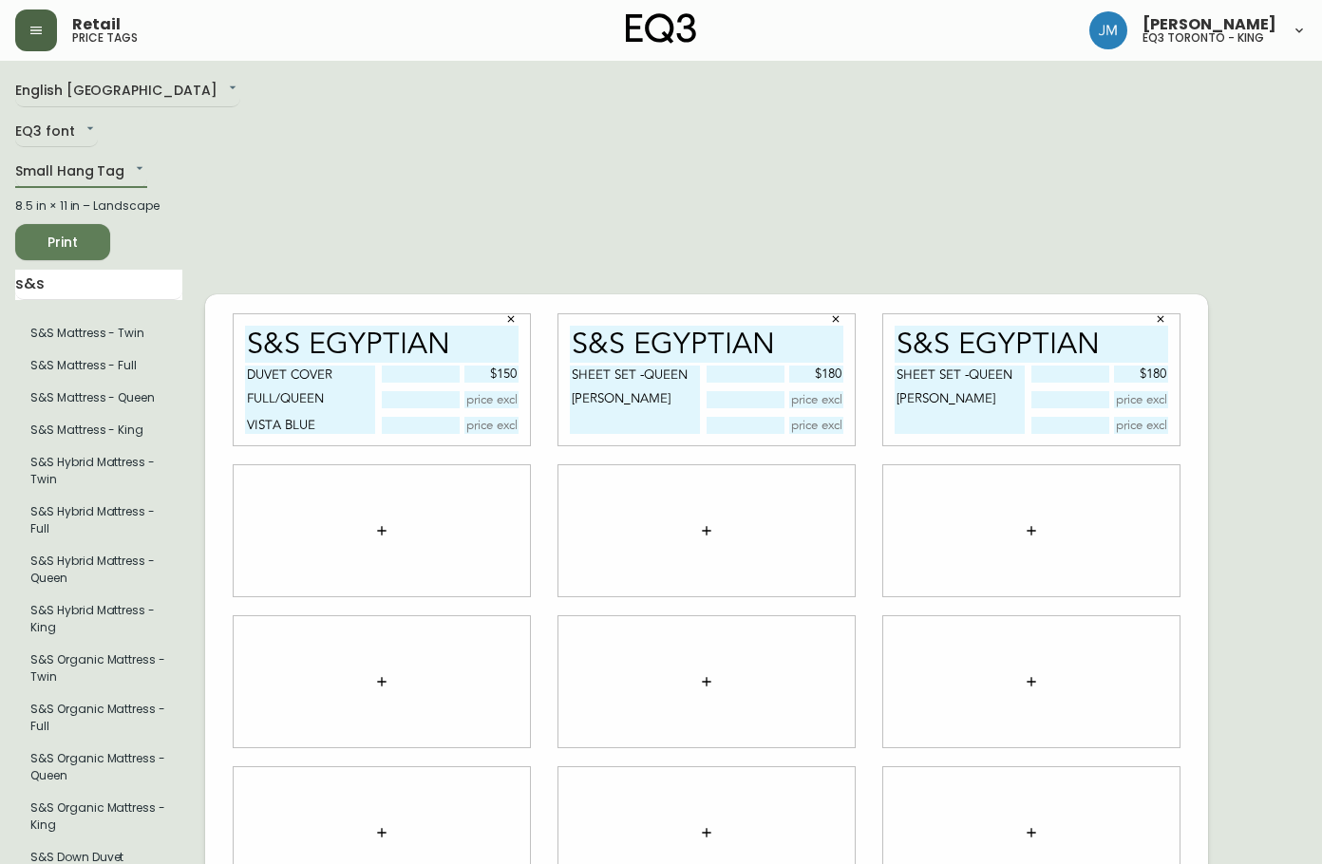
click at [33, 41] on button "button" at bounding box center [36, 30] width 42 height 42
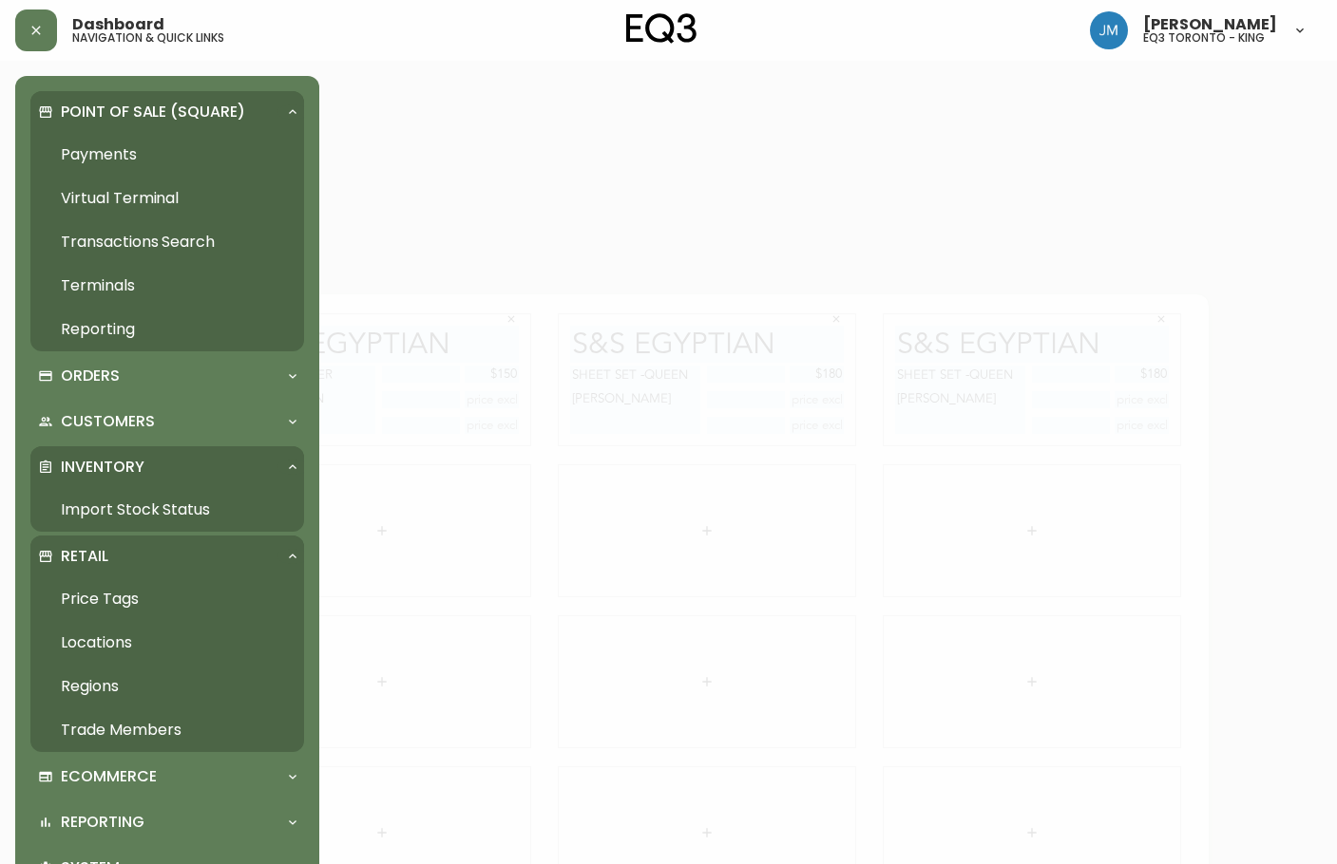
click at [145, 497] on link "Import Stock Status" at bounding box center [167, 510] width 274 height 44
